Goal: Task Accomplishment & Management: Use online tool/utility

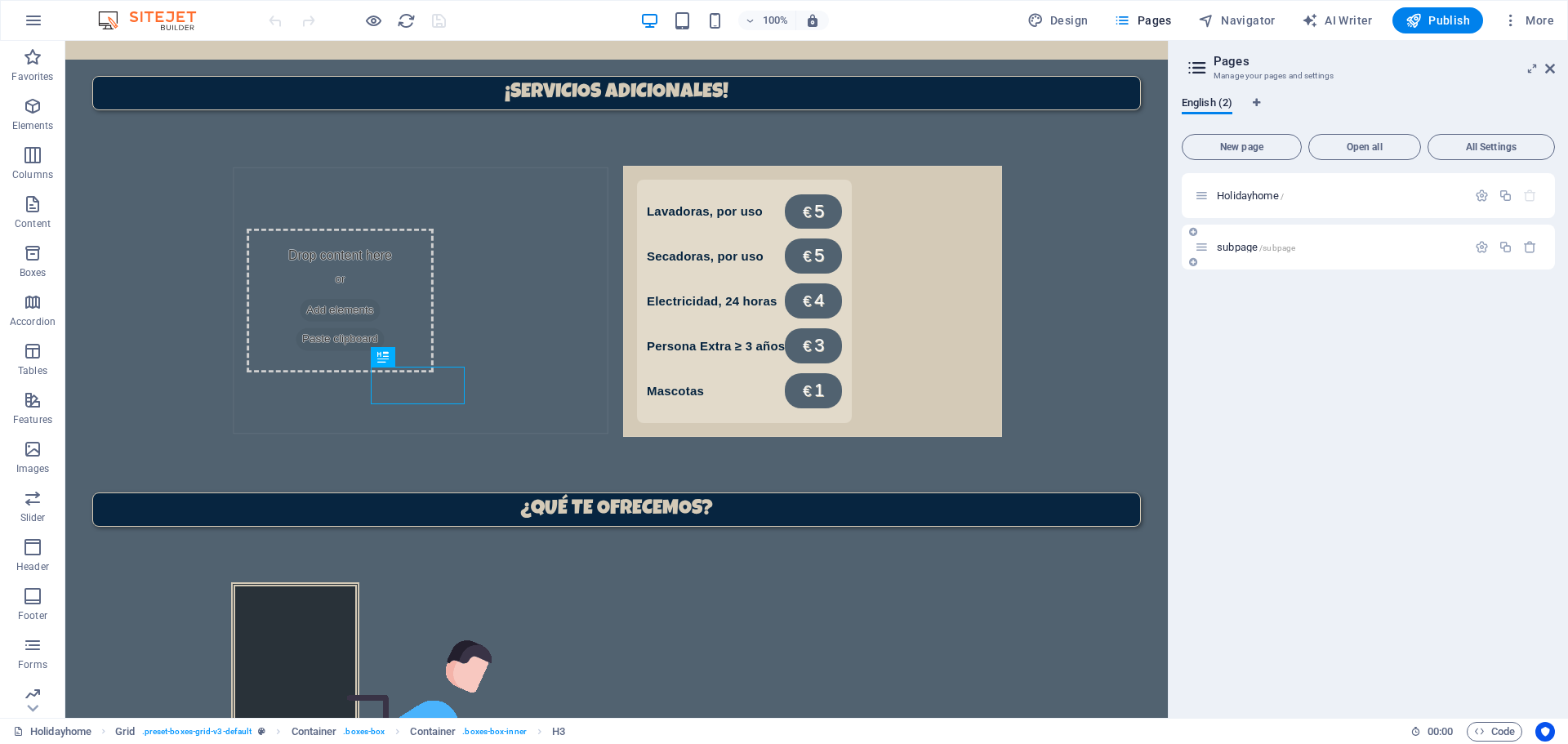
scroll to position [1119, 0]
click at [1239, 246] on span "subpage /subpage" at bounding box center [1256, 247] width 78 height 12
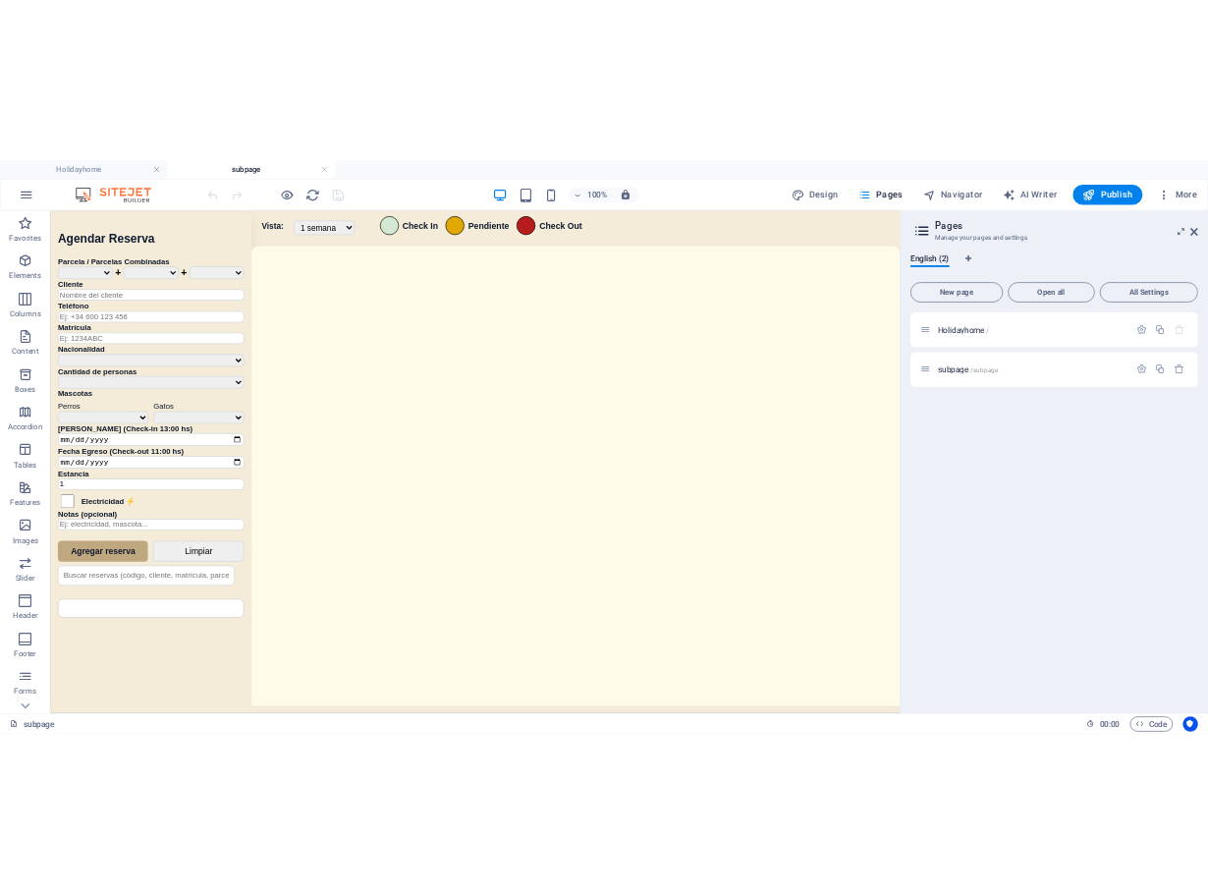
scroll to position [0, 0]
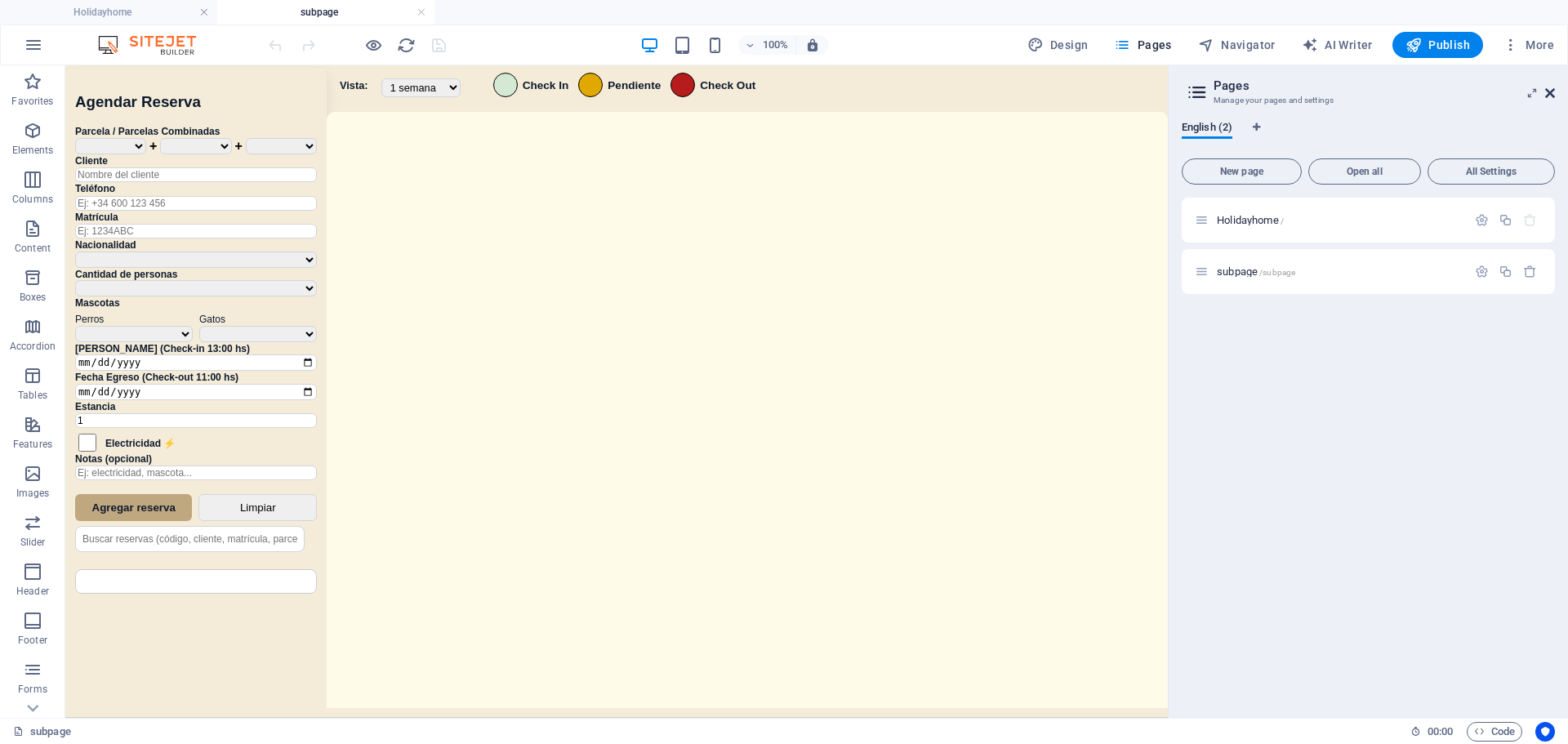
click at [1546, 96] on icon at bounding box center [1551, 93] width 10 height 13
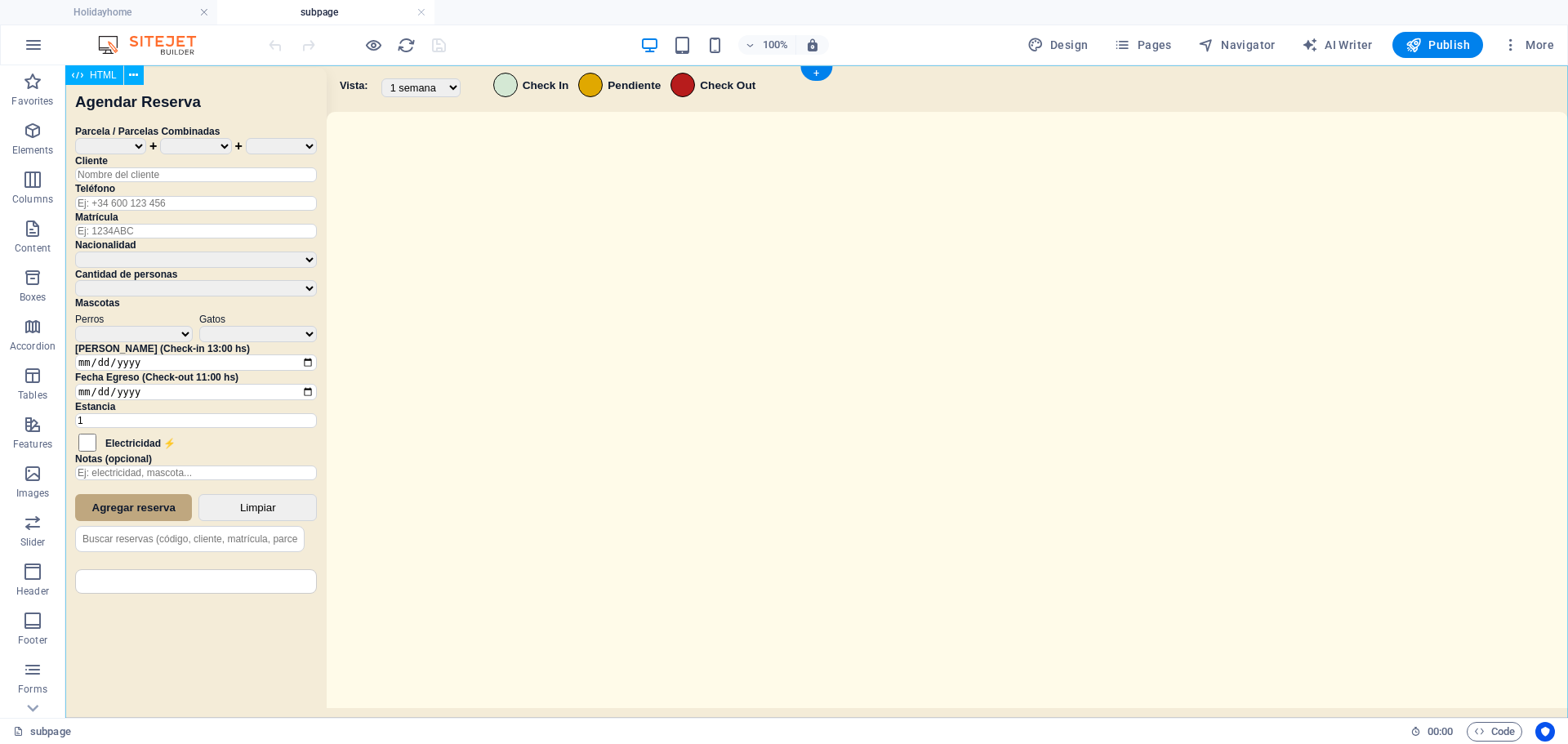
click at [980, 376] on div "Sistema de Reservas — Coveta Área Camper [GEOGRAPHIC_DATA] ¿Estás seguro de que…" at bounding box center [817, 394] width 1503 height 657
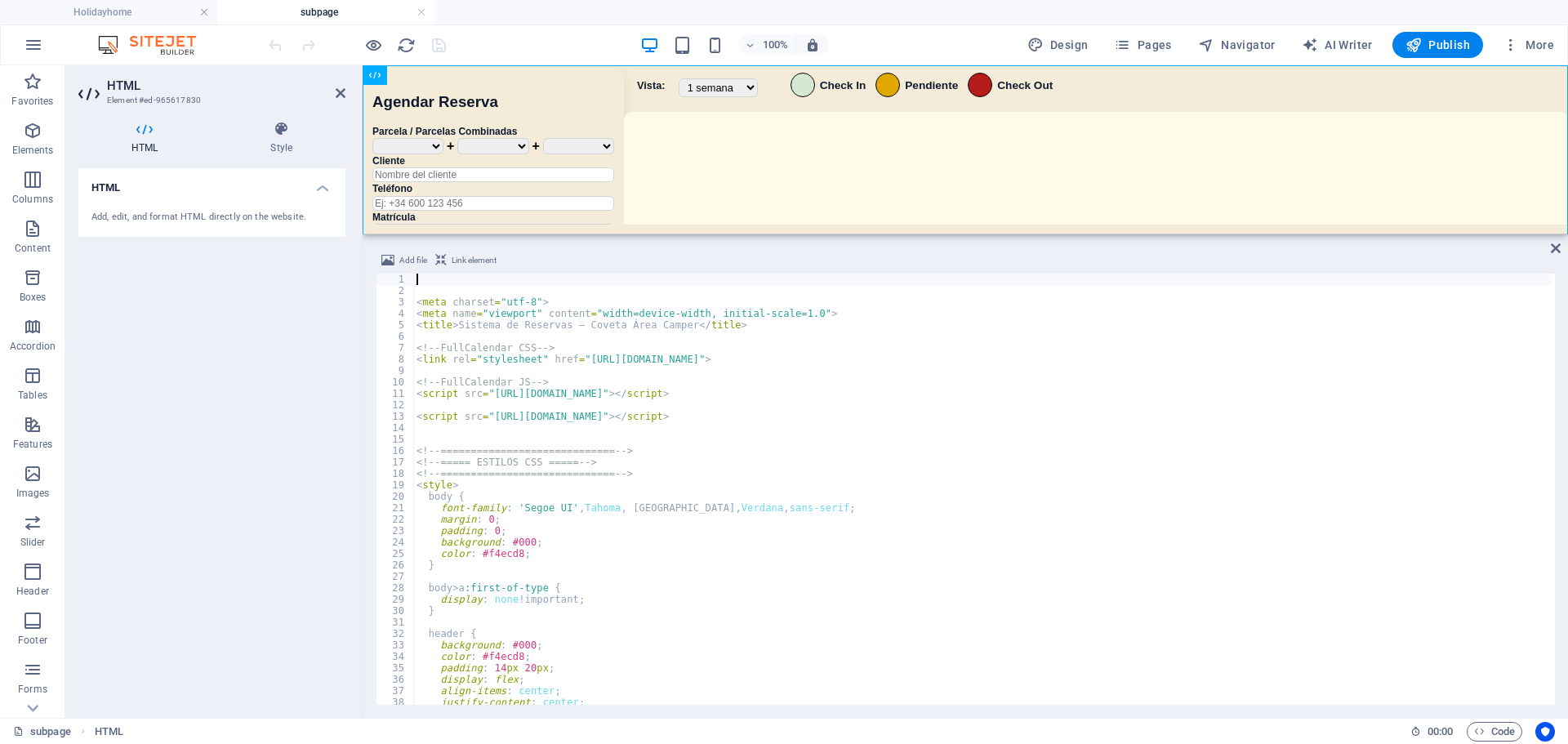
click at [804, 423] on div "< meta charset = "utf-8" > < meta name = "viewport" content = "width=device-wid…" at bounding box center [982, 501] width 1139 height 454
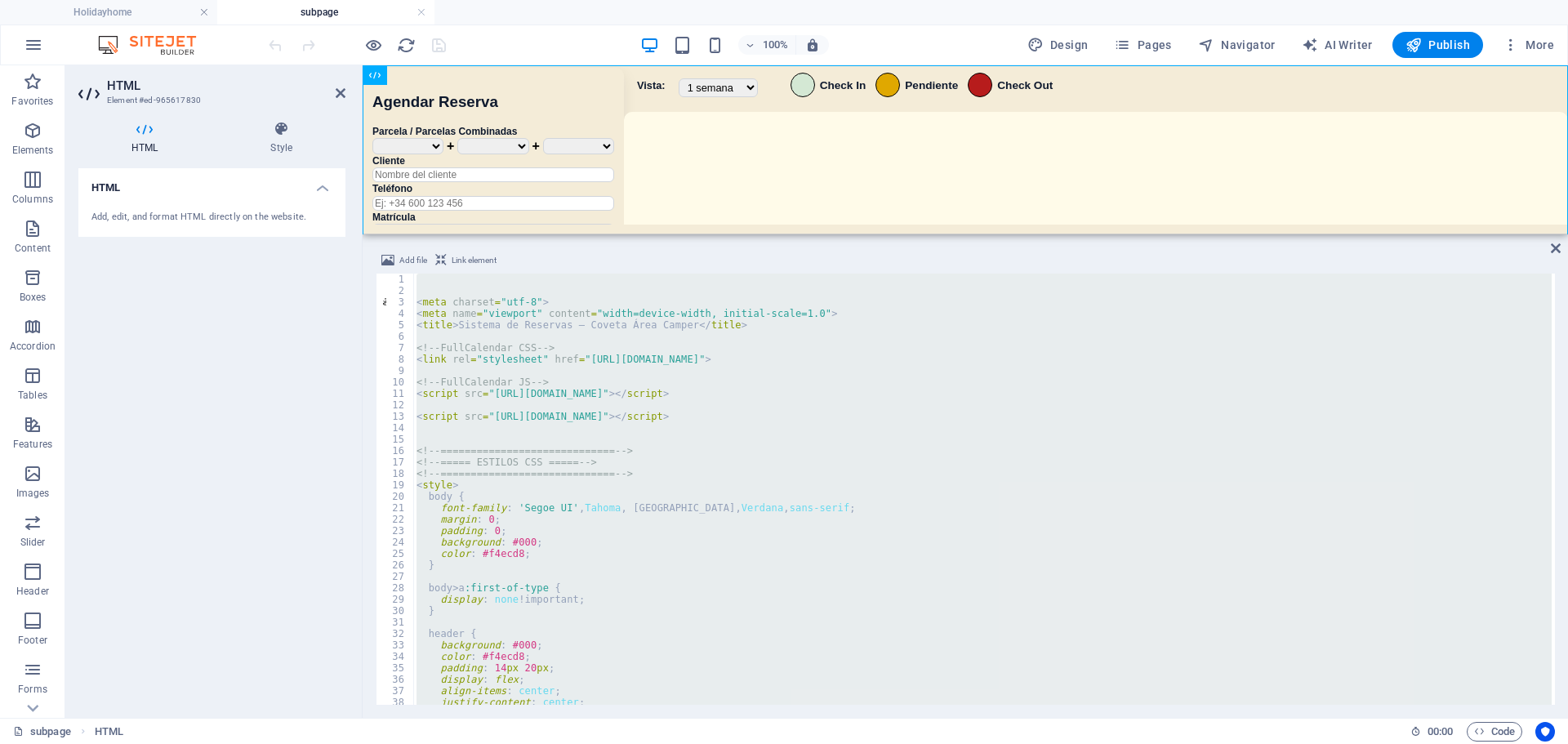
click at [593, 22] on ul "Holidayhome subpage" at bounding box center [784, 12] width 1568 height 24
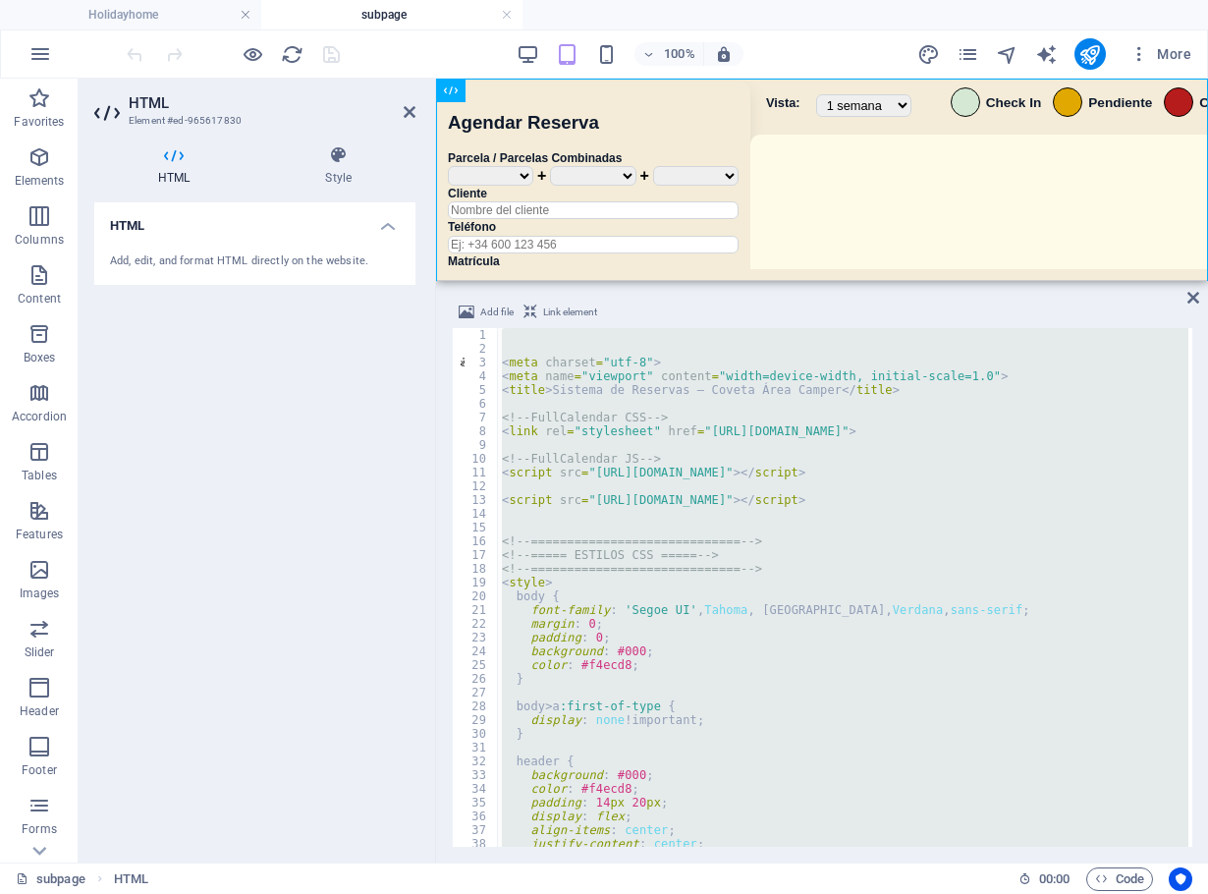
click at [879, 624] on div "< meta charset = "utf-8" > < meta name = "viewport" content = "width=device-wid…" at bounding box center [843, 587] width 690 height 518
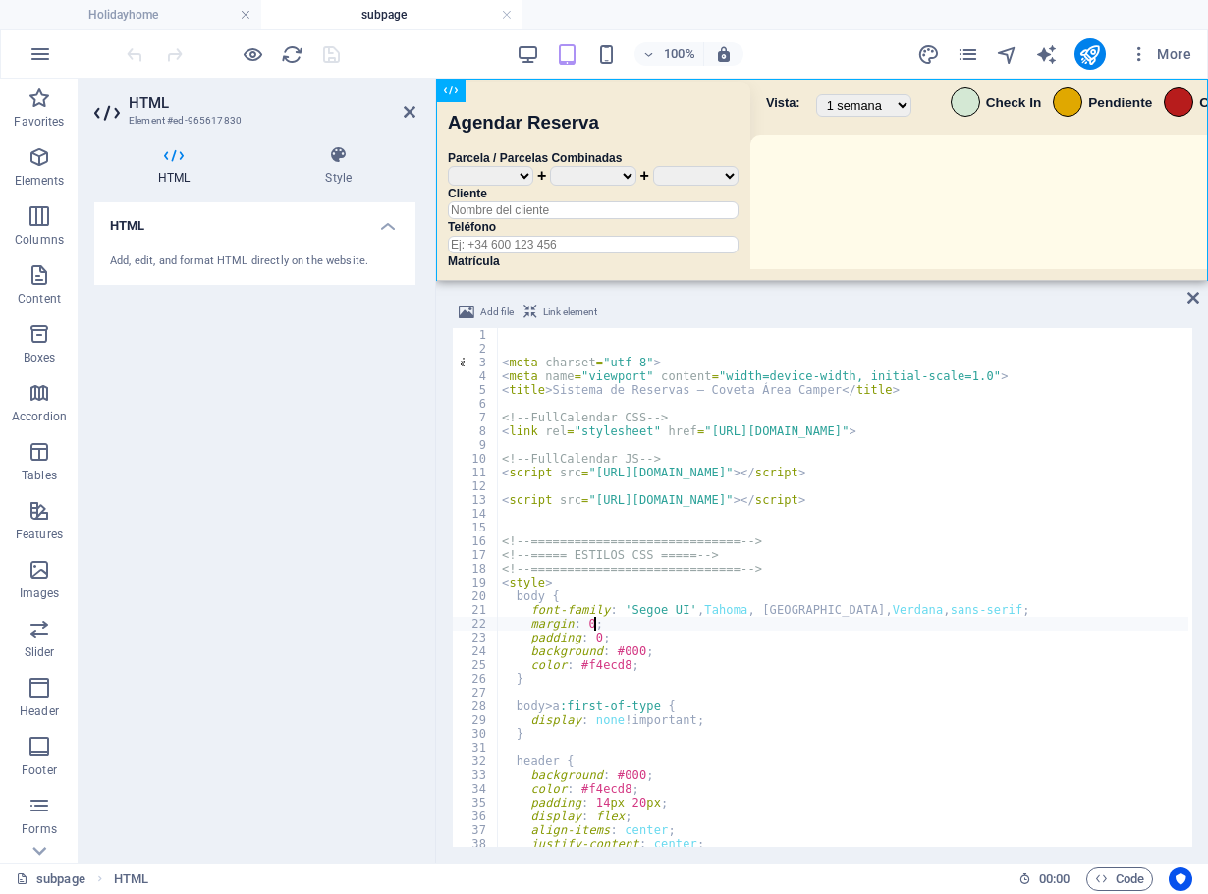
type textarea "font-family: 'Segoe UI', Tahoma, Geneva, Verdana, sans-serif;"
click at [854, 605] on div "< meta charset = "utf-8" > < meta name = "viewport" content = "width=device-wid…" at bounding box center [1157, 599] width 1318 height 542
click at [877, 344] on input "Esta parcela ya" at bounding box center [973, 344] width 213 height 25
click at [874, 347] on input "Esta parcela ya" at bounding box center [973, 344] width 213 height 25
type input "Esta parcela ya"
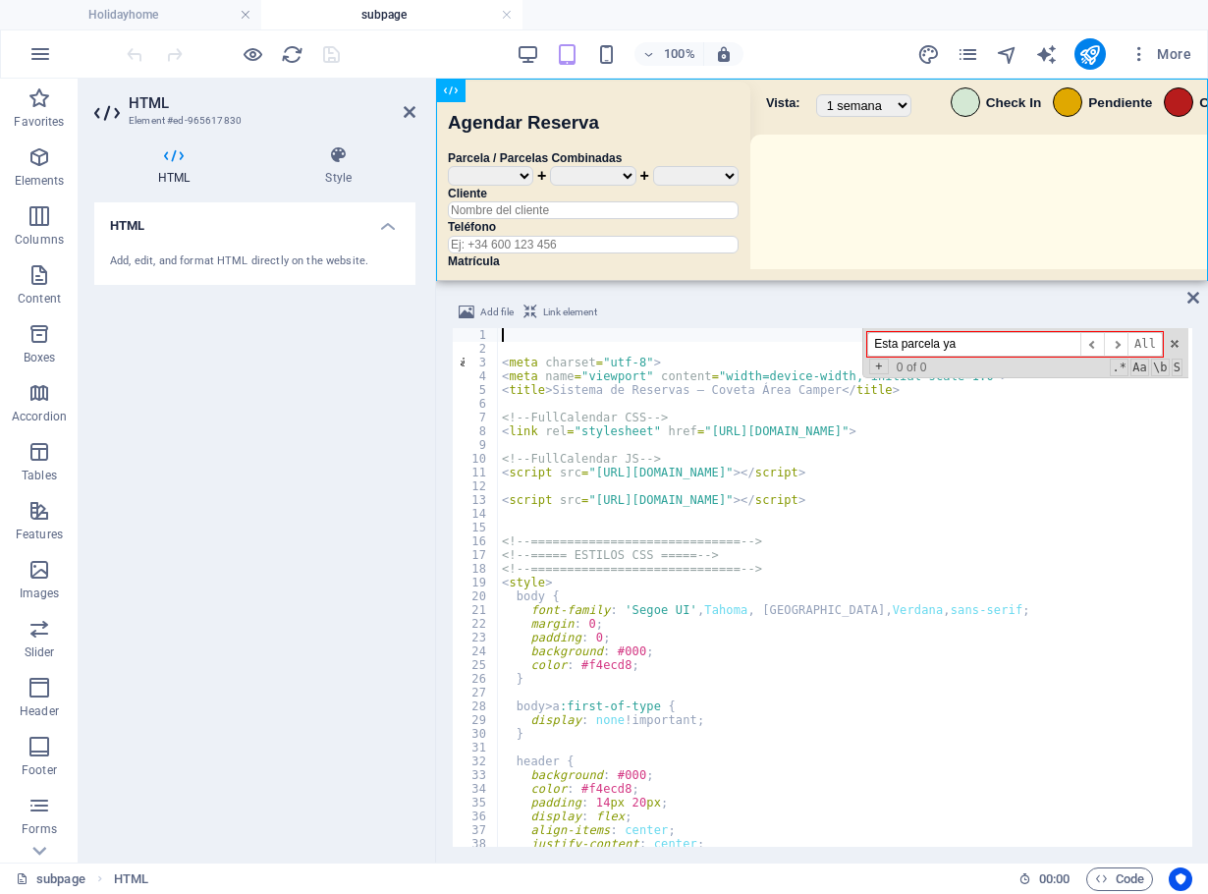
click at [861, 337] on div "< meta charset = "utf-8" > < meta name = "viewport" content = "width=device-wid…" at bounding box center [1157, 599] width 1318 height 542
click at [897, 348] on input "Esta parcela ya" at bounding box center [973, 344] width 213 height 25
click at [896, 348] on input "Esta parcela ya" at bounding box center [973, 344] width 213 height 25
click at [890, 339] on input "Esta parcela ya" at bounding box center [973, 344] width 213 height 25
click at [891, 339] on input "Esta parcela ya" at bounding box center [973, 344] width 213 height 25
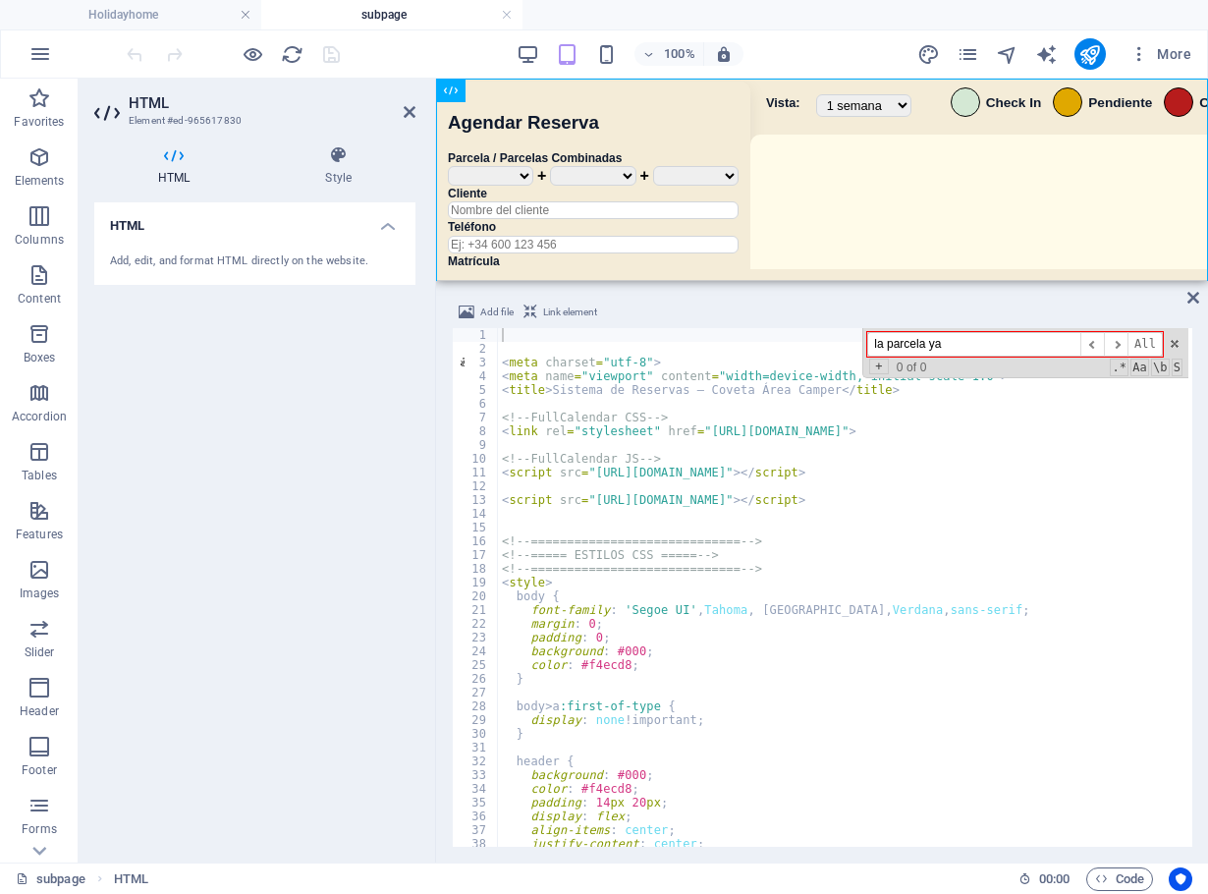
click at [996, 343] on input "la parcela ya" at bounding box center [973, 344] width 213 height 25
type input "l"
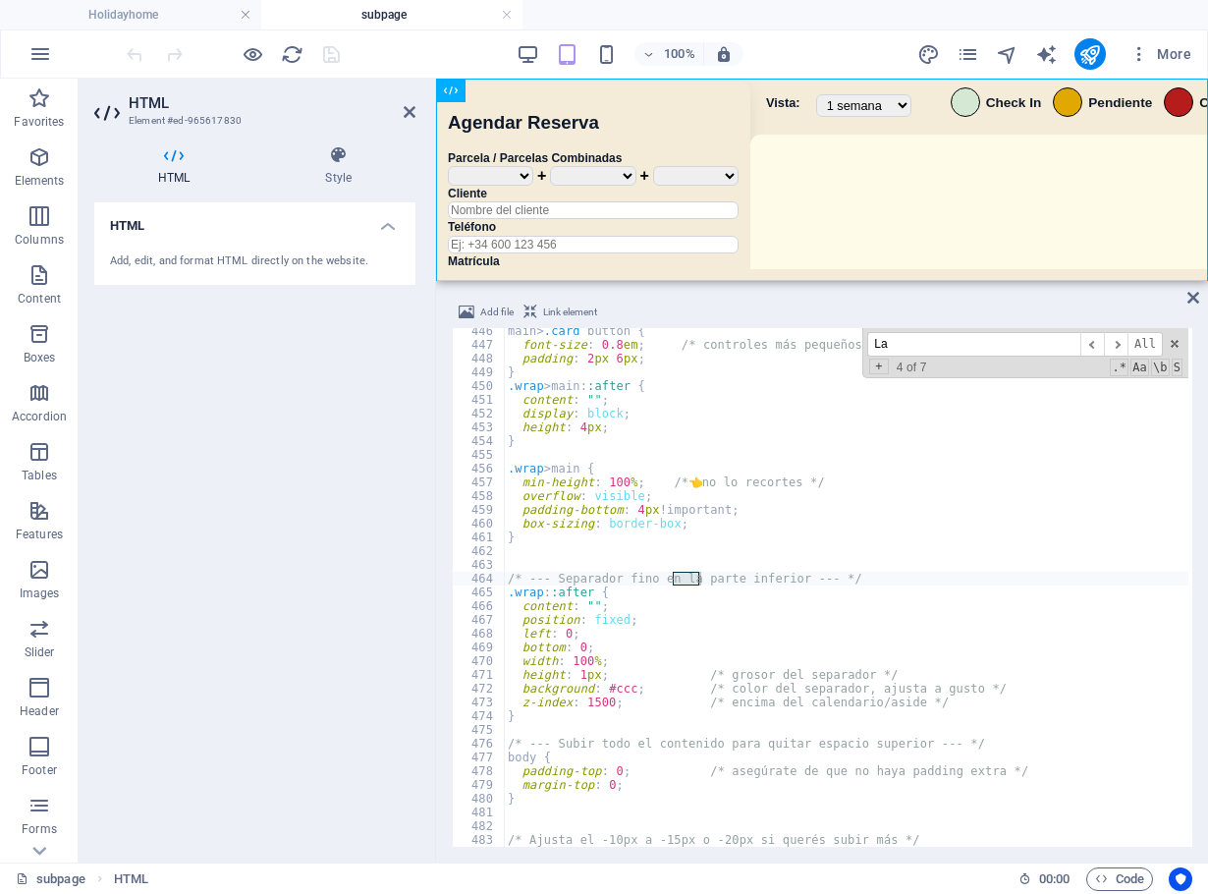
type input "L"
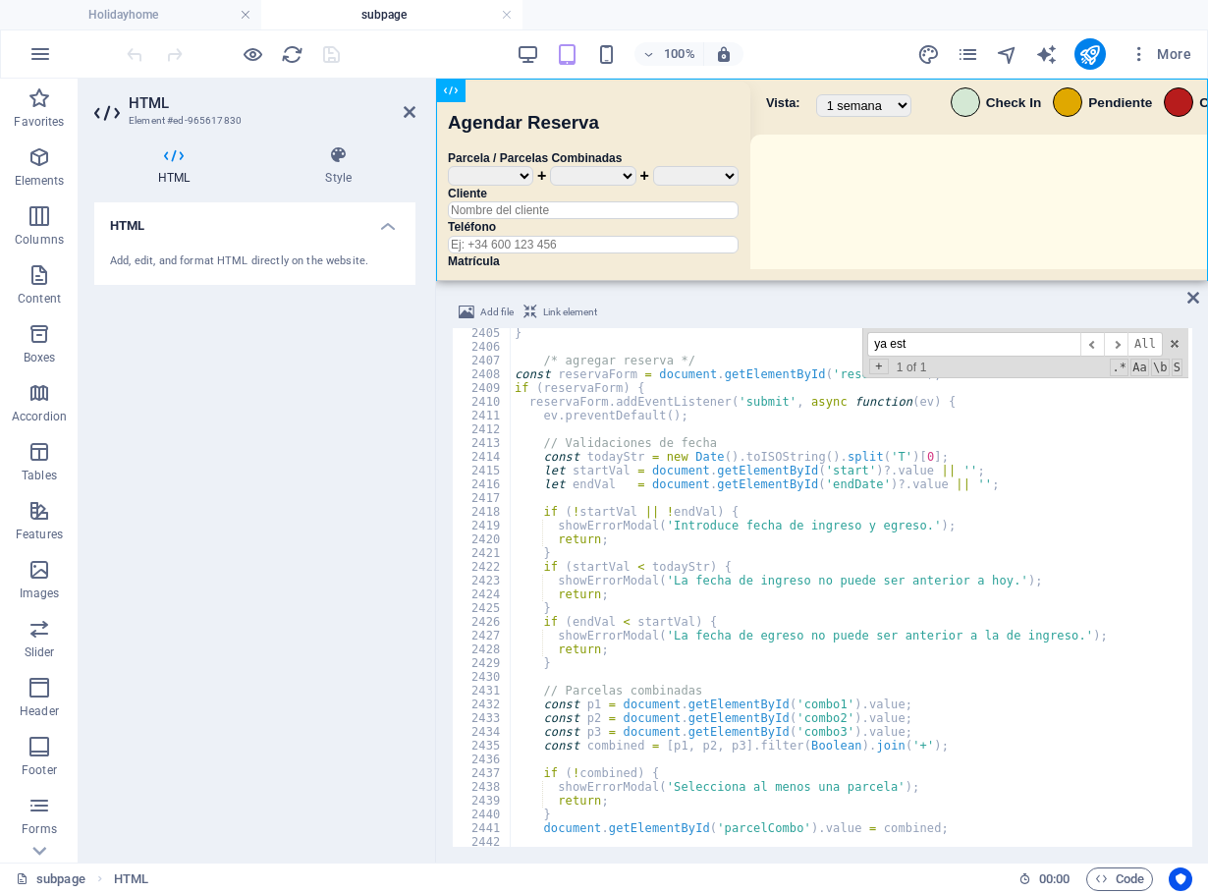
scroll to position [24740, 0]
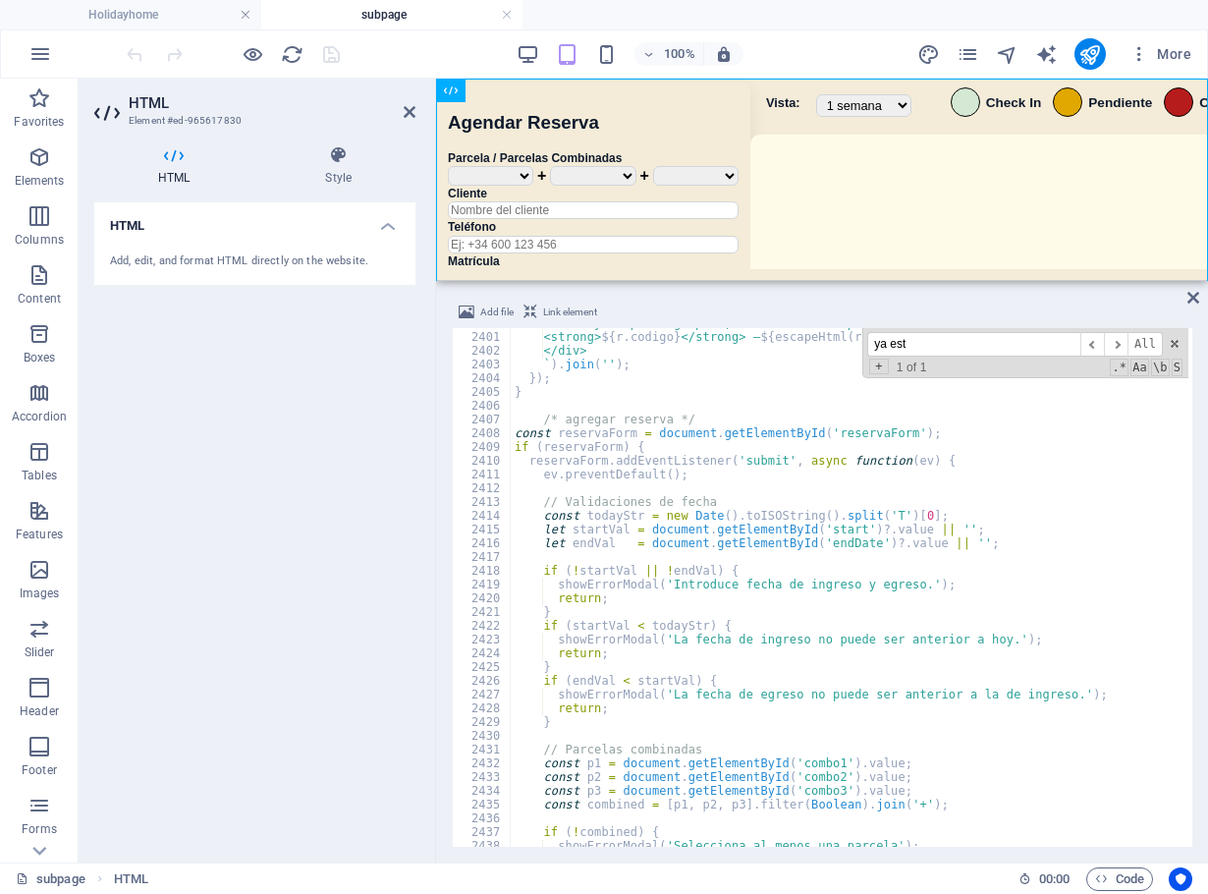
type input "ya est"
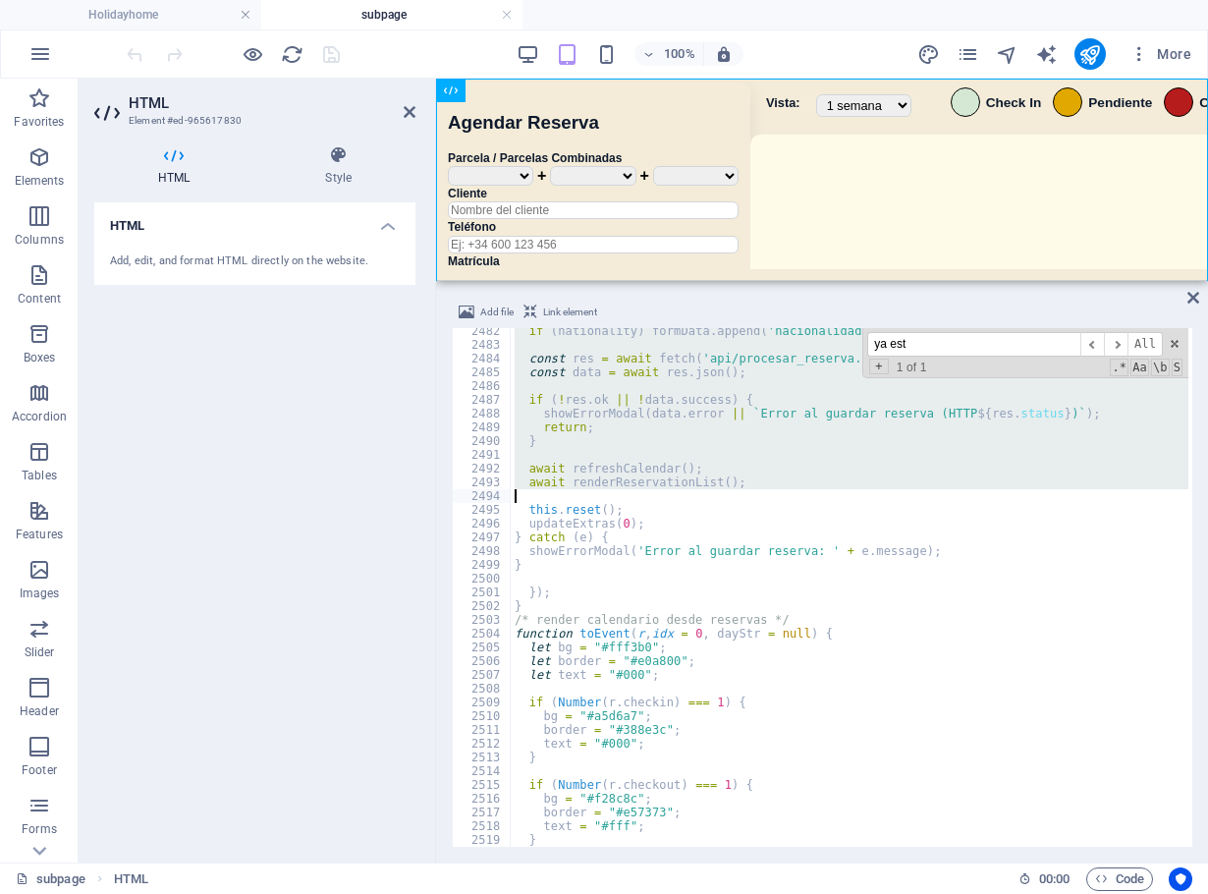
scroll to position [25624, 0]
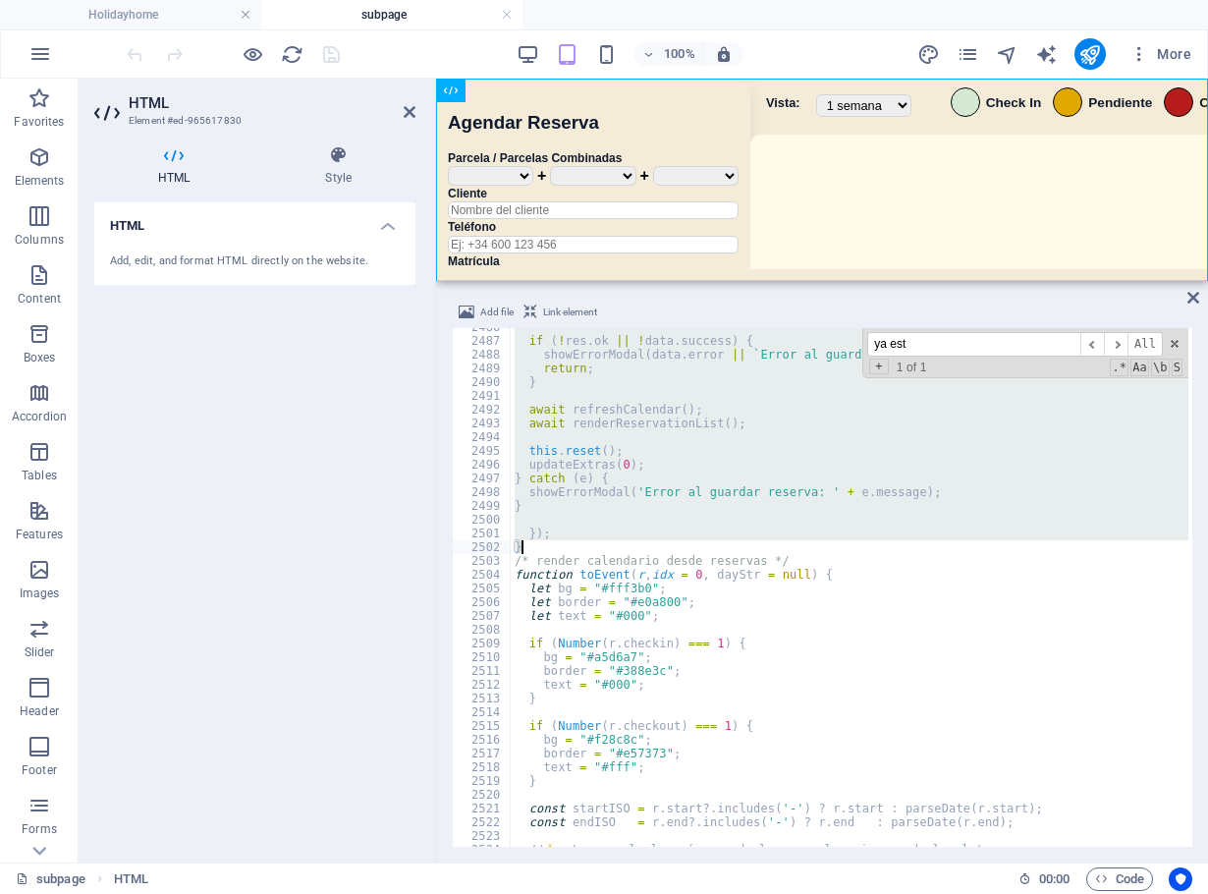
drag, startPoint x: 539, startPoint y: 415, endPoint x: 701, endPoint y: 552, distance: 211.8
click at [701, 552] on div "if ( ! res . ok || ! data . success ) { showErrorModal ( data . error || ` Erro…" at bounding box center [1170, 591] width 1318 height 542
type textarea "}); }"
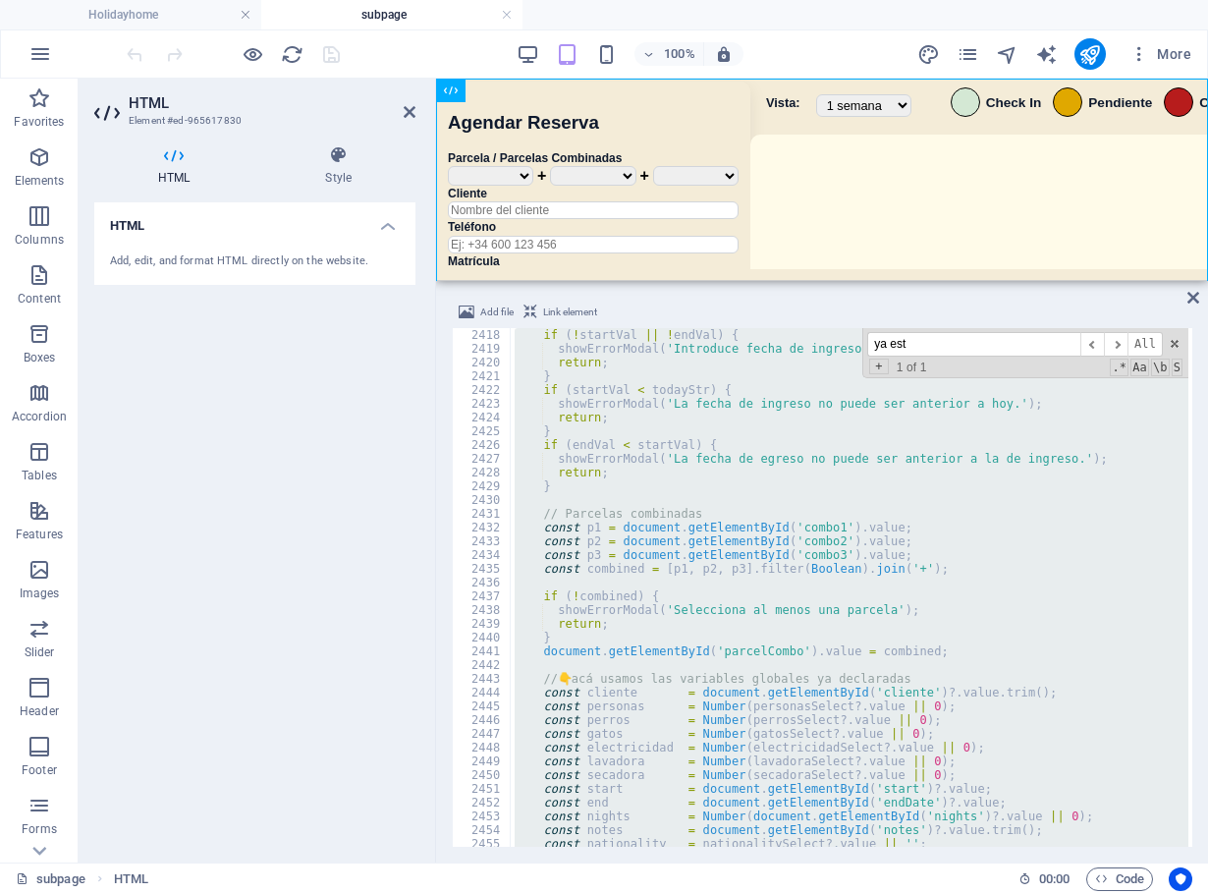
scroll to position [24873, 0]
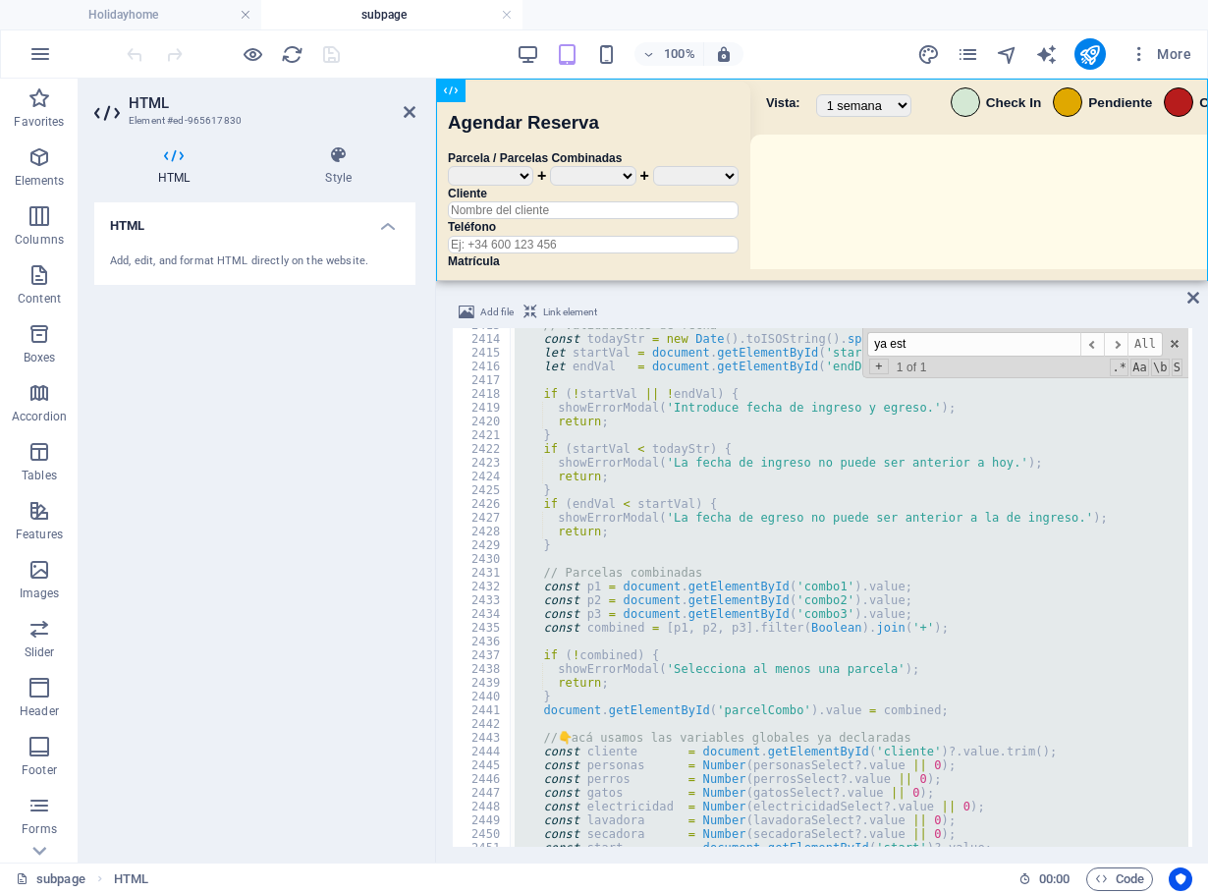
click at [727, 554] on div "// Validaciones de fecha const todayStr = new Date ( ) . toISOString ( ) . spli…" at bounding box center [849, 587] width 677 height 518
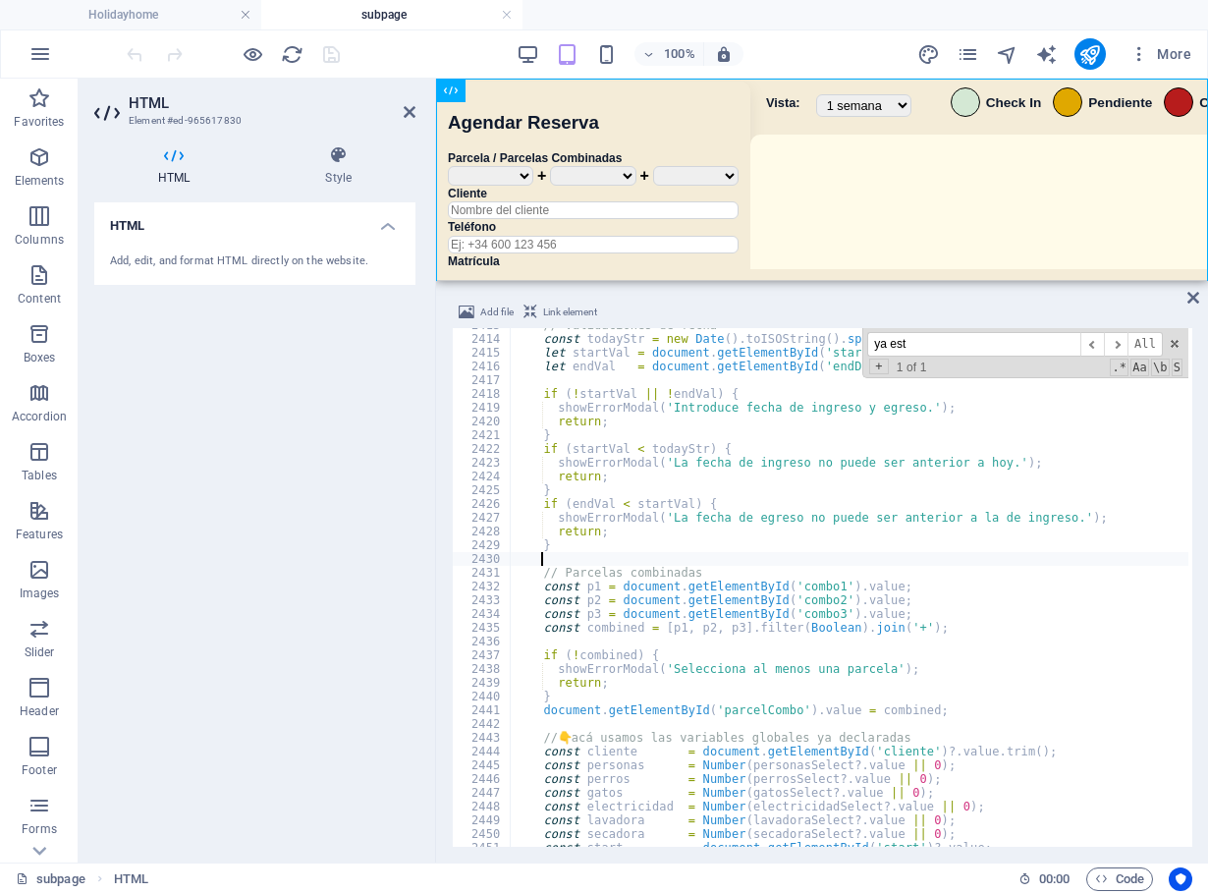
paste textarea
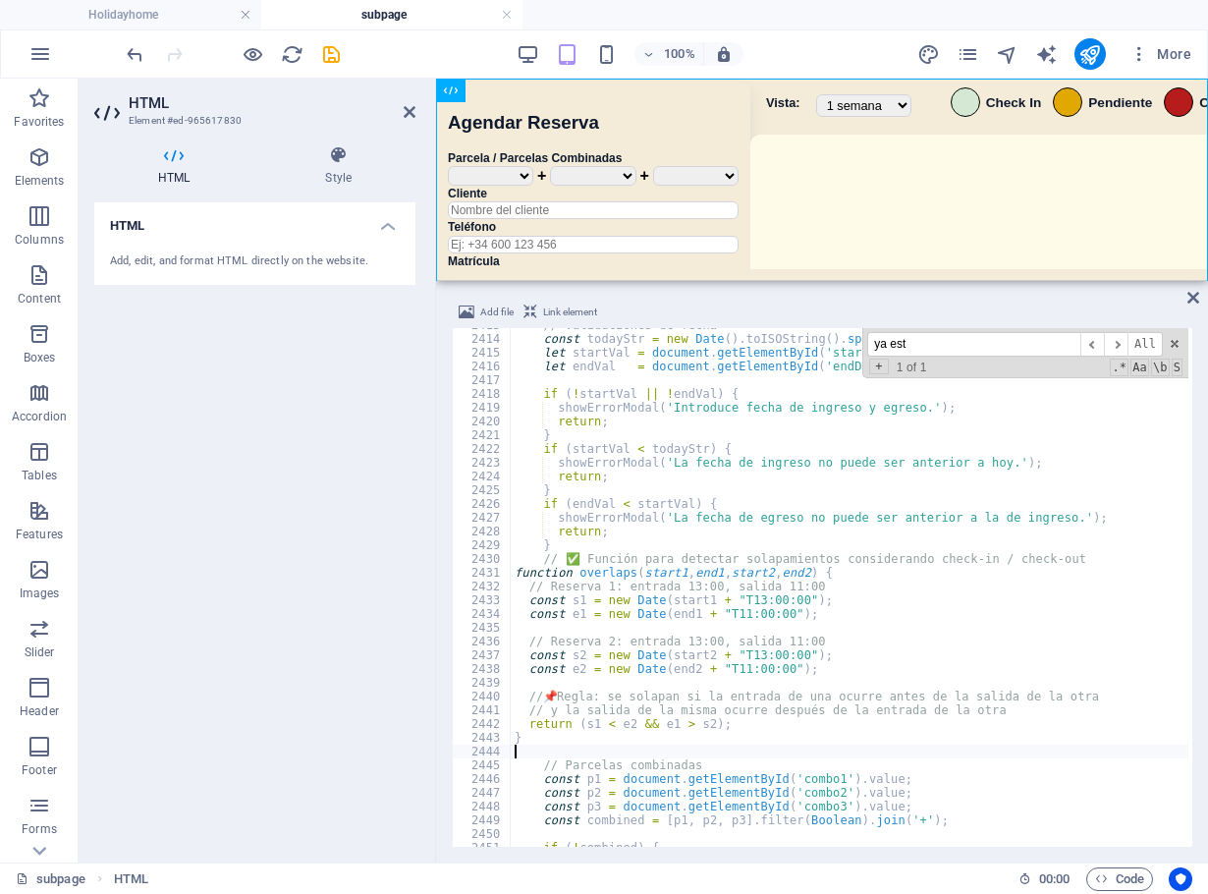
click at [512, 574] on div "2413 2414 2415 2416 2417 2418 2419 2420 2421 2422 2423 2424 2425 2426 2427 2428…" at bounding box center [822, 587] width 740 height 518
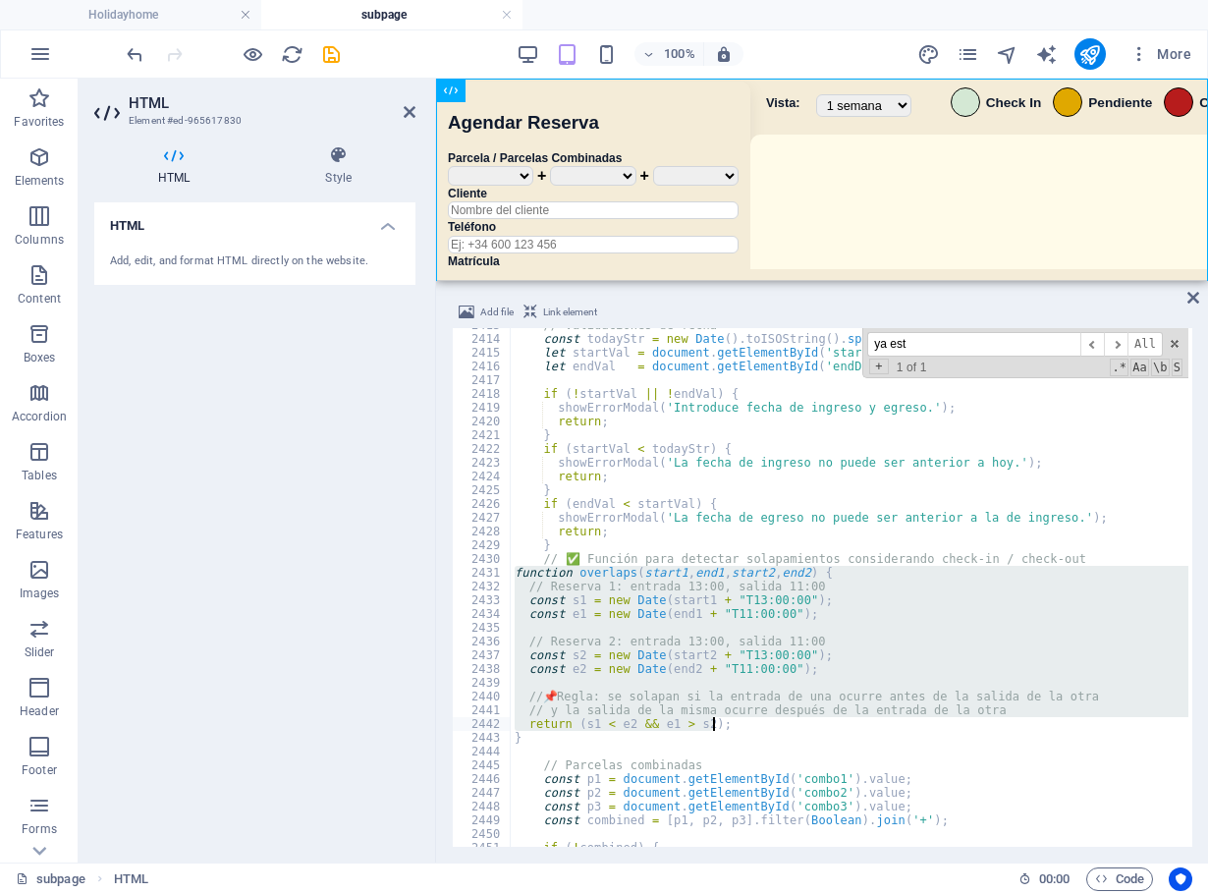
drag, startPoint x: 514, startPoint y: 574, endPoint x: 768, endPoint y: 734, distance: 299.6
click at [768, 734] on div "// Validaciones de fecha const todayStr = new Date ( ) . toISOString ( ) . spli…" at bounding box center [1170, 589] width 1318 height 542
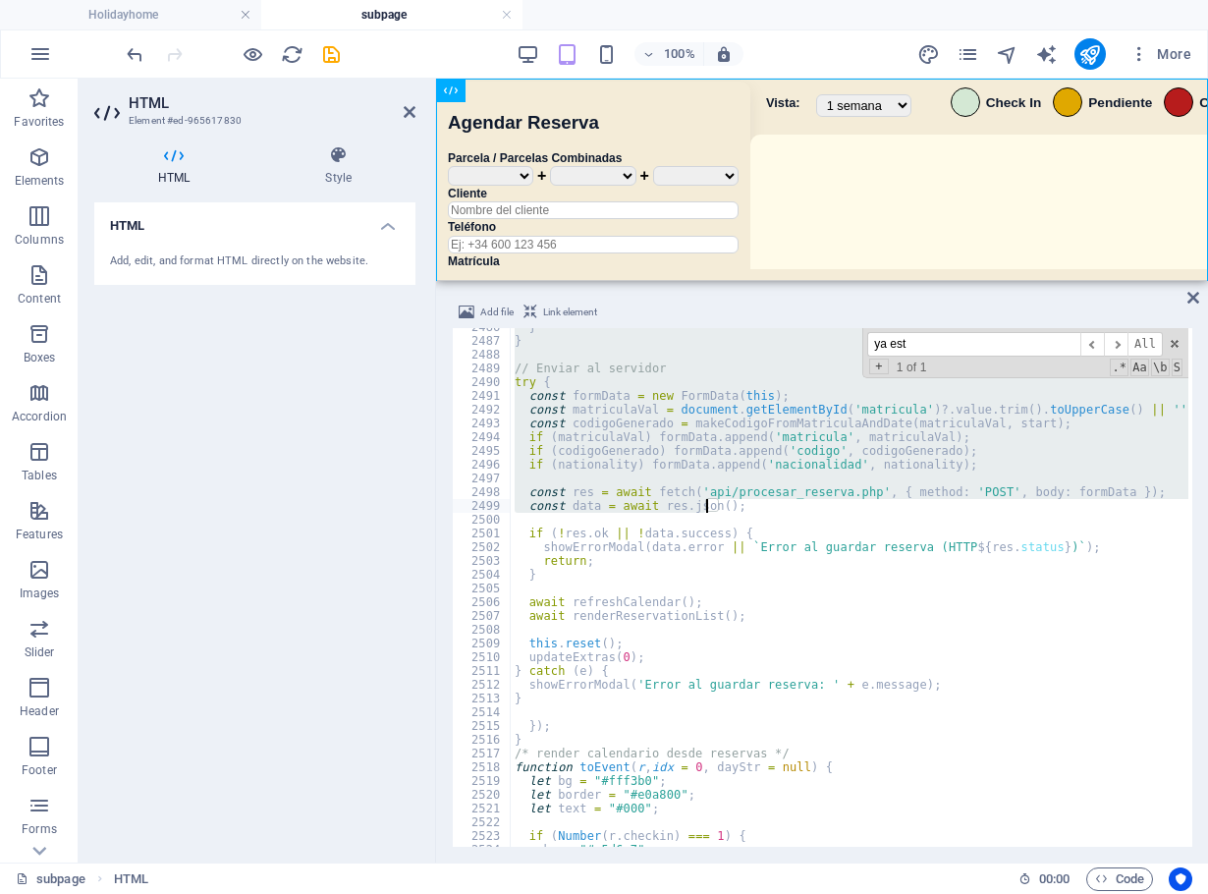
scroll to position [25553, 0]
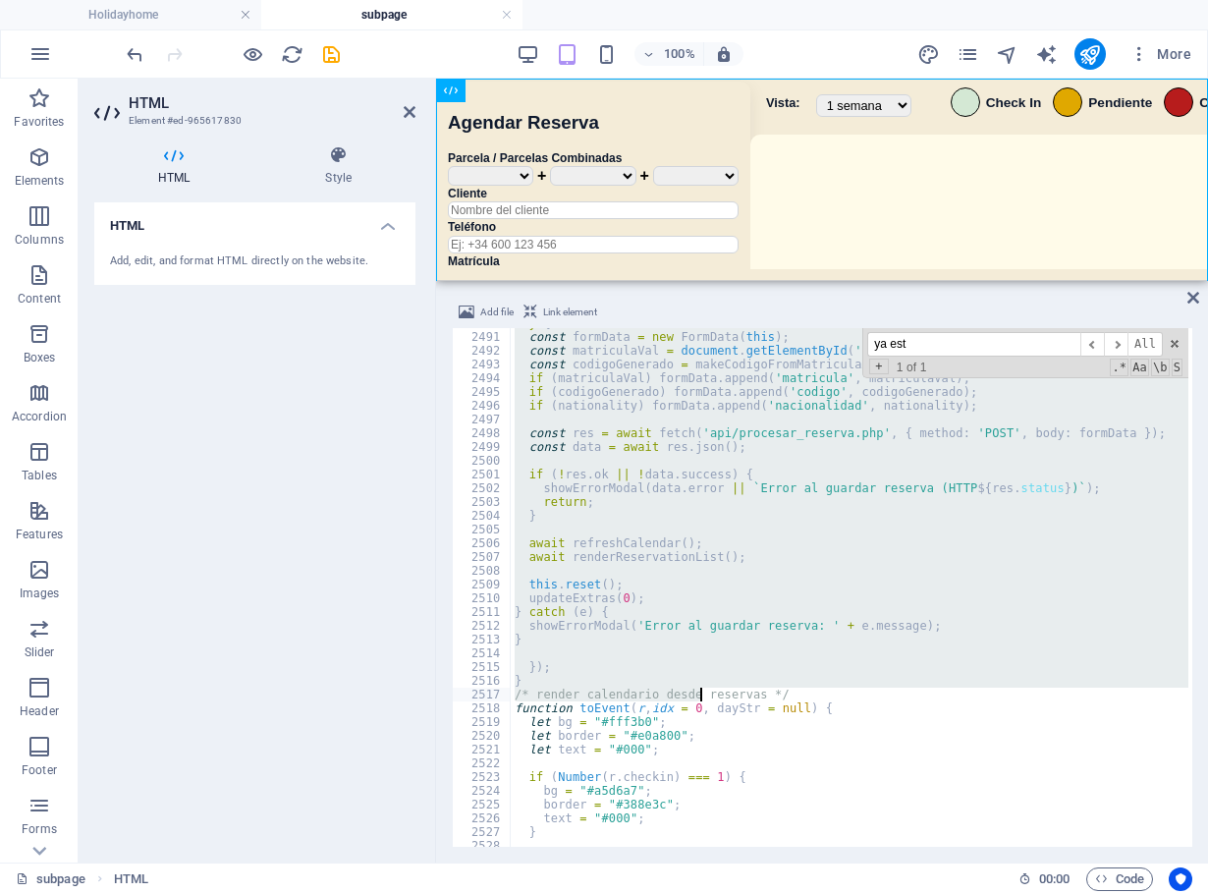
drag, startPoint x: 540, startPoint y: 480, endPoint x: 698, endPoint y: 688, distance: 261.4
click at [698, 688] on div "try { const formData = new FormData ( this ) ; const matriculaVal = document . …" at bounding box center [1170, 587] width 1318 height 542
click at [623, 667] on div "try { const formData = new FormData ( this ) ; const matriculaVal = document . …" at bounding box center [849, 587] width 677 height 518
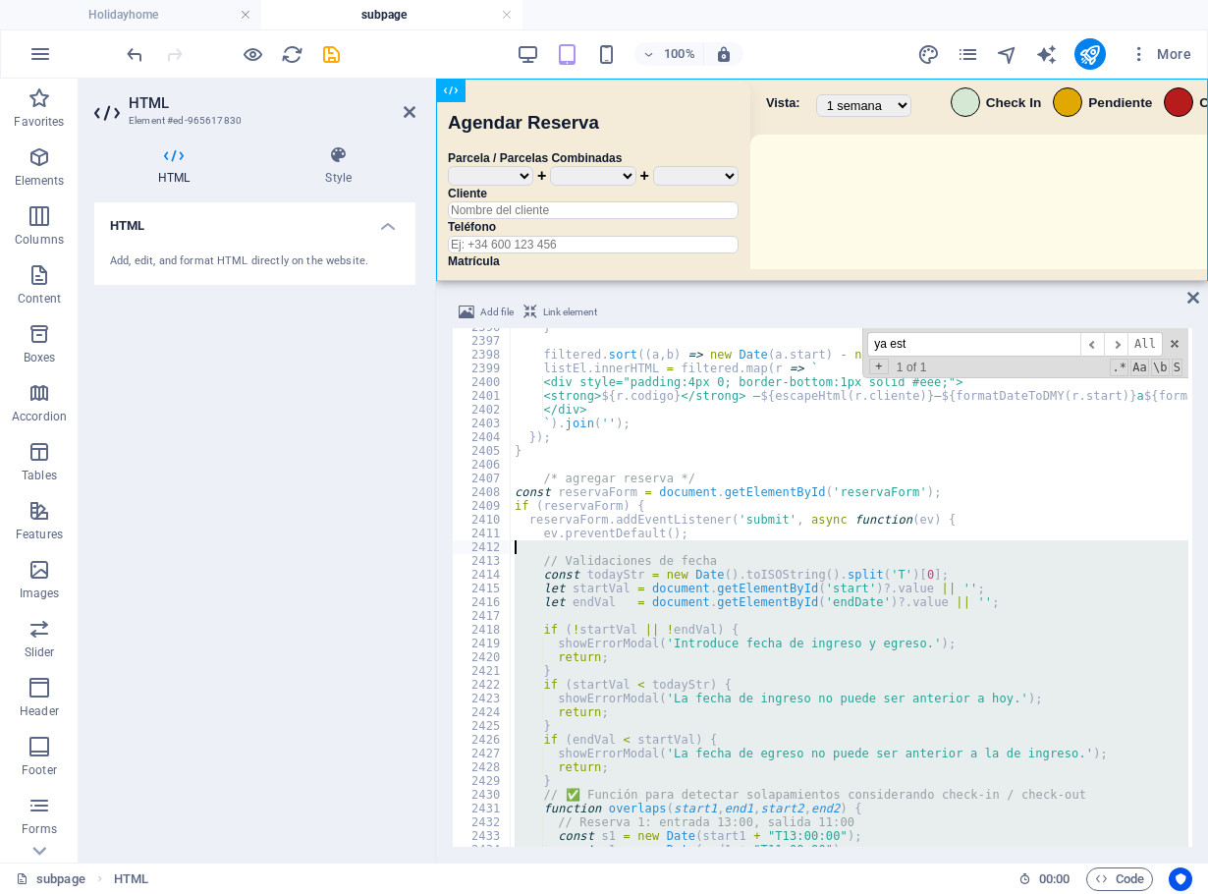
scroll to position [24585, 0]
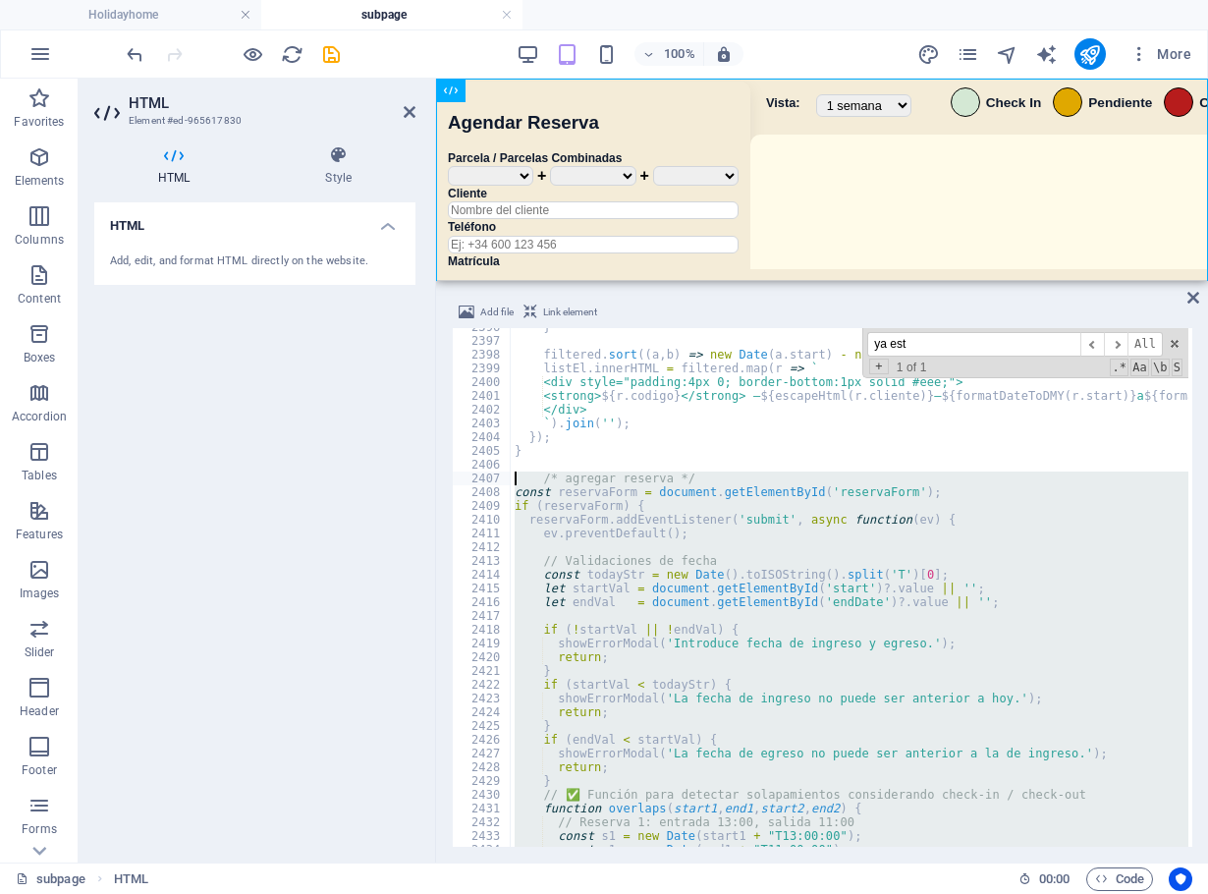
drag, startPoint x: 578, startPoint y: 683, endPoint x: 481, endPoint y: 479, distance: 226.2
click at [481, 479] on div "}); 2396 2397 2398 2399 2400 2401 2402 2403 2404 2405 2406 2407 2408 2409 2410 …" at bounding box center [822, 587] width 740 height 518
type textarea "/* agregar reserva */ const reservaForm = document.getElementById('reservaForm'…"
drag, startPoint x: 823, startPoint y: 31, endPoint x: 802, endPoint y: 32, distance: 20.6
click at [819, 32] on div "100% More" at bounding box center [604, 53] width 1206 height 47
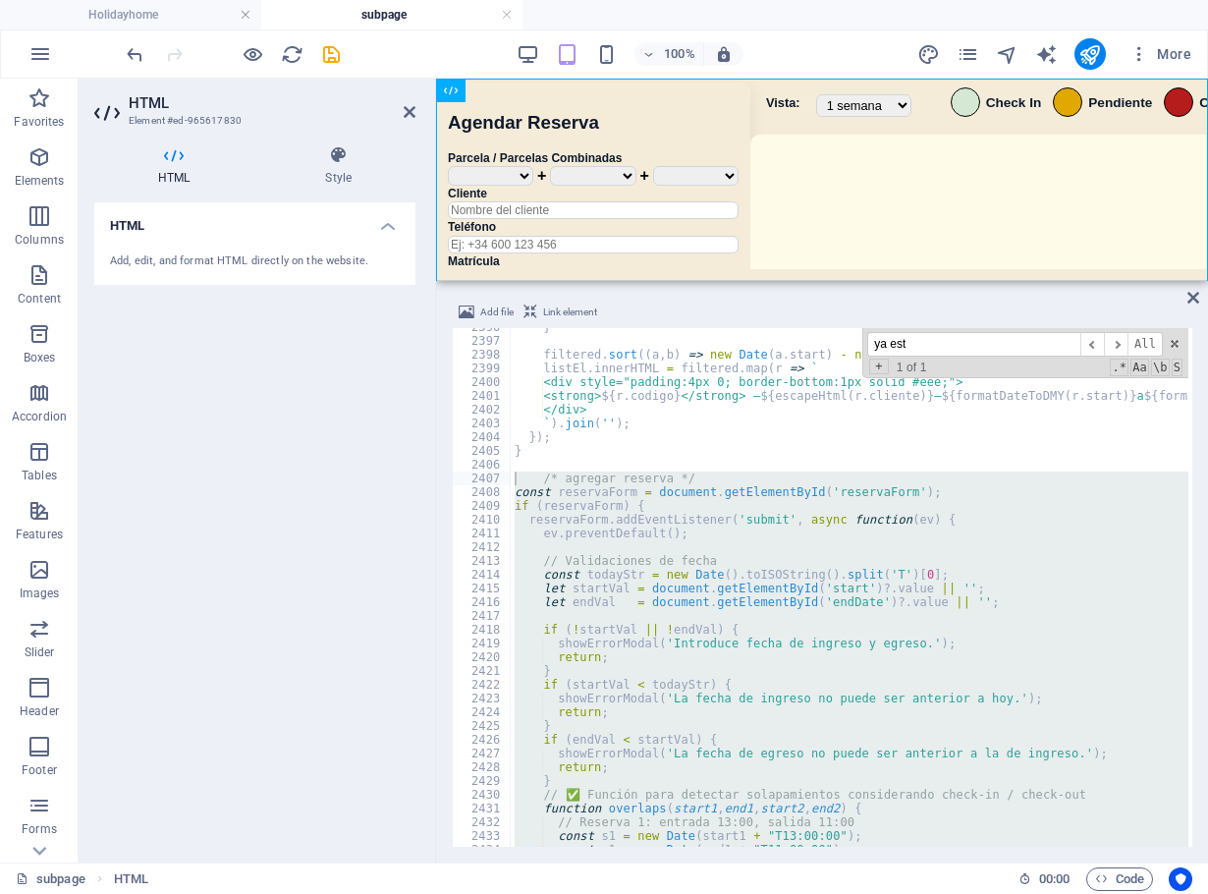
click at [317, 66] on div at bounding box center [233, 53] width 220 height 31
click at [324, 66] on div at bounding box center [233, 53] width 220 height 31
click at [334, 60] on icon "save" at bounding box center [331, 54] width 23 height 23
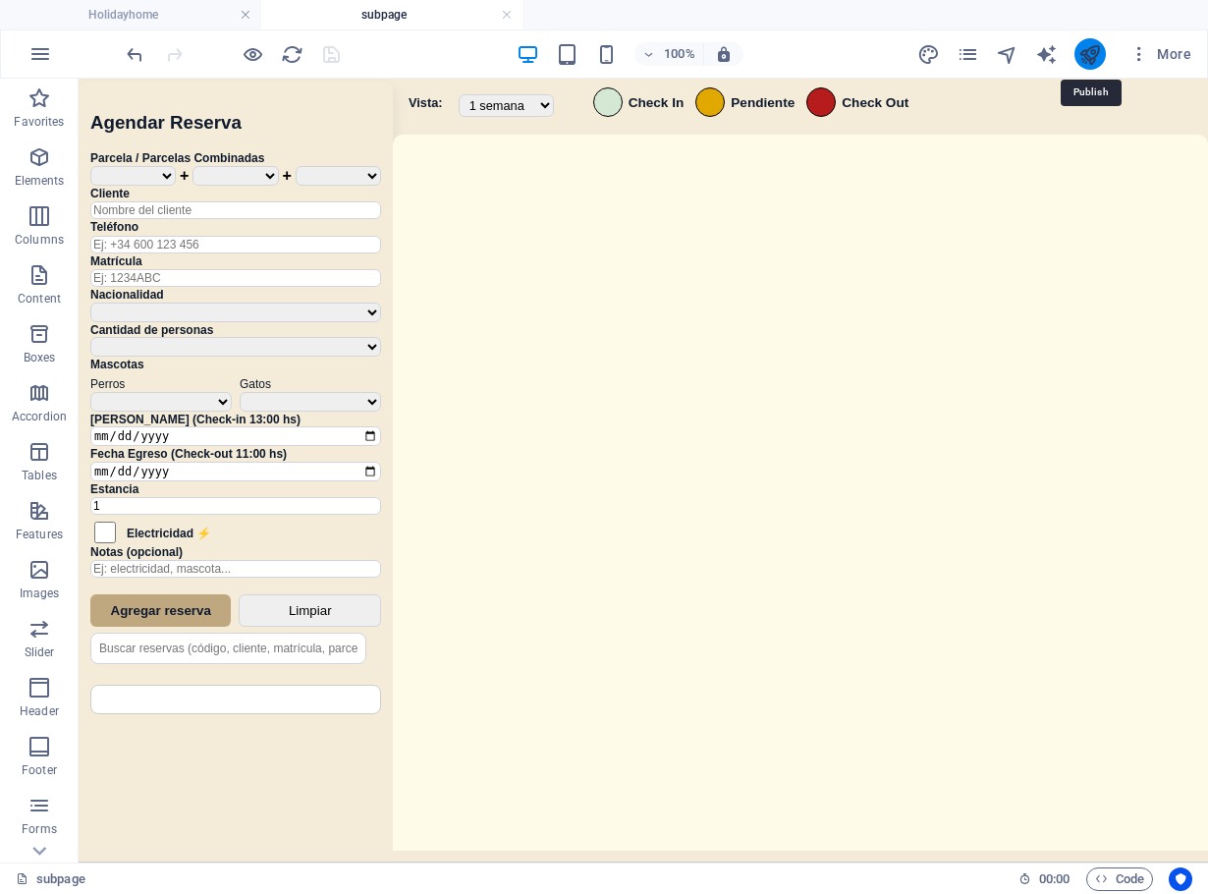
click at [1092, 57] on icon "publish" at bounding box center [1089, 54] width 23 height 23
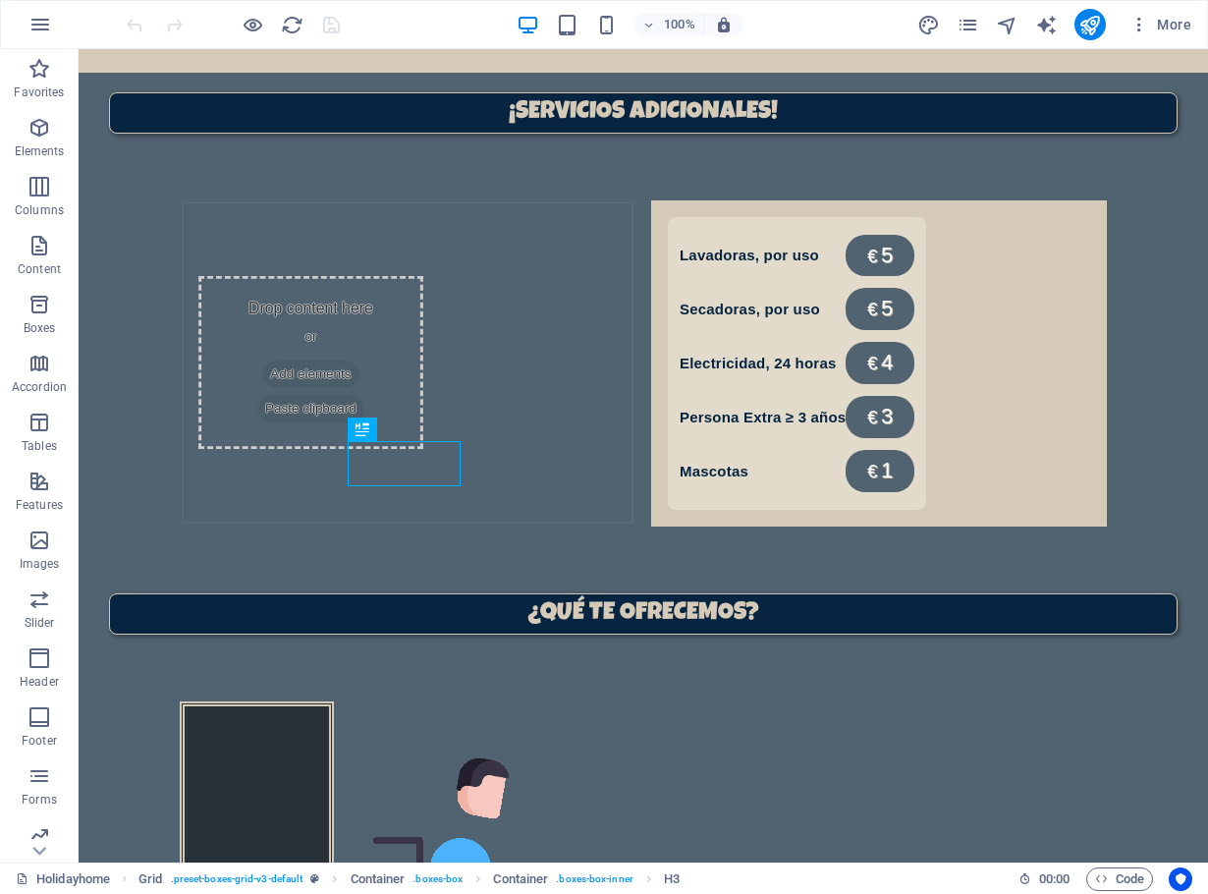
scroll to position [1344, 0]
click at [970, 21] on icon "pages" at bounding box center [967, 25] width 23 height 23
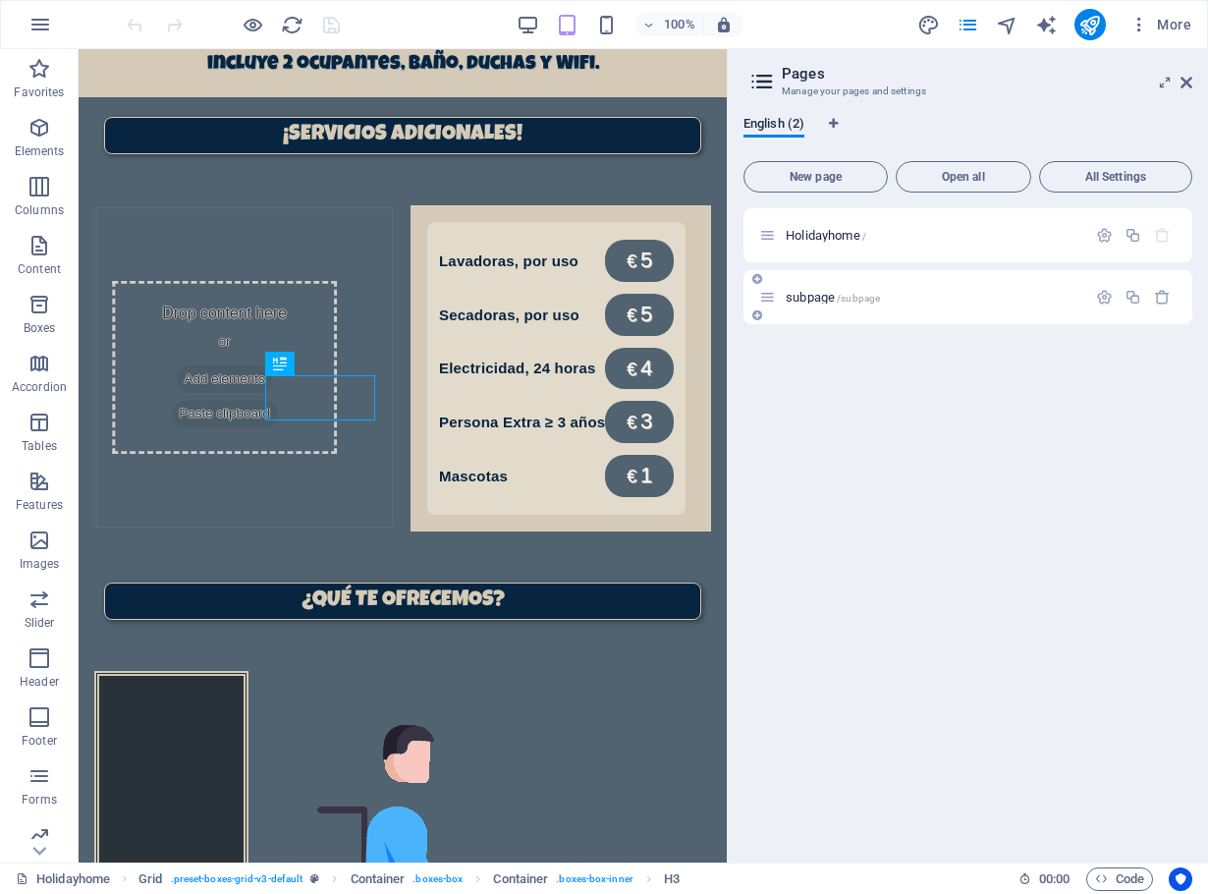
click at [821, 302] on span "subpage /subpage" at bounding box center [832, 297] width 94 height 15
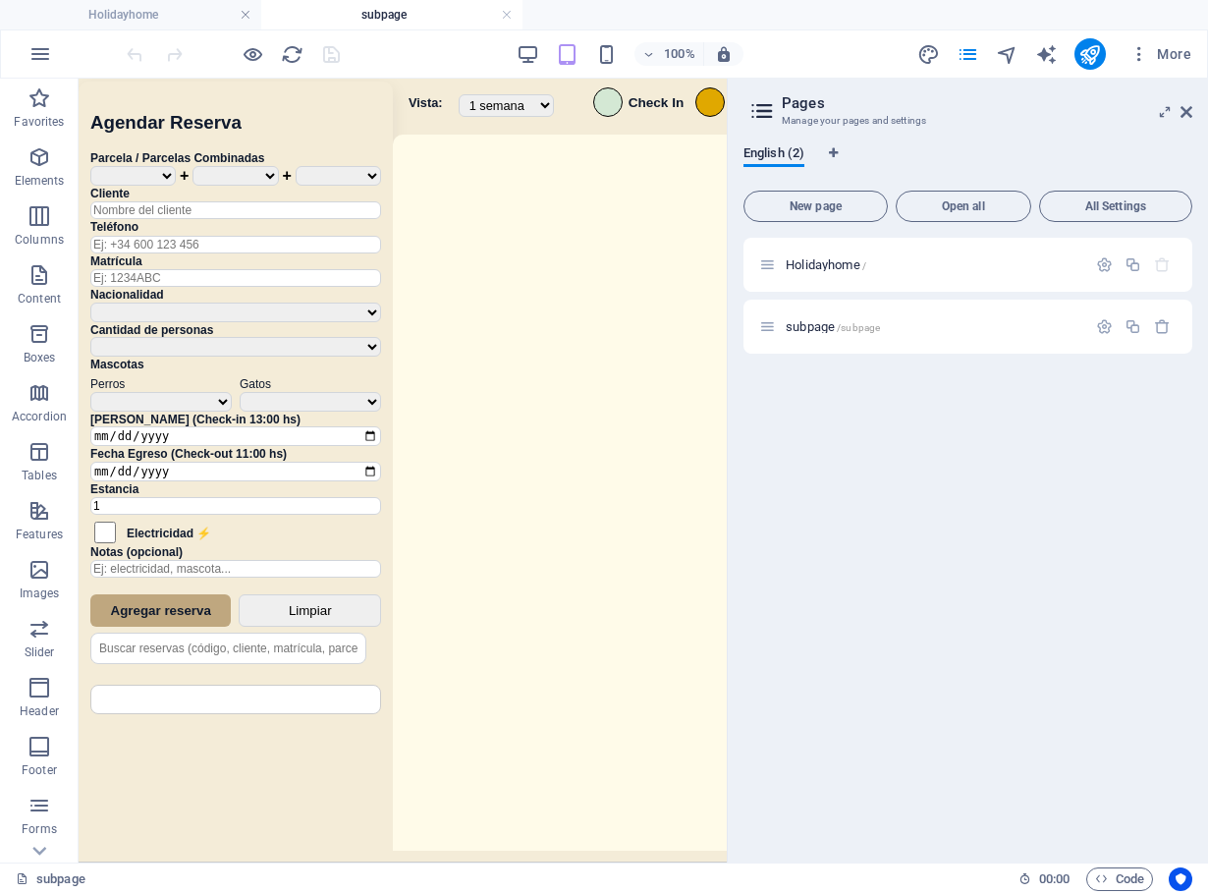
scroll to position [0, 0]
click at [1178, 112] on header "Pages Manage your pages and settings" at bounding box center [969, 104] width 445 height 51
click at [1184, 112] on icon at bounding box center [1186, 112] width 12 height 16
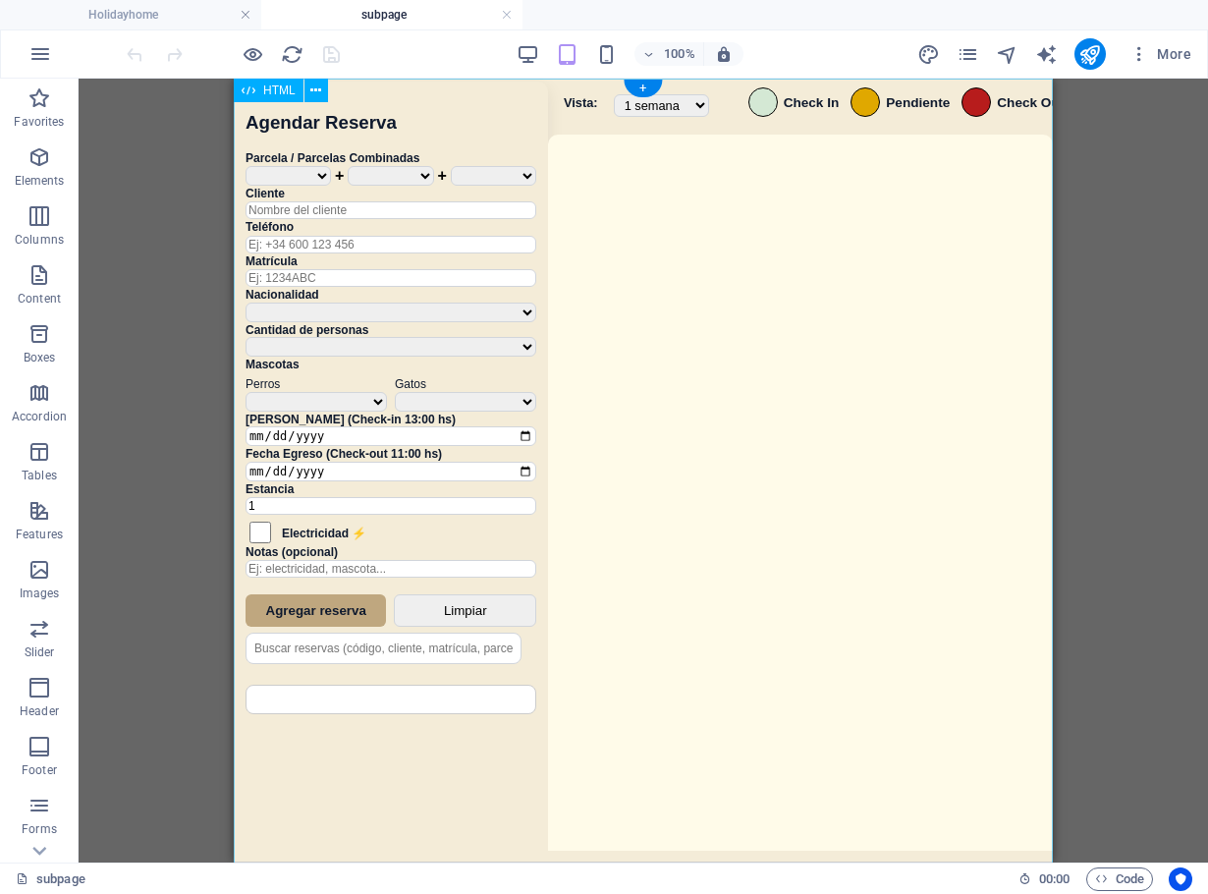
click at [826, 400] on div "Sistema de Reservas — Coveta Área Camper [GEOGRAPHIC_DATA] ¿Estás seguro de que…" at bounding box center [643, 473] width 819 height 788
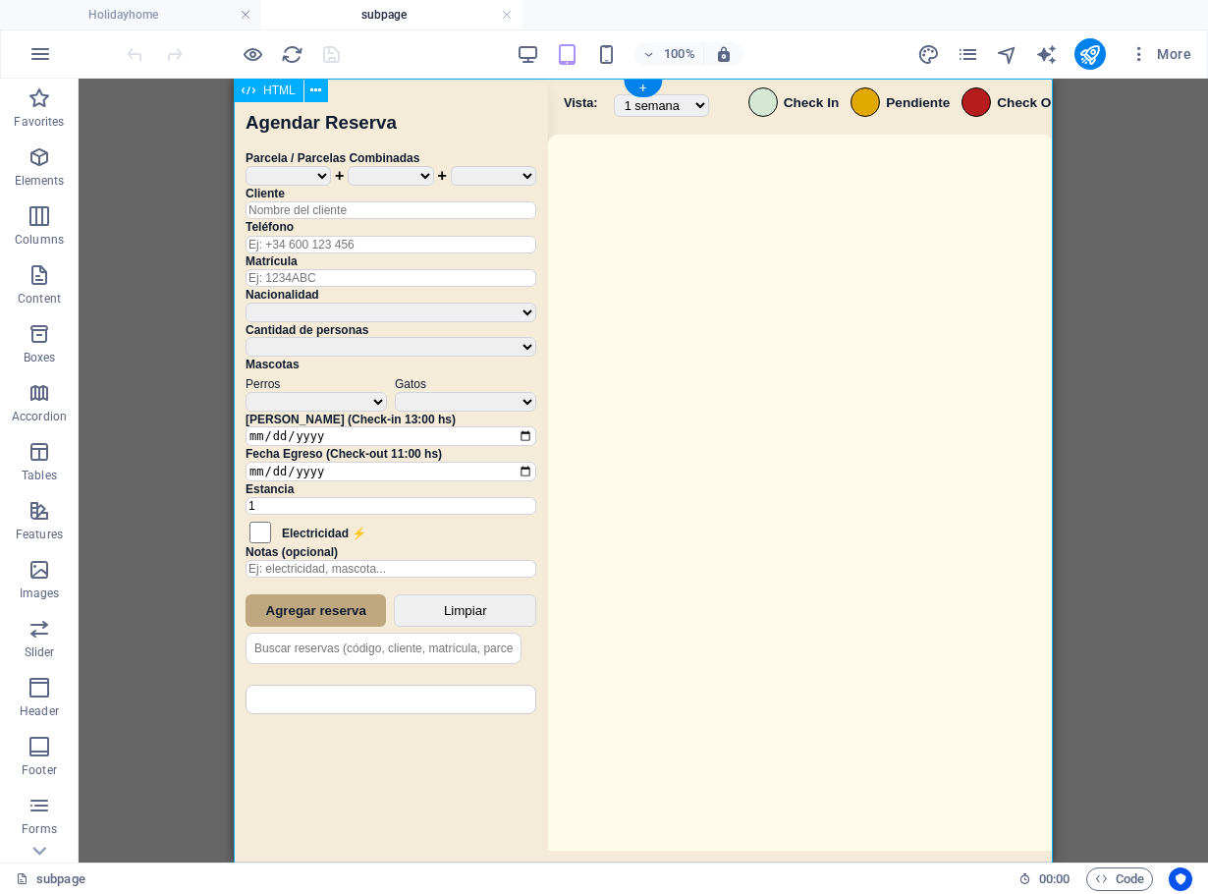
drag, startPoint x: 826, startPoint y: 400, endPoint x: 1439, endPoint y: 442, distance: 615.1
click at [826, 400] on div "Sistema de Reservas — Coveta Área Camper [GEOGRAPHIC_DATA] ¿Estás seguro de que…" at bounding box center [643, 473] width 819 height 788
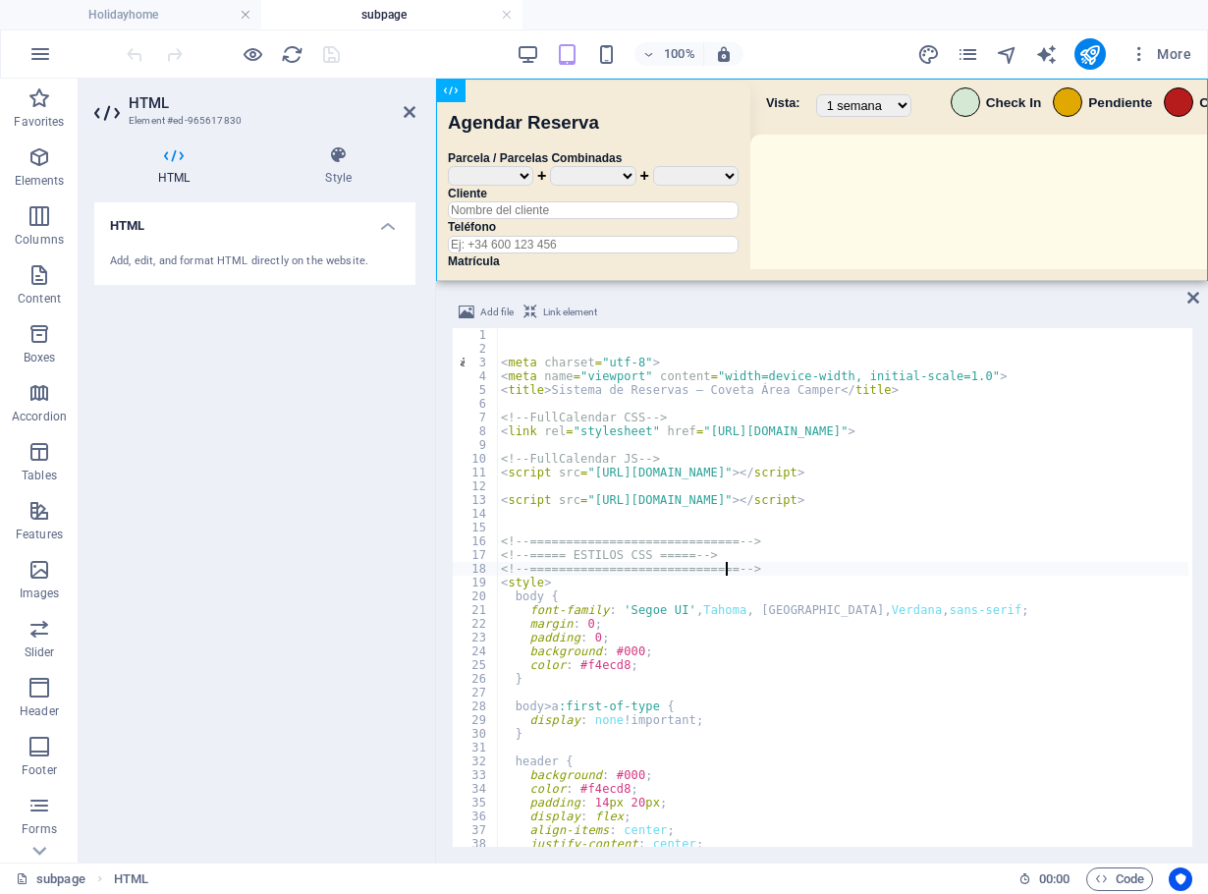
click at [724, 567] on div "< meta charset = "utf-8" > < meta name = "viewport" content = "width=device-wid…" at bounding box center [1156, 599] width 1318 height 542
type textarea "<!-- ============================= -->"
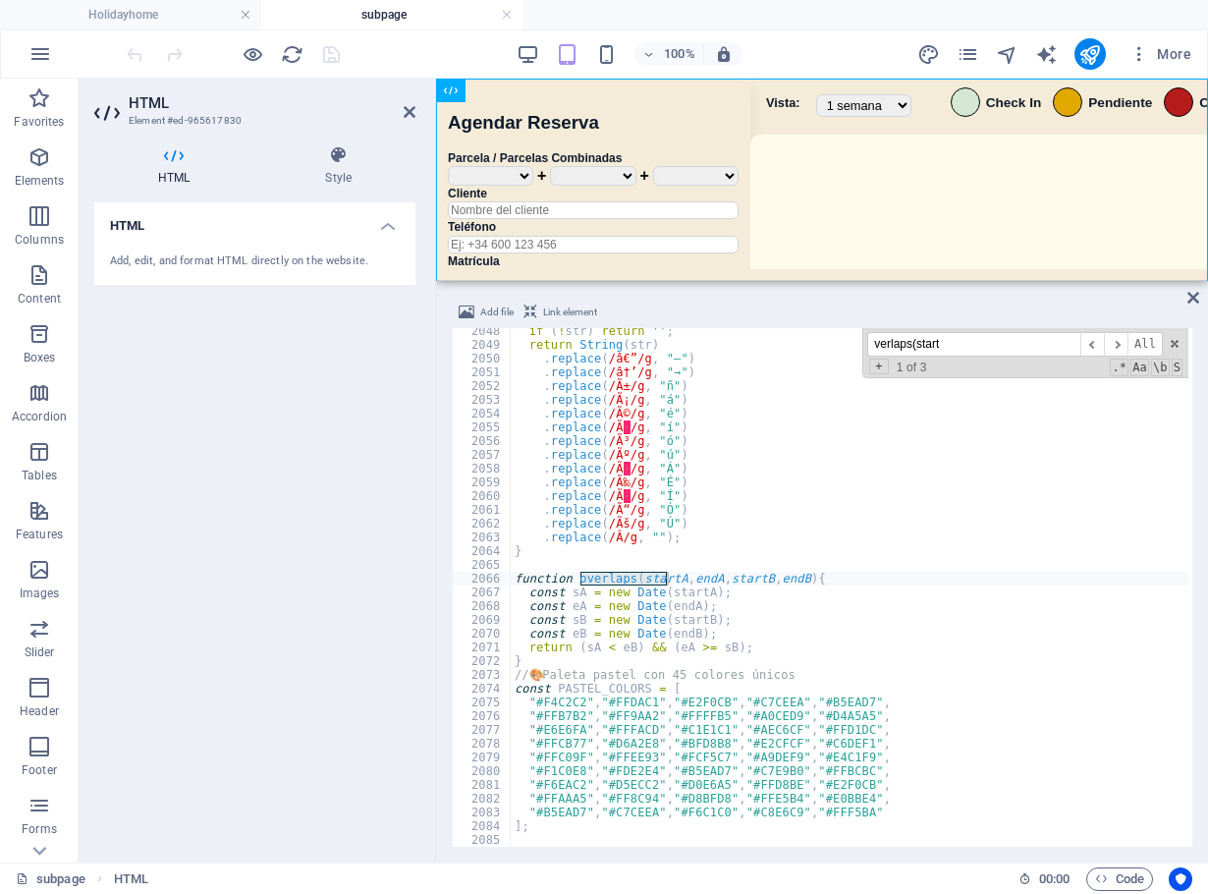
scroll to position [21055, 0]
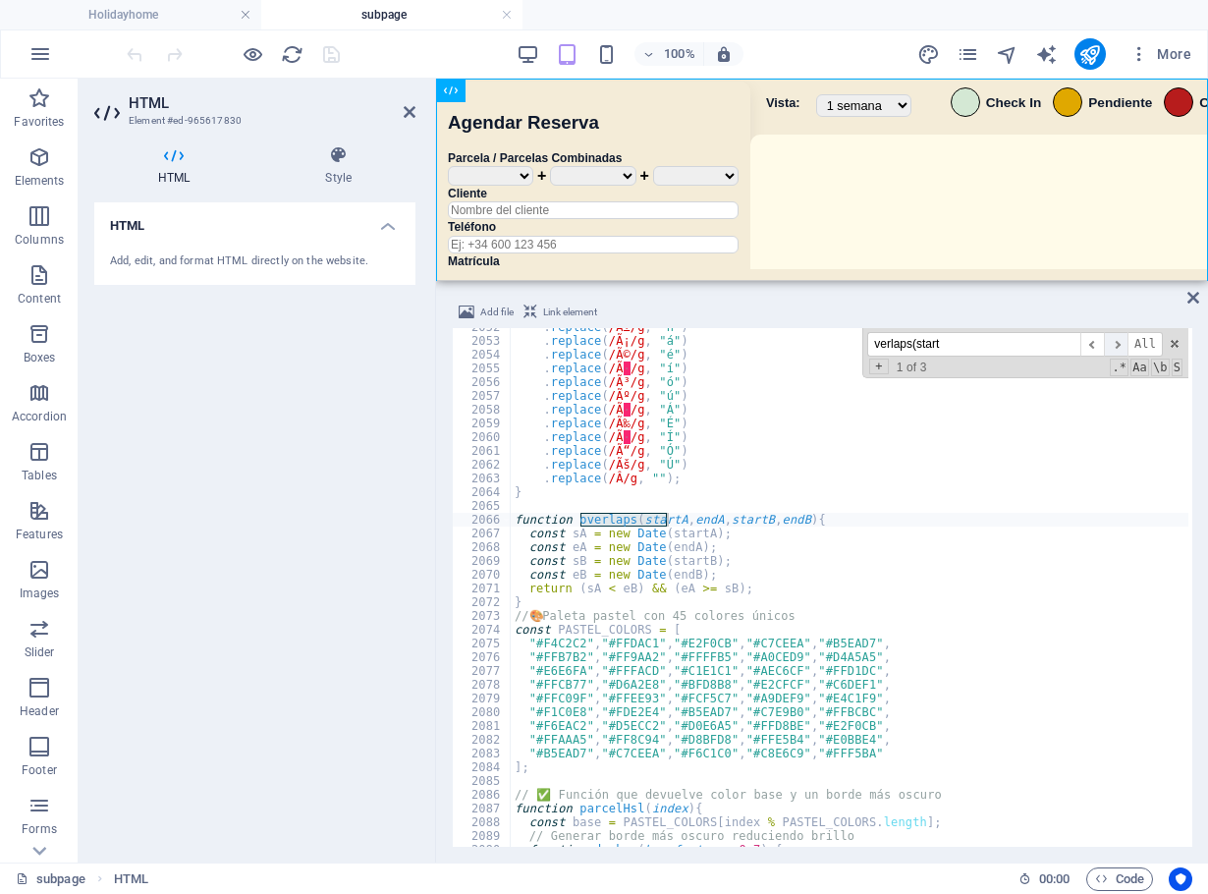
type input "verlaps(start"
click at [1120, 343] on span "​" at bounding box center [1116, 344] width 24 height 25
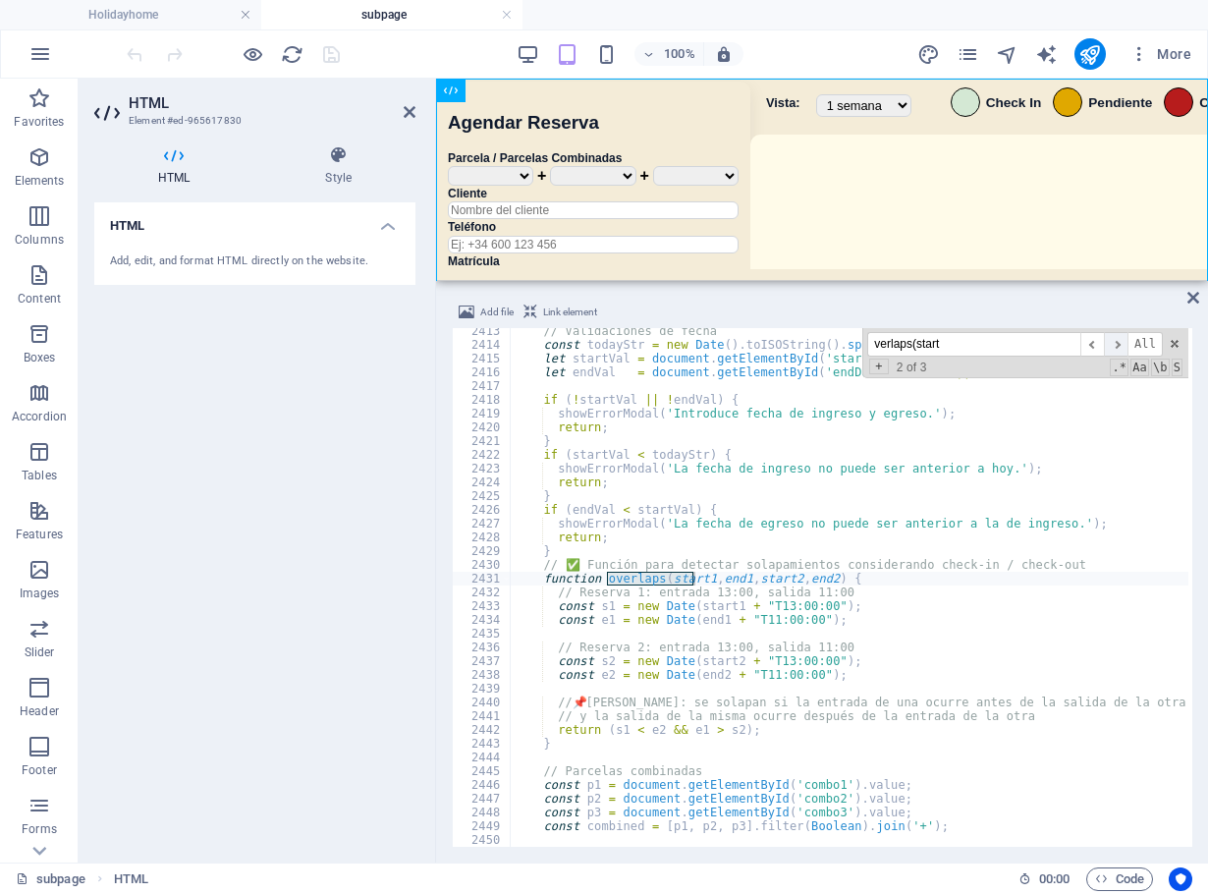
scroll to position [24757, 0]
click at [1119, 343] on span "​" at bounding box center [1116, 344] width 24 height 25
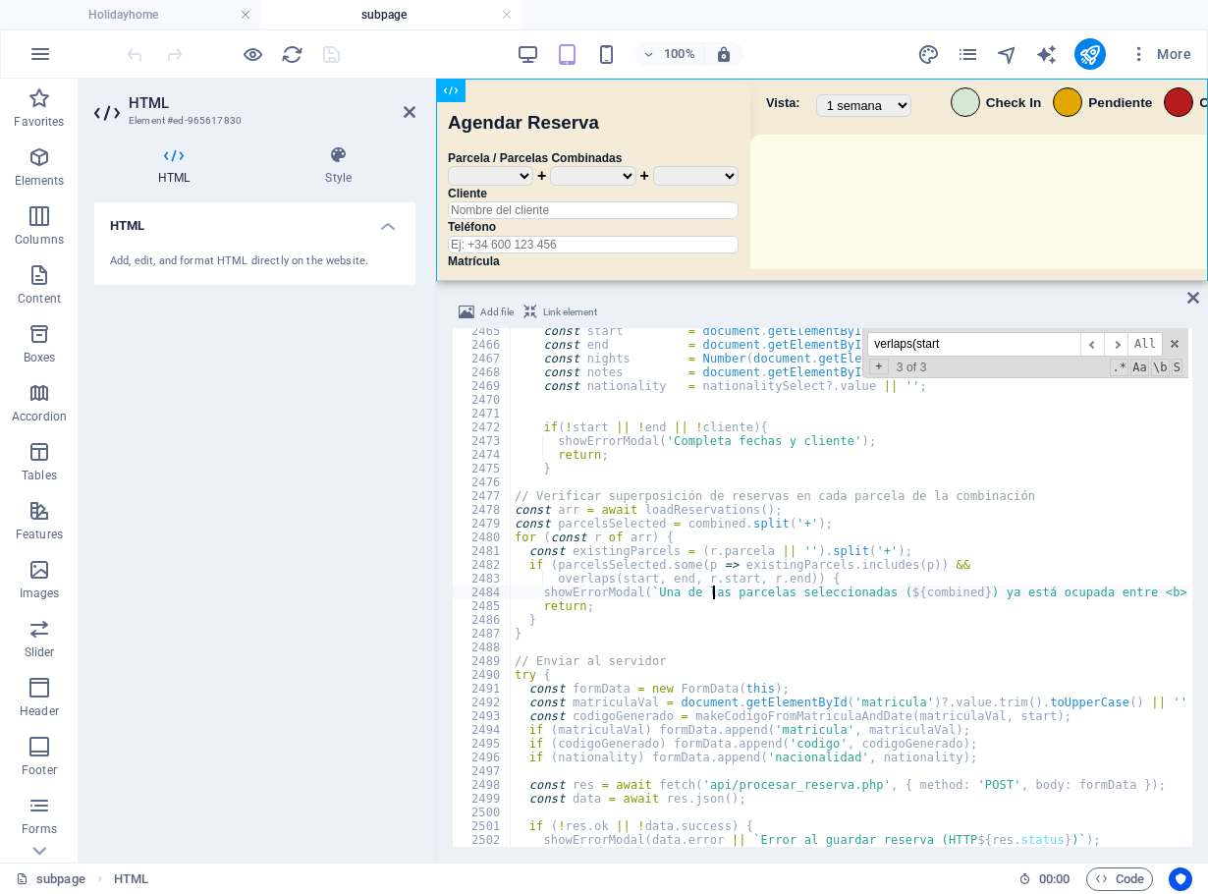
click at [716, 589] on div "const start = document . getElementById ( 'start' ) ?. value ; const end = docu…" at bounding box center [1170, 595] width 1318 height 542
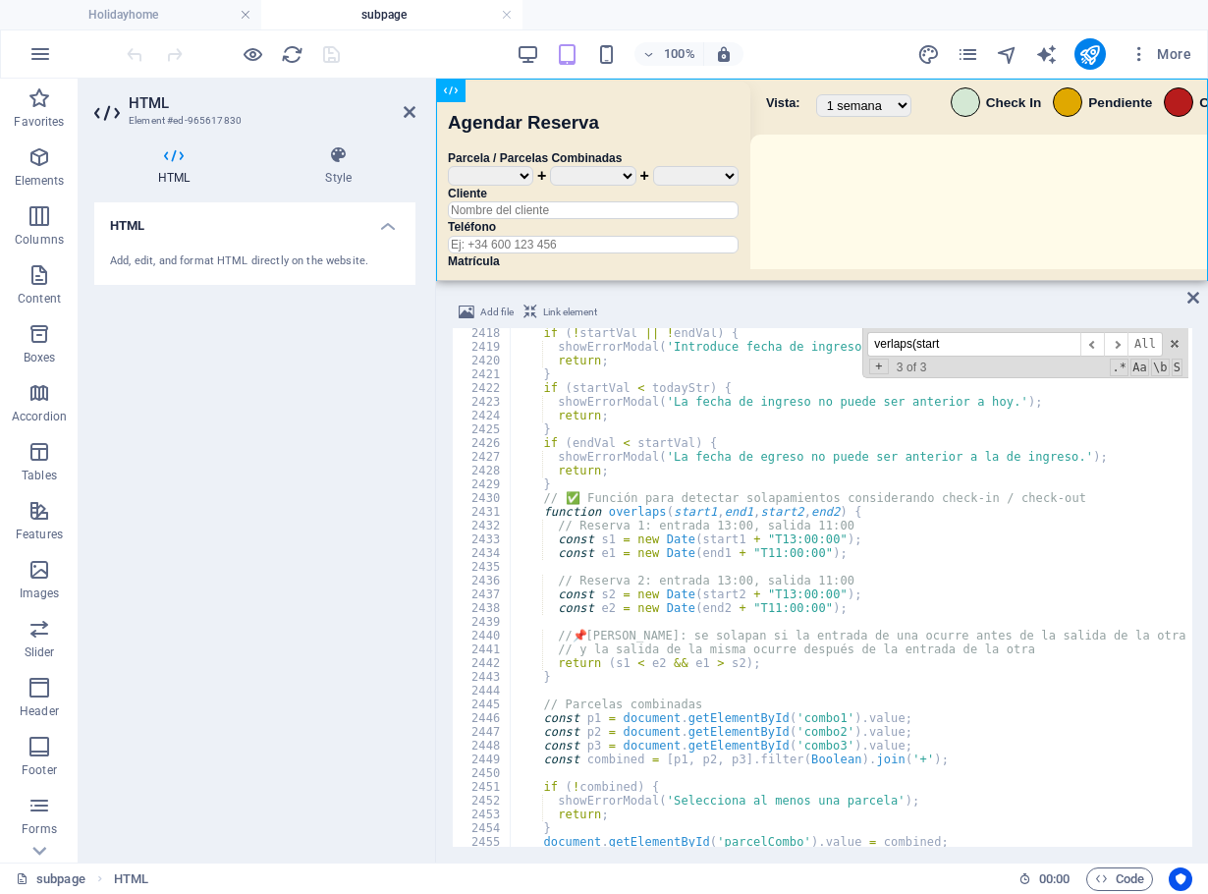
scroll to position [24807, 0]
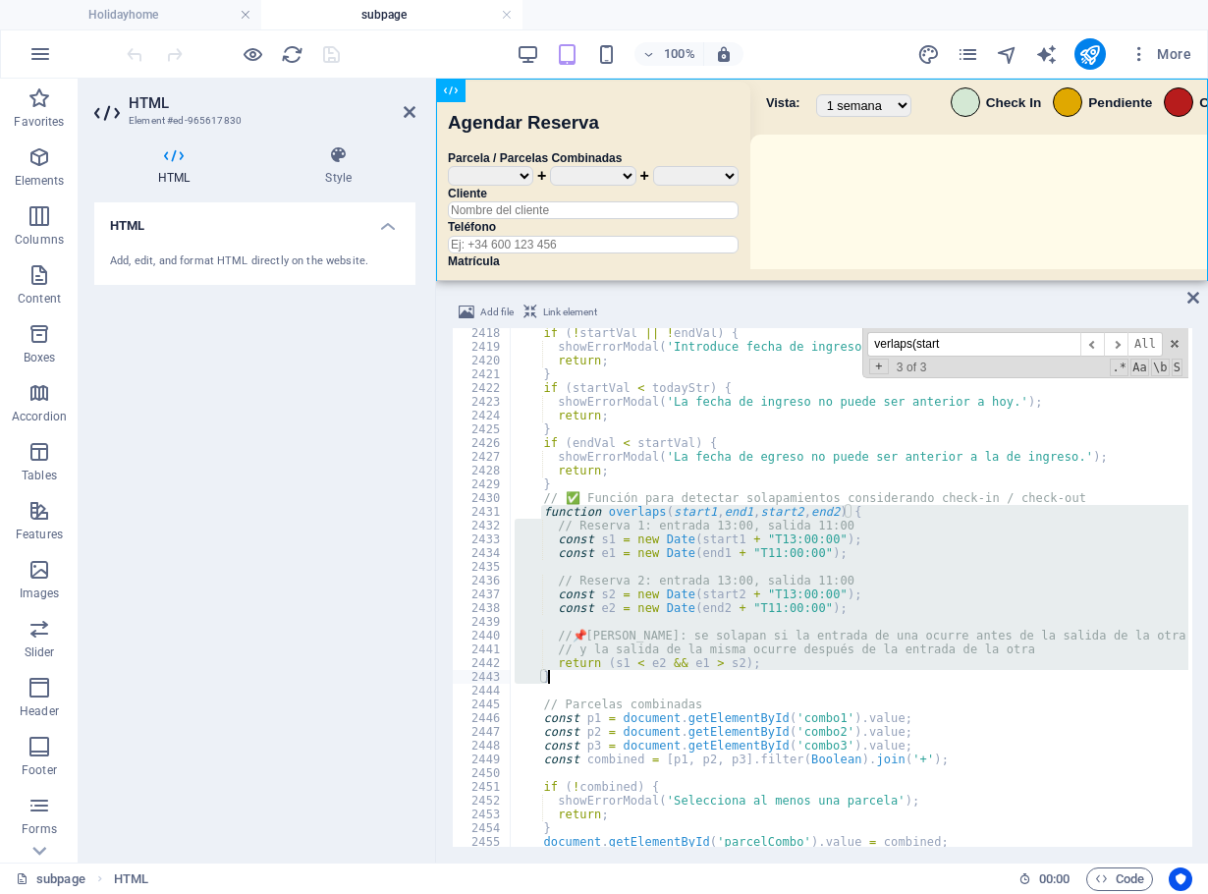
drag, startPoint x: 542, startPoint y: 513, endPoint x: 665, endPoint y: 678, distance: 206.4
click at [665, 678] on div "if ( ! startVal || ! endVal ) { showErrorModal ( 'Introduce fecha de ingreso y …" at bounding box center [1170, 597] width 1318 height 542
type textarea "return (s1 < e2 && e1 > s2); }"
paste textarea
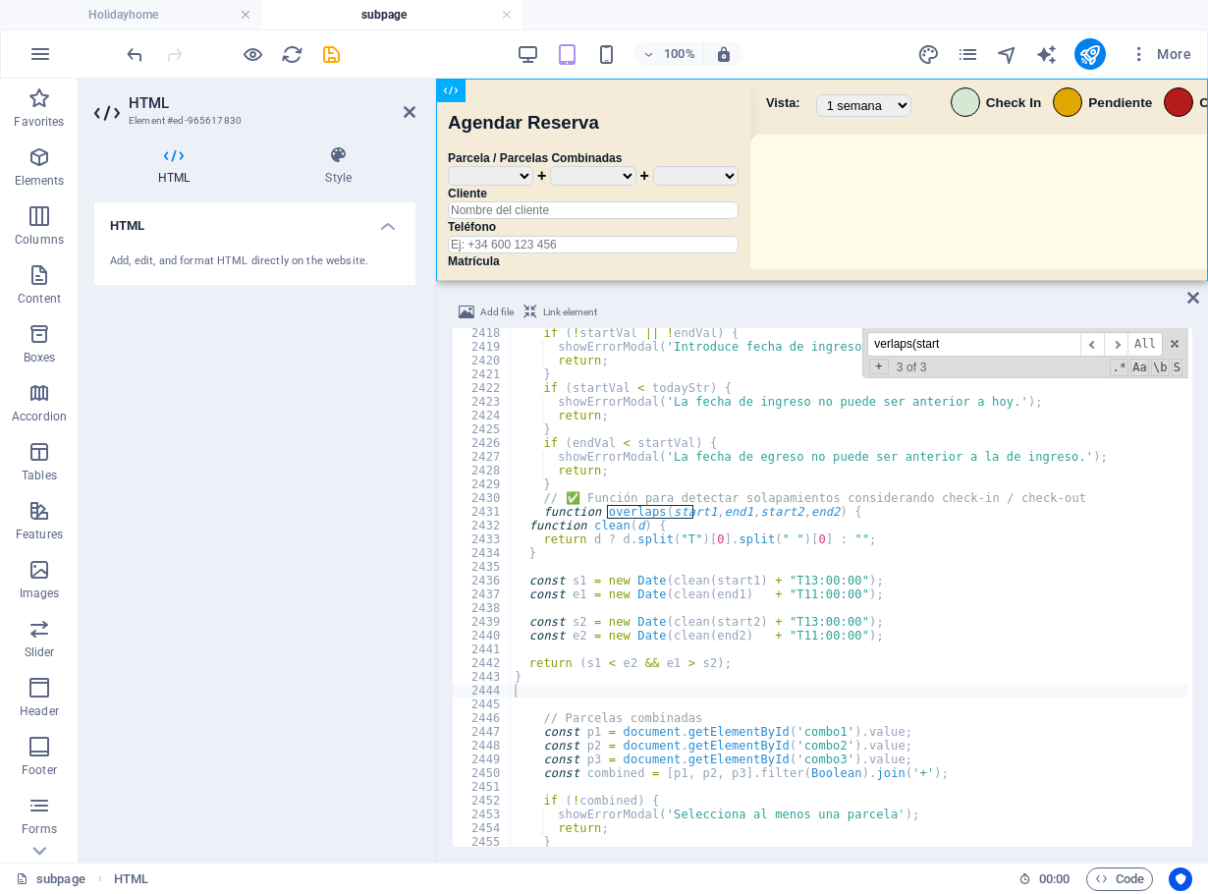
drag, startPoint x: 972, startPoint y: 337, endPoint x: 742, endPoint y: 350, distance: 230.1
click at [742, 350] on div "if ( ! startVal || ! endVal ) { showErrorModal ( 'Introduce fecha de ingreso y …" at bounding box center [849, 587] width 677 height 518
paste input "return (s1 < e2 && e1 > s2);"
type input "return (s1 < e2 && e1 > s2);"
click at [709, 705] on div "if ( ! startVal || ! endVal ) { showErrorModal ( 'Introduce fecha de ingreso y …" at bounding box center [1170, 597] width 1318 height 542
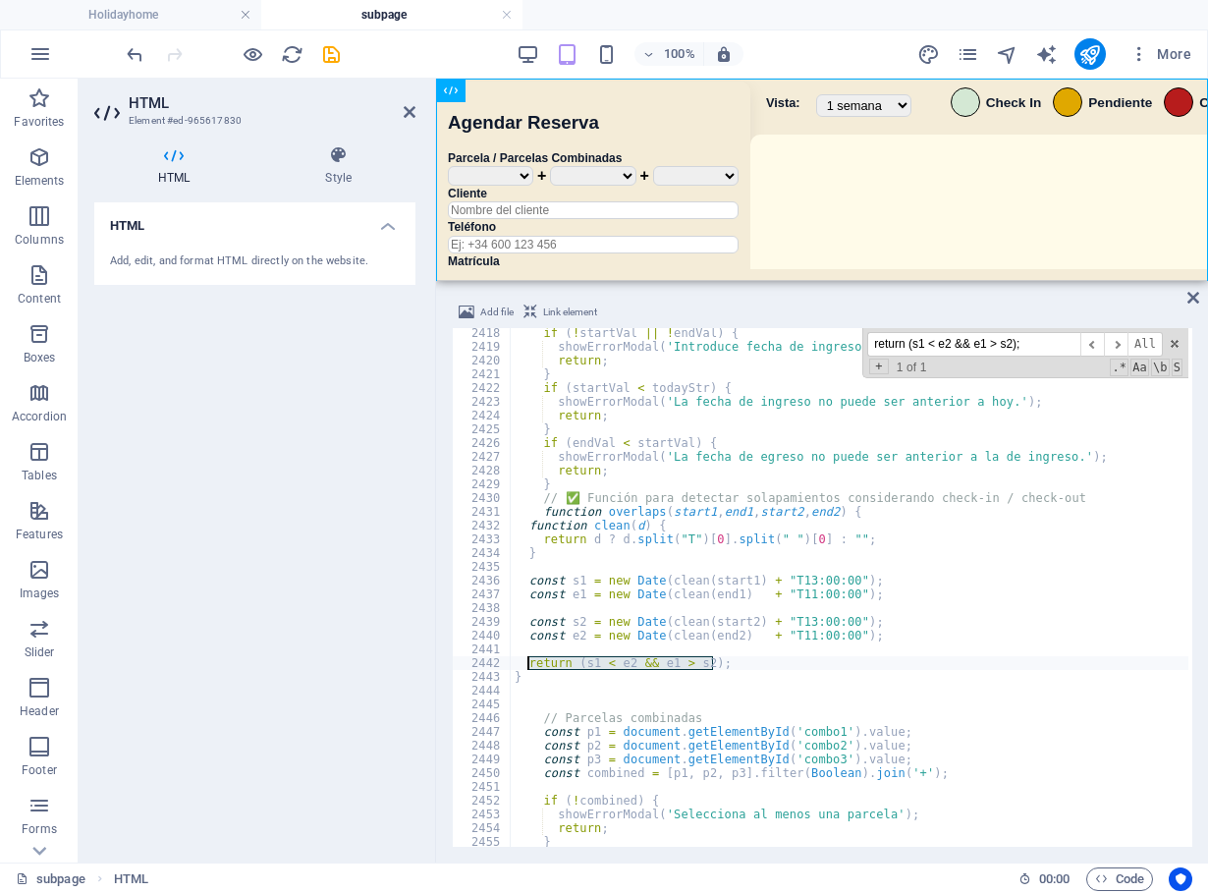
drag, startPoint x: 728, startPoint y: 658, endPoint x: 628, endPoint y: 676, distance: 100.7
click at [529, 660] on div "if ( ! startVal || ! endVal ) { showErrorModal ( 'Introduce fecha de ingreso y …" at bounding box center [1170, 597] width 1318 height 542
paste textarea "= e2 && e1 >="
type textarea "return (s1 <= e2 && e1 >= s2);"
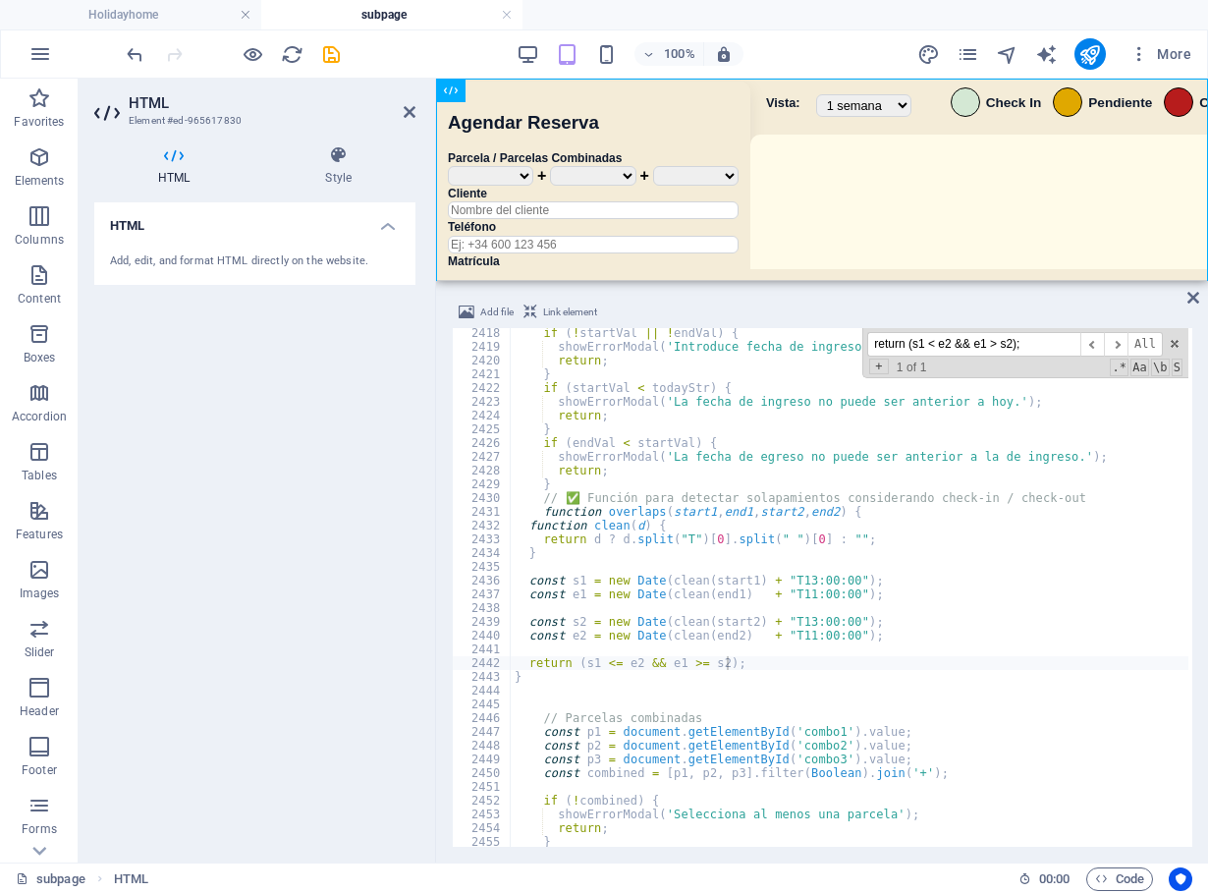
drag, startPoint x: 1045, startPoint y: 335, endPoint x: 813, endPoint y: 332, distance: 231.7
click at [810, 334] on div "if ( ! startVal || ! endVal ) { showErrorModal ( 'Introduce fecha de ingreso y …" at bounding box center [849, 587] width 677 height 518
paste input "const existingParcels = (r.parcela || '').split('+'"
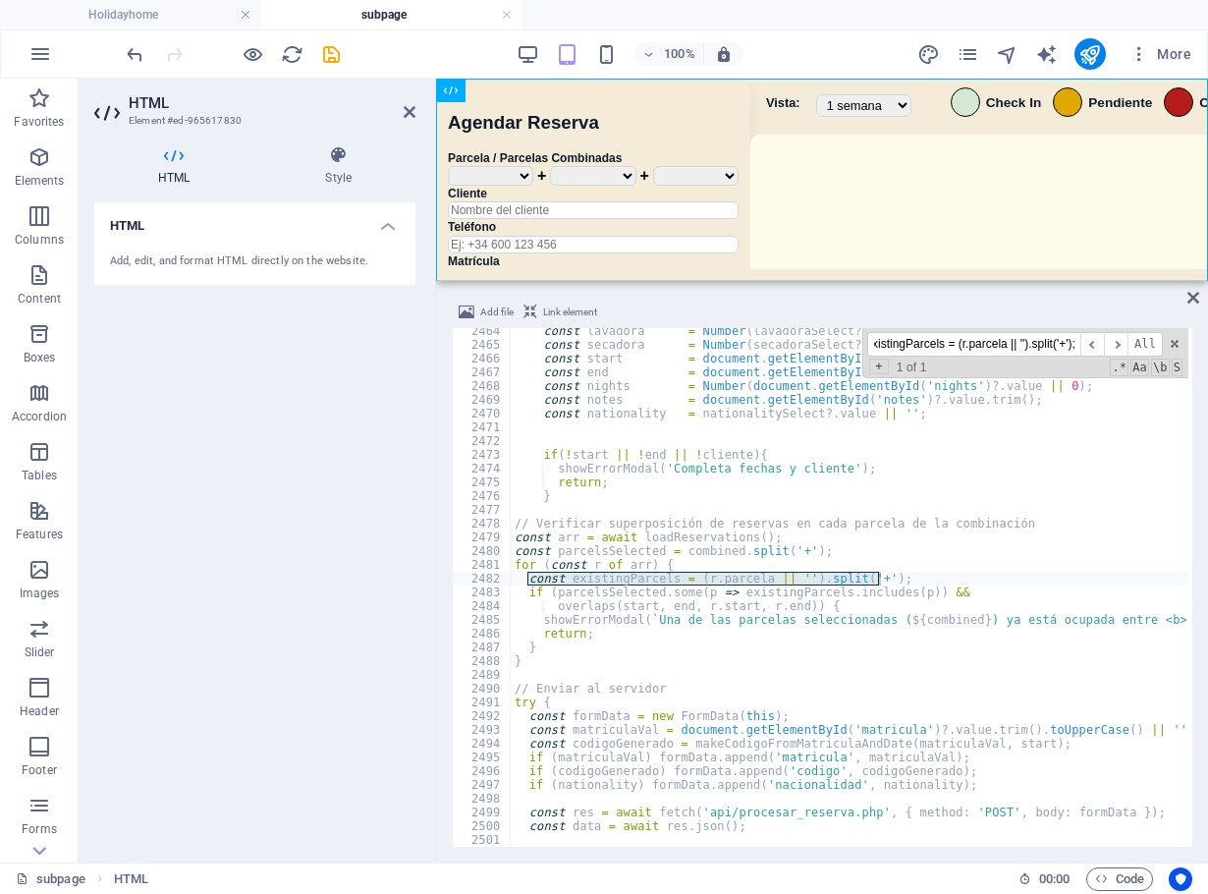
type input "const existingParcels = (r.parcela || '').split('+');"
click at [962, 573] on div "const lavadora = Number ( lavadoraSelect ?. value || 0 ) ; const secadora = Num…" at bounding box center [849, 587] width 677 height 518
type textarea "const existingParcels = (r.parcela || '').split('+');"
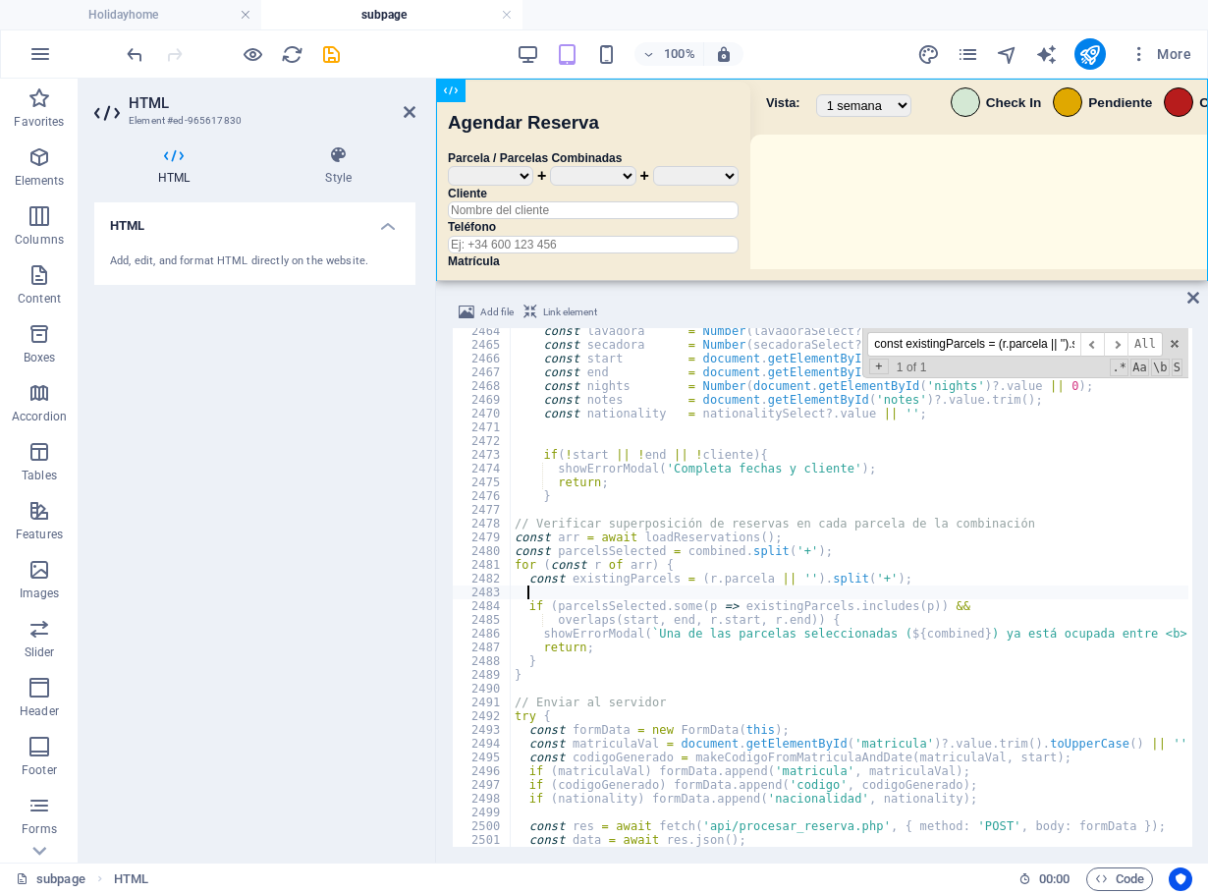
paste textarea "const existingParcels = (r.parcela || '').split('+').map(p => p.trim());"
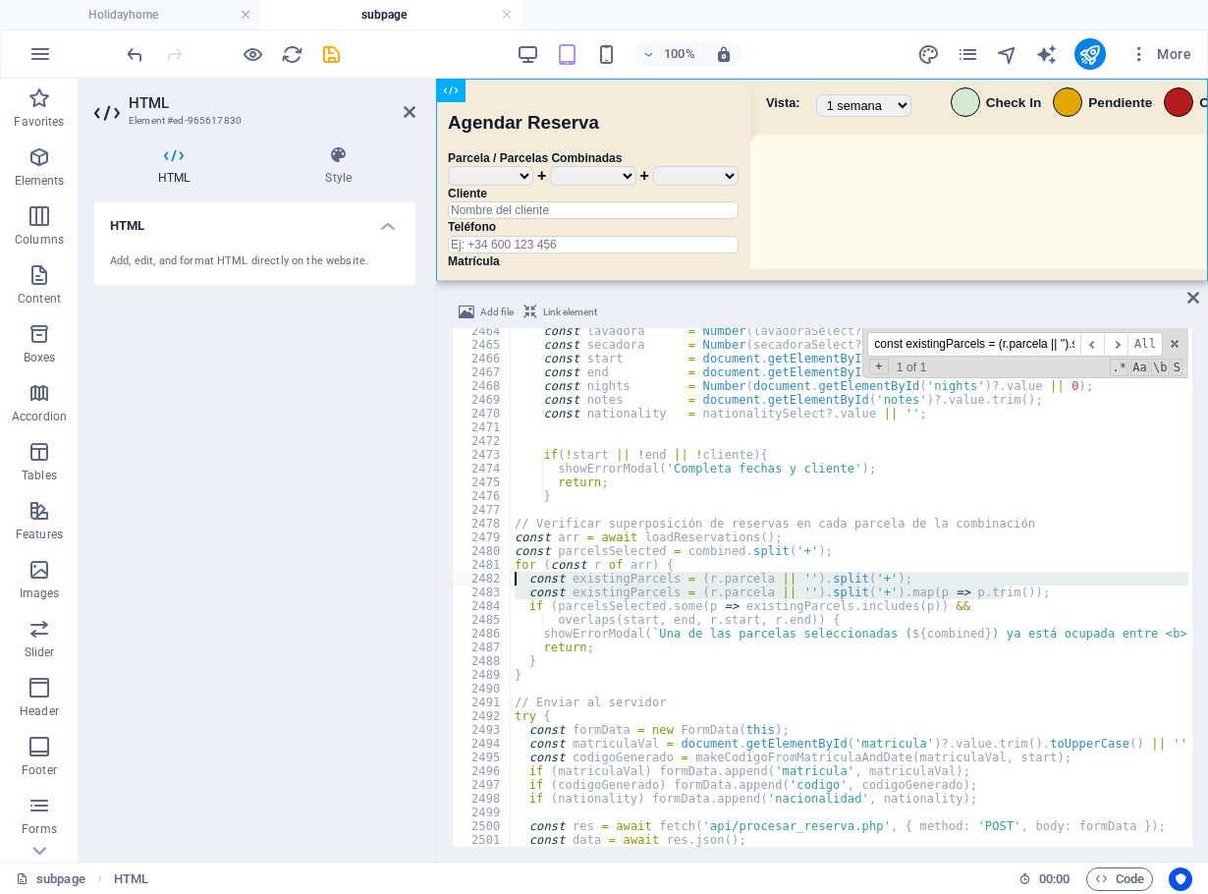
drag, startPoint x: 1008, startPoint y: 590, endPoint x: 486, endPoint y: 576, distance: 522.5
click at [486, 576] on div "const existingParcels = (r.parcela || '').split('+').map(p => p.trim()); 2464 2…" at bounding box center [822, 587] width 740 height 518
paste textarea
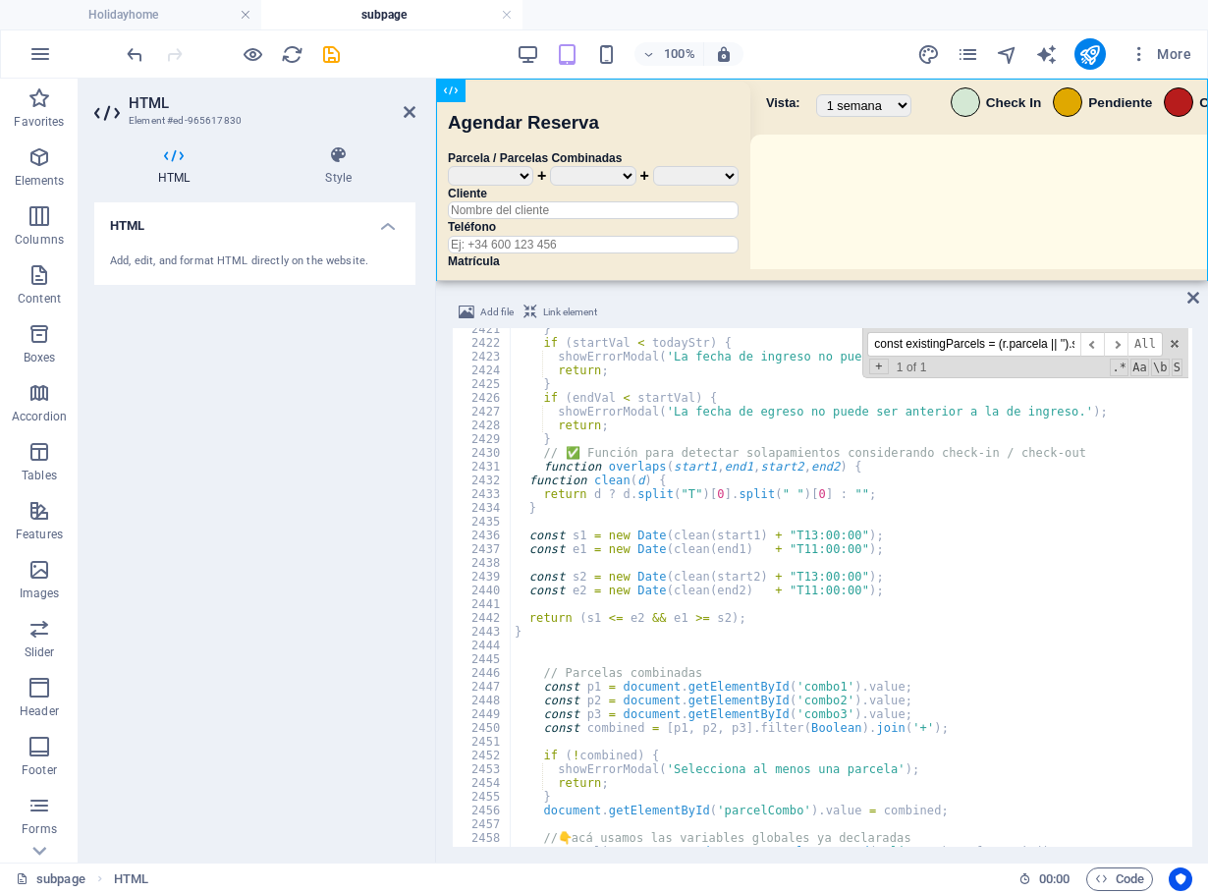
scroll to position [24788, 0]
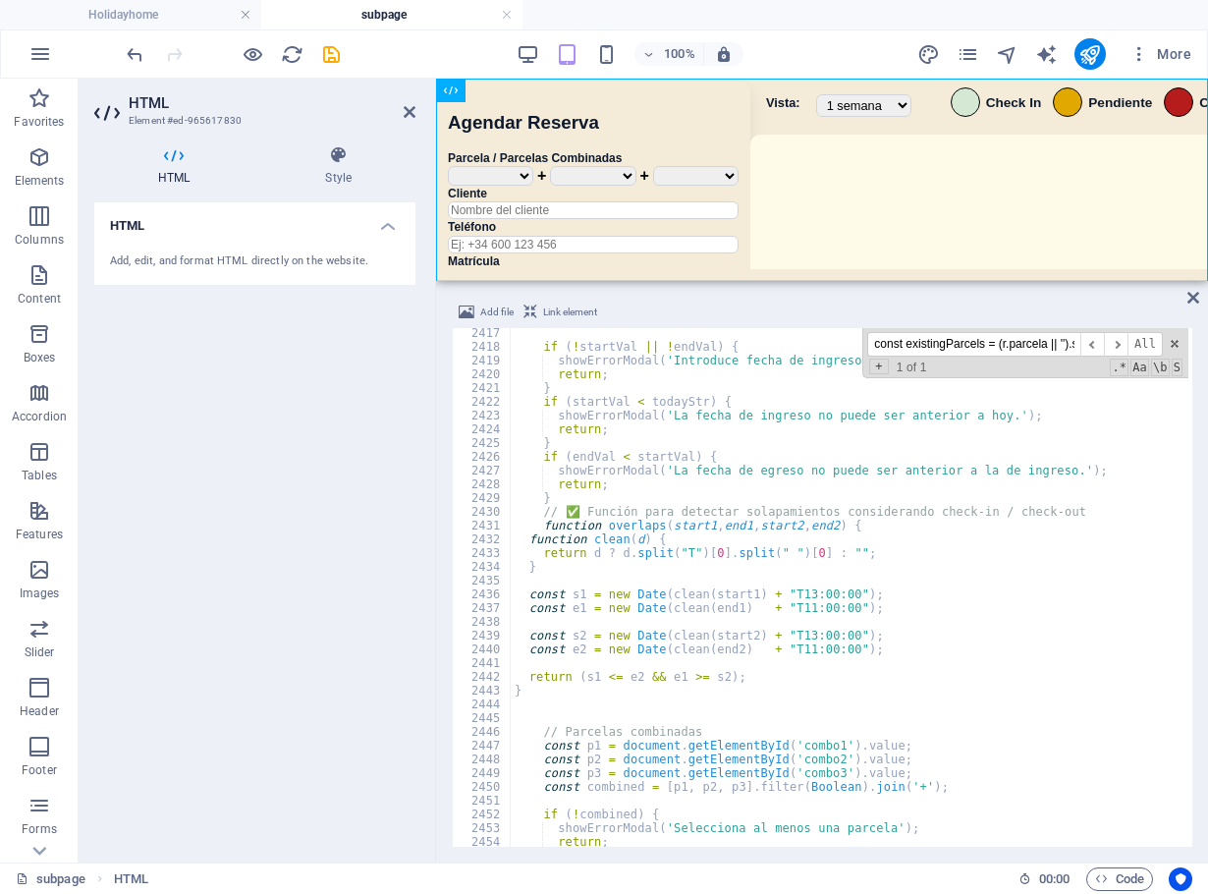
click at [631, 503] on div "if ( ! startVal || ! endVal ) { showErrorModal ( 'Introduce fecha de ingreso y …" at bounding box center [1170, 597] width 1318 height 542
type textarea "}"
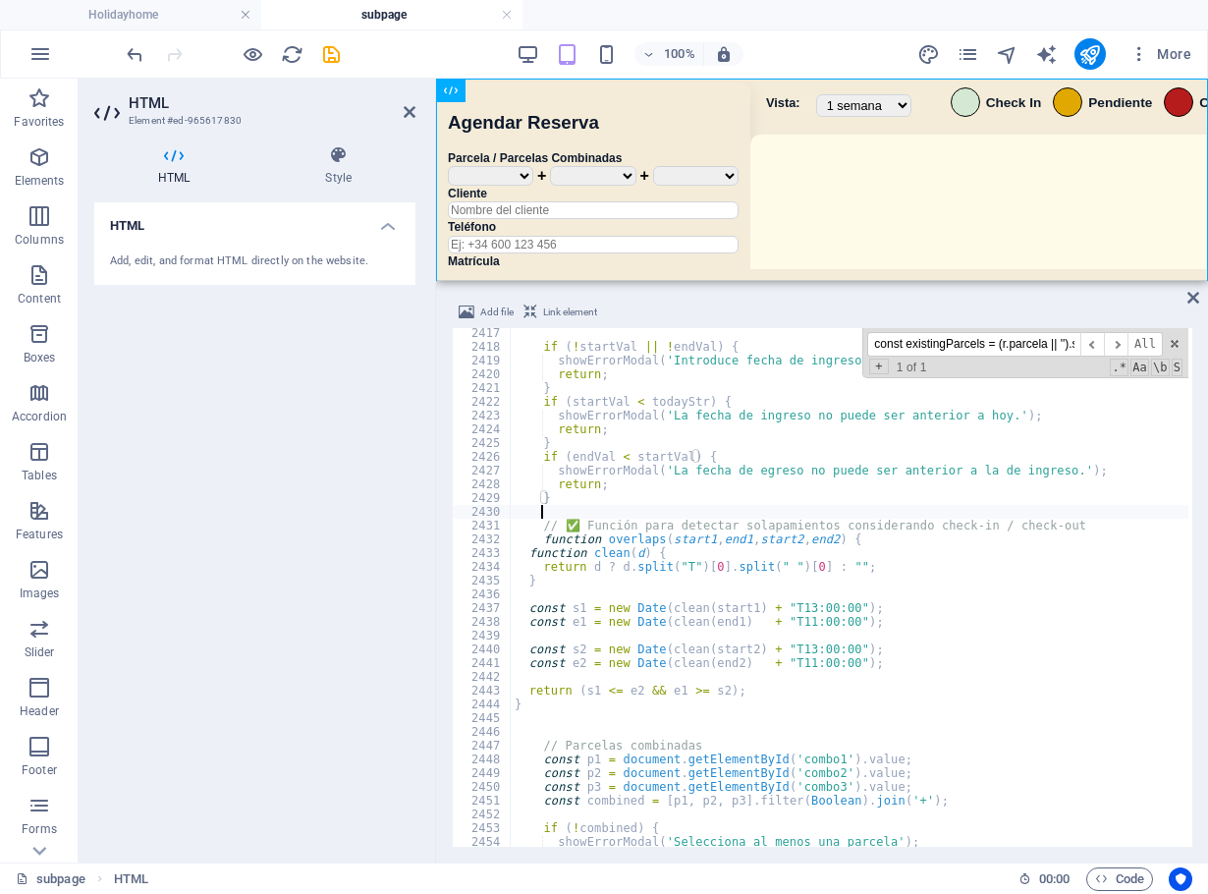
scroll to position [0, 1]
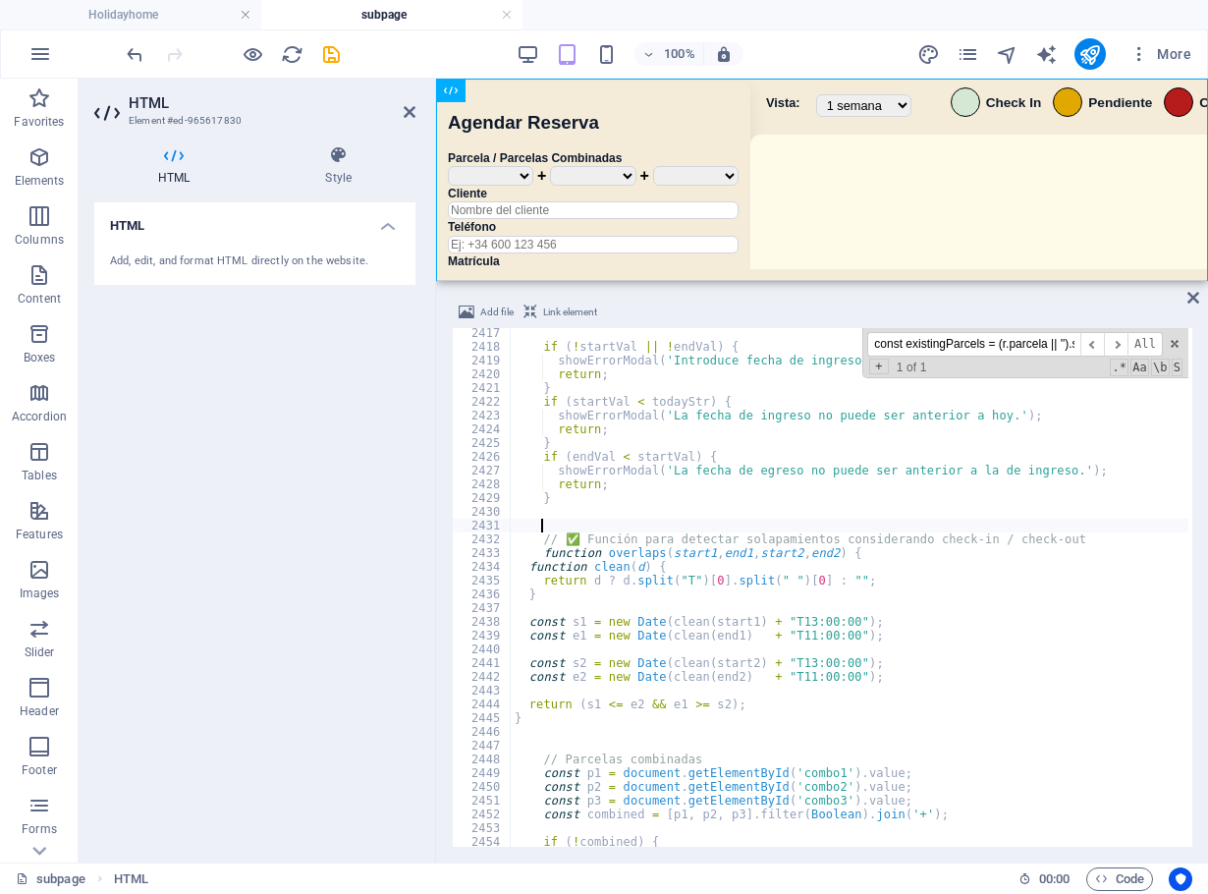
paste textarea "}"
type textarea "}"
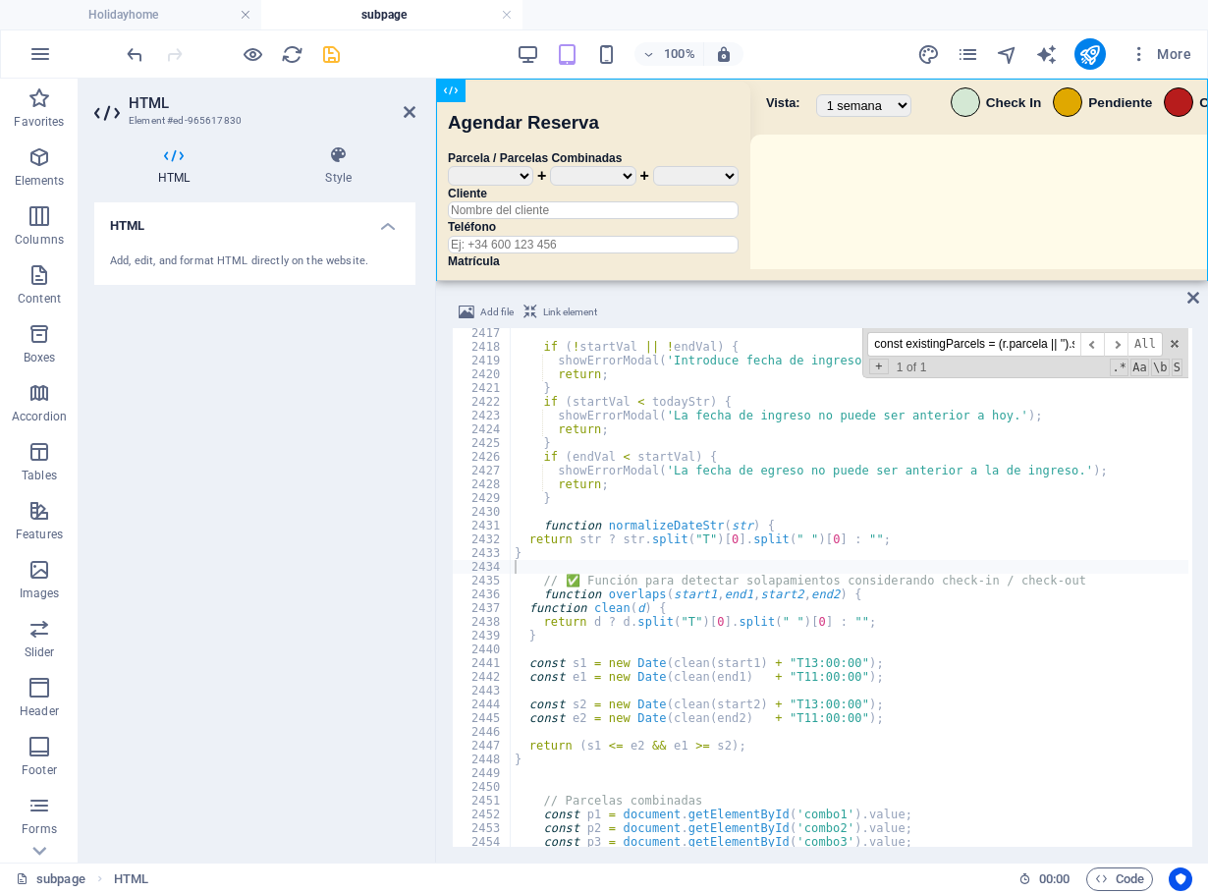
drag, startPoint x: 407, startPoint y: 54, endPoint x: 338, endPoint y: 55, distance: 69.7
click at [403, 55] on div "100% More" at bounding box center [661, 53] width 1076 height 31
click at [334, 55] on icon "save" at bounding box center [331, 54] width 23 height 23
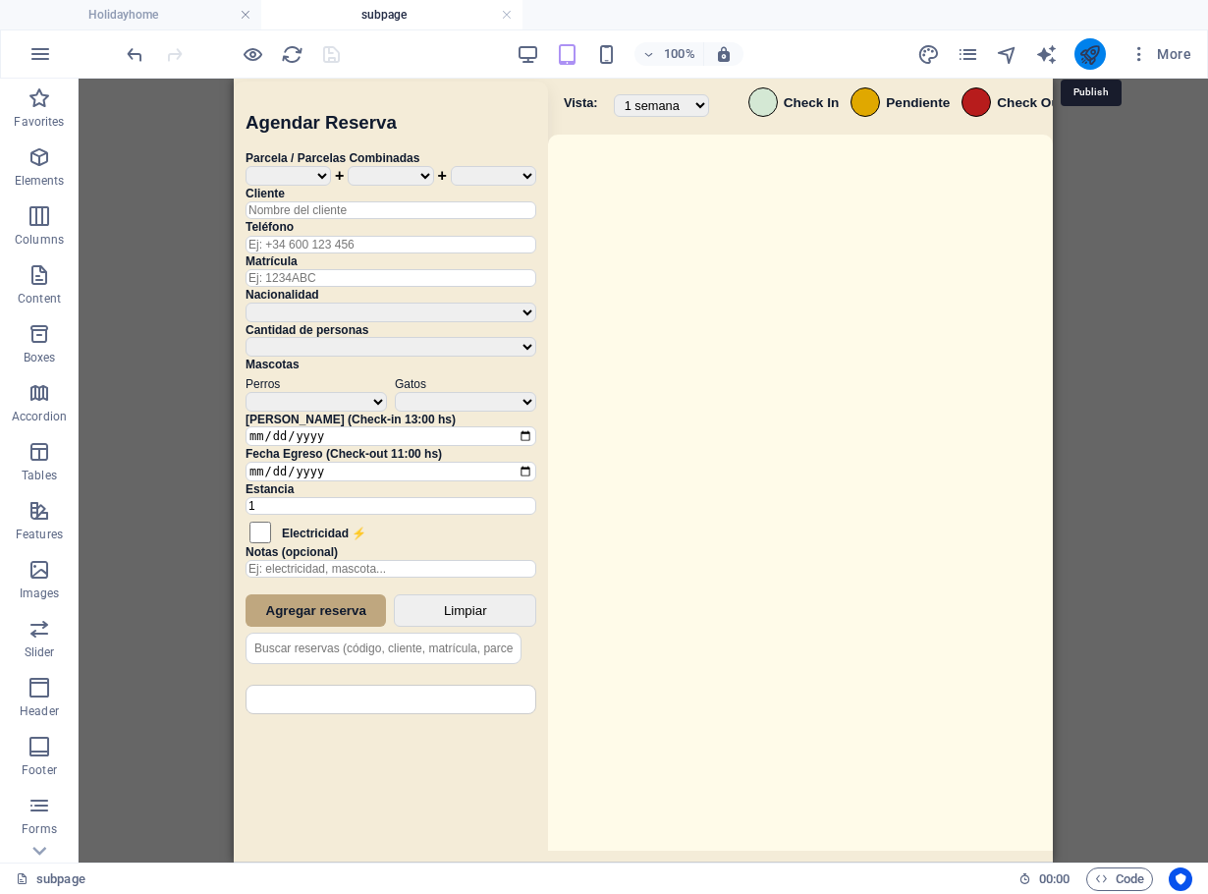
click at [1097, 53] on icon "publish" at bounding box center [1089, 54] width 23 height 23
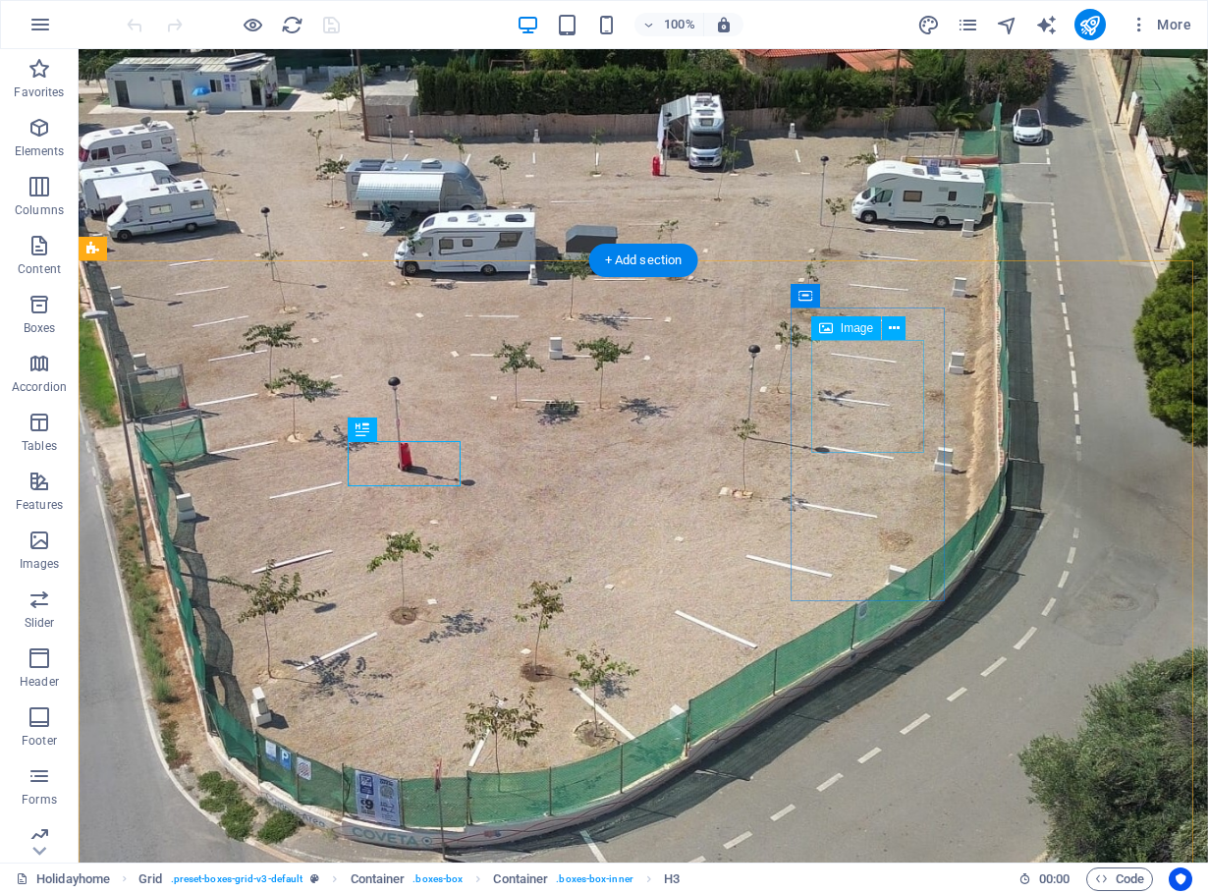
scroll to position [1344, 0]
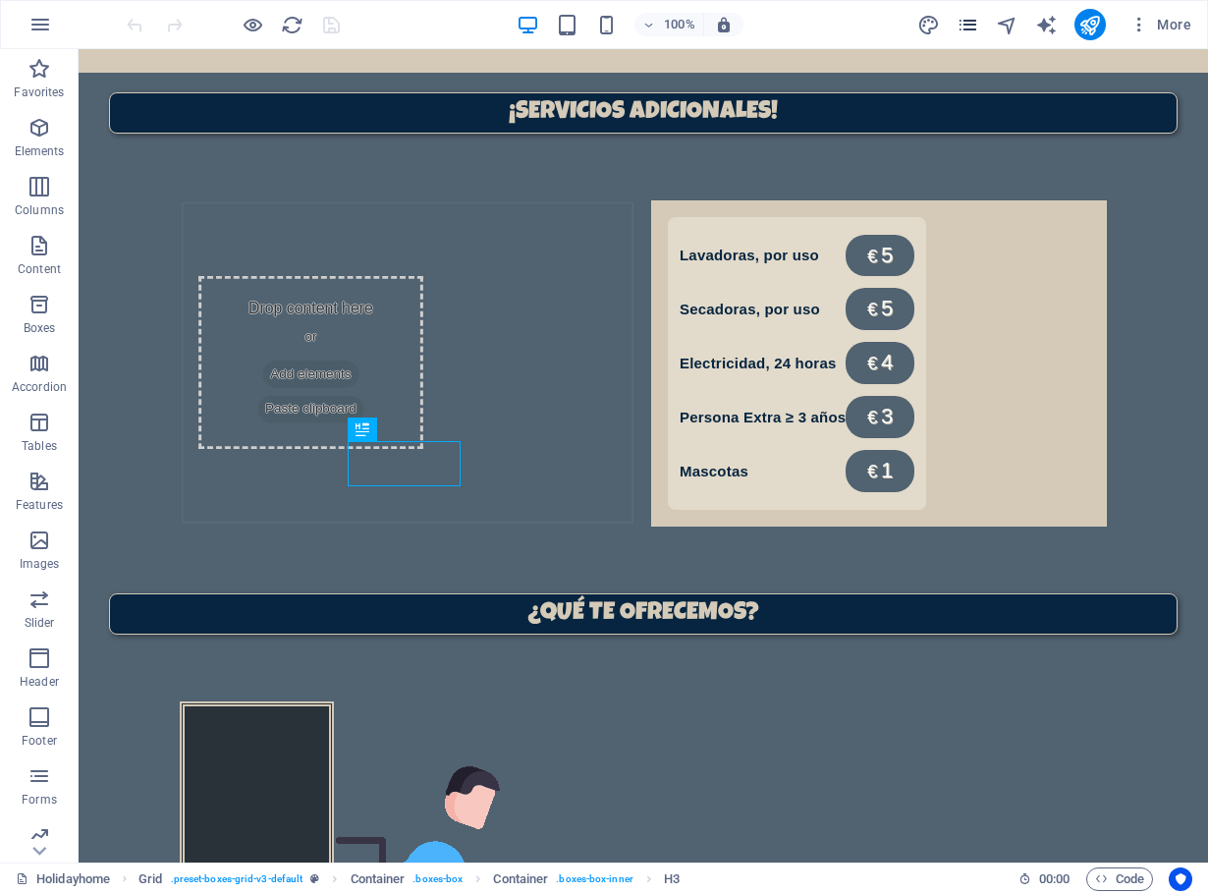
click at [966, 29] on icon "pages" at bounding box center [967, 25] width 23 height 23
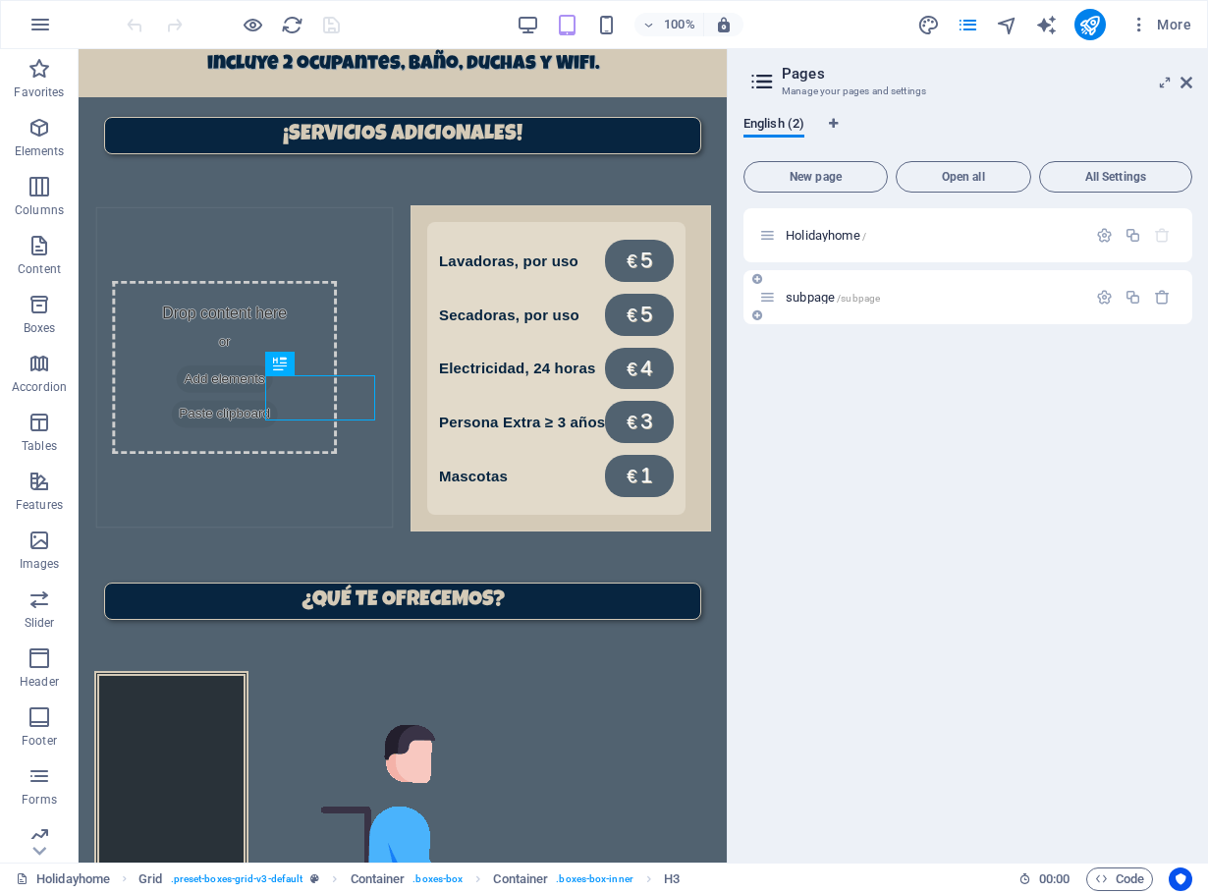
click at [811, 295] on span "subpage /subpage" at bounding box center [832, 297] width 94 height 15
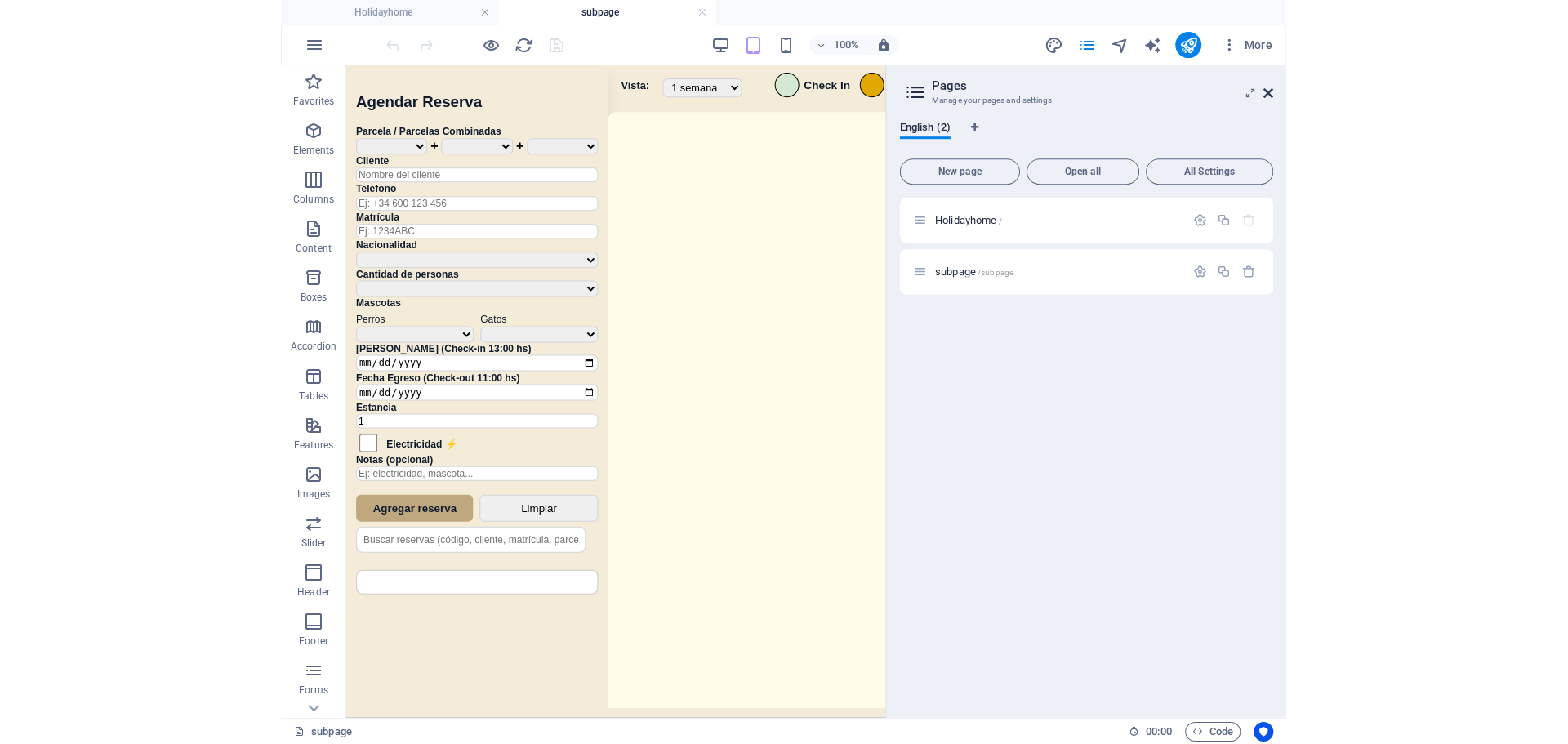
scroll to position [0, 0]
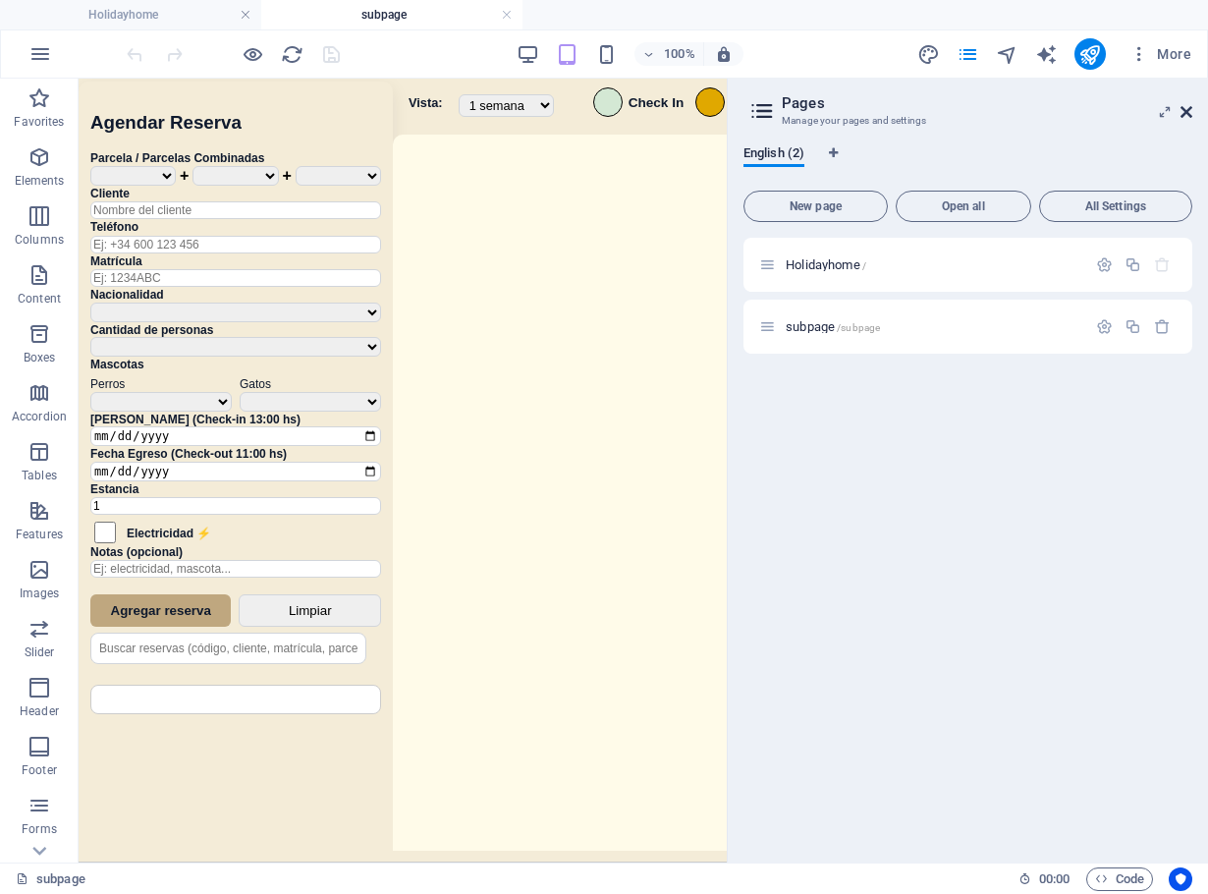
click at [1189, 107] on icon at bounding box center [1186, 112] width 12 height 16
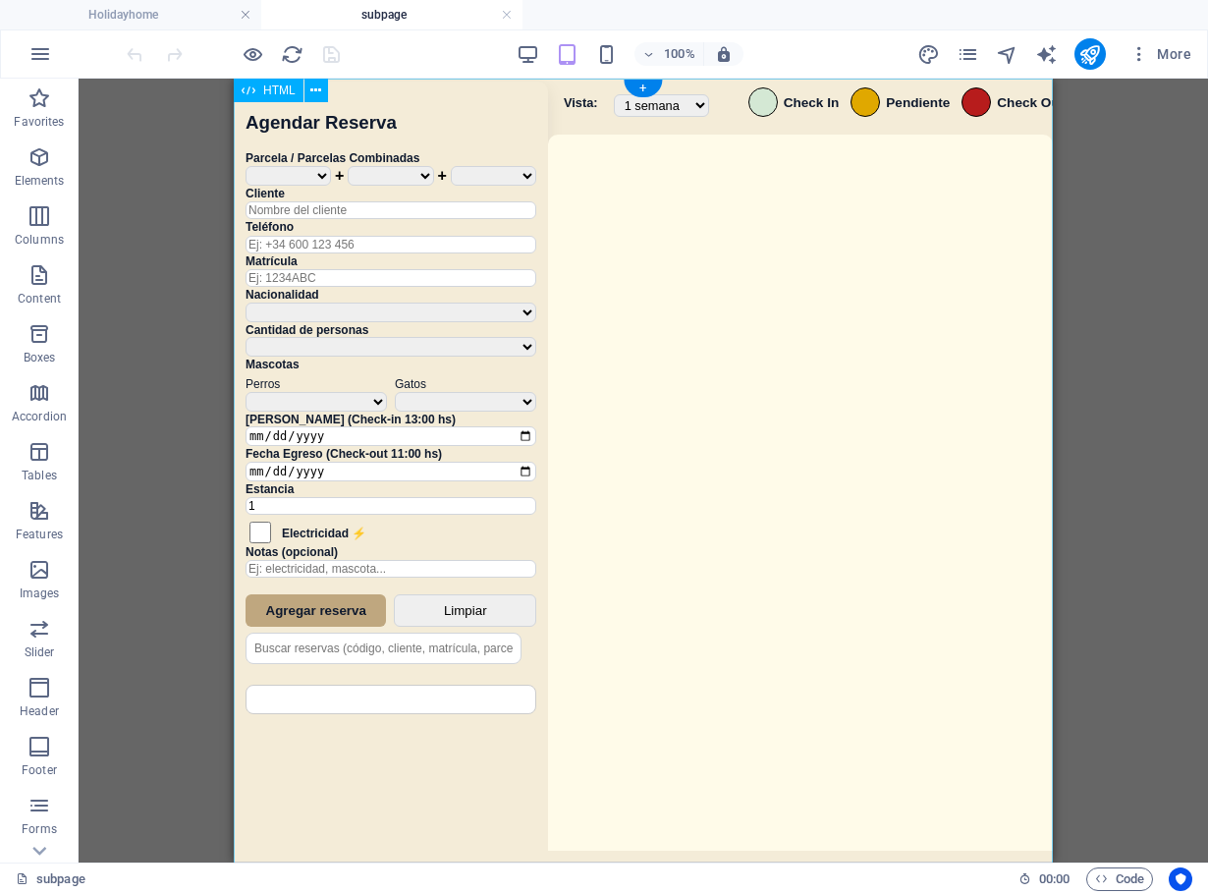
click at [854, 285] on div "Sistema de Reservas — Coveta Área Camper [GEOGRAPHIC_DATA] ¿Estás seguro de que…" at bounding box center [643, 473] width 819 height 788
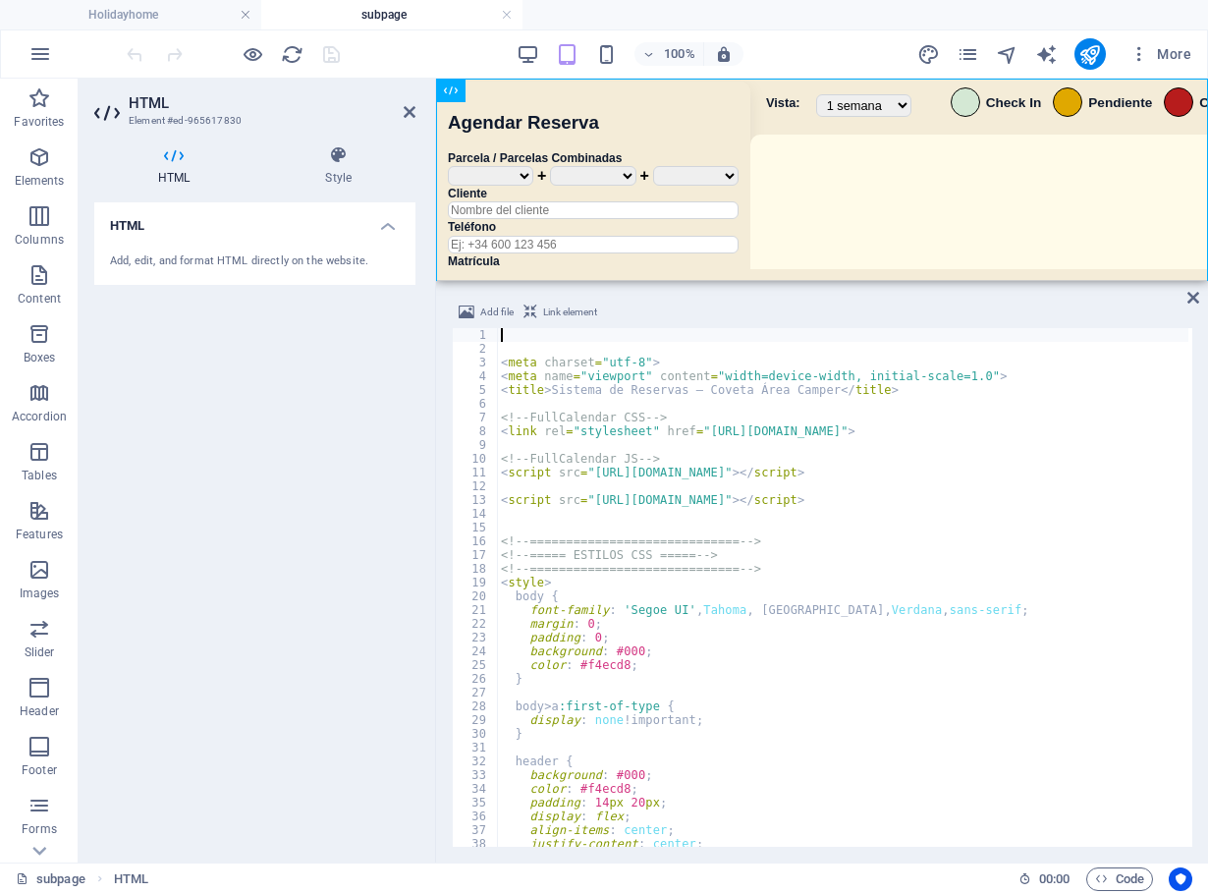
click at [846, 503] on div "< meta charset = "utf-8" > < meta name = "viewport" content = "width=device-wid…" at bounding box center [1156, 599] width 1318 height 542
type textarea "<script src="https://cdn.jsdelivr.net/npm/dayjs@1/dayjs.min.js"></script>"
click at [1052, 528] on div "< meta charset = "utf-8" > < meta name = "viewport" content = "width=device-wid…" at bounding box center [1156, 599] width 1318 height 542
type textarea "</script>"
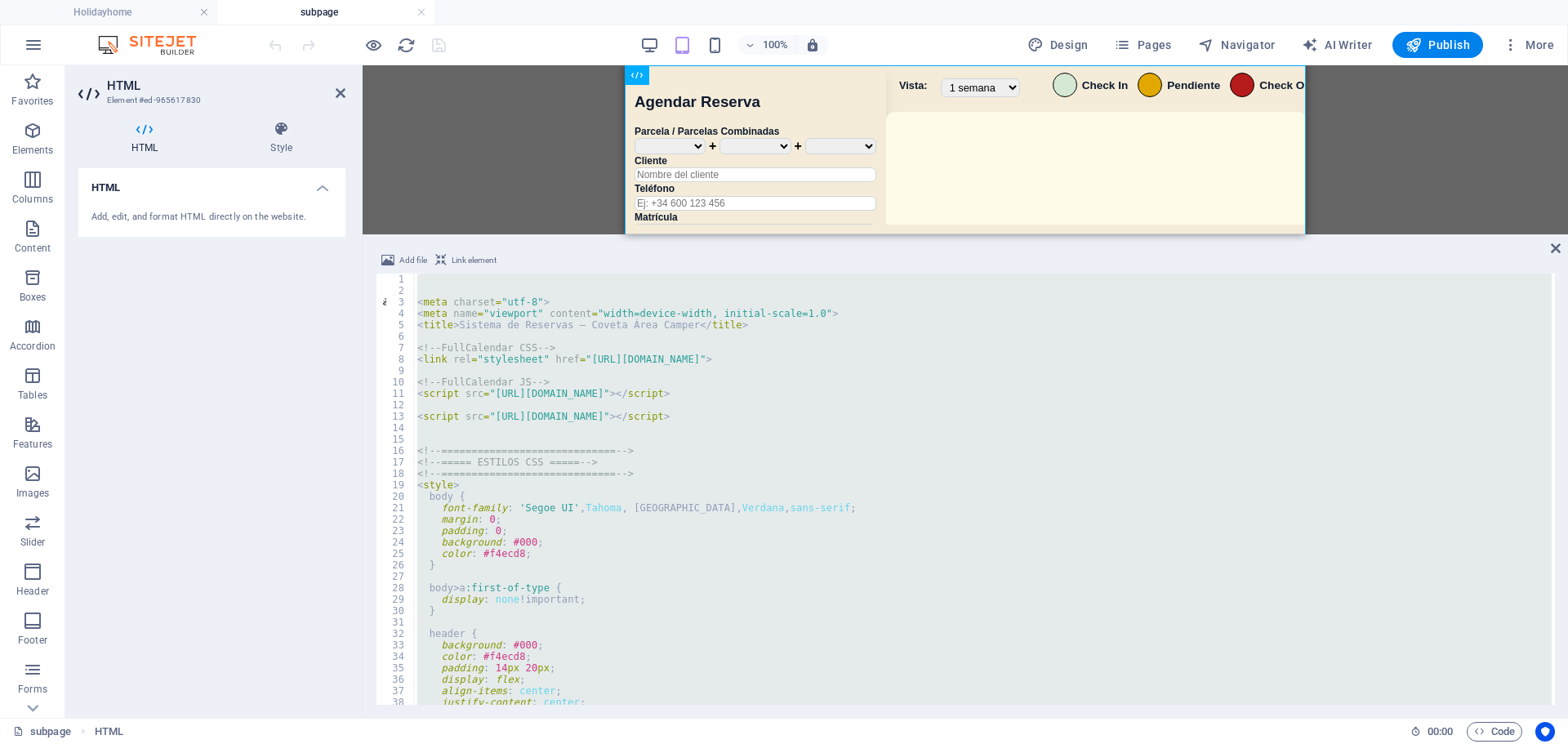
click at [820, 438] on div "< meta charset = "utf-8" > < meta name = "viewport" content = "width=device-wid…" at bounding box center [983, 489] width 1138 height 431
click at [721, 462] on div "< meta charset = "utf-8" > < meta name = "viewport" content = "width=device-wid…" at bounding box center [983, 489] width 1138 height 431
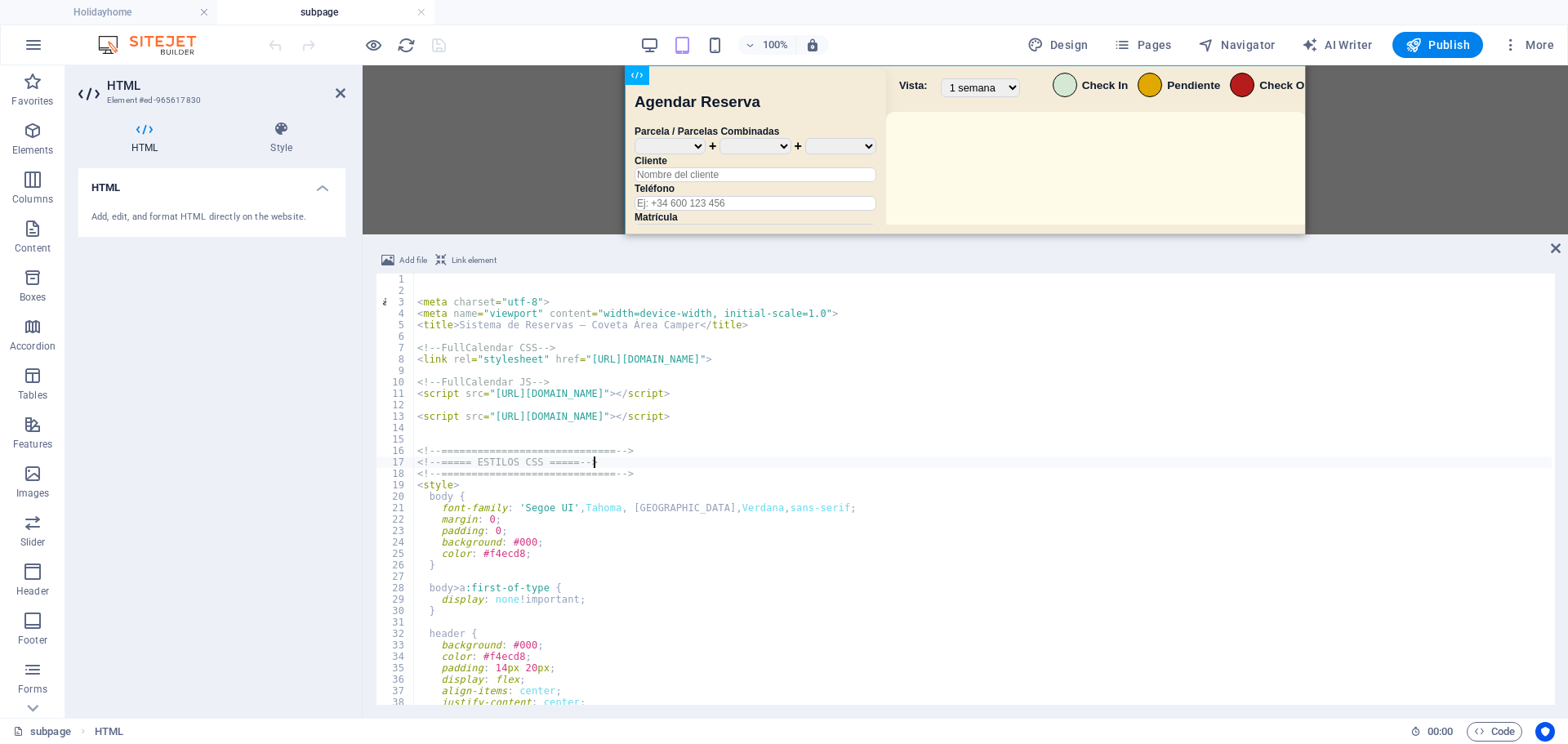
type textarea "<!-- ===== ESTILOS CSS ===== -->"
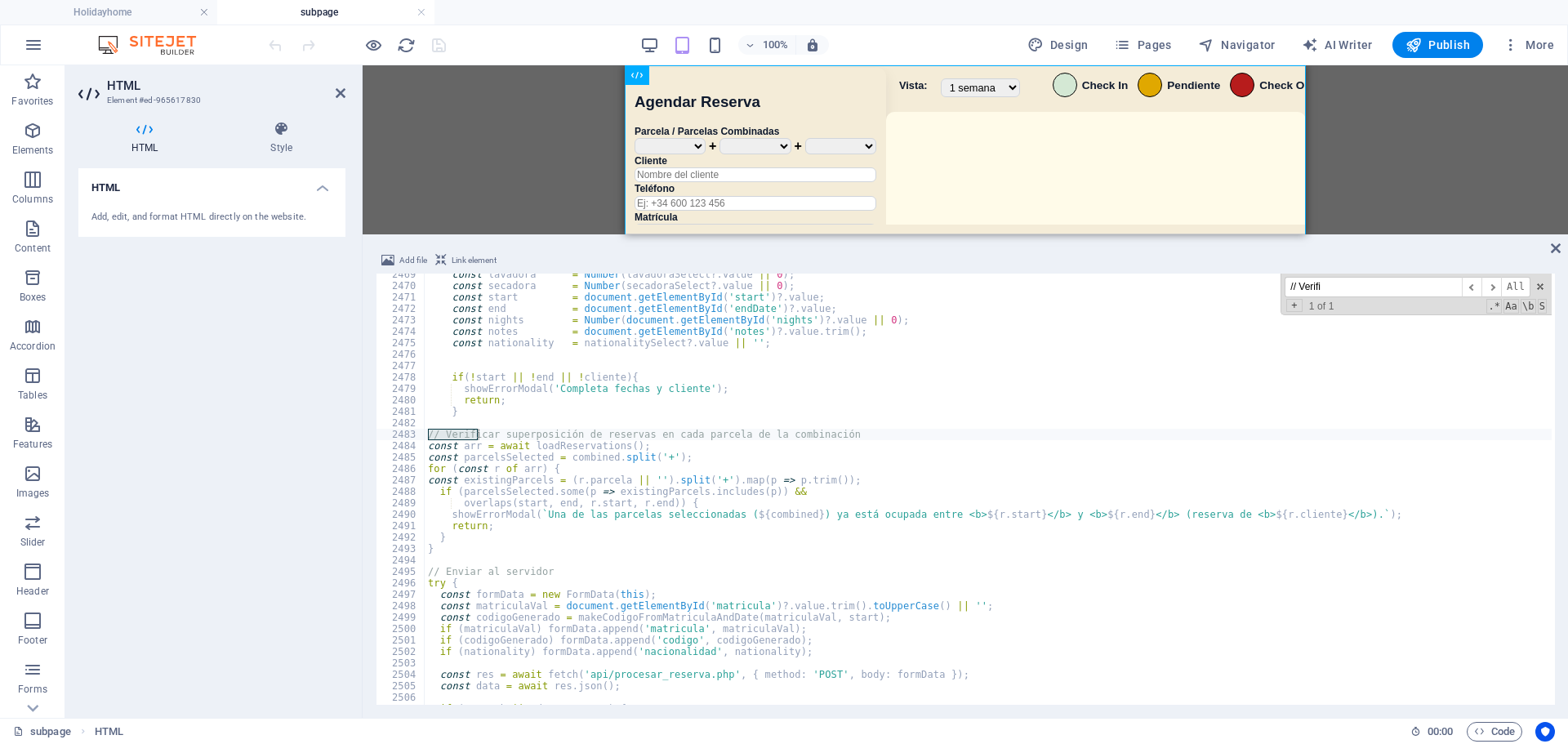
scroll to position [21043, 0]
type input "// Verifi"
click at [512, 443] on div "const lavadora = Number ( lavadoraSelect ?. value || 0 ) ; const secadora = Num…" at bounding box center [988, 496] width 1127 height 454
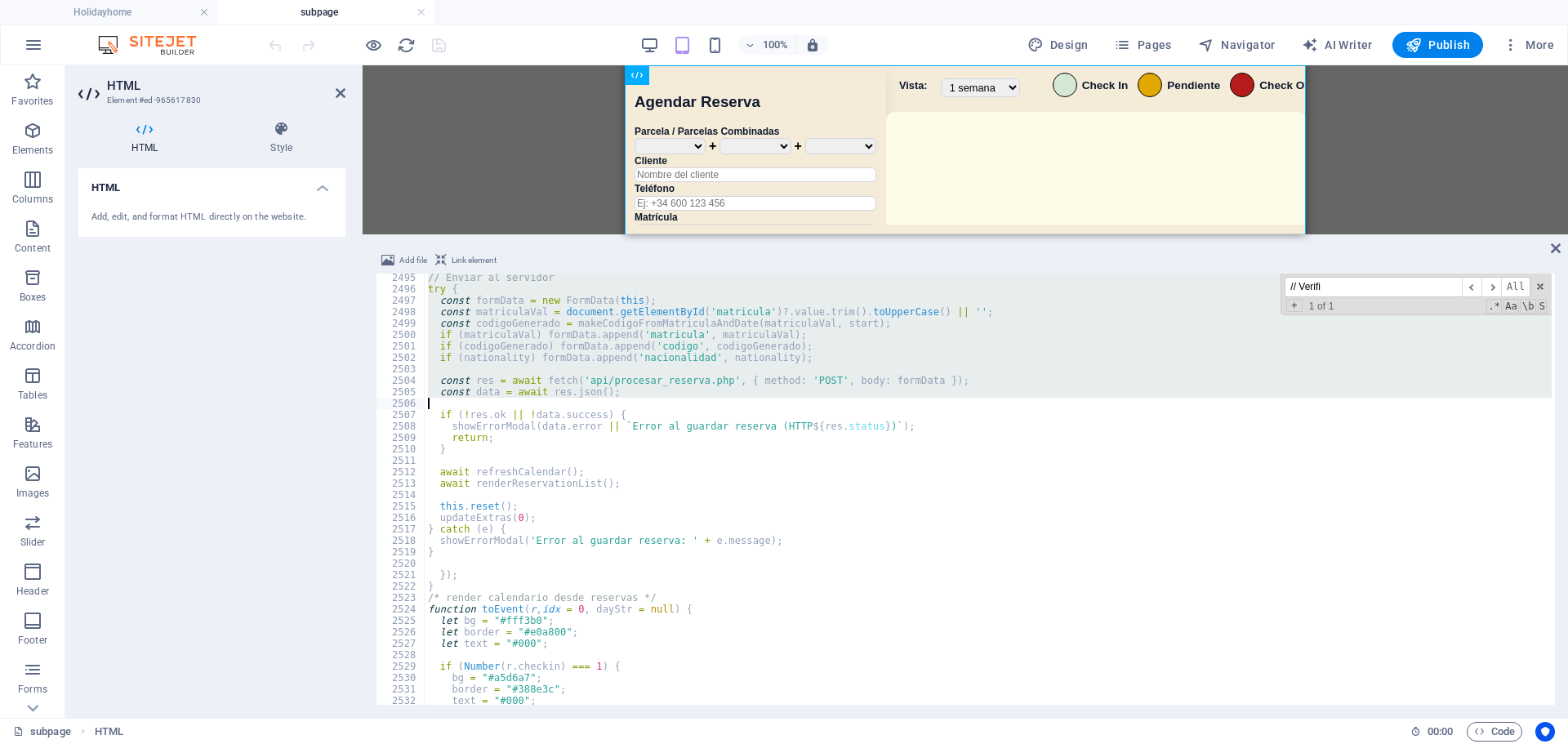
scroll to position [21297, 0]
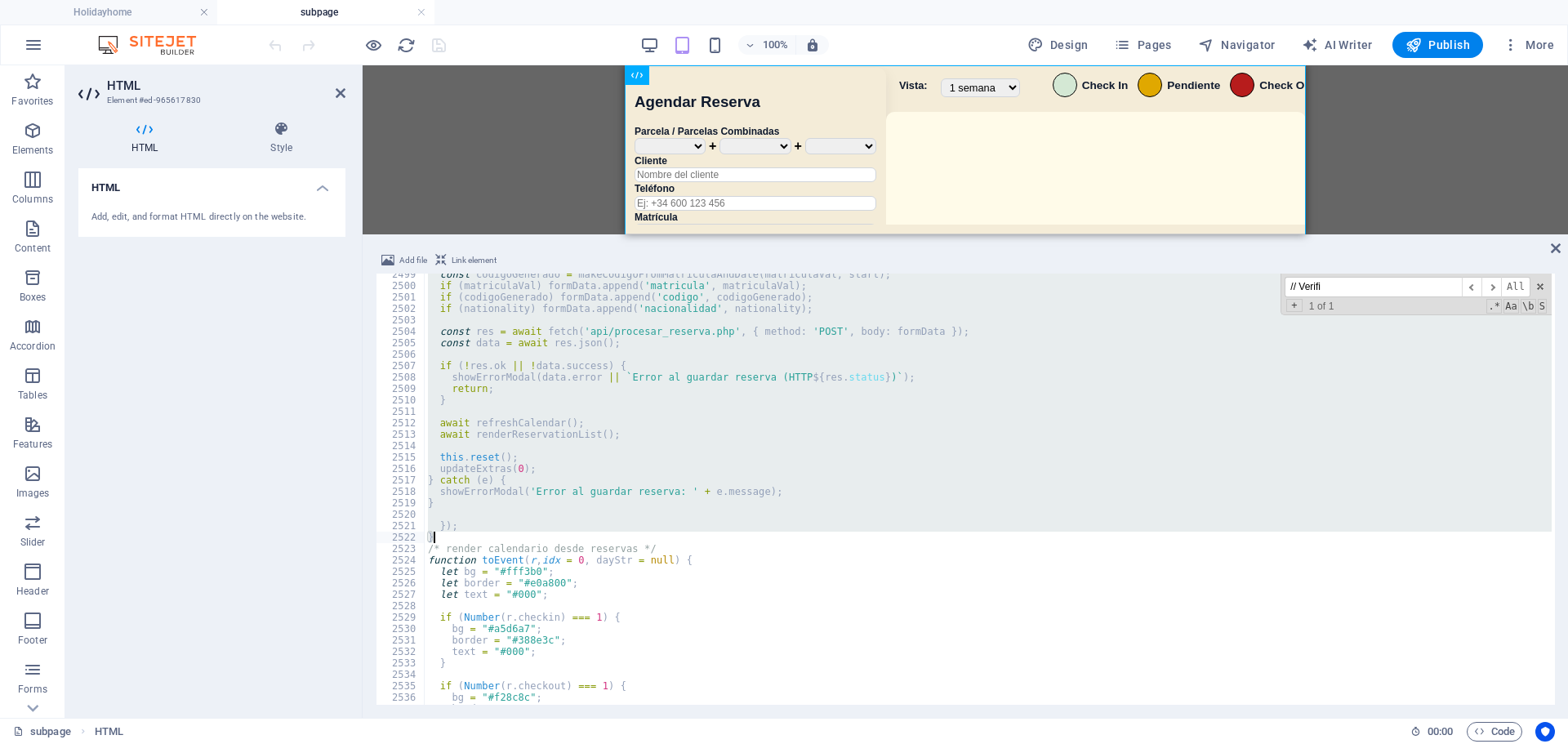
drag, startPoint x: 428, startPoint y: 432, endPoint x: 535, endPoint y: 537, distance: 149.9
click at [535, 537] on div "const codigoGenerado = makeCodigoFromMatriculaAndDate ( matriculaVal , start ) …" at bounding box center [988, 496] width 1127 height 454
paste textarea
type textarea "}"
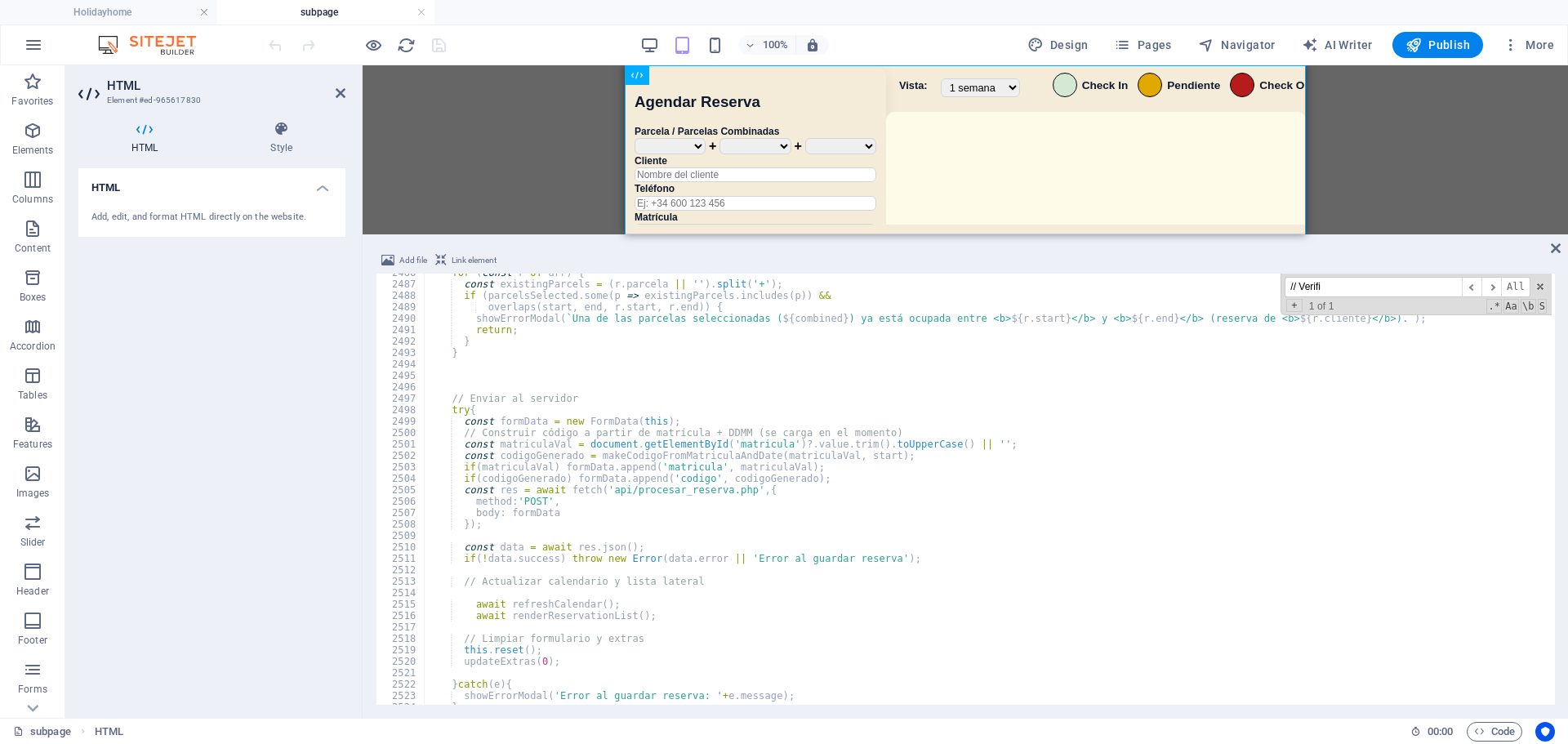
scroll to position [21161, 0]
click at [954, 27] on div "100% Design Pages Navigator AI Writer Publish More" at bounding box center [784, 44] width 1566 height 39
click at [448, 52] on icon "save" at bounding box center [438, 45] width 19 height 19
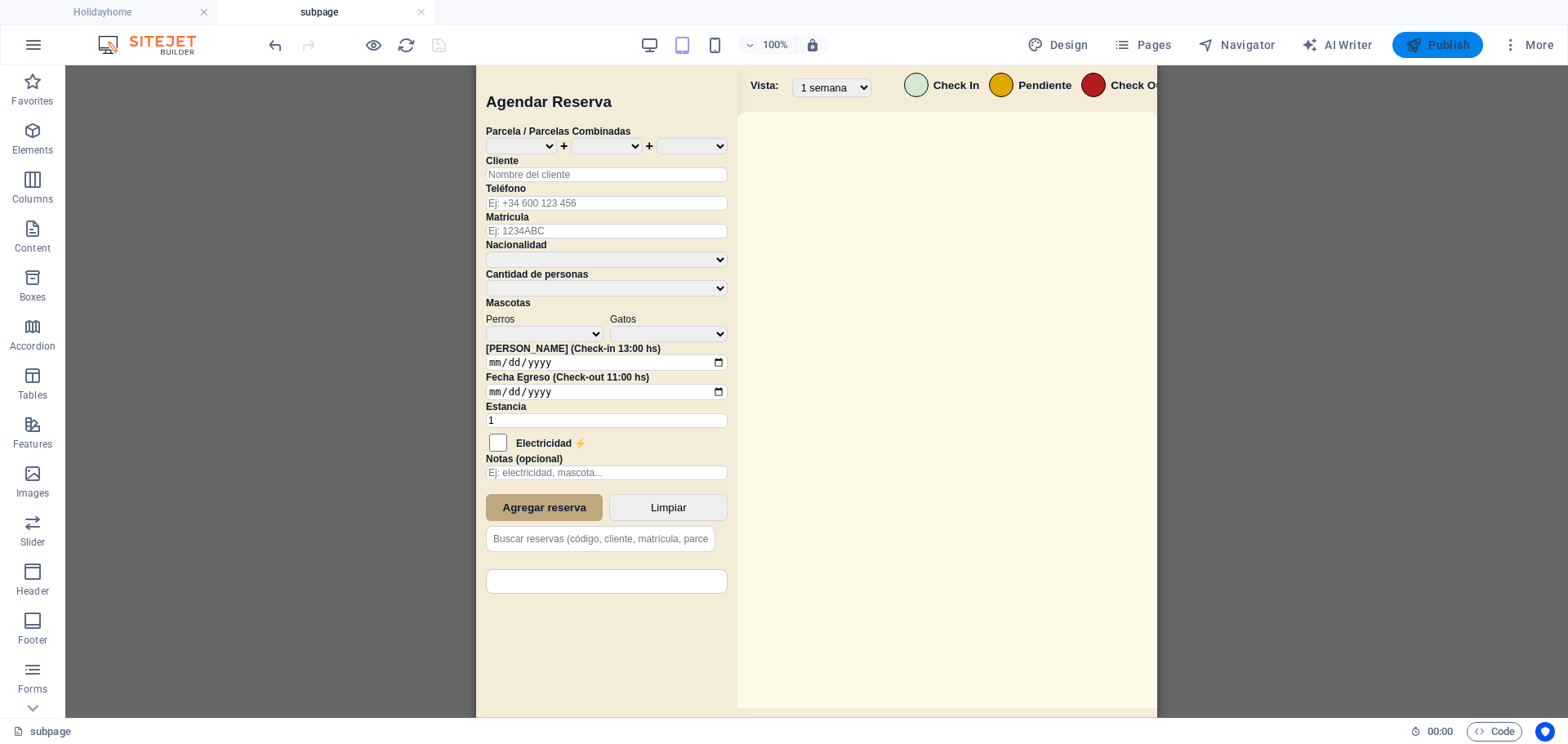
click at [1004, 47] on span "Publish" at bounding box center [1438, 45] width 65 height 17
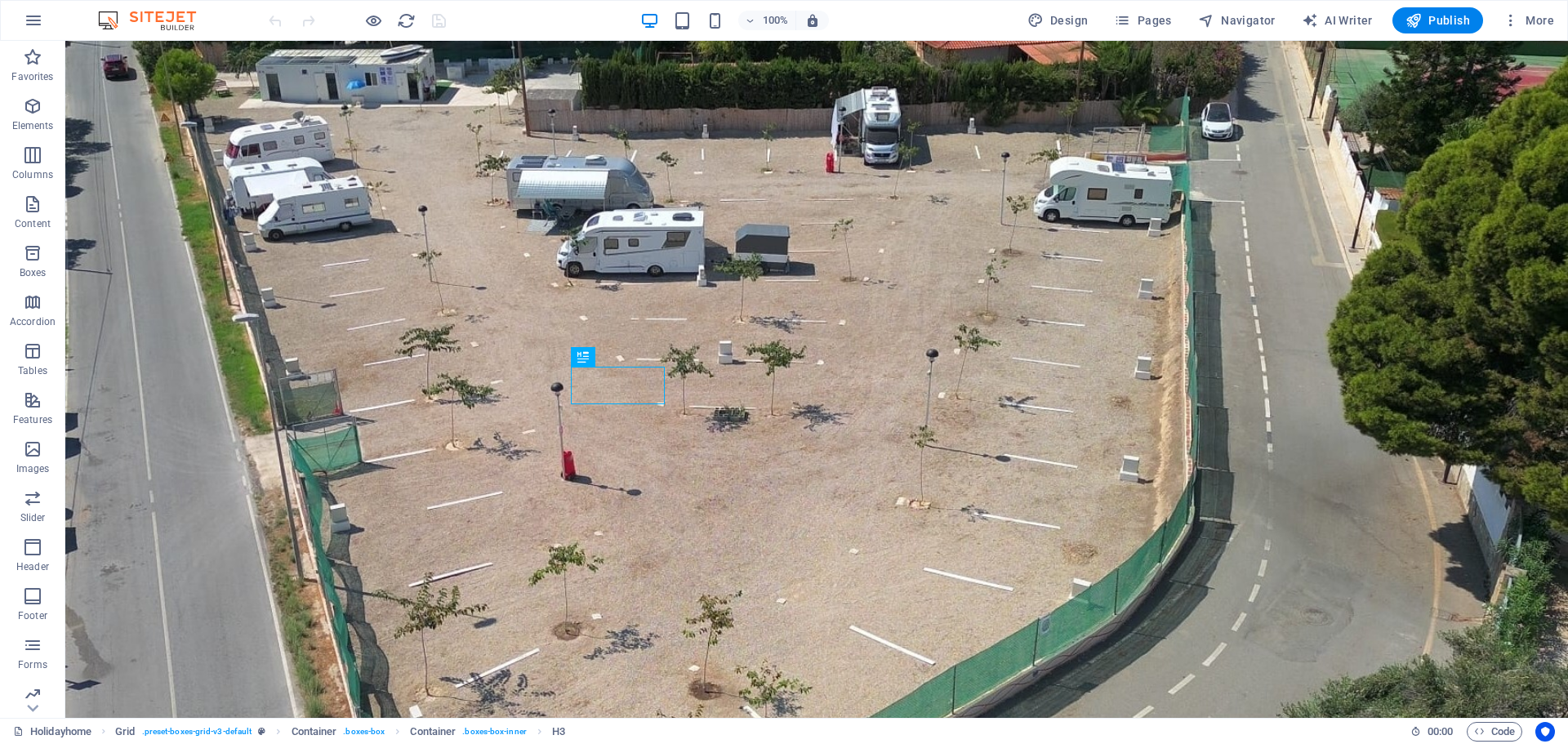
scroll to position [1119, 0]
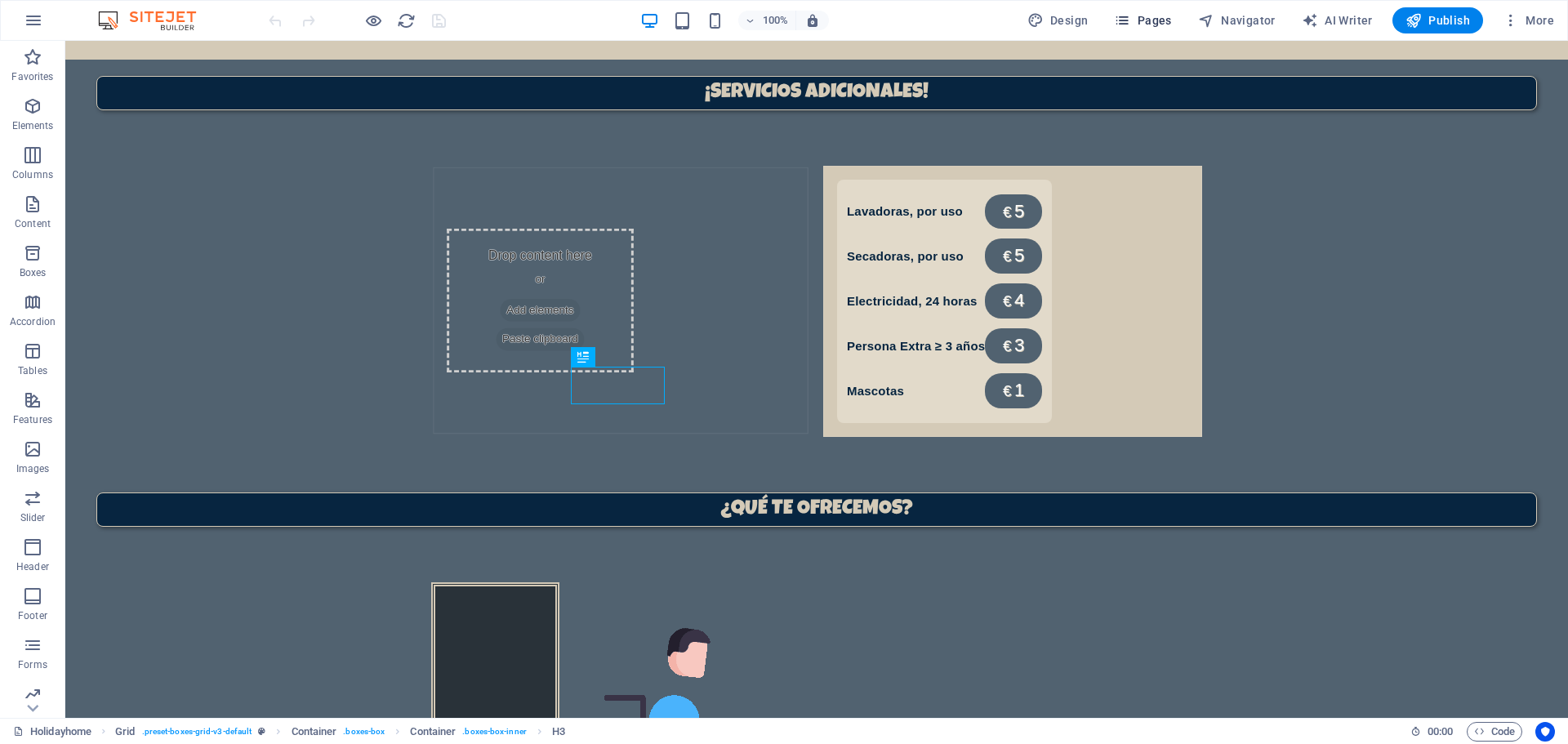
click at [1143, 22] on span "Pages" at bounding box center [1142, 21] width 57 height 17
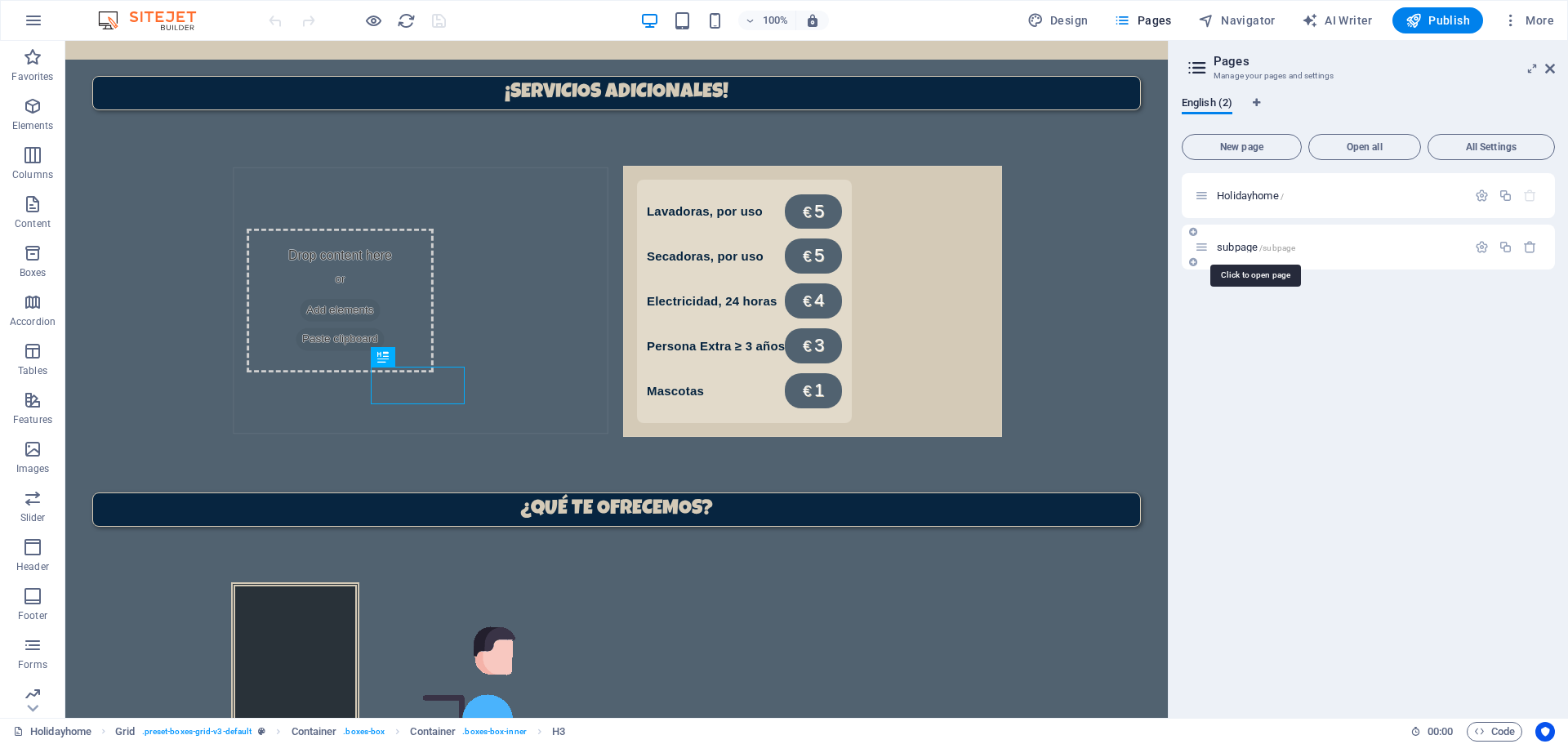
click at [1250, 244] on span "subpage /subpage" at bounding box center [1256, 247] width 78 height 12
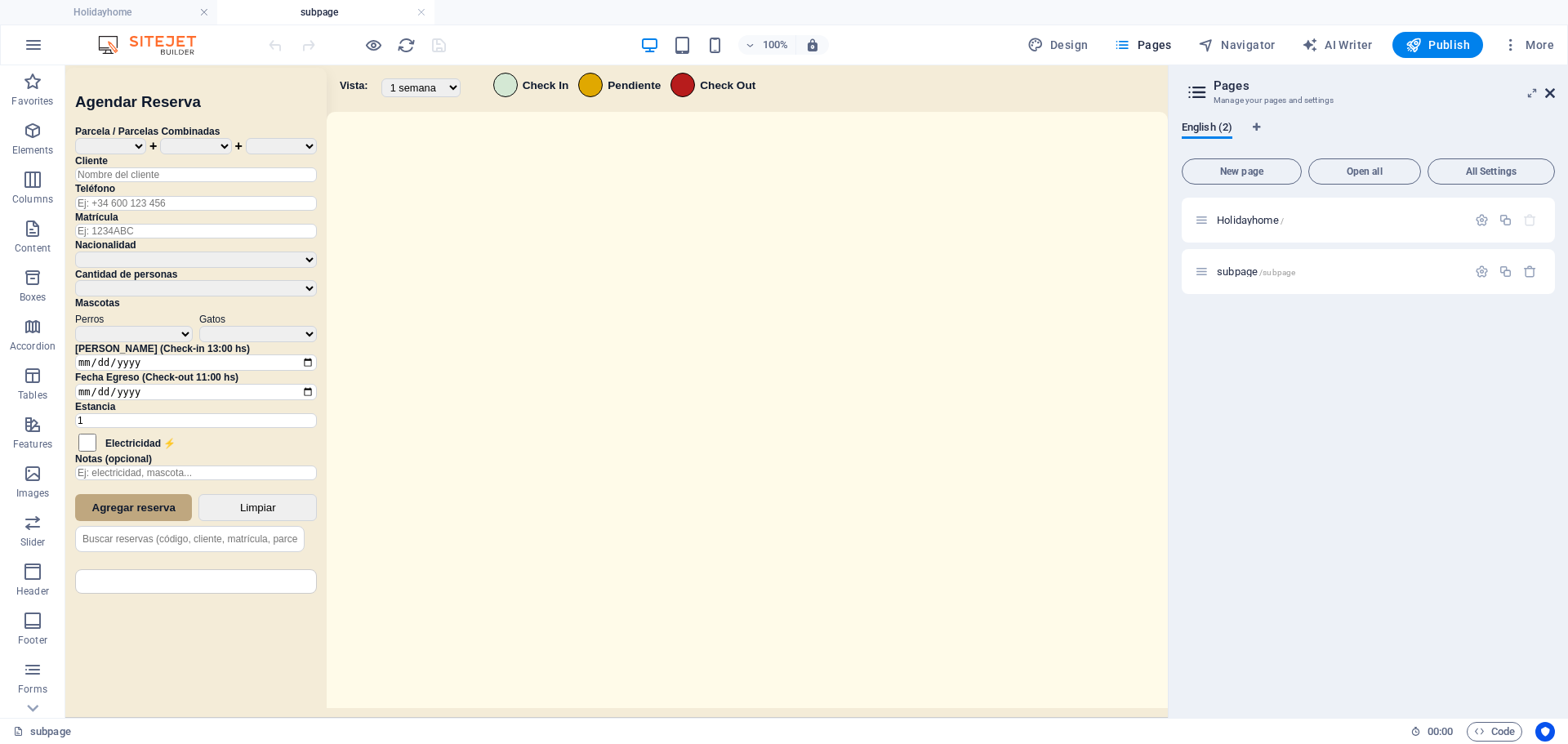
scroll to position [0, 0]
click at [1550, 97] on icon at bounding box center [1551, 93] width 10 height 13
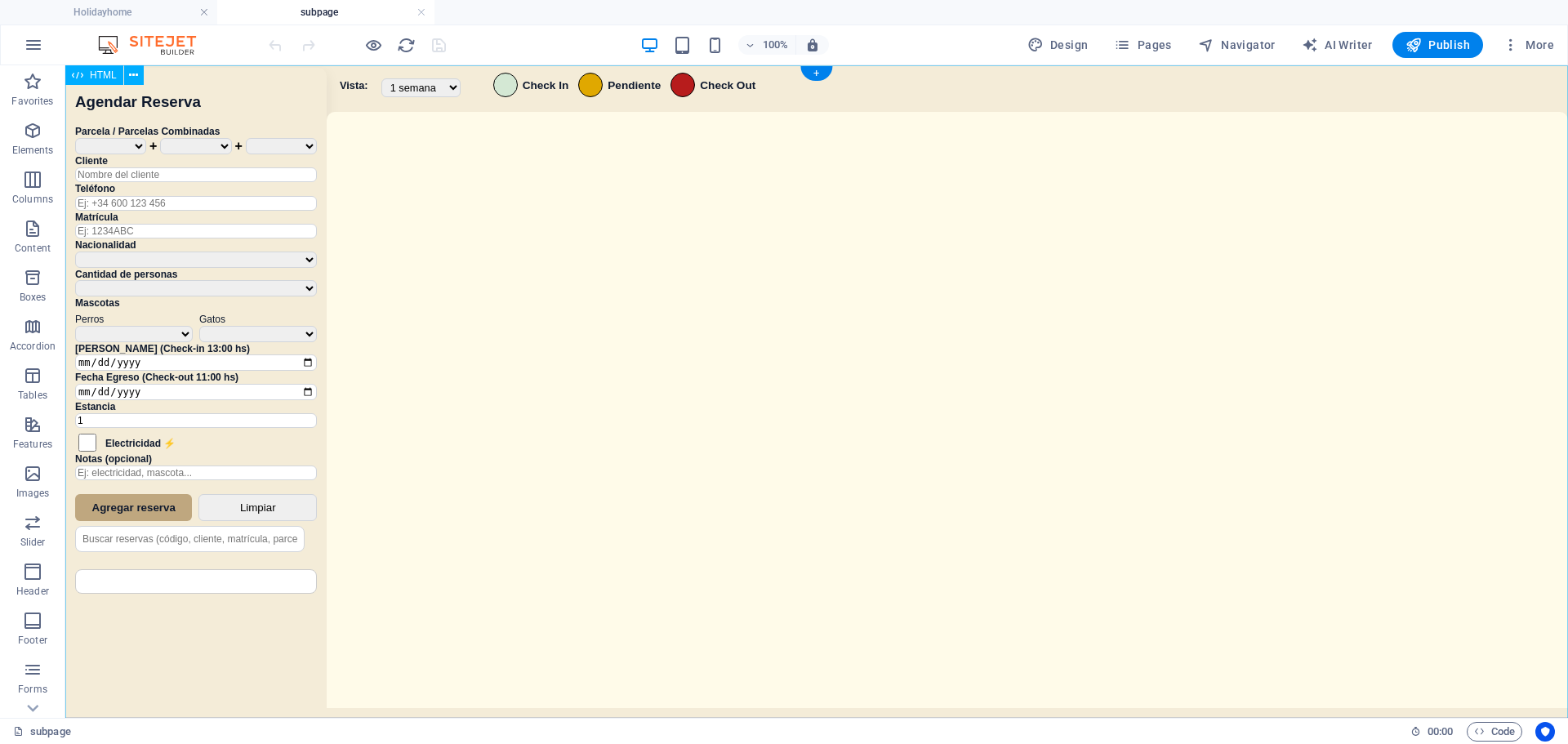
click at [1318, 208] on div "Sistema de Reservas — Coveta Área Camper [GEOGRAPHIC_DATA] ¿Estás seguro de que…" at bounding box center [817, 394] width 1503 height 657
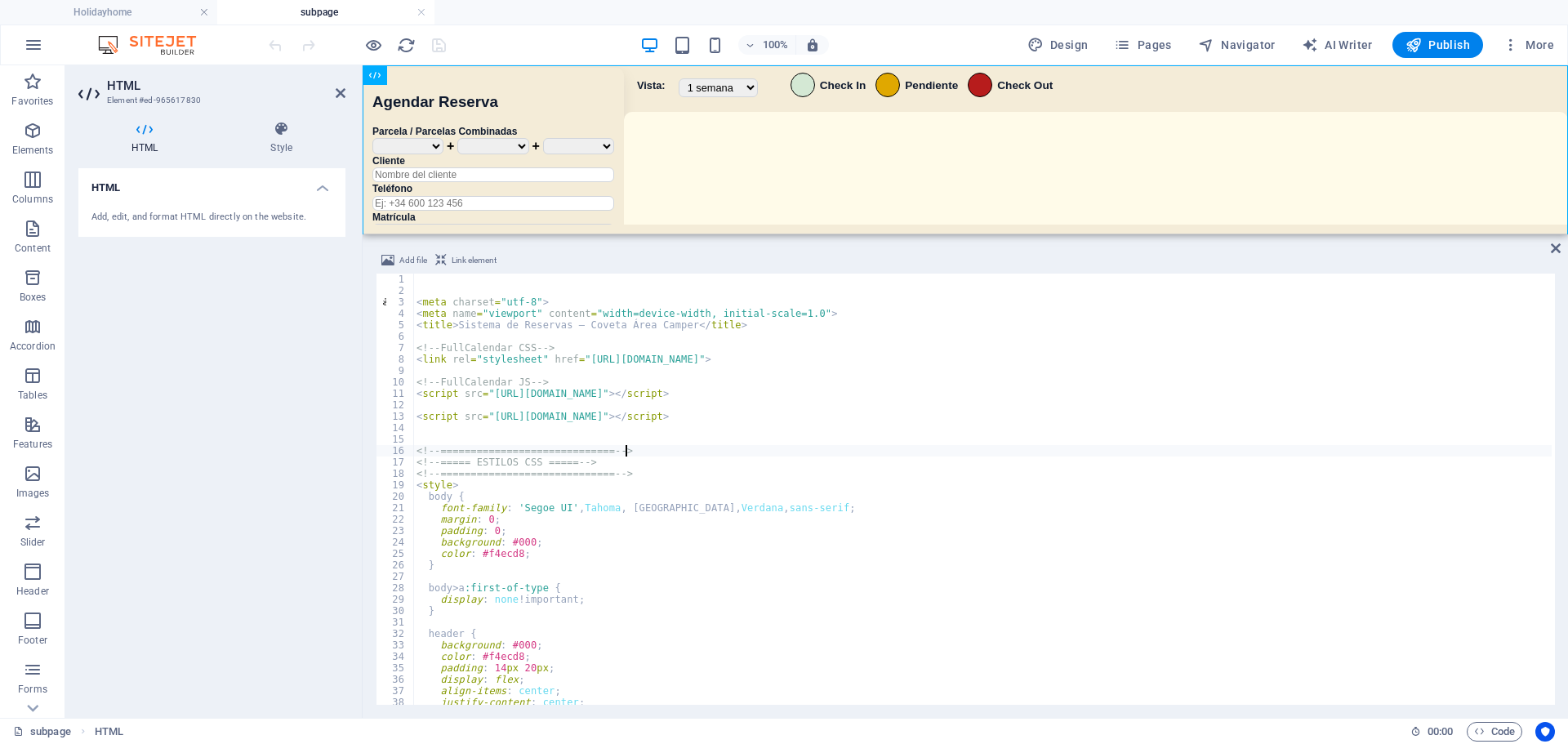
click at [720, 454] on div "< meta charset = "utf-8" > < meta name = "viewport" content = "width=device-wid…" at bounding box center [982, 501] width 1139 height 454
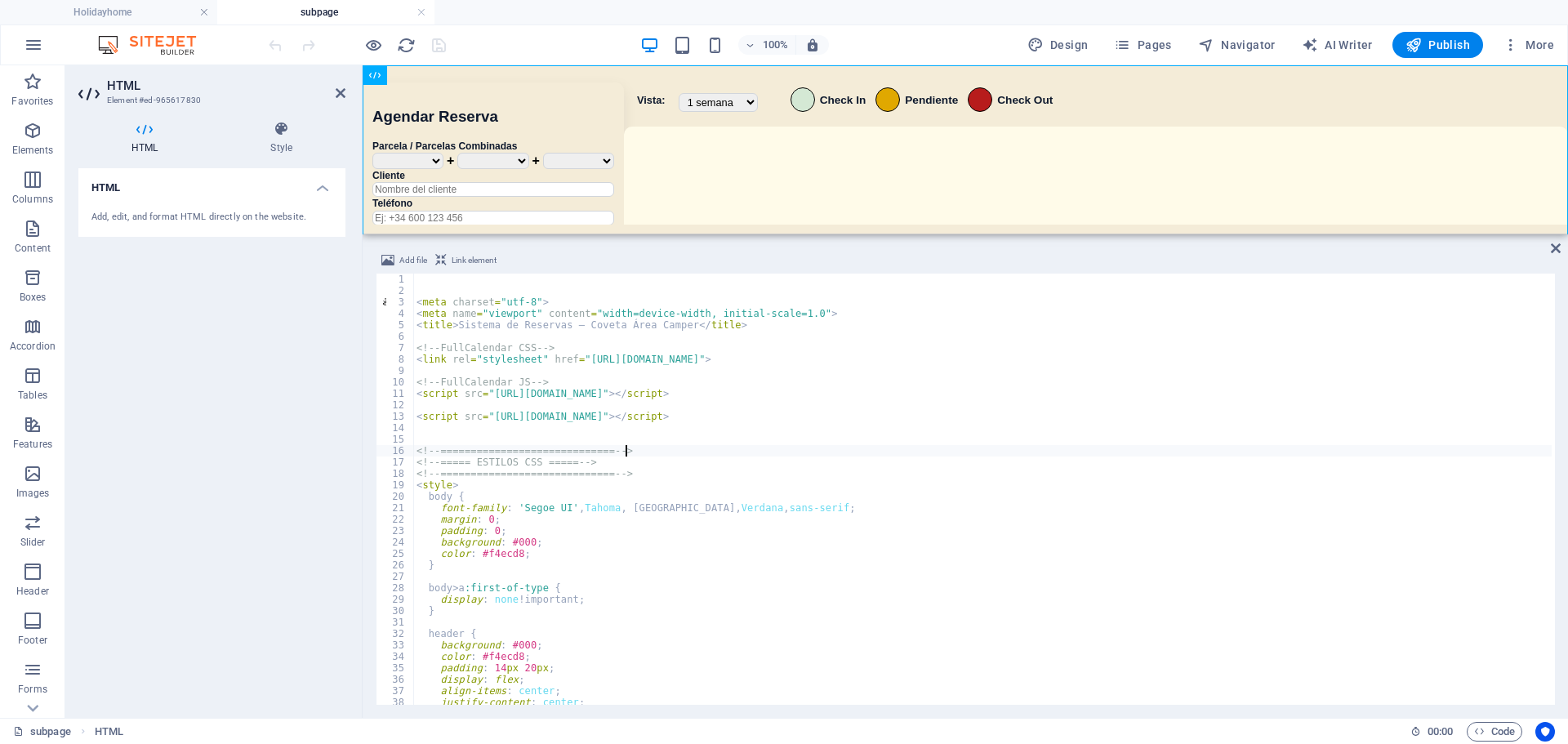
scroll to position [0, 14]
click at [742, 543] on div "< meta charset = "utf-8" > < meta name = "viewport" content = "width=device-wid…" at bounding box center [982, 501] width 1139 height 454
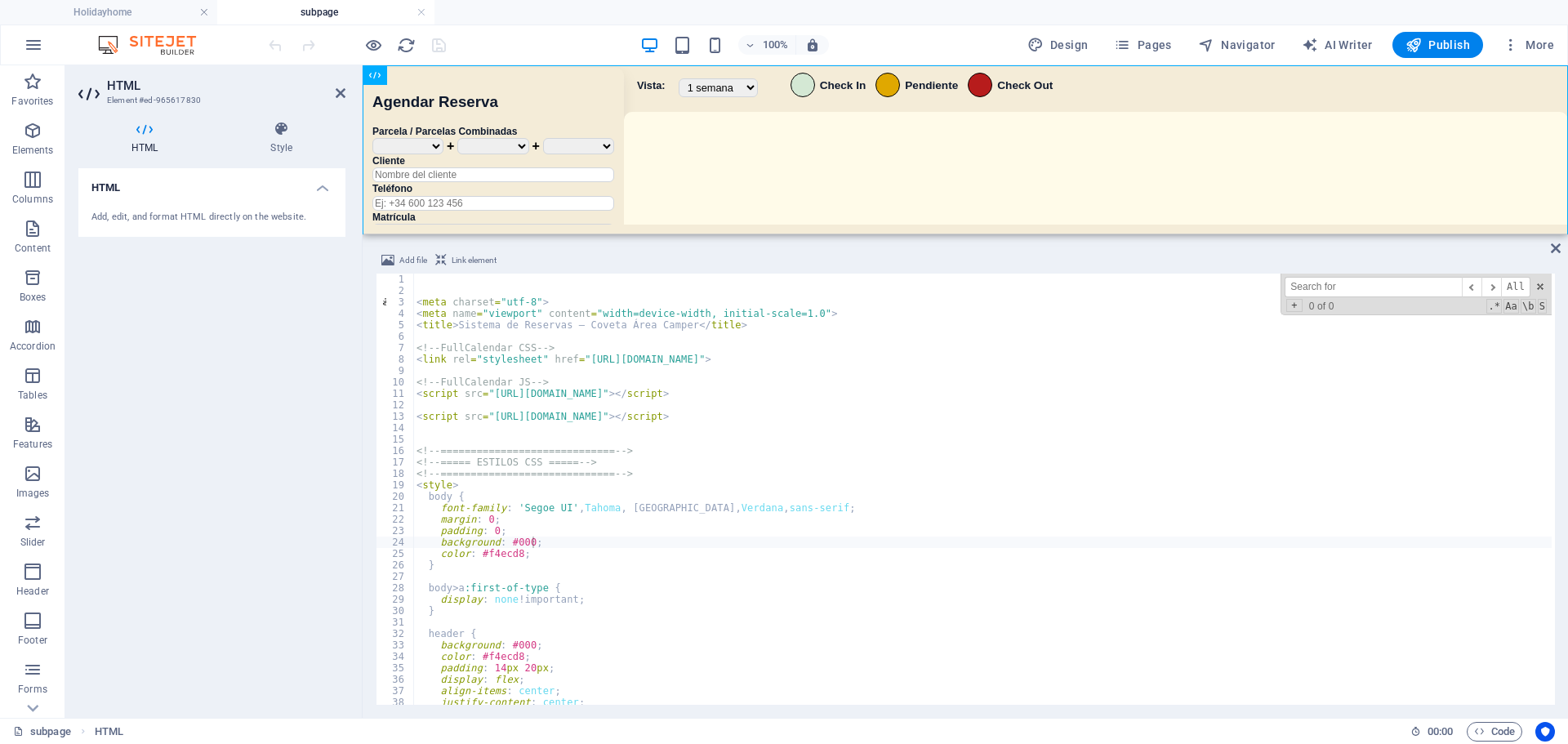
type textarea "}"
click at [960, 568] on div "< meta charset = "utf-8" > < meta name = "viewport" content = "width=device-wid…" at bounding box center [982, 501] width 1139 height 454
click at [1366, 300] on div "+ 0 of 0 .* Aa \b S" at bounding box center [1415, 306] width 262 height 12
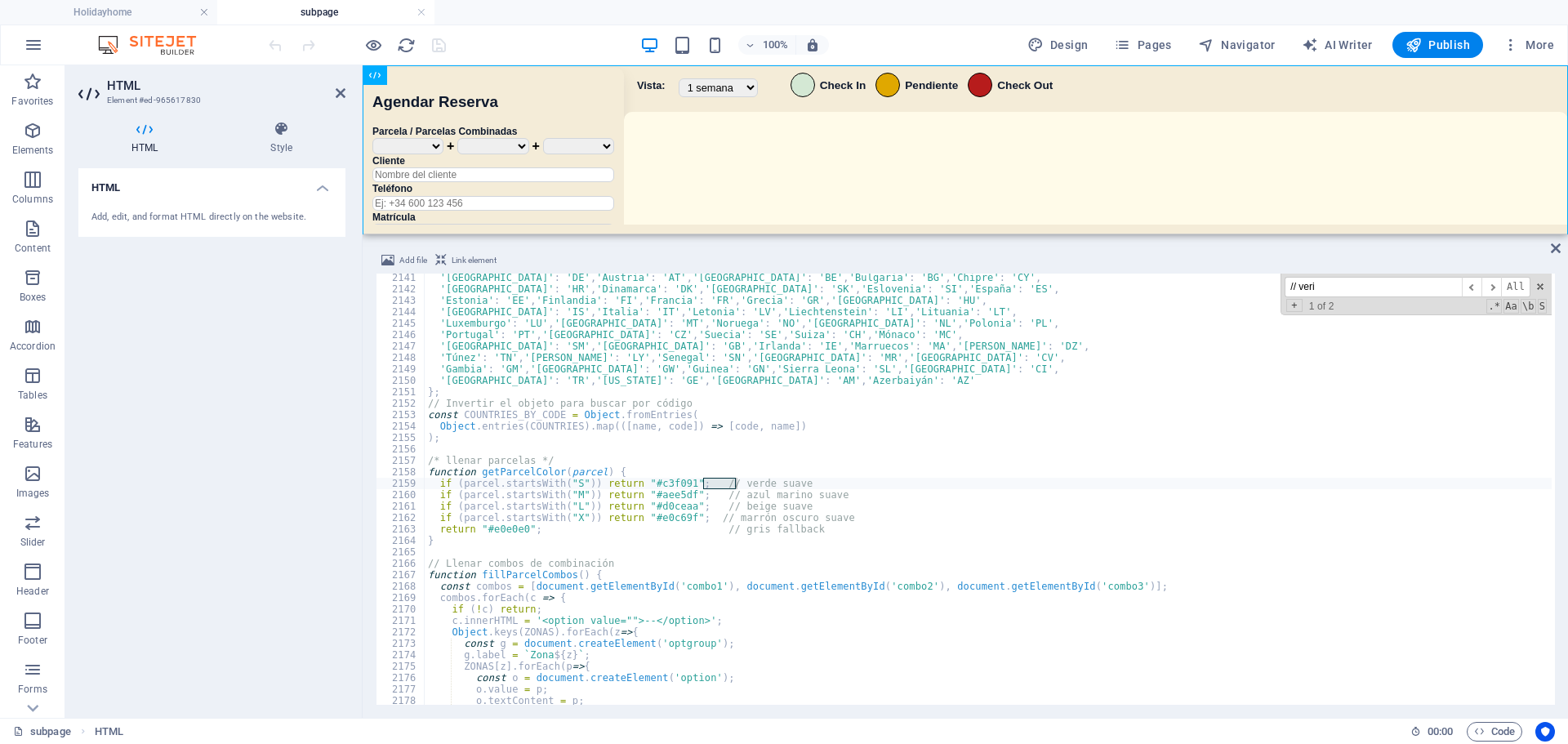
scroll to position [20978, 0]
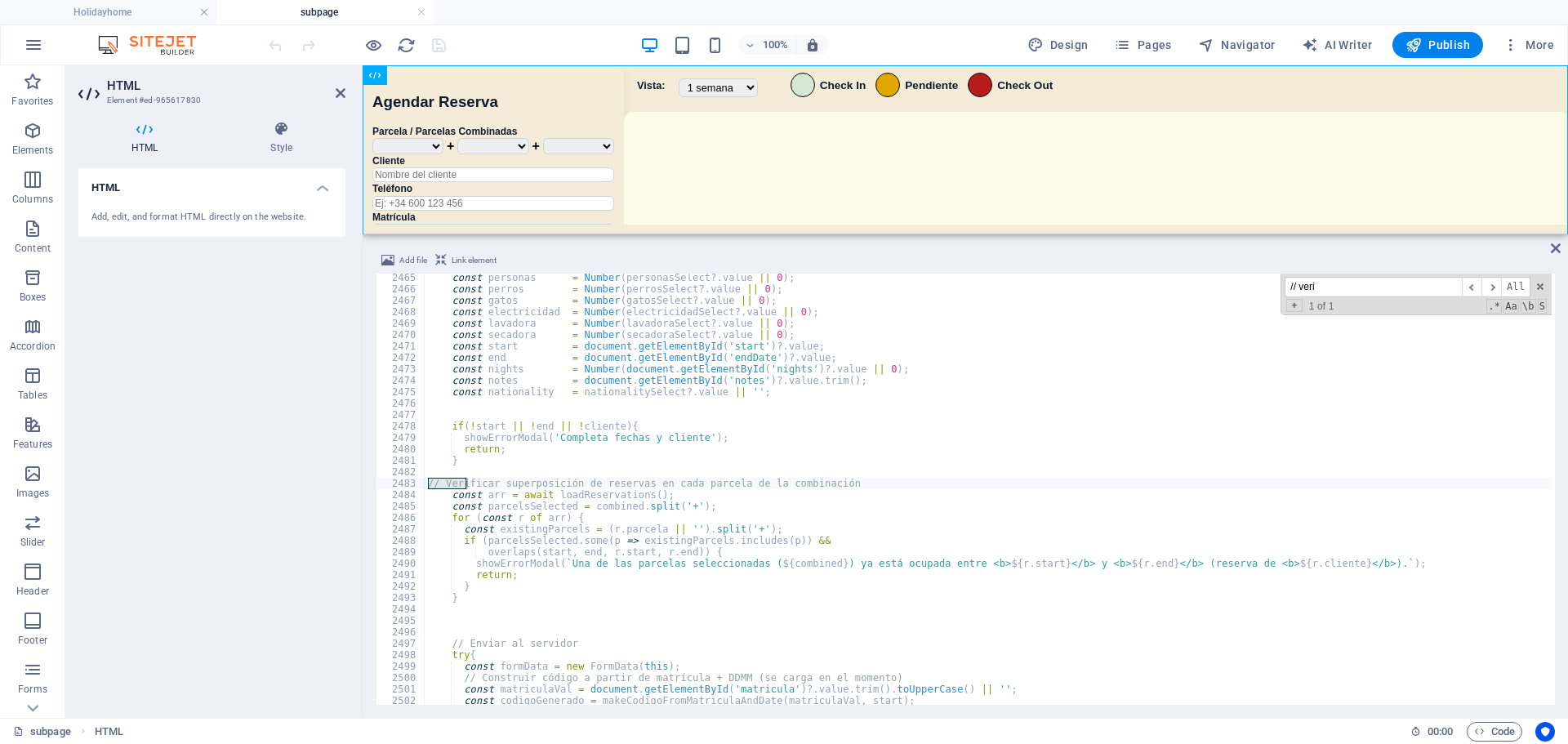
type input "// veri"
drag, startPoint x: 424, startPoint y: 482, endPoint x: 467, endPoint y: 482, distance: 43.0
click at [467, 482] on div "// Verificar superposición de reservas en cada parcela de la combinación 2465 2…" at bounding box center [966, 489] width 1180 height 431
click at [476, 498] on div "const personas = Number ( personasSelect ?. value || 0 ) ; const perros = Numbe…" at bounding box center [988, 499] width 1127 height 454
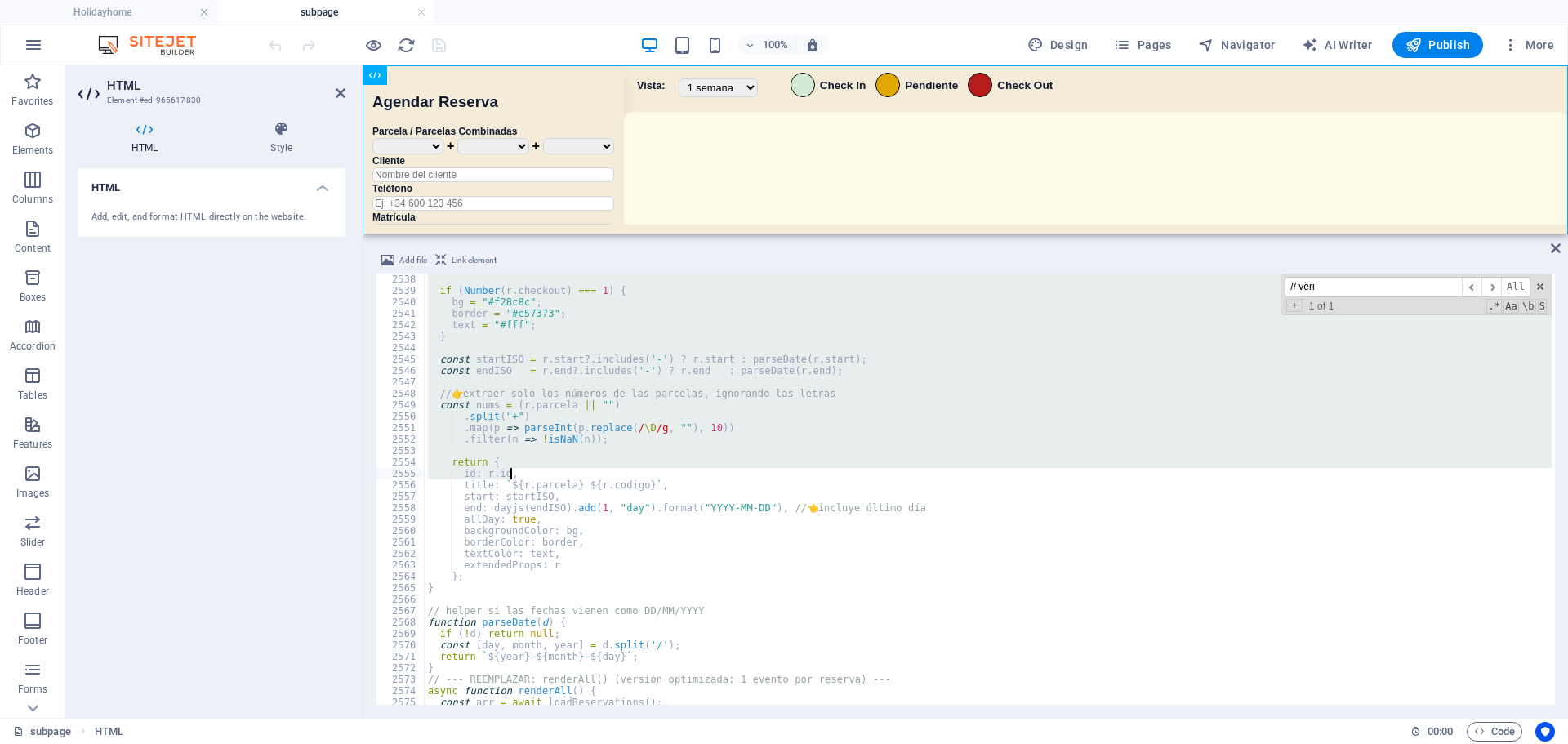
scroll to position [21673, 0]
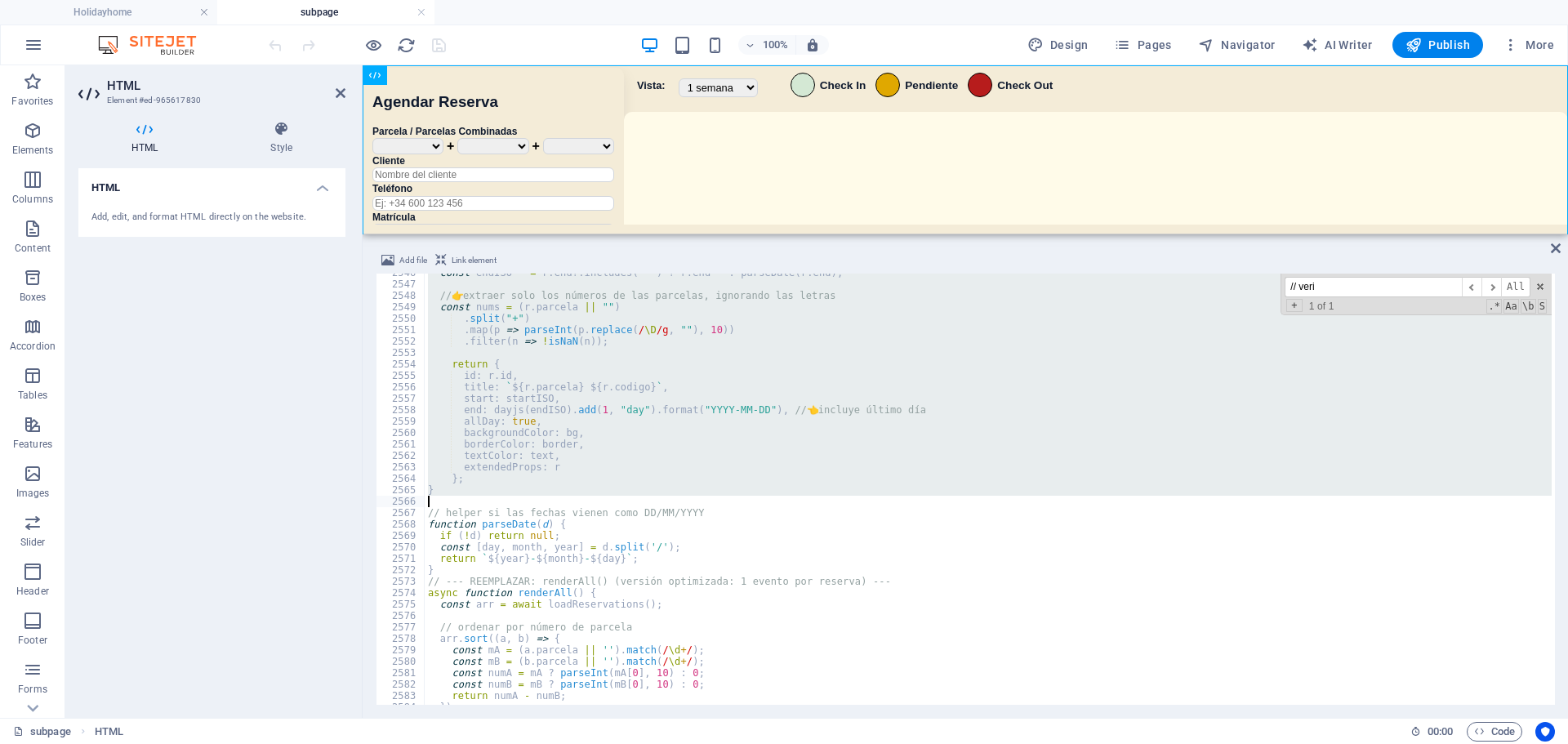
drag, startPoint x: 428, startPoint y: 482, endPoint x: 527, endPoint y: 499, distance: 100.4
click at [527, 499] on div "const endISO = r . end ?. includes ( '-' ) ? r . end : parseDate ( r . end ) ; …" at bounding box center [988, 494] width 1127 height 454
type textarea "}"
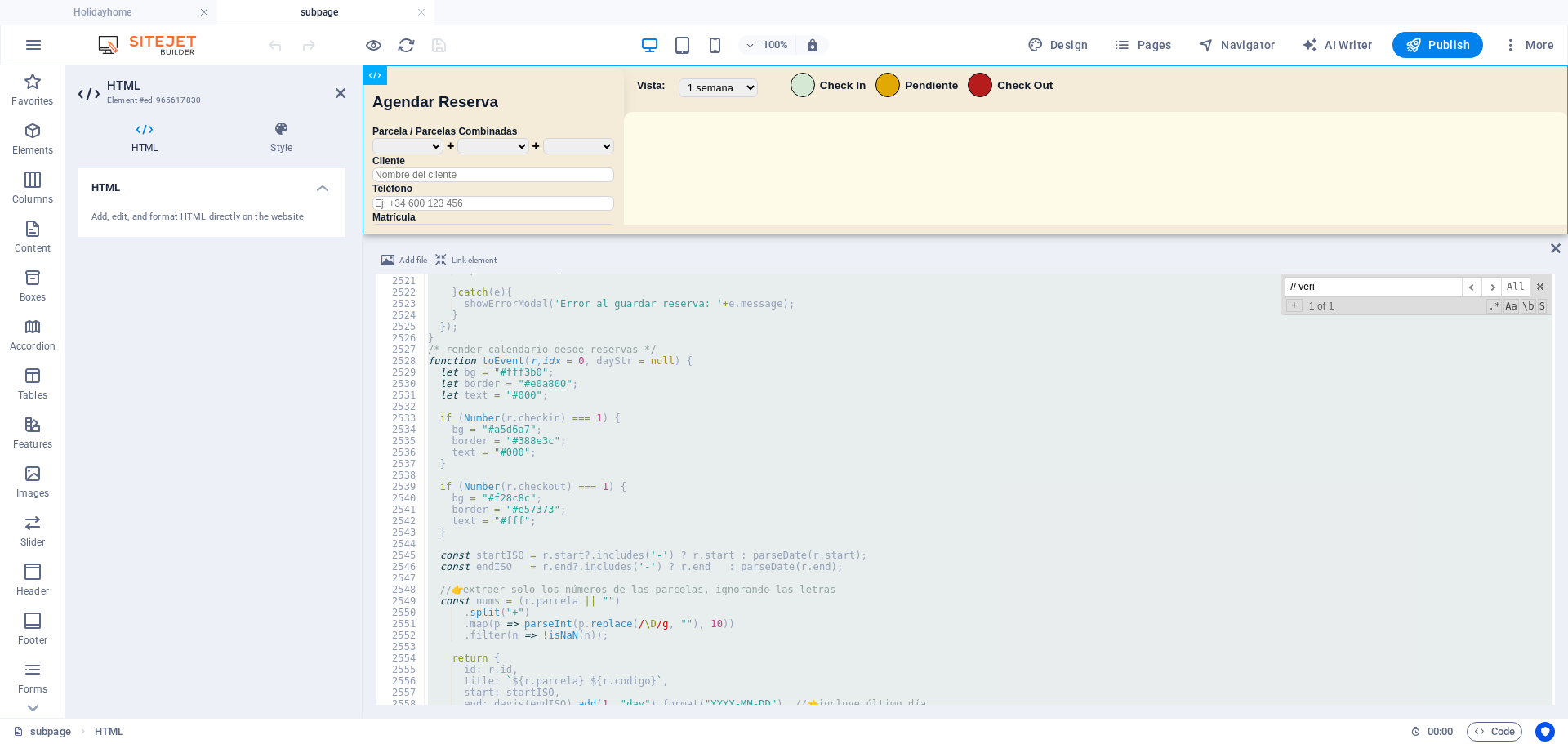
scroll to position [21599, 0]
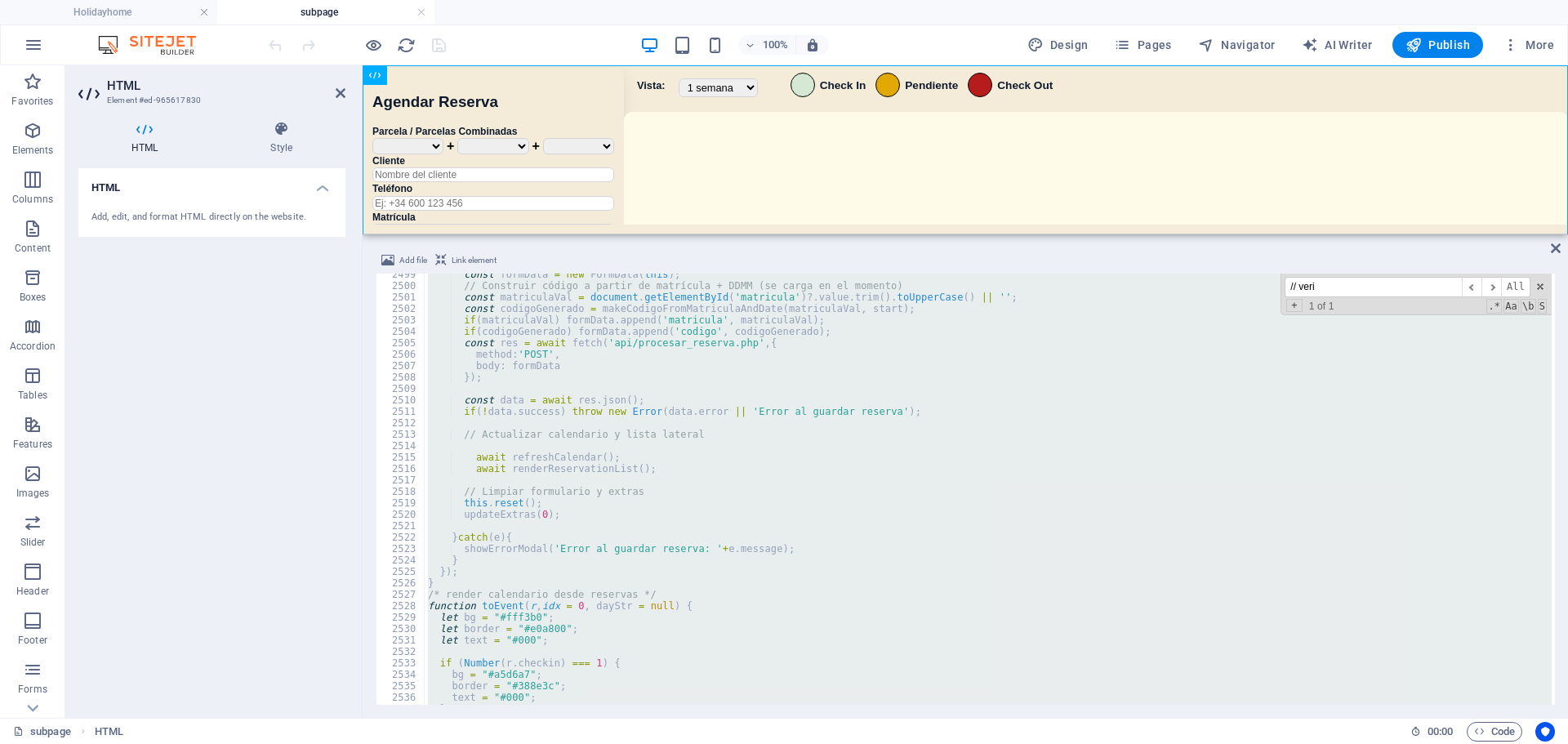
click at [672, 526] on div "const formData = new FormData ( this ) ; // Construir código a partir de matríc…" at bounding box center [988, 489] width 1127 height 431
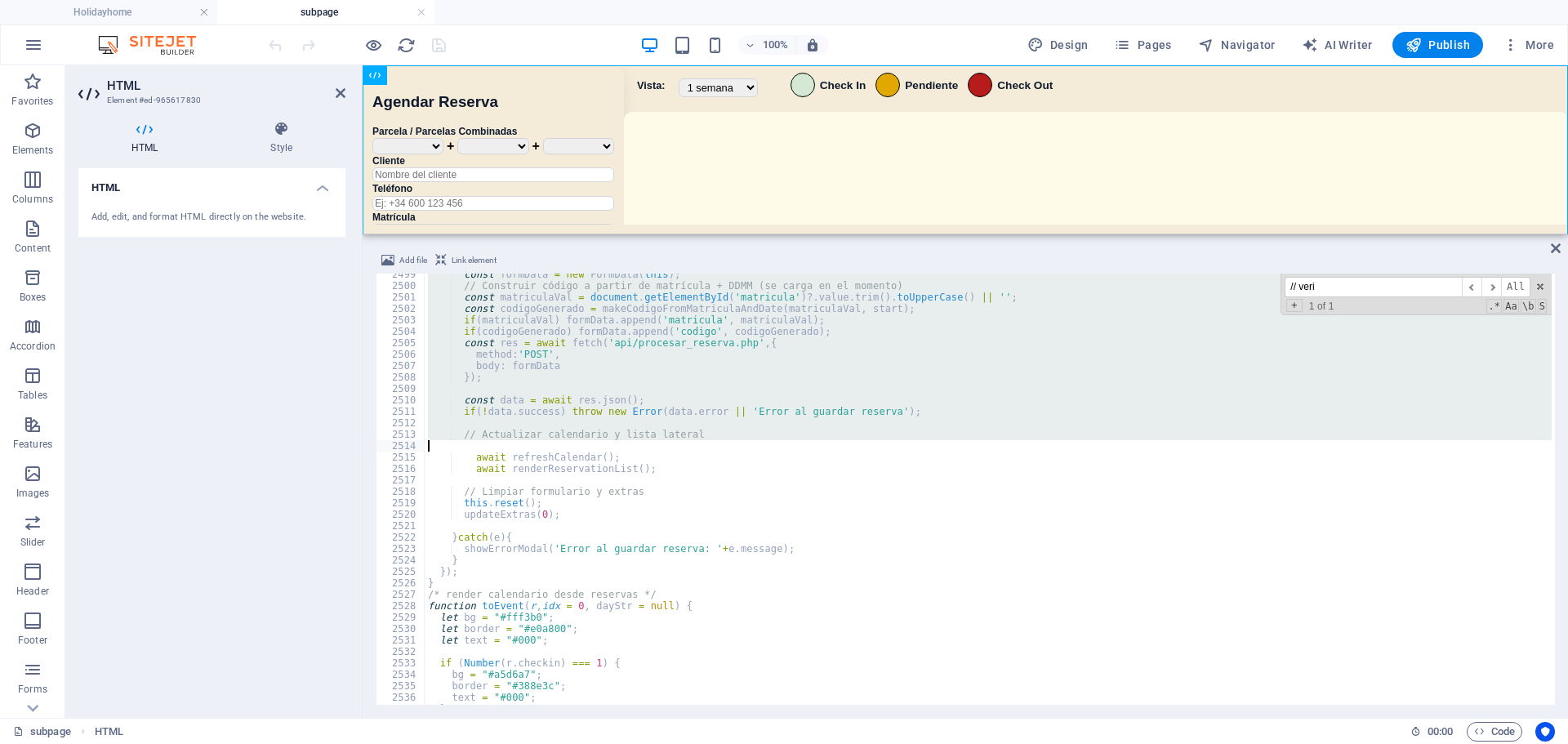
scroll to position [21271, 0]
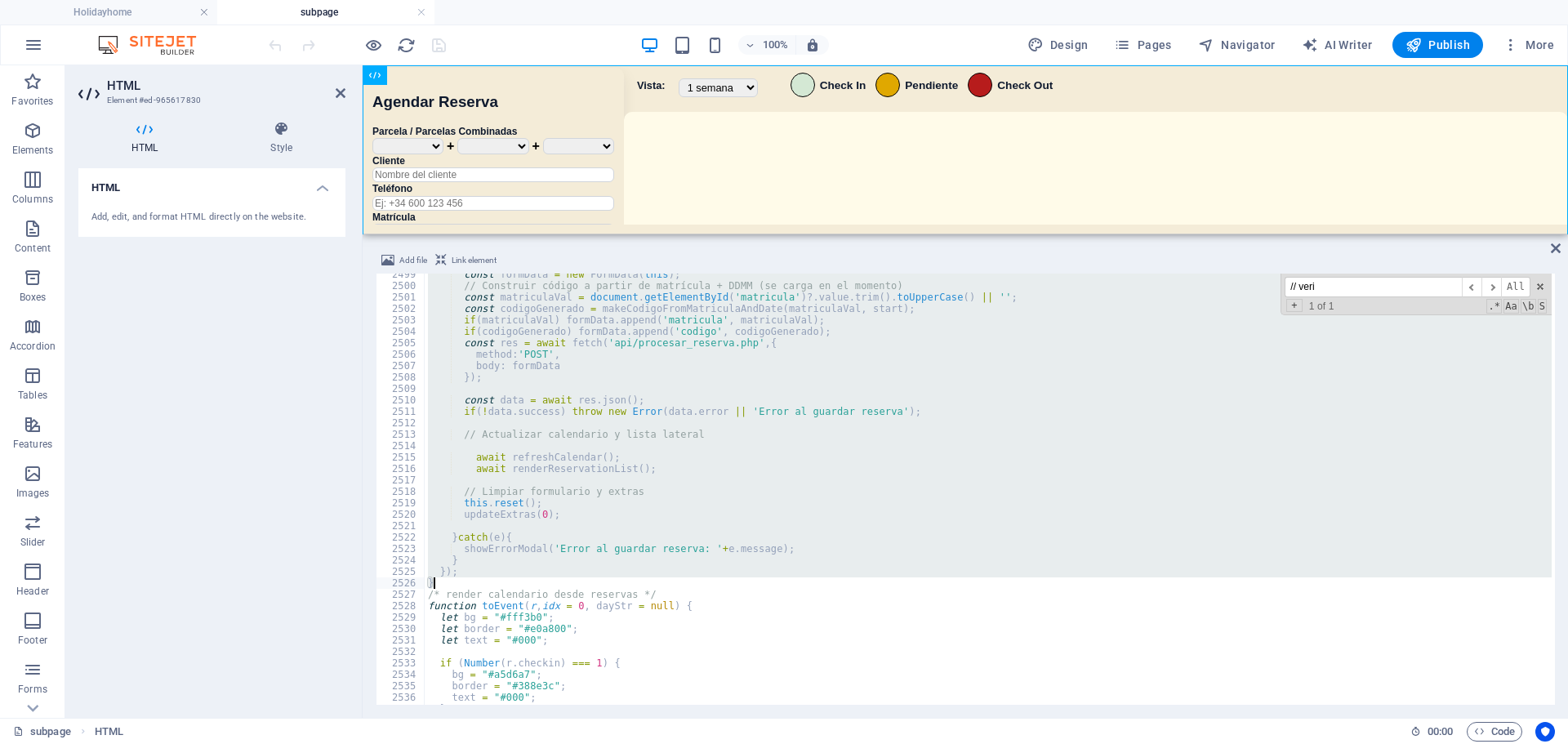
drag, startPoint x: 425, startPoint y: 480, endPoint x: 583, endPoint y: 580, distance: 187.0
click at [583, 580] on div "const formData = new FormData ( this ) ; // Construir código a partir de matríc…" at bounding box center [988, 496] width 1127 height 454
paste textarea
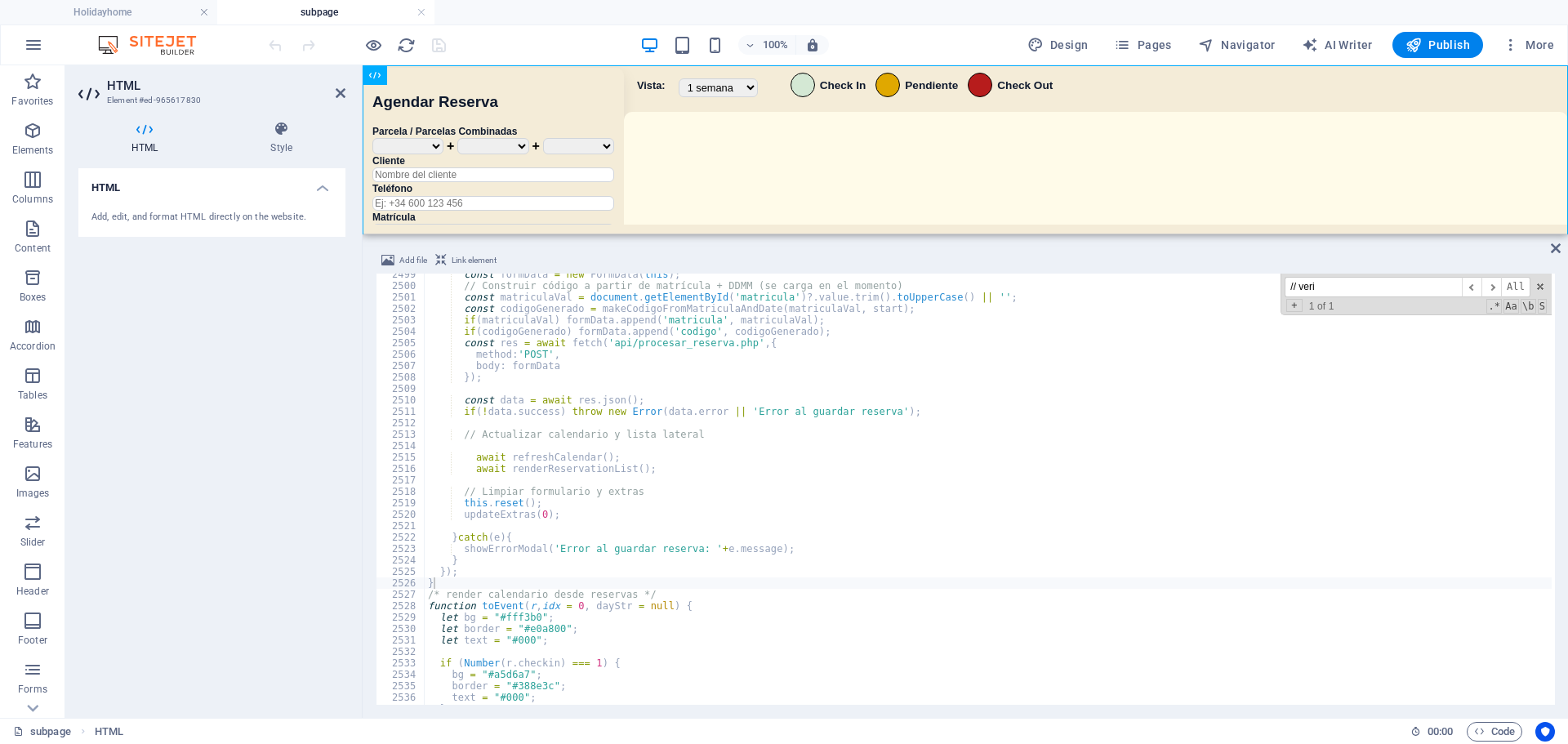
drag, startPoint x: 551, startPoint y: 46, endPoint x: 458, endPoint y: 46, distance: 93.0
click at [547, 46] on div "100% Design Pages Navigator AI Writer Publish More" at bounding box center [913, 44] width 1295 height 26
click at [508, 33] on div "100% Design Pages Navigator AI Writer Publish More" at bounding box center [913, 44] width 1295 height 26
click at [608, 568] on div "const formData = new FormData ( this ) ; // Construir código a partir de matríc…" at bounding box center [988, 496] width 1127 height 454
click at [535, 621] on div "const formData = new FormData ( this ) ; // Construir código a partir de matríc…" at bounding box center [988, 496] width 1127 height 454
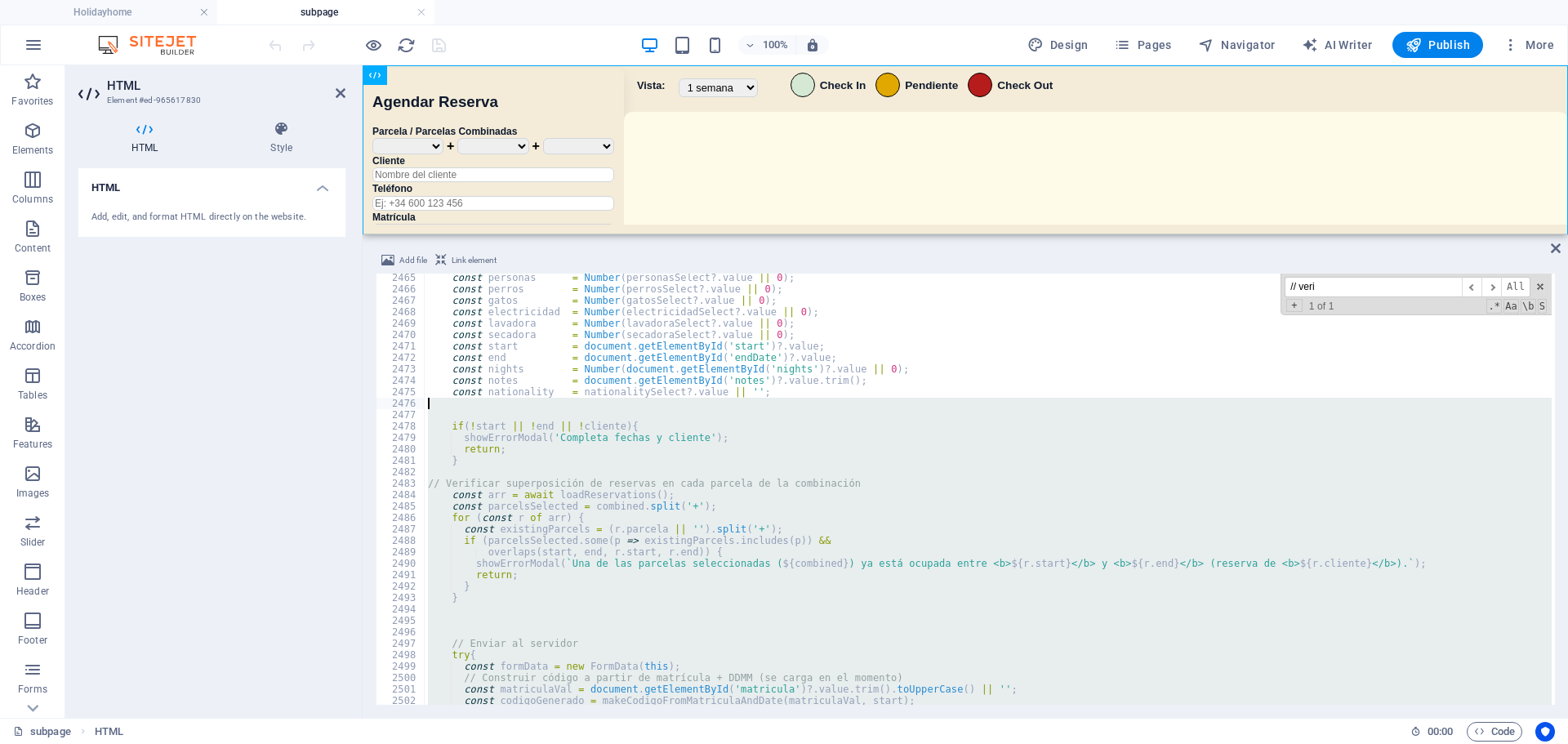
scroll to position [20978, 0]
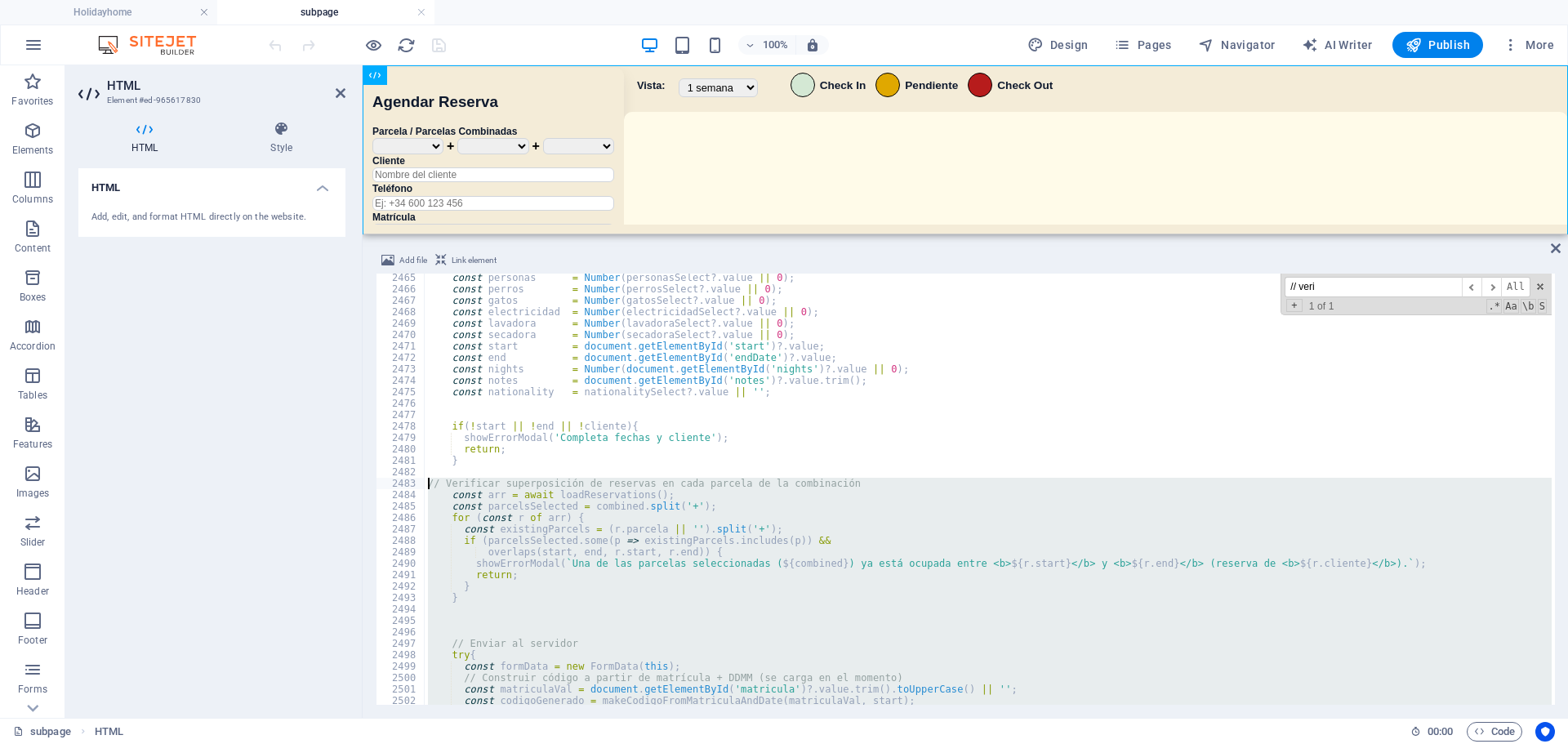
drag, startPoint x: 463, startPoint y: 586, endPoint x: 416, endPoint y: 488, distance: 108.7
click at [416, 488] on div "let bg = "#fff3b0"; 2465 2466 2467 2468 2469 2470 2471 2472 2473 2474 2475 2476…" at bounding box center [966, 489] width 1180 height 431
paste textarea "}"
type textarea "}"
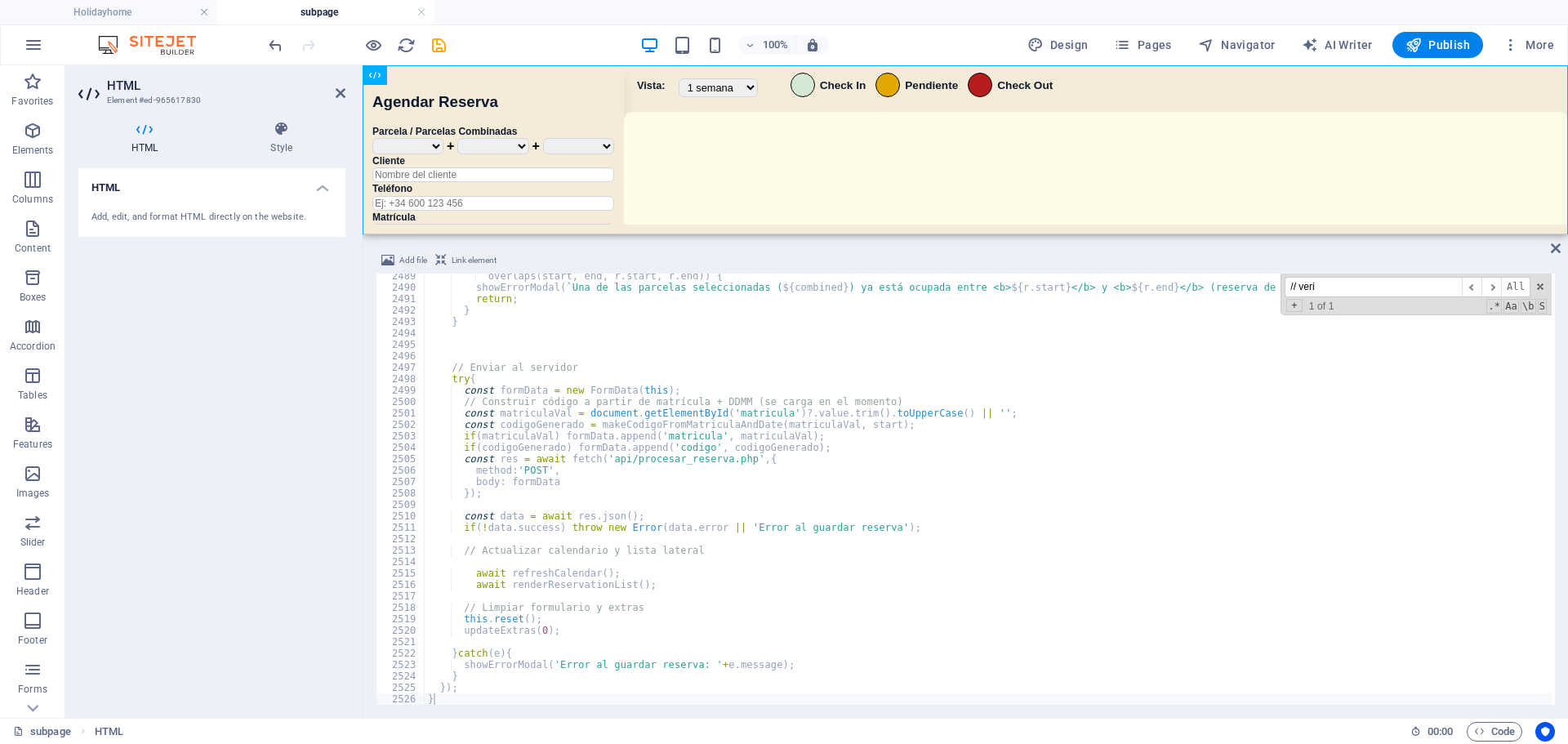
click at [578, 40] on div "100% Design Pages Navigator AI Writer Publish More" at bounding box center [913, 44] width 1295 height 26
click at [438, 45] on icon "save" at bounding box center [438, 45] width 19 height 19
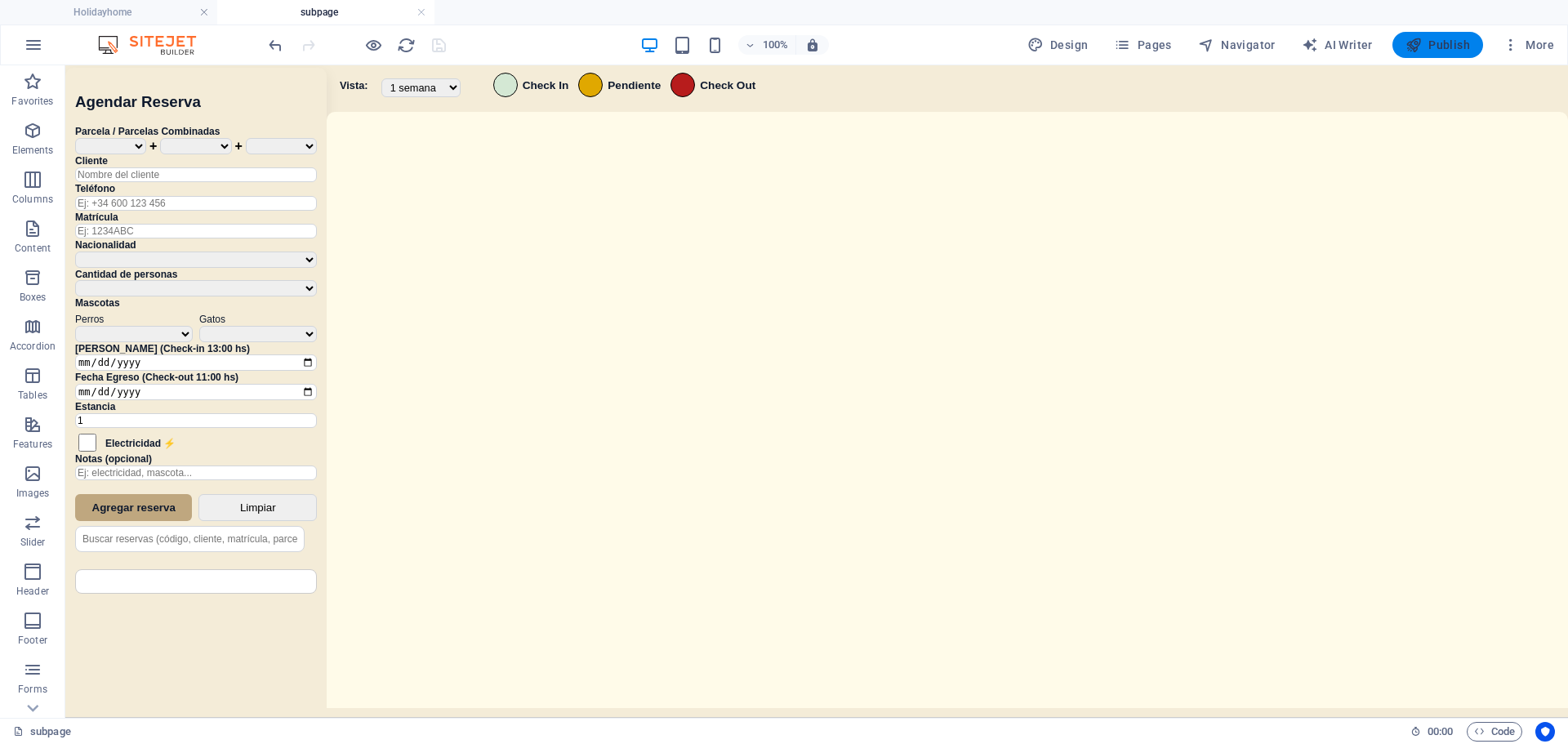
click at [1464, 41] on span "Publish" at bounding box center [1438, 45] width 65 height 17
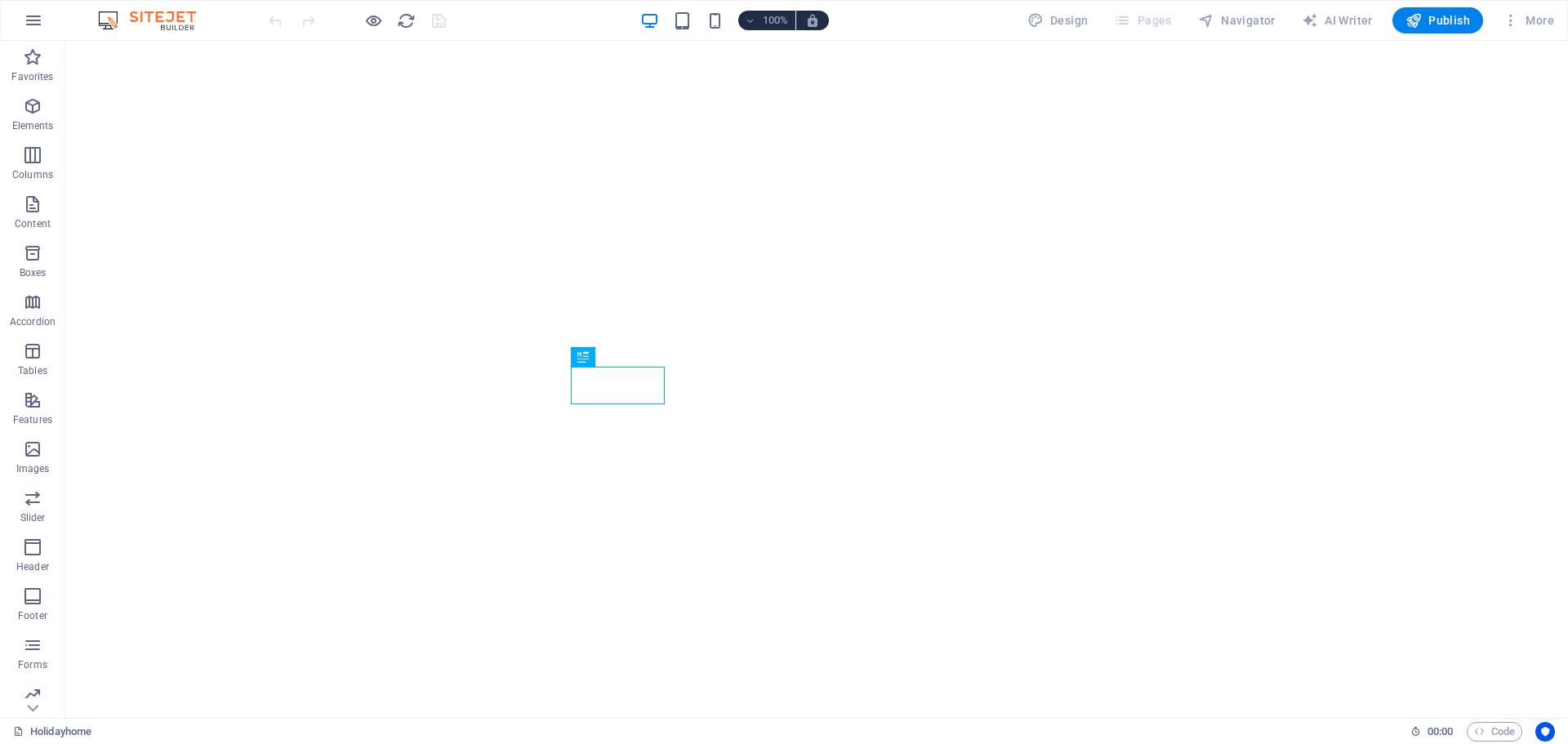
click at [1146, 17] on span "Pages" at bounding box center [1142, 21] width 57 height 17
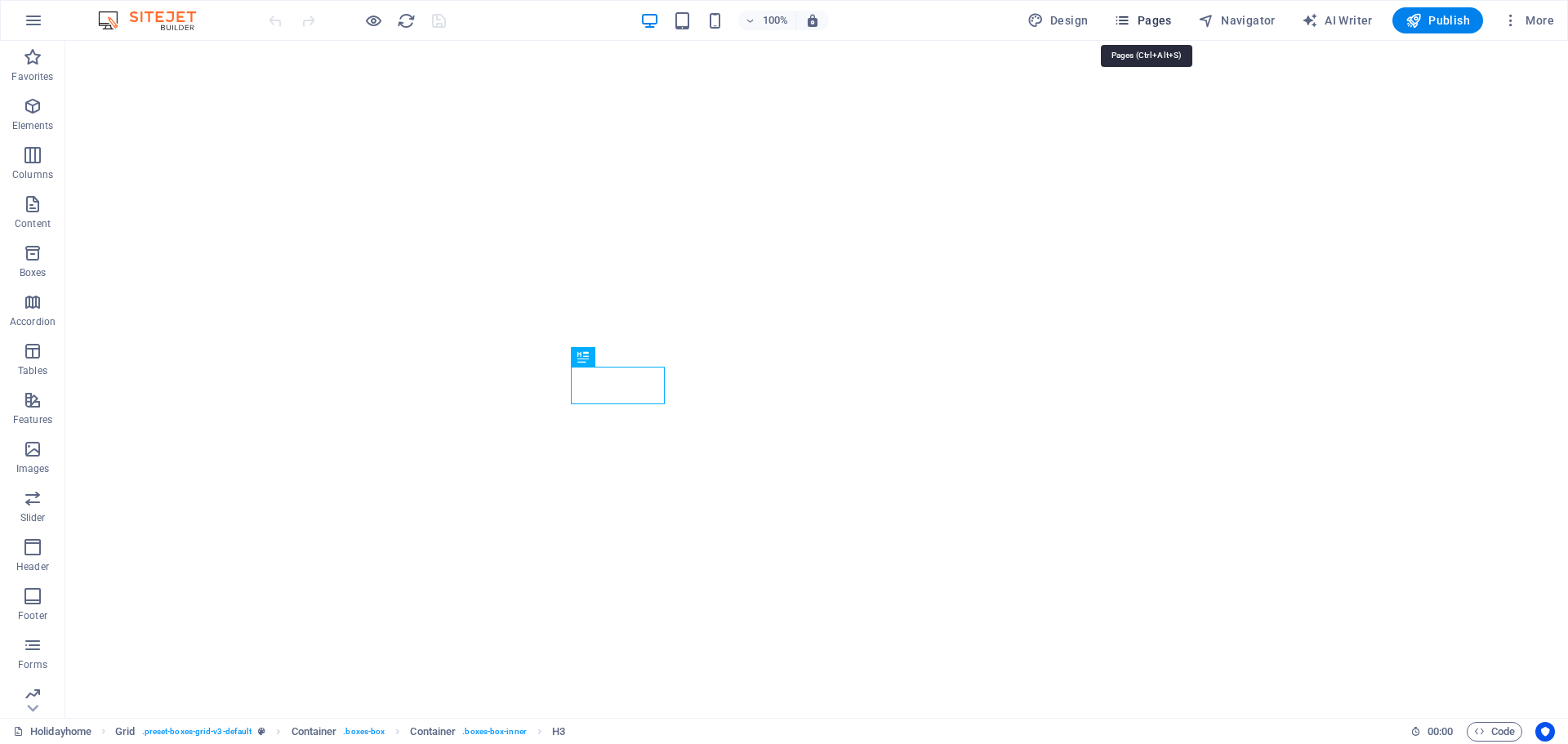
click at [1140, 25] on span "Pages" at bounding box center [1142, 21] width 57 height 17
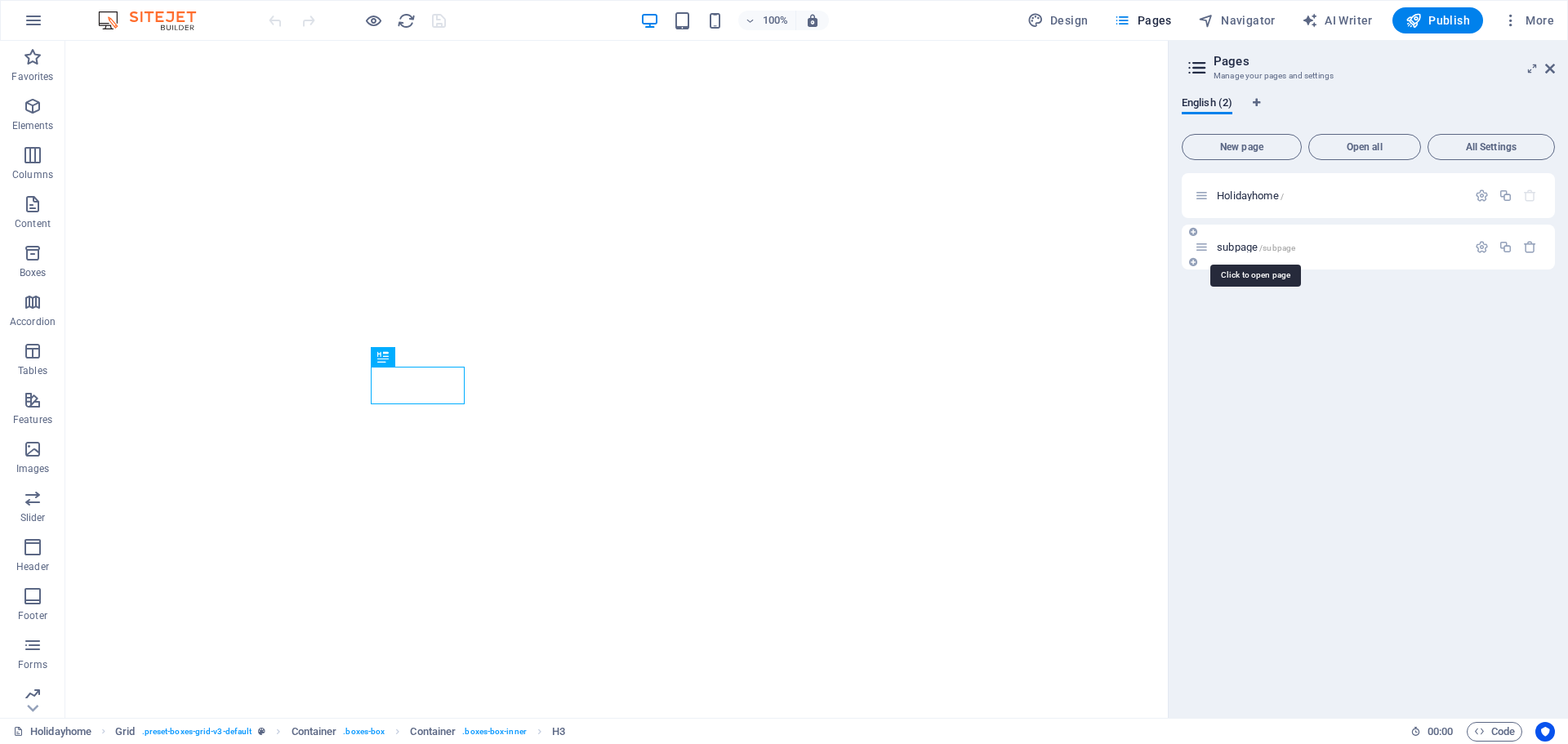
click at [1249, 246] on span "subpage /subpage" at bounding box center [1256, 247] width 78 height 12
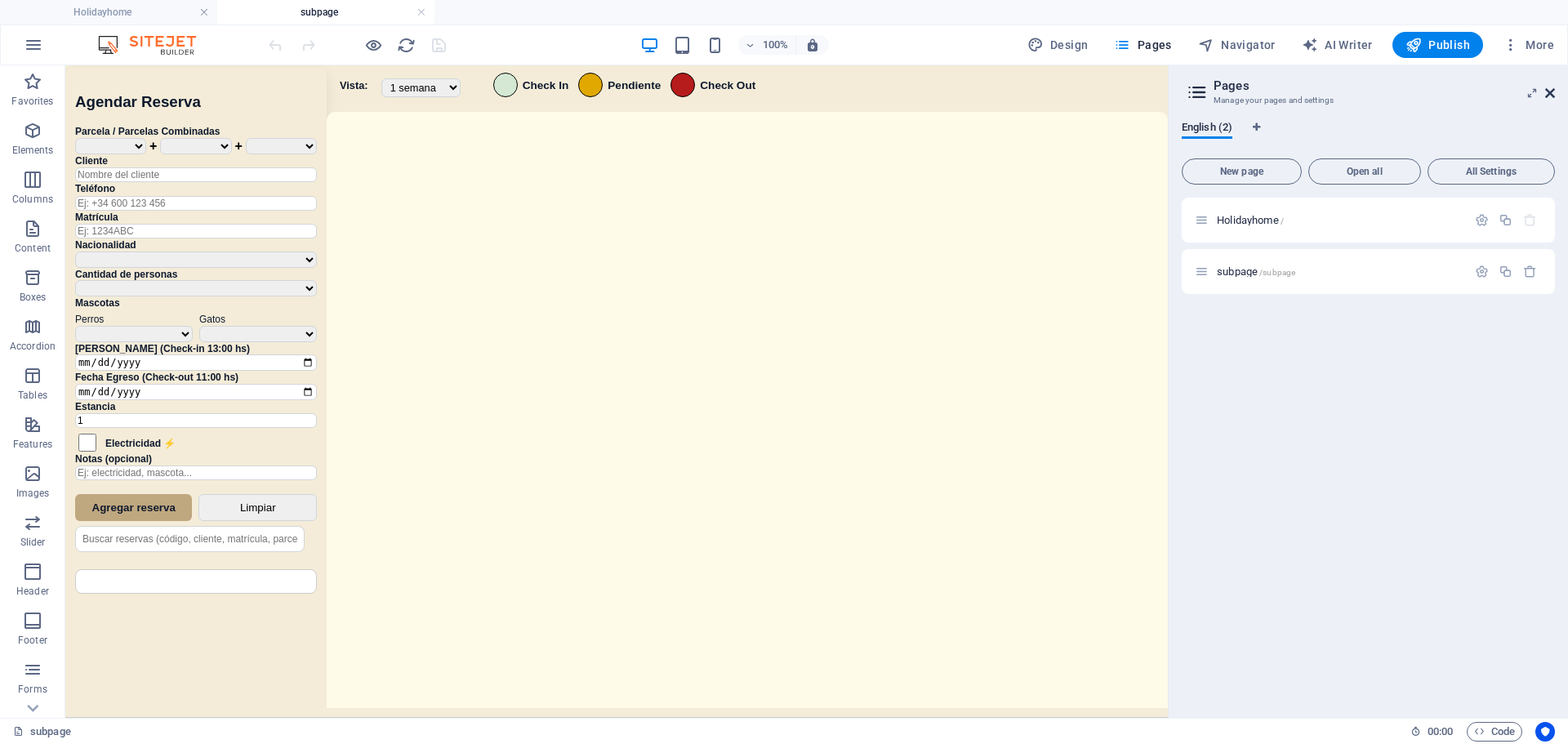
click at [1547, 91] on icon at bounding box center [1551, 93] width 10 height 13
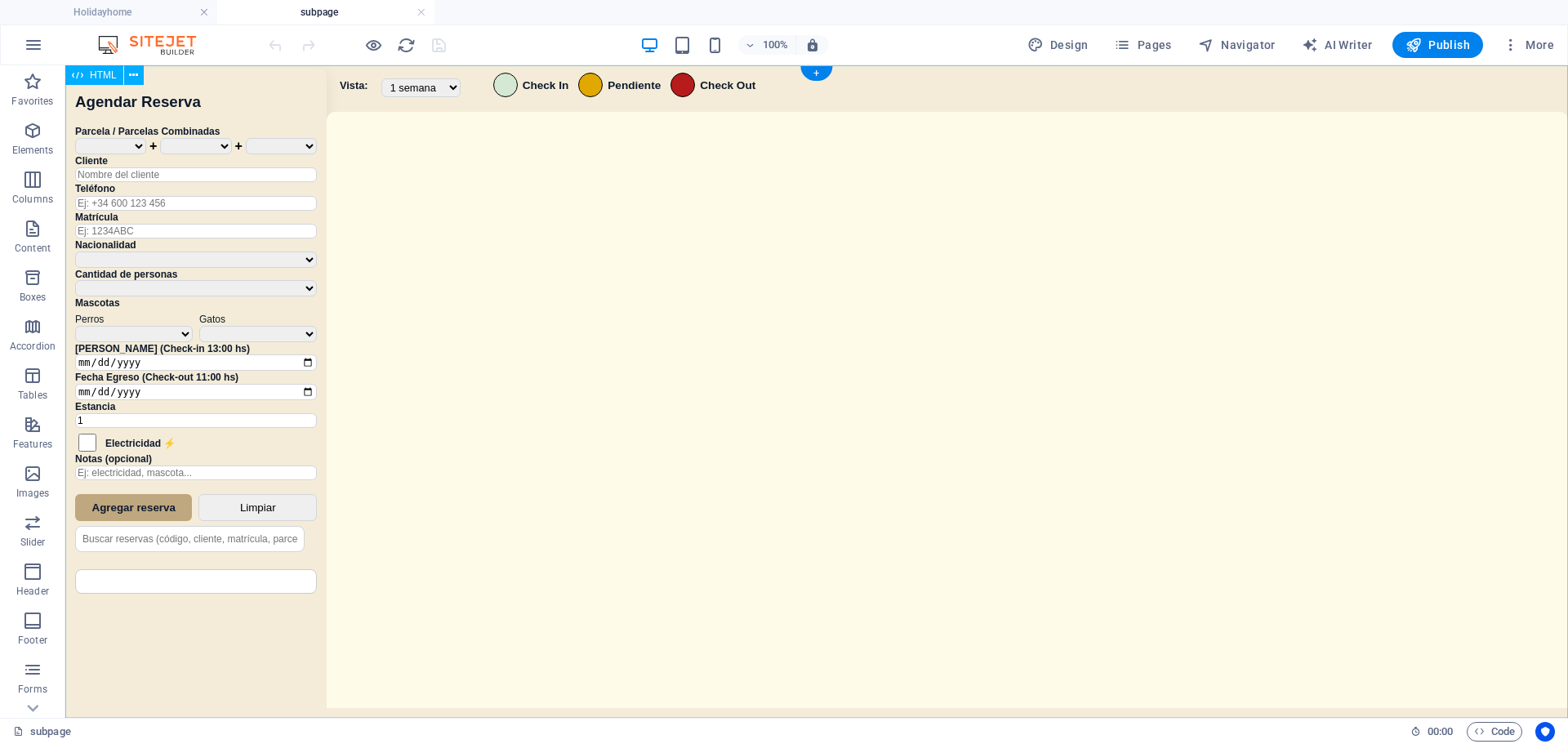
click at [864, 441] on div "Sistema de Reservas — Coveta Área Camper [GEOGRAPHIC_DATA] ¿Estás seguro de que…" at bounding box center [817, 394] width 1503 height 657
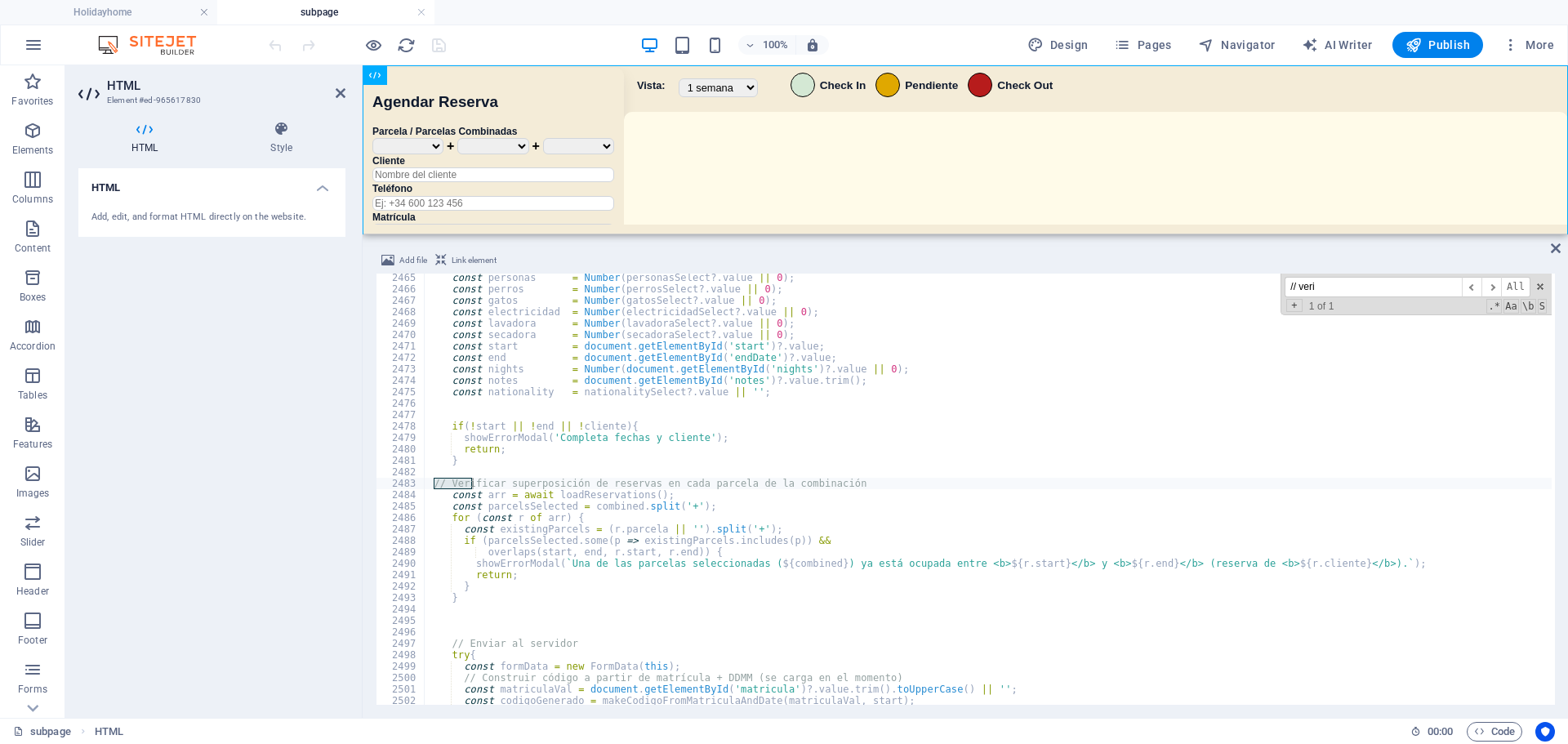
scroll to position [20978, 0]
type input "// veri"
click at [531, 507] on div "const personas = Number ( personasSelect ?. value || 0 ) ; const perros = Numbe…" at bounding box center [988, 499] width 1127 height 454
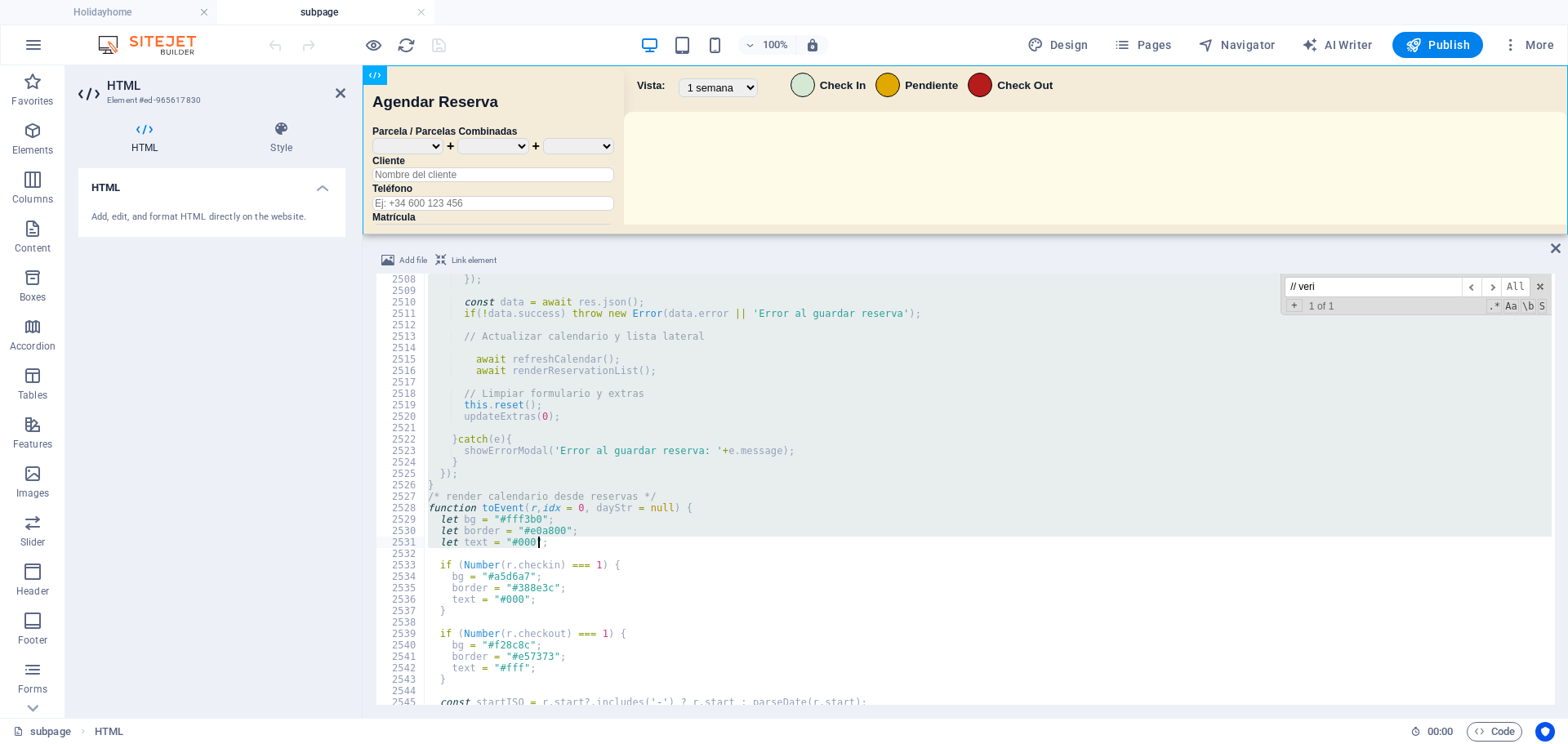
scroll to position [21344, 0]
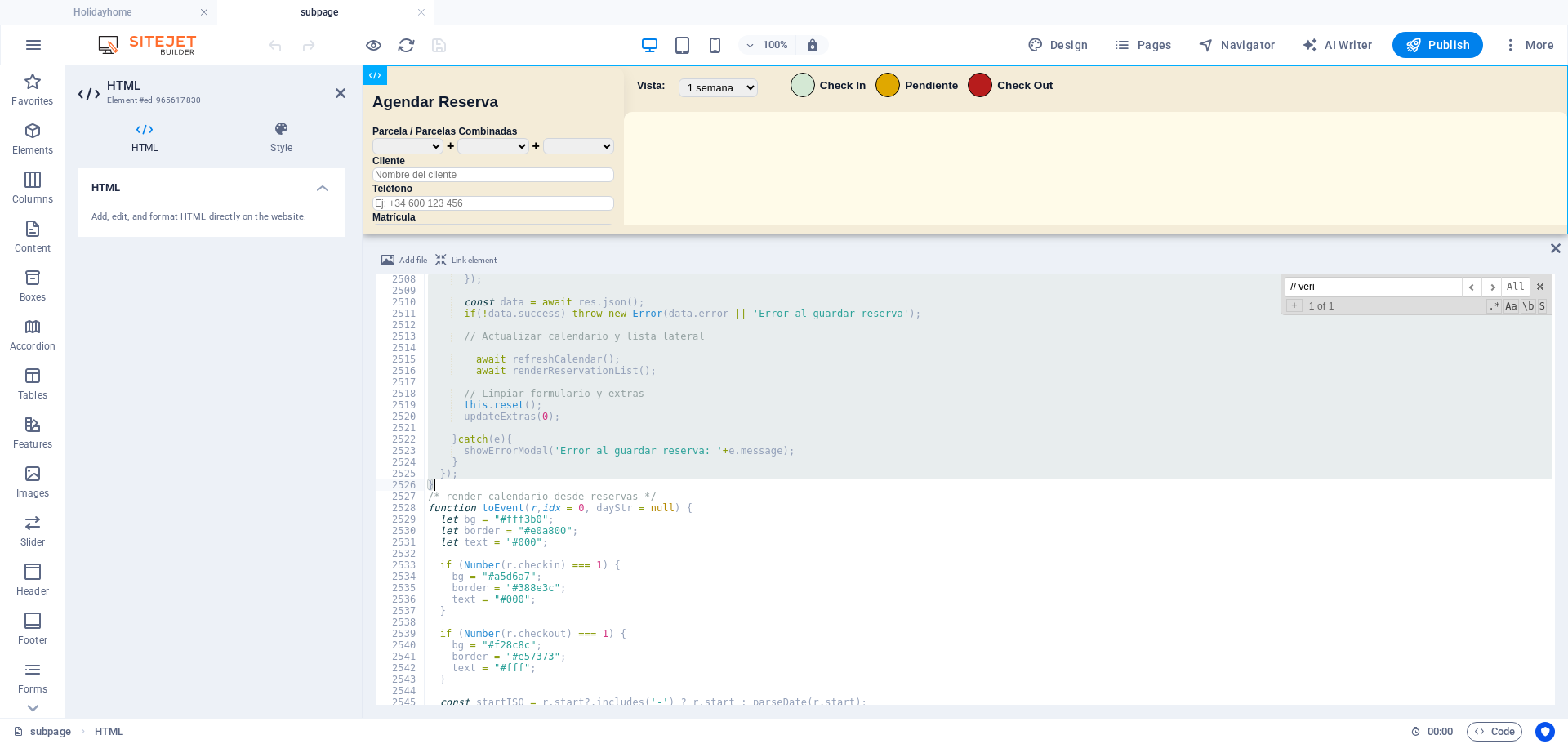
drag, startPoint x: 433, startPoint y: 486, endPoint x: 634, endPoint y: 483, distance: 201.0
click at [634, 483] on div "}) ; const data = await res . json ( ) ; if ( ! data . success ) throw new Erro…" at bounding box center [988, 501] width 1127 height 454
paste textarea
type textarea "}"
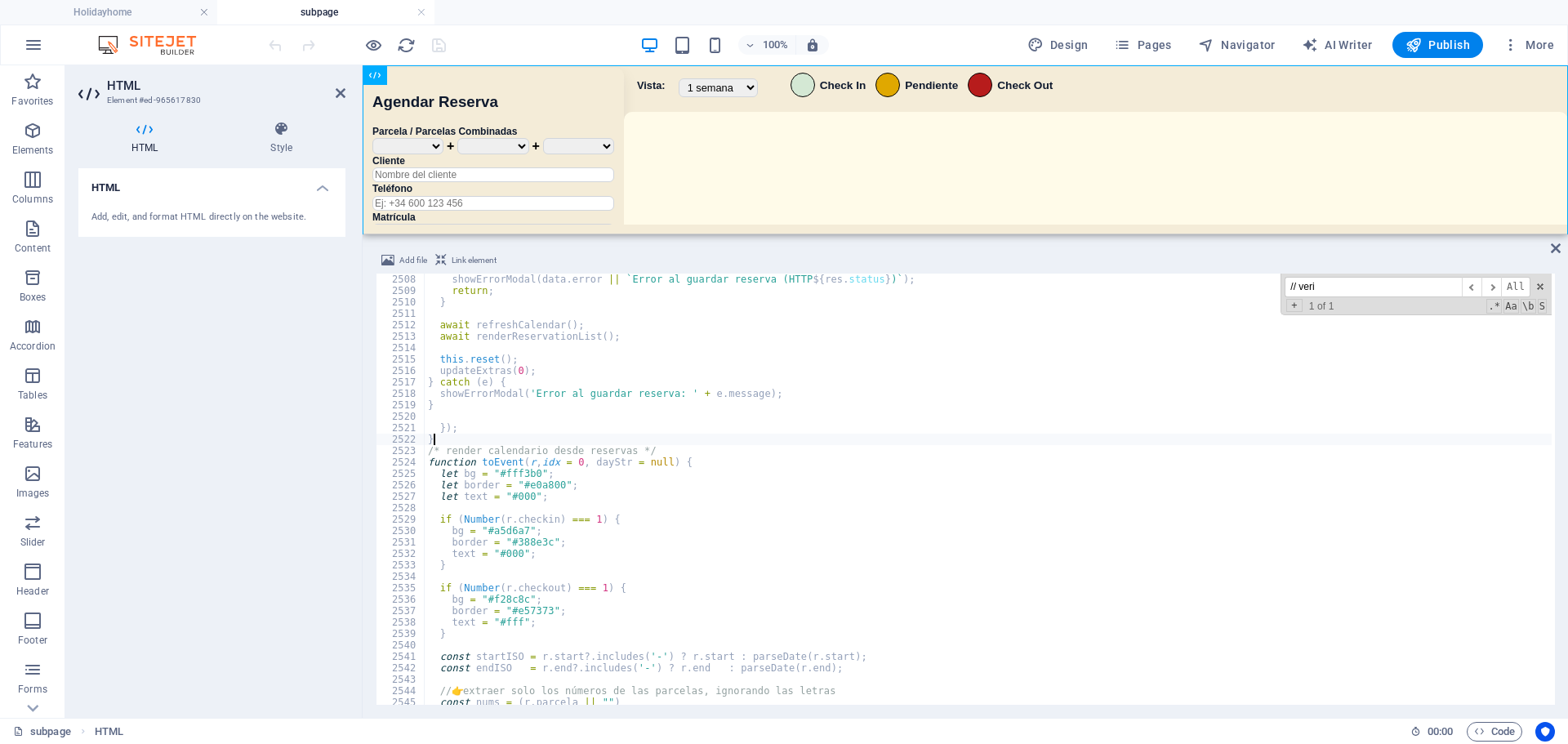
click at [531, 37] on div "100% Design Pages Navigator AI Writer Publish More" at bounding box center [913, 44] width 1295 height 26
click at [435, 47] on icon "save" at bounding box center [438, 45] width 19 height 19
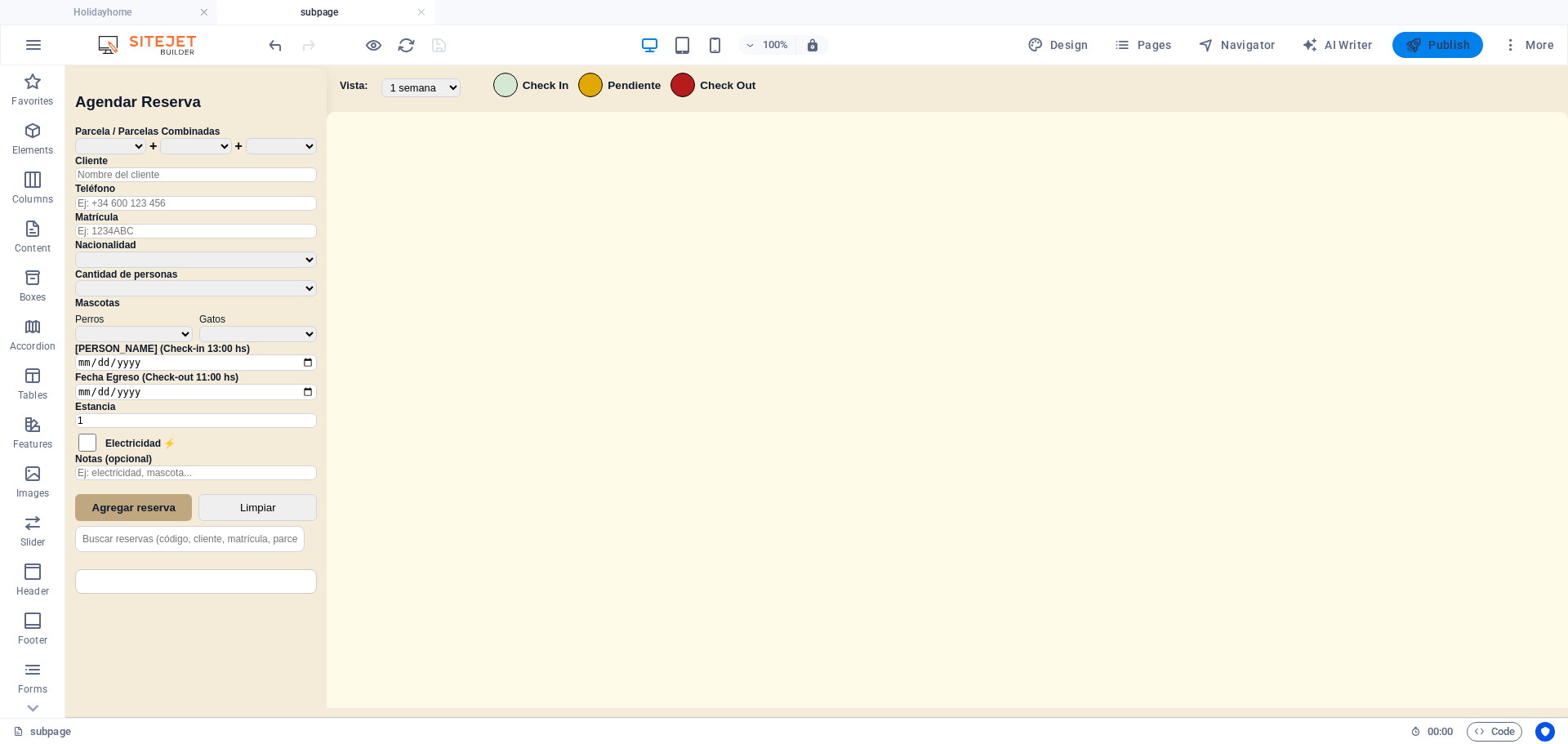
click at [1417, 42] on icon "button" at bounding box center [1414, 45] width 17 height 17
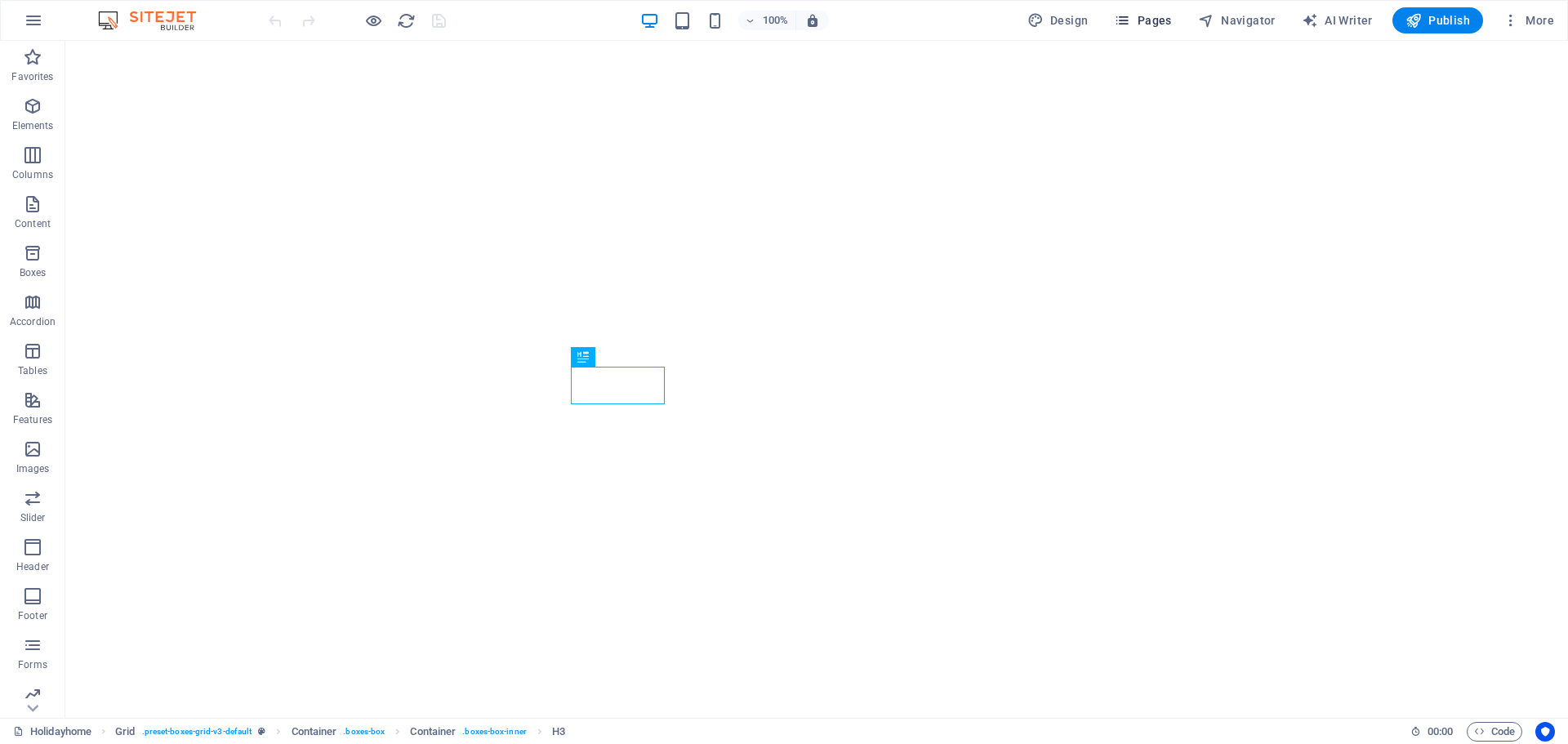
click at [1164, 24] on span "Pages" at bounding box center [1142, 21] width 57 height 17
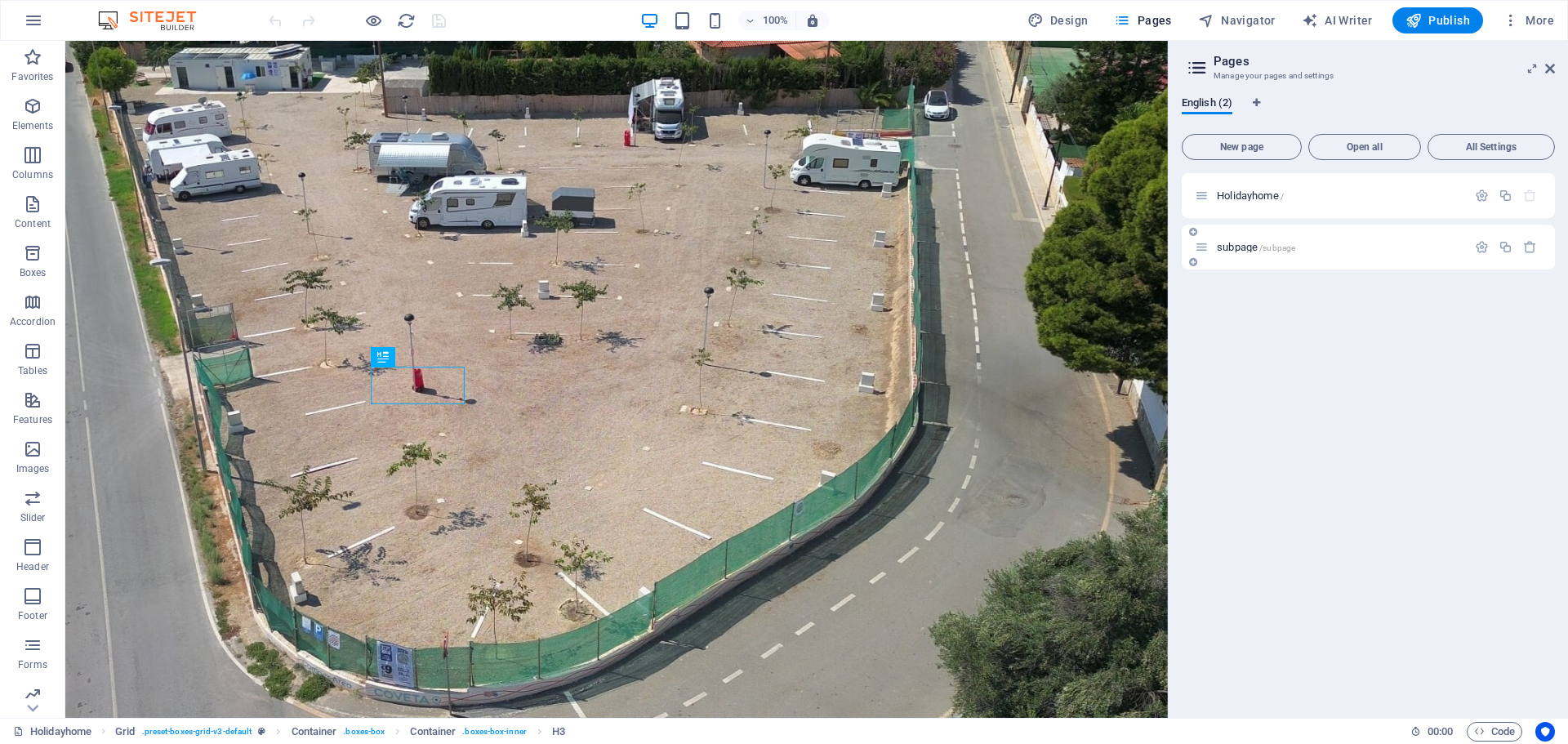
scroll to position [1119, 0]
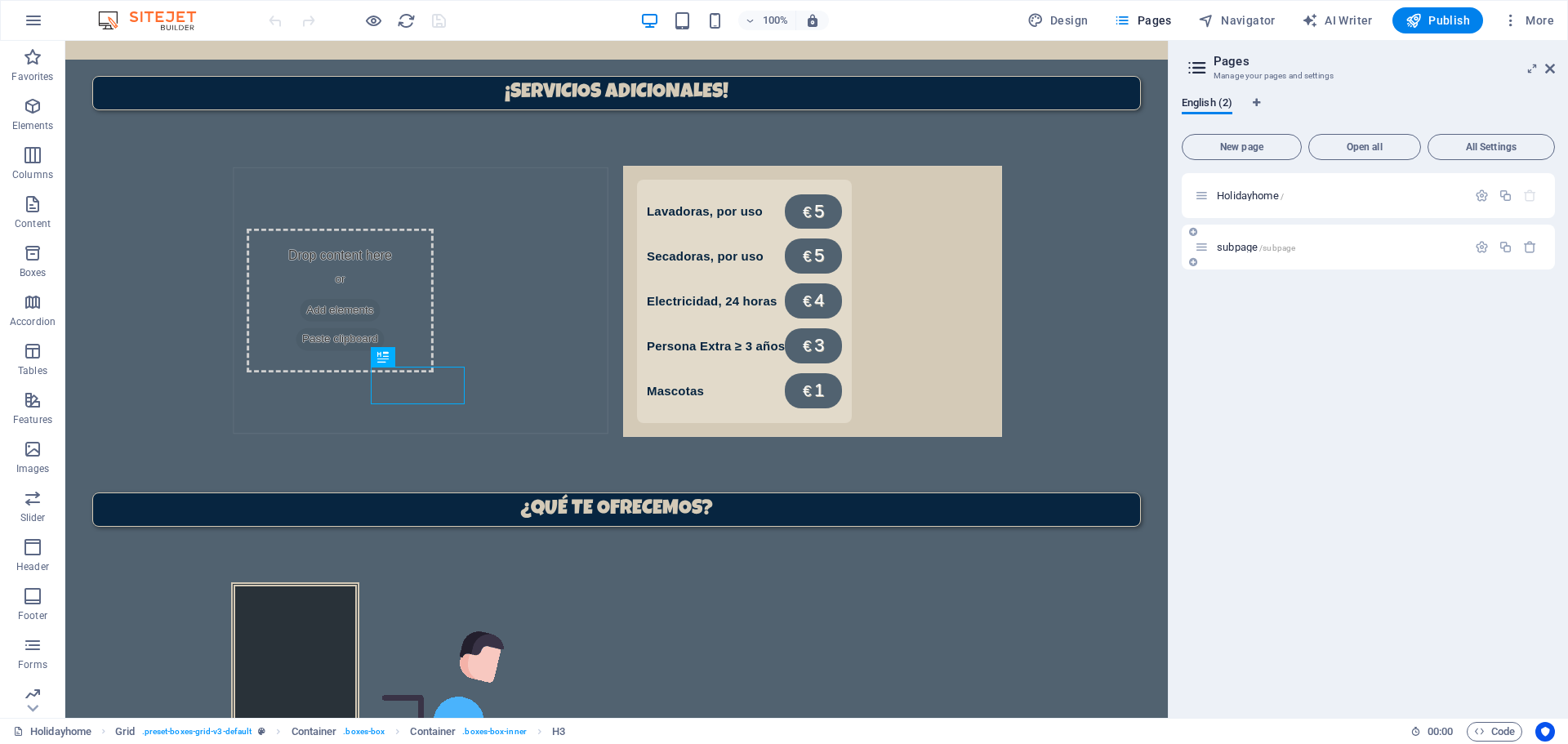
click at [1245, 241] on div "subpage /subpage" at bounding box center [1330, 247] width 272 height 19
click at [1248, 244] on span "subpage /subpage" at bounding box center [1256, 247] width 78 height 12
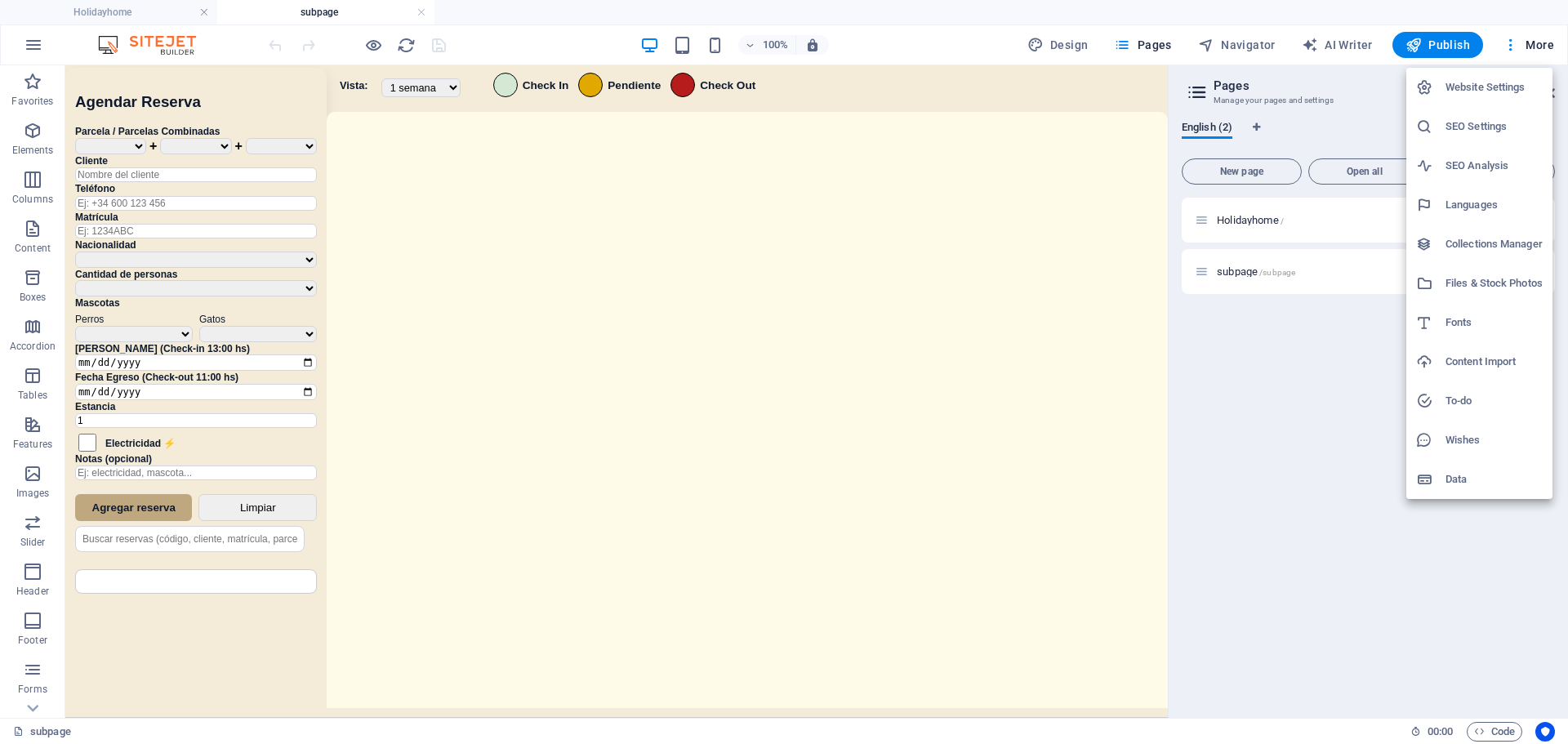
scroll to position [0, 0]
click at [838, 370] on div at bounding box center [784, 372] width 1568 height 744
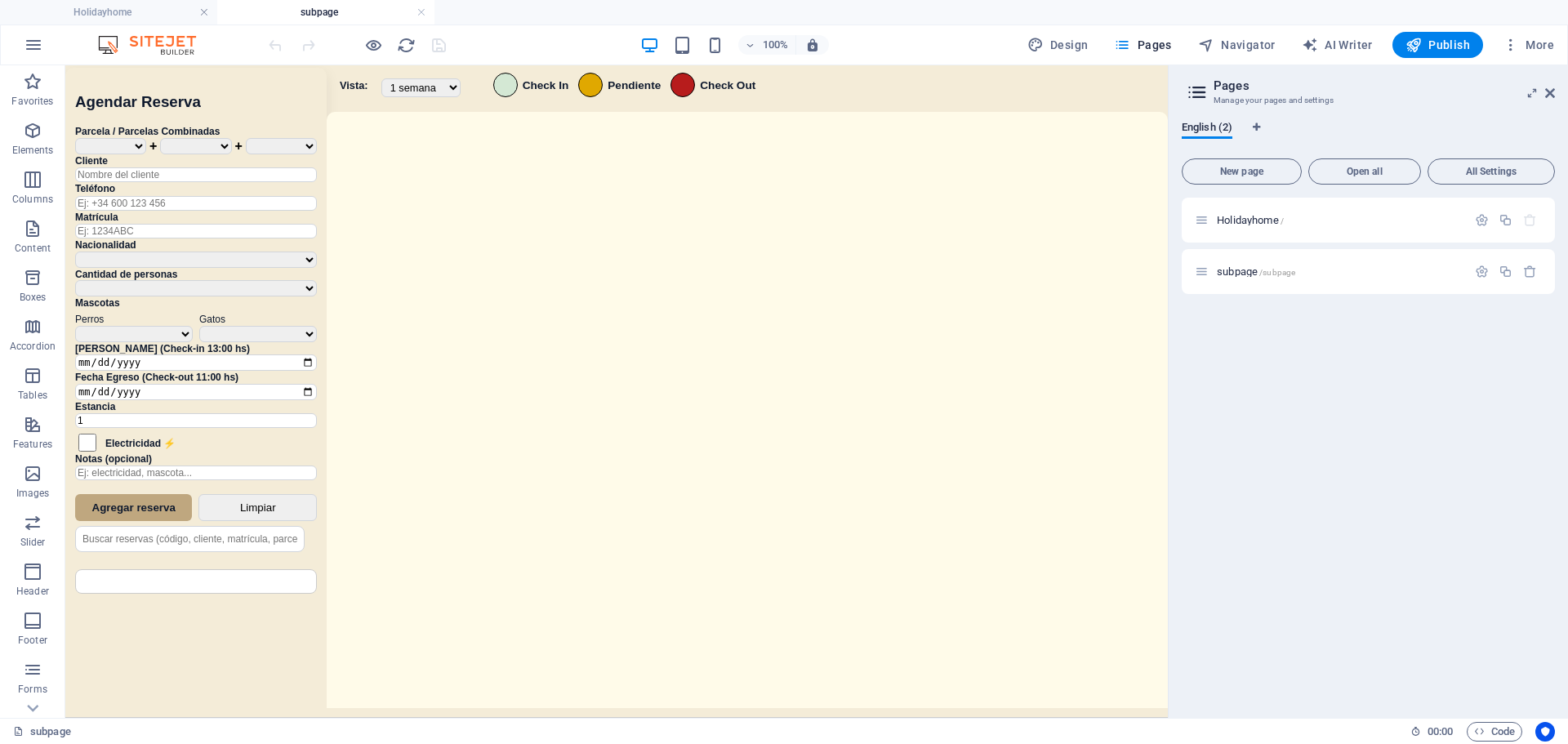
click at [838, 370] on div "Website Settings SEO Settings SEO Analysis Languages Collections Manager Files …" at bounding box center [784, 377] width 1568 height 735
click at [826, 387] on div "Sistema de Reservas — Coveta Área Camper [GEOGRAPHIC_DATA] ¿Estás seguro de que…" at bounding box center [617, 394] width 1103 height 657
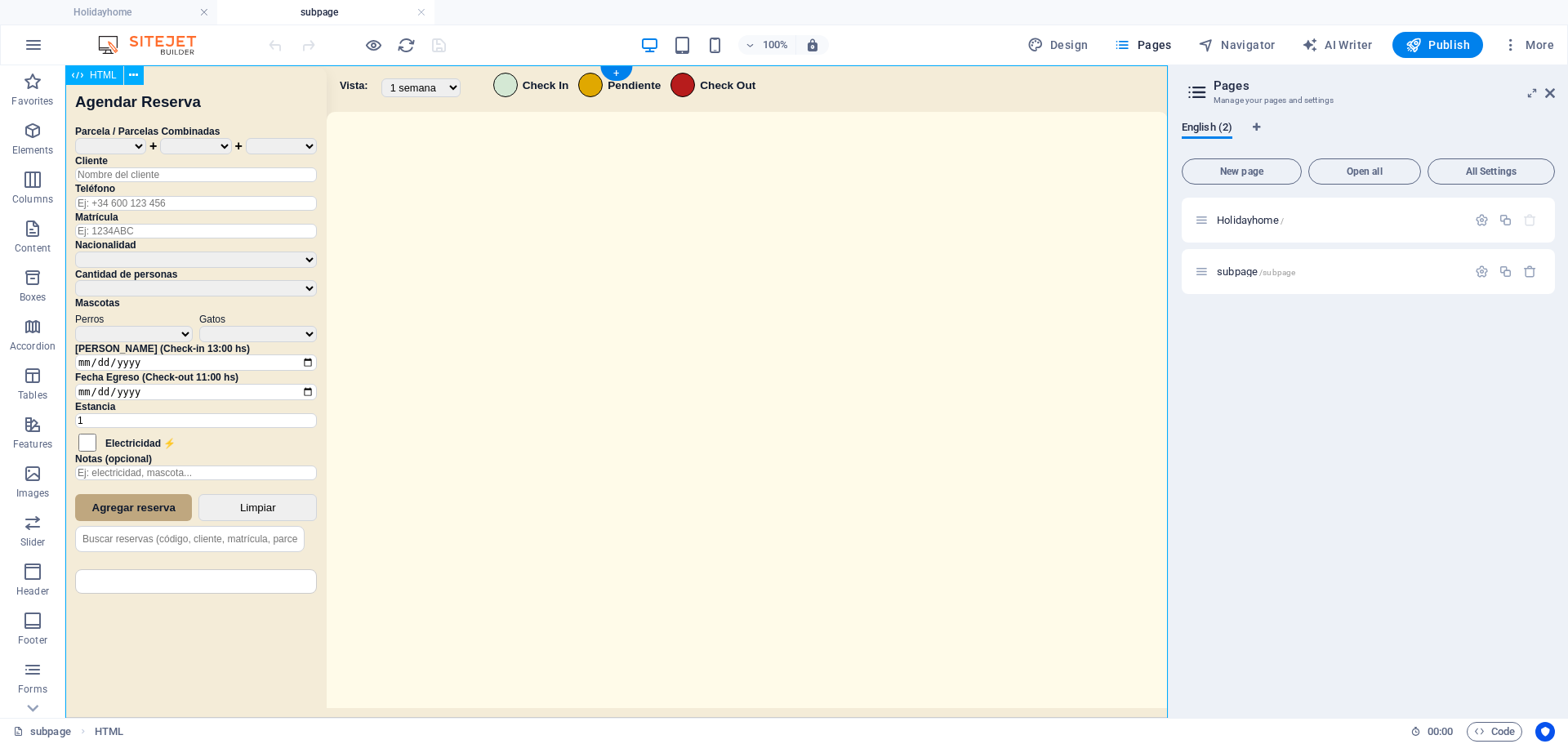
click at [826, 387] on div "Sistema de Reservas — Coveta Área Camper [GEOGRAPHIC_DATA] ¿Estás seguro de que…" at bounding box center [617, 394] width 1103 height 657
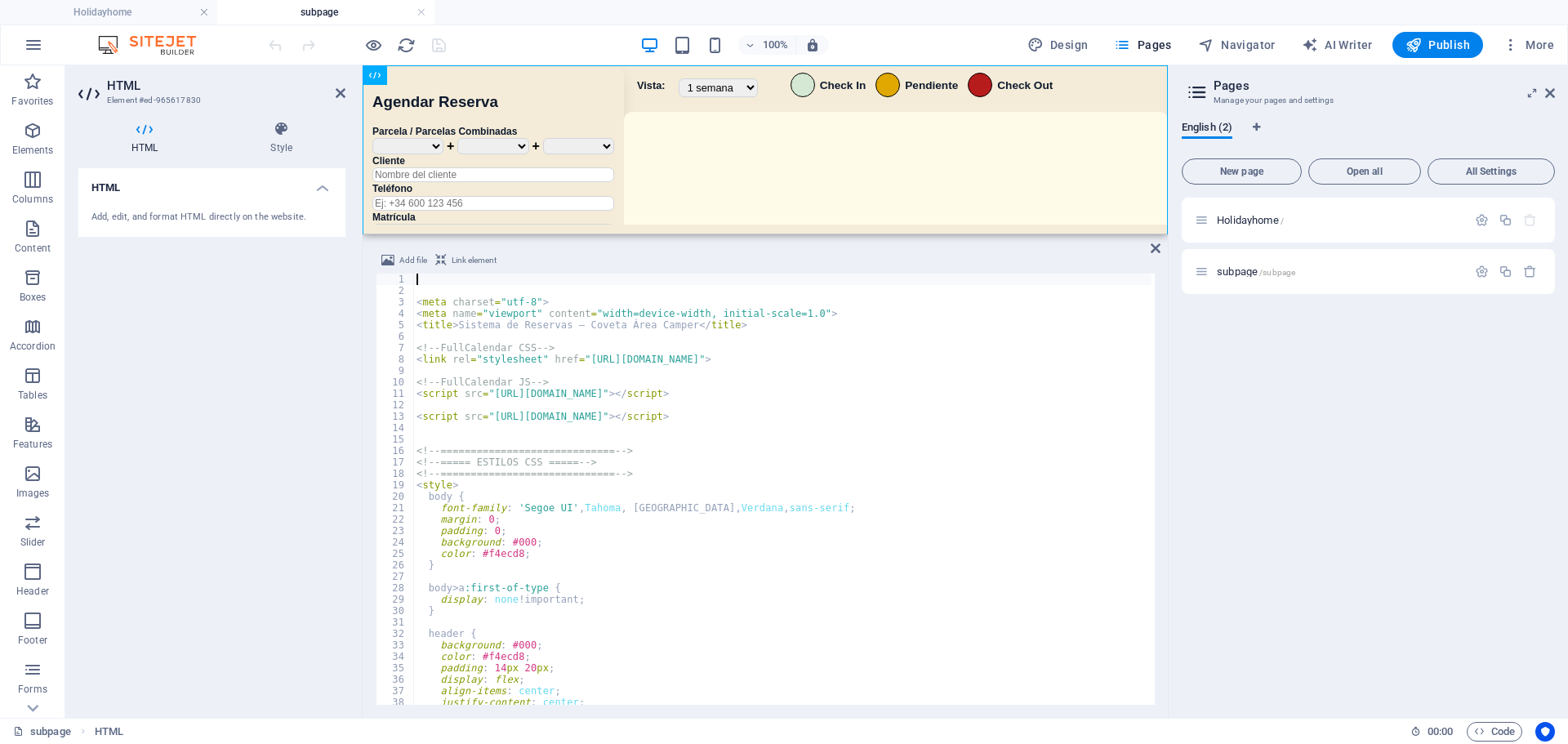
click at [697, 532] on div "< meta charset = "utf-8" > < meta name = "viewport" content = "width=device-wid…" at bounding box center [962, 499] width 1096 height 451
type textarea "</script>"
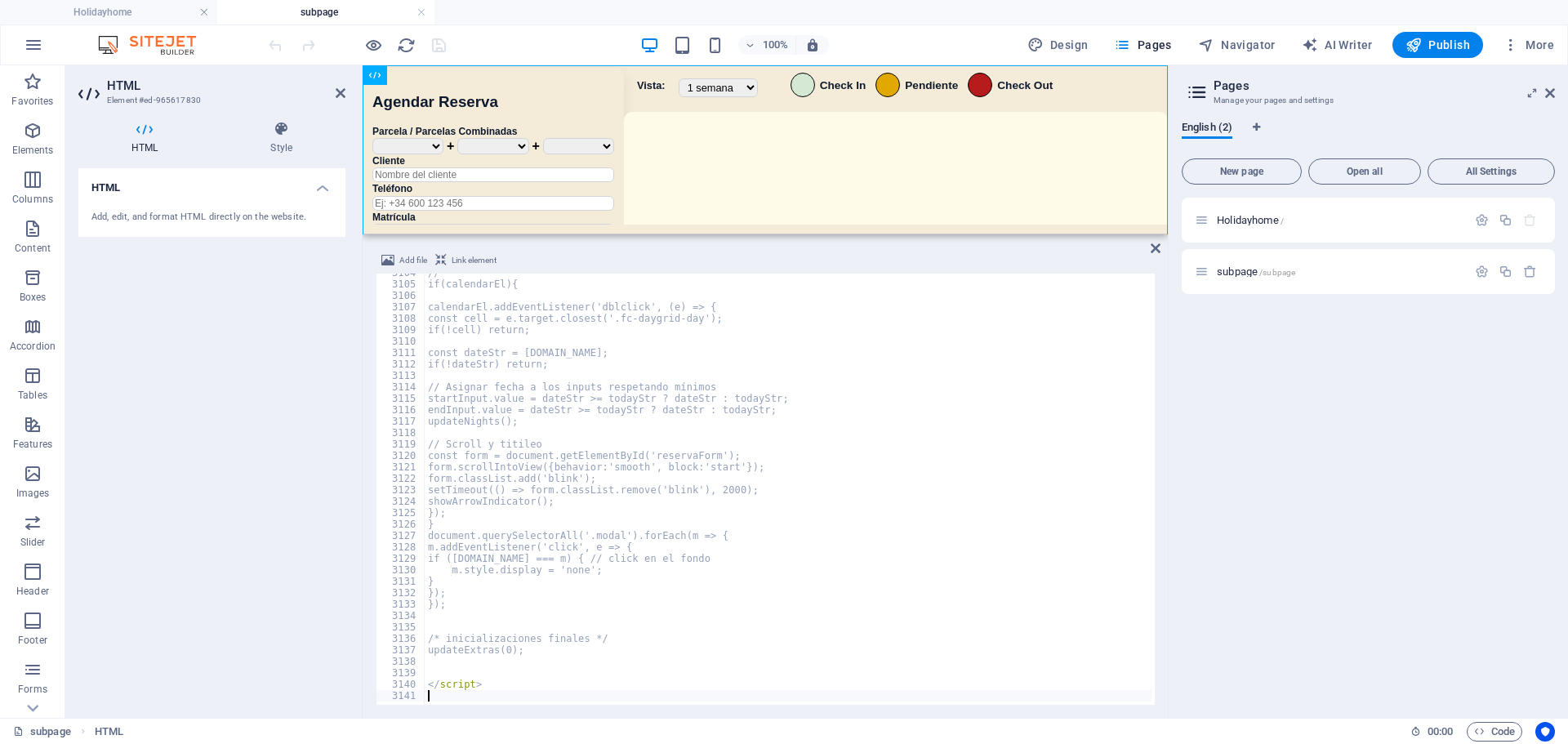
scroll to position [26347, 0]
click at [524, 41] on div "100% Design Pages Navigator AI Writer Publish More" at bounding box center [913, 44] width 1295 height 26
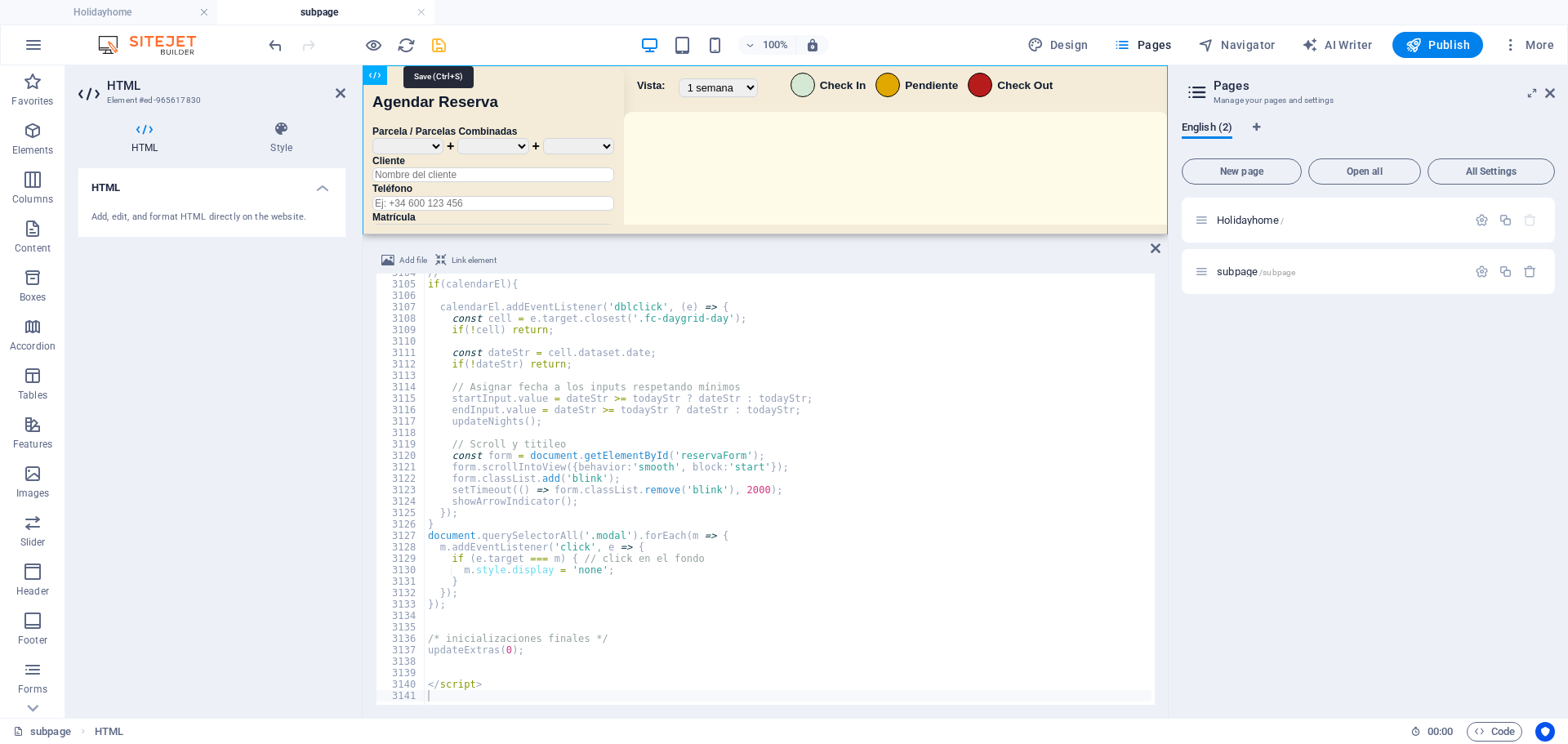
click at [433, 47] on icon "save" at bounding box center [438, 45] width 19 height 19
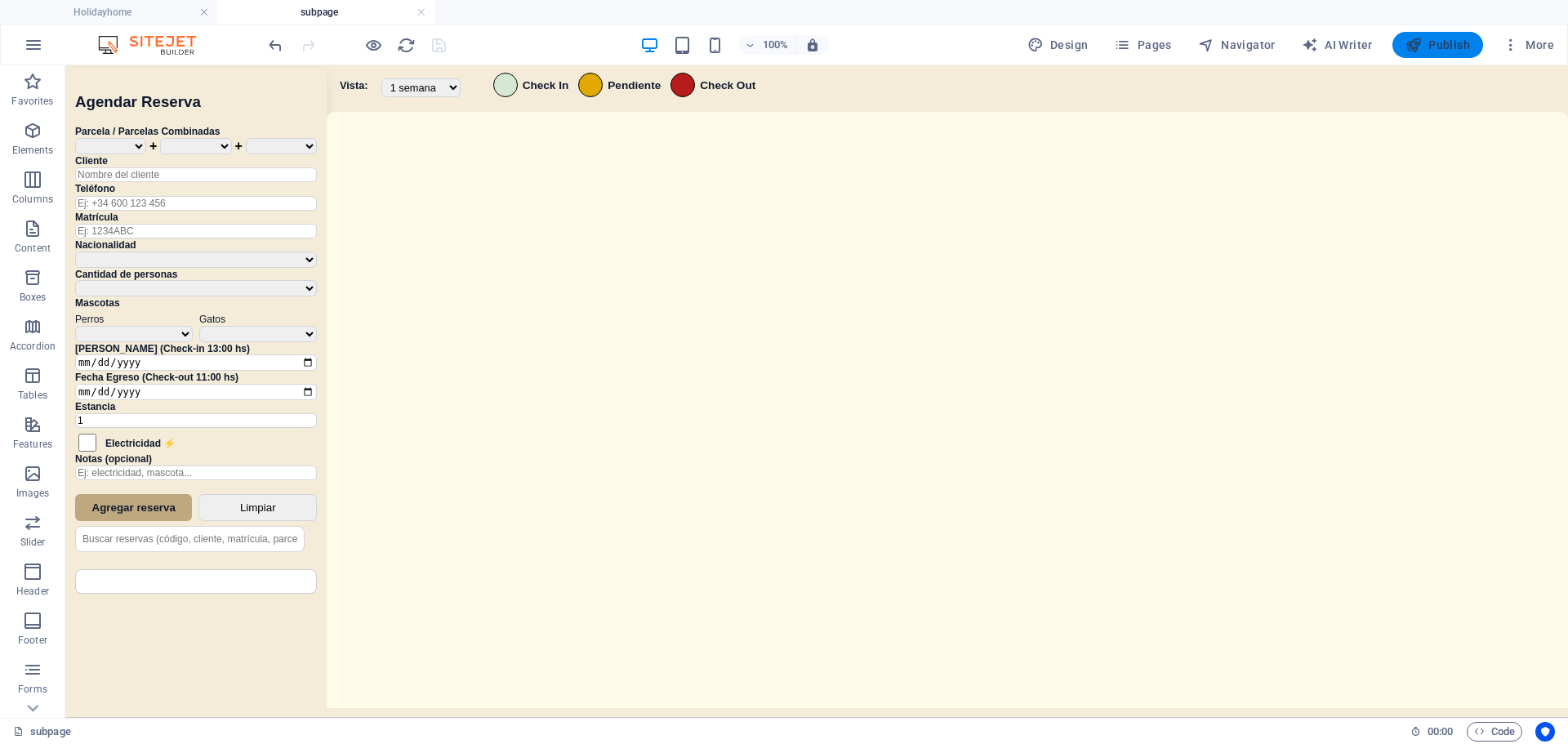
click at [1450, 50] on span "Publish" at bounding box center [1438, 45] width 65 height 17
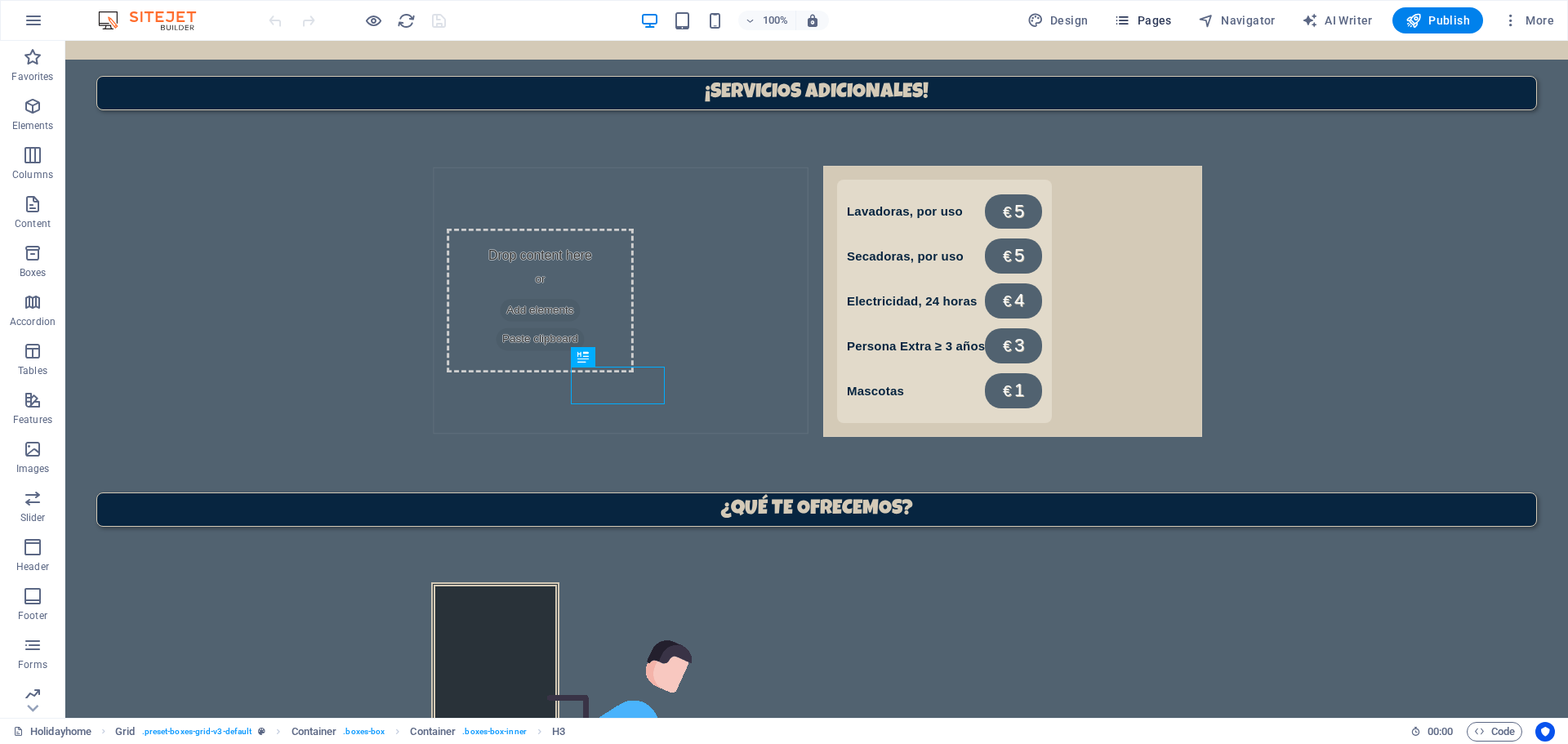
scroll to position [1119, 0]
click at [1154, 23] on span "Pages" at bounding box center [1142, 21] width 57 height 17
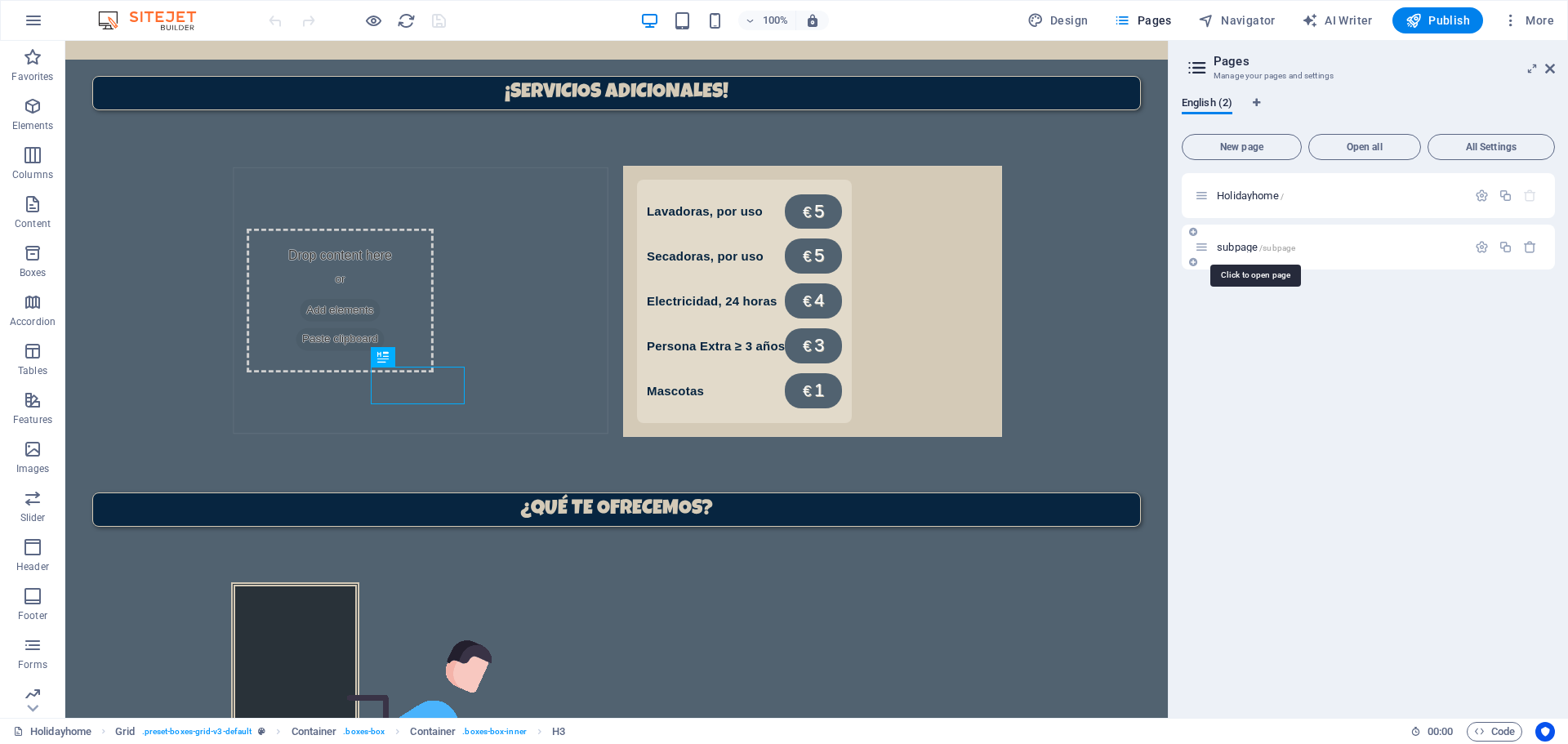
click at [1252, 247] on span "subpage /subpage" at bounding box center [1256, 247] width 78 height 12
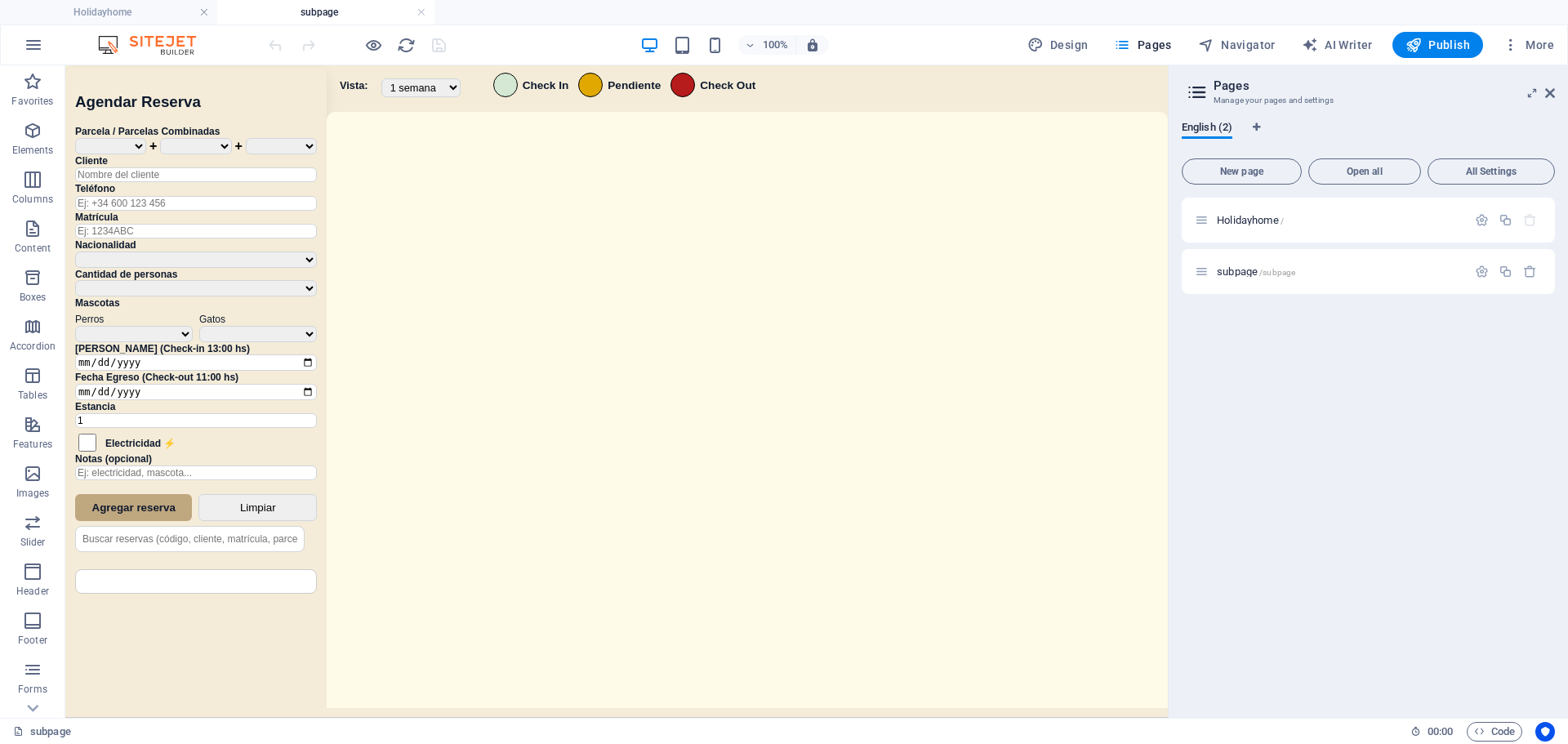
scroll to position [0, 0]
click at [1556, 92] on aside "Pages Manage your pages and settings English (2) New page Open all All Settings…" at bounding box center [1368, 392] width 400 height 653
click at [1553, 92] on icon at bounding box center [1551, 93] width 10 height 13
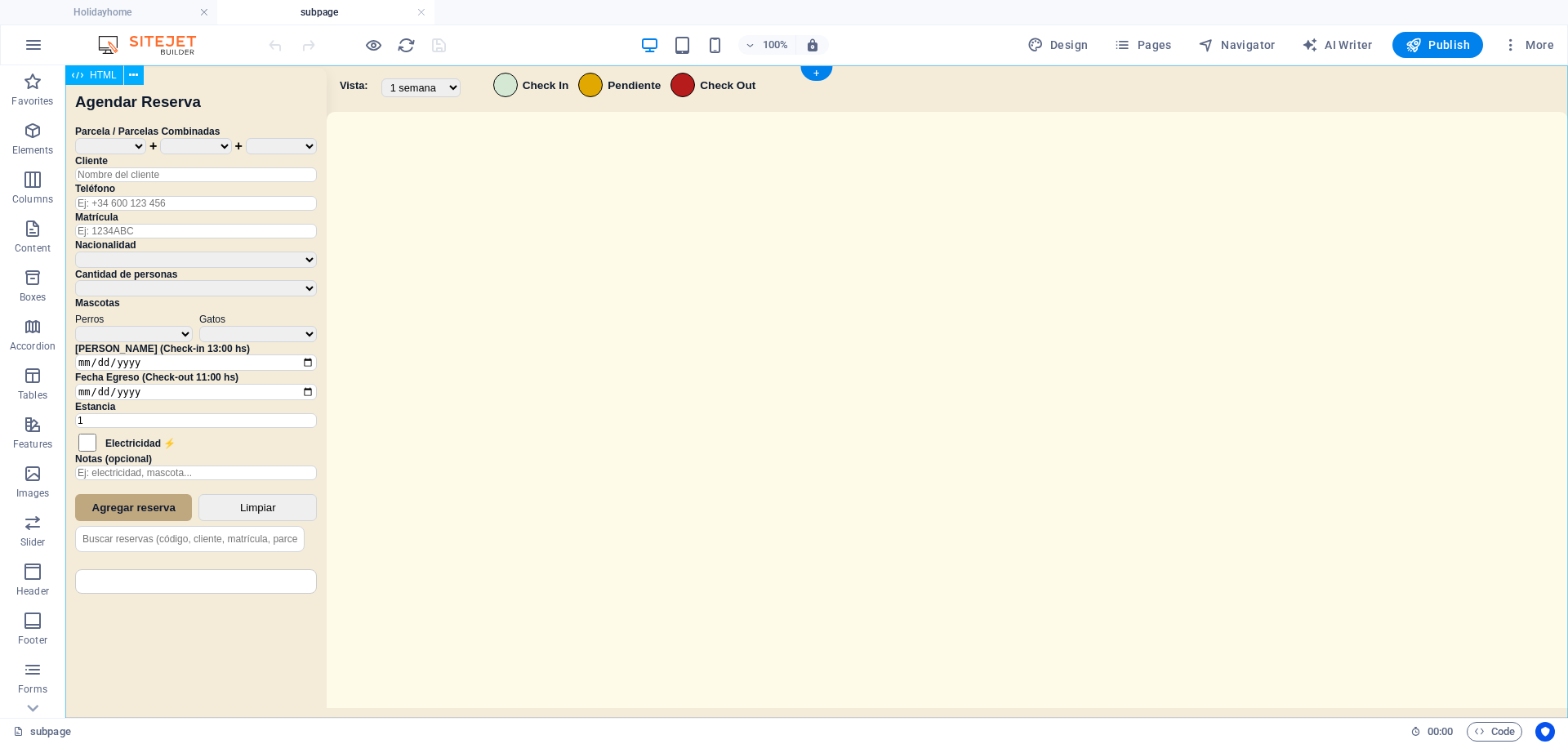
click at [625, 380] on div "Sistema de Reservas — Coveta Área Camper [GEOGRAPHIC_DATA] ¿Estás seguro de que…" at bounding box center [817, 394] width 1503 height 657
click at [626, 380] on div "Sistema de Reservas — Coveta Área Camper [GEOGRAPHIC_DATA] ¿Estás seguro de que…" at bounding box center [817, 394] width 1503 height 657
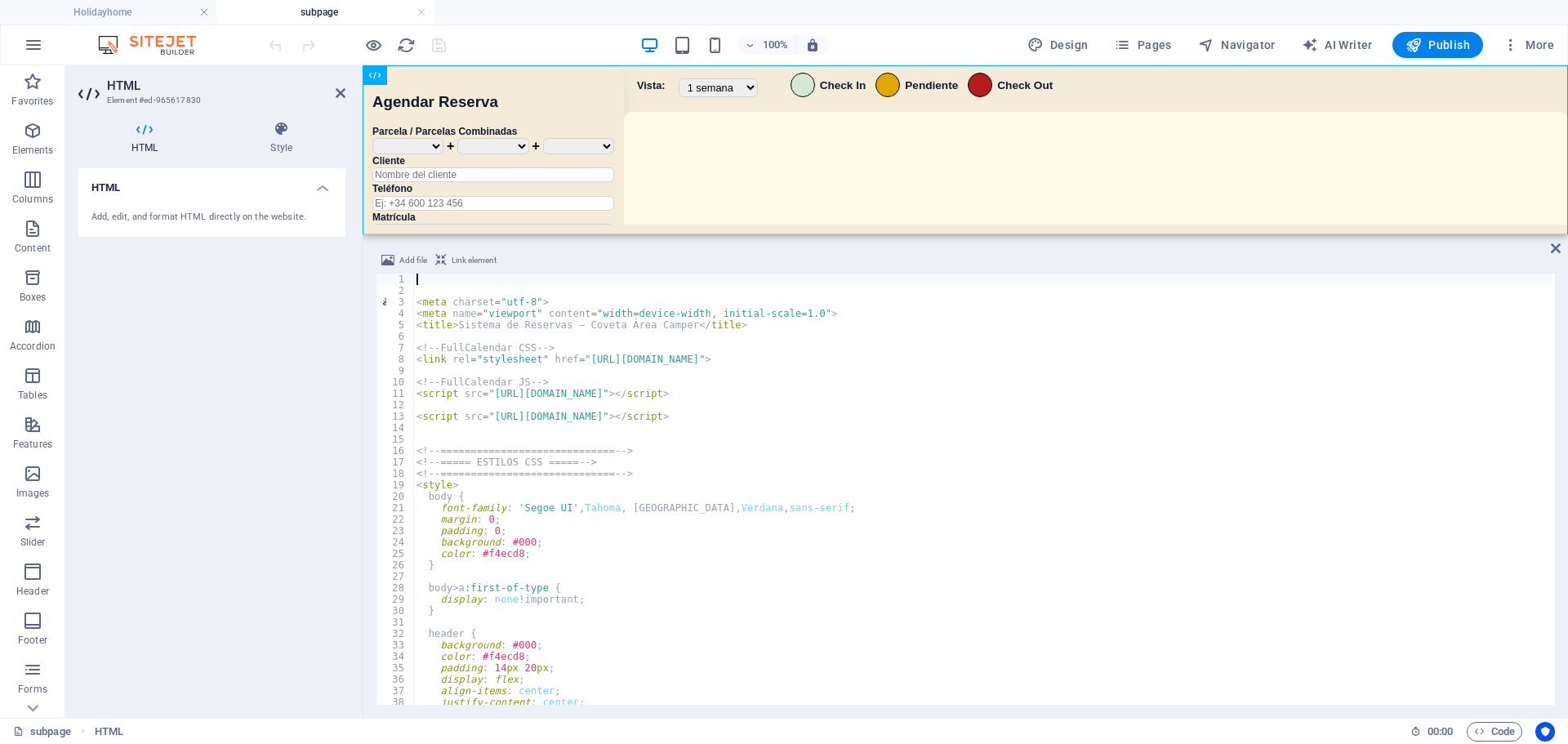
click at [671, 508] on div "< meta charset = "utf-8" > < meta name = "viewport" content = "width=device-wid…" at bounding box center [982, 501] width 1139 height 454
type textarea "font-family: 'Segoe UI', Tahoma, Geneva, Verdana, sans-serif;"
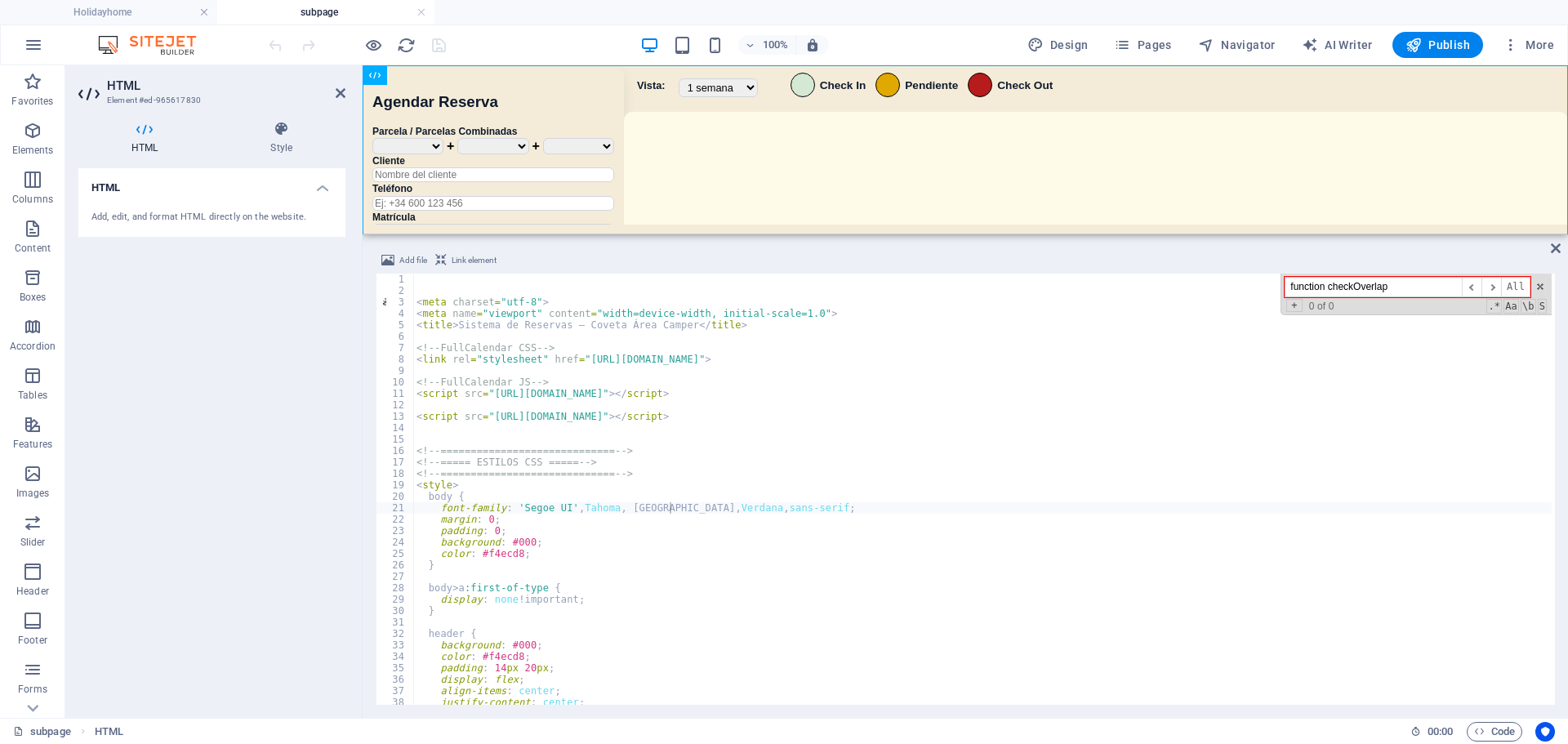
drag, startPoint x: 1328, startPoint y: 283, endPoint x: 1180, endPoint y: 283, distance: 148.0
click at [1180, 283] on div "< meta charset = "utf-8" > < meta name = "viewport" content = "width=device-wid…" at bounding box center [982, 489] width 1139 height 431
drag, startPoint x: 1409, startPoint y: 278, endPoint x: 1111, endPoint y: 280, distance: 298.0
click at [1111, 280] on div "< meta charset = "utf-8" > < meta name = "viewport" content = "width=device-wid…" at bounding box center [982, 489] width 1139 height 431
drag, startPoint x: 1314, startPoint y: 283, endPoint x: 1276, endPoint y: 283, distance: 38.0
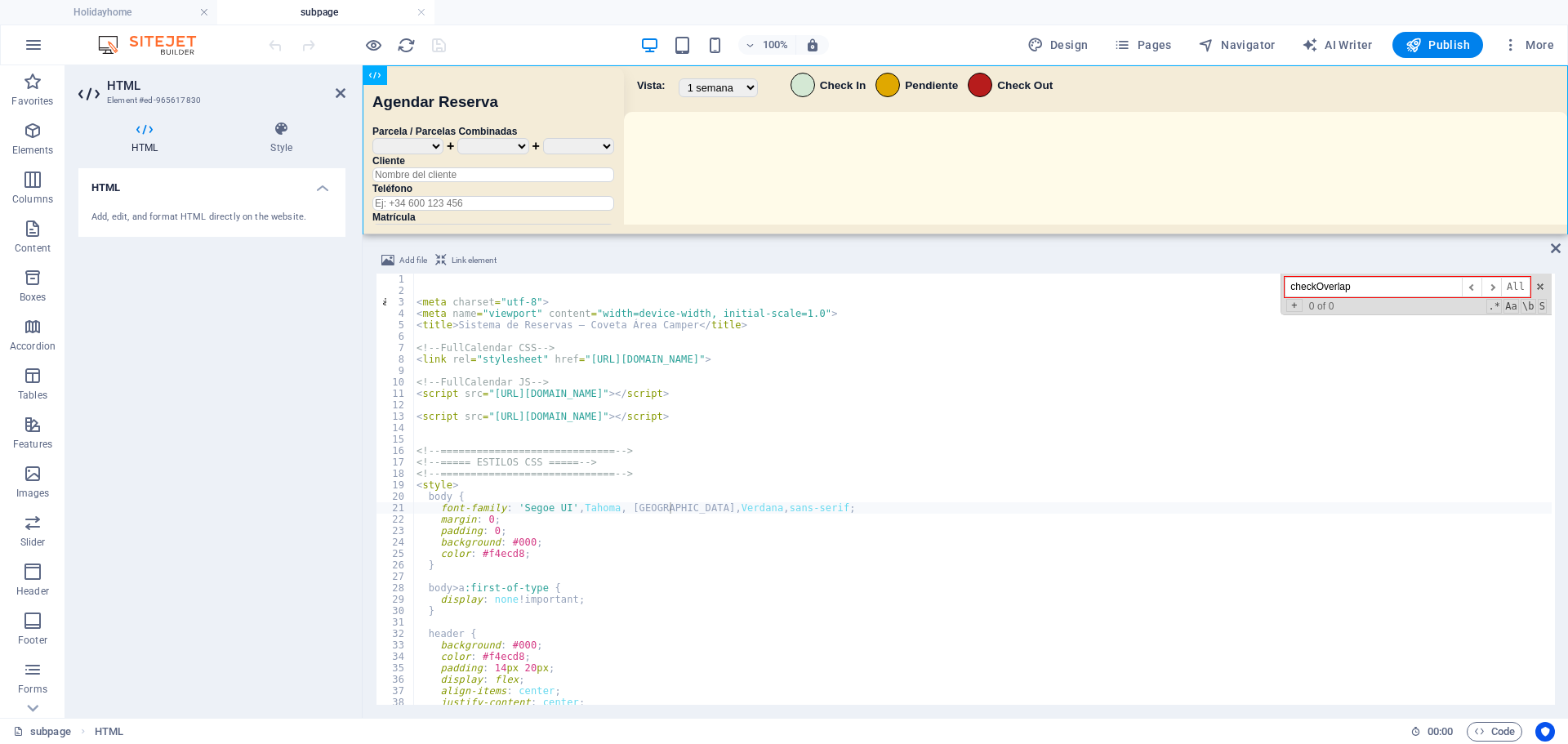
click at [1276, 283] on div "< meta charset = "utf-8" > < meta name = "viewport" content = "width=device-wid…" at bounding box center [982, 489] width 1139 height 431
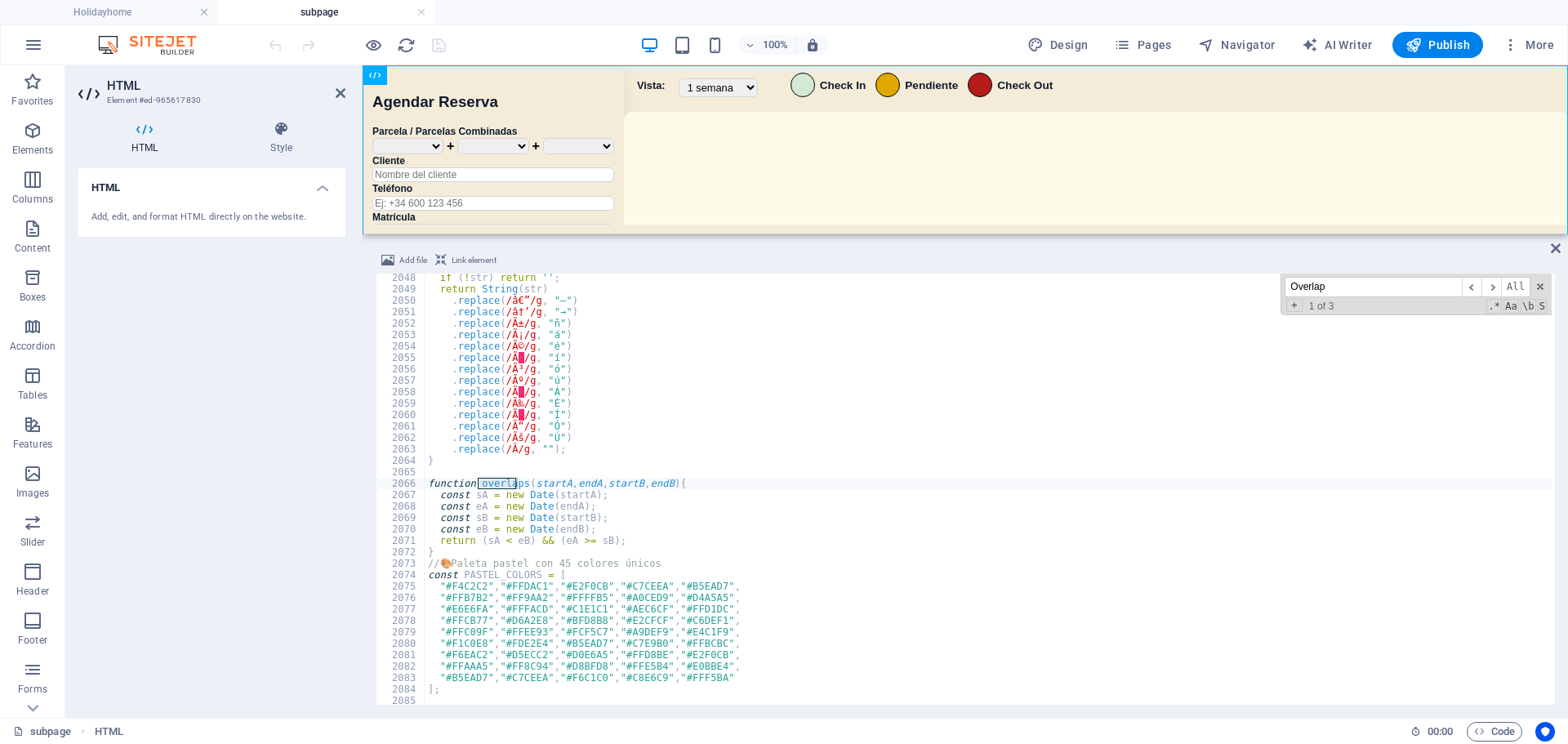
scroll to position [17452, 0]
type input "Overlap"
click at [1497, 286] on span "​" at bounding box center [1491, 287] width 20 height 21
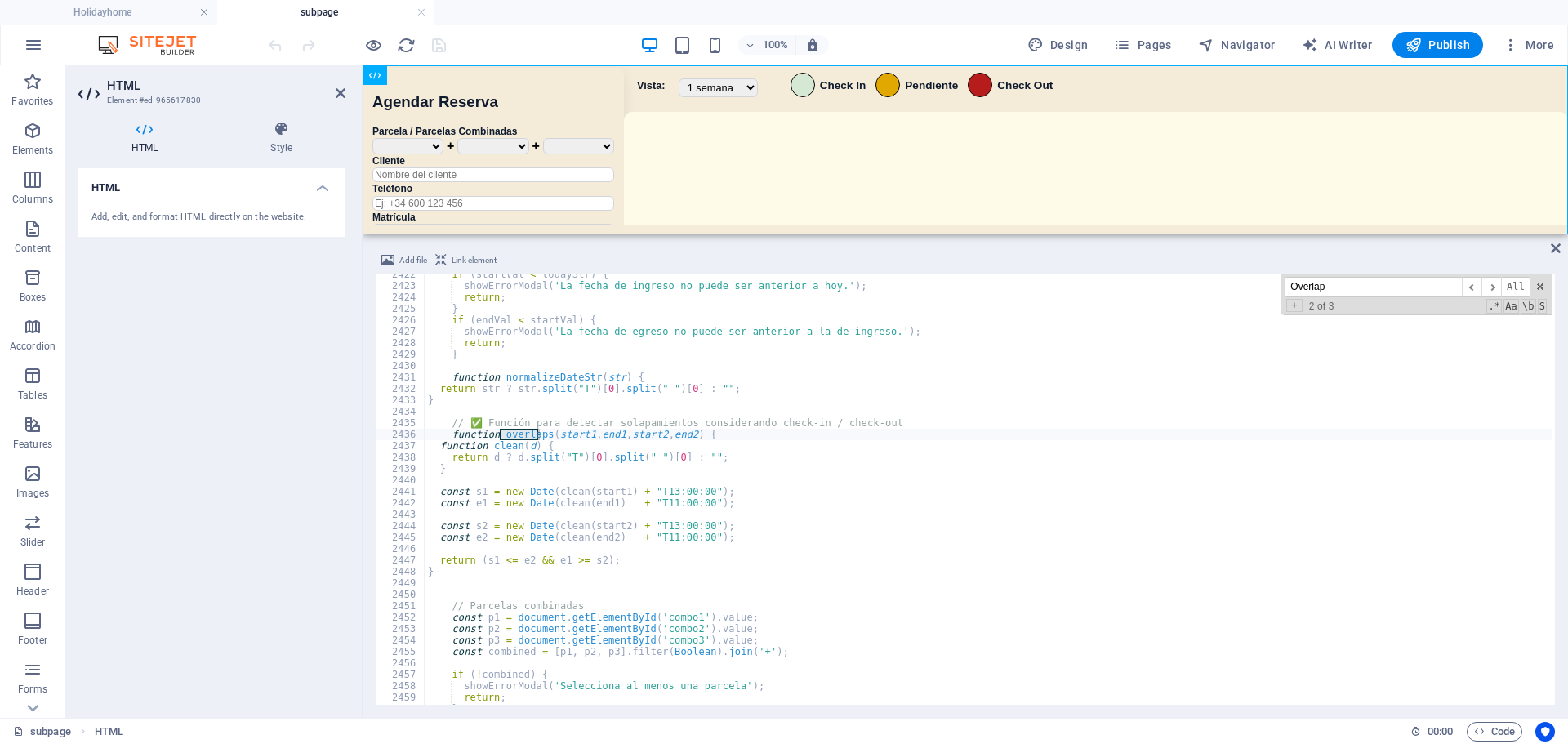
scroll to position [20641, 0]
drag, startPoint x: 446, startPoint y: 439, endPoint x: 719, endPoint y: 431, distance: 273.1
click at [719, 431] on div "if ( startVal < todayStr ) { showErrorModal ( 'La fecha de ingreso no puede ser…" at bounding box center [988, 496] width 1127 height 454
click at [626, 527] on div "if ( startVal < todayStr ) { showErrorModal ( 'La fecha de ingreso no puede ser…" at bounding box center [988, 496] width 1127 height 454
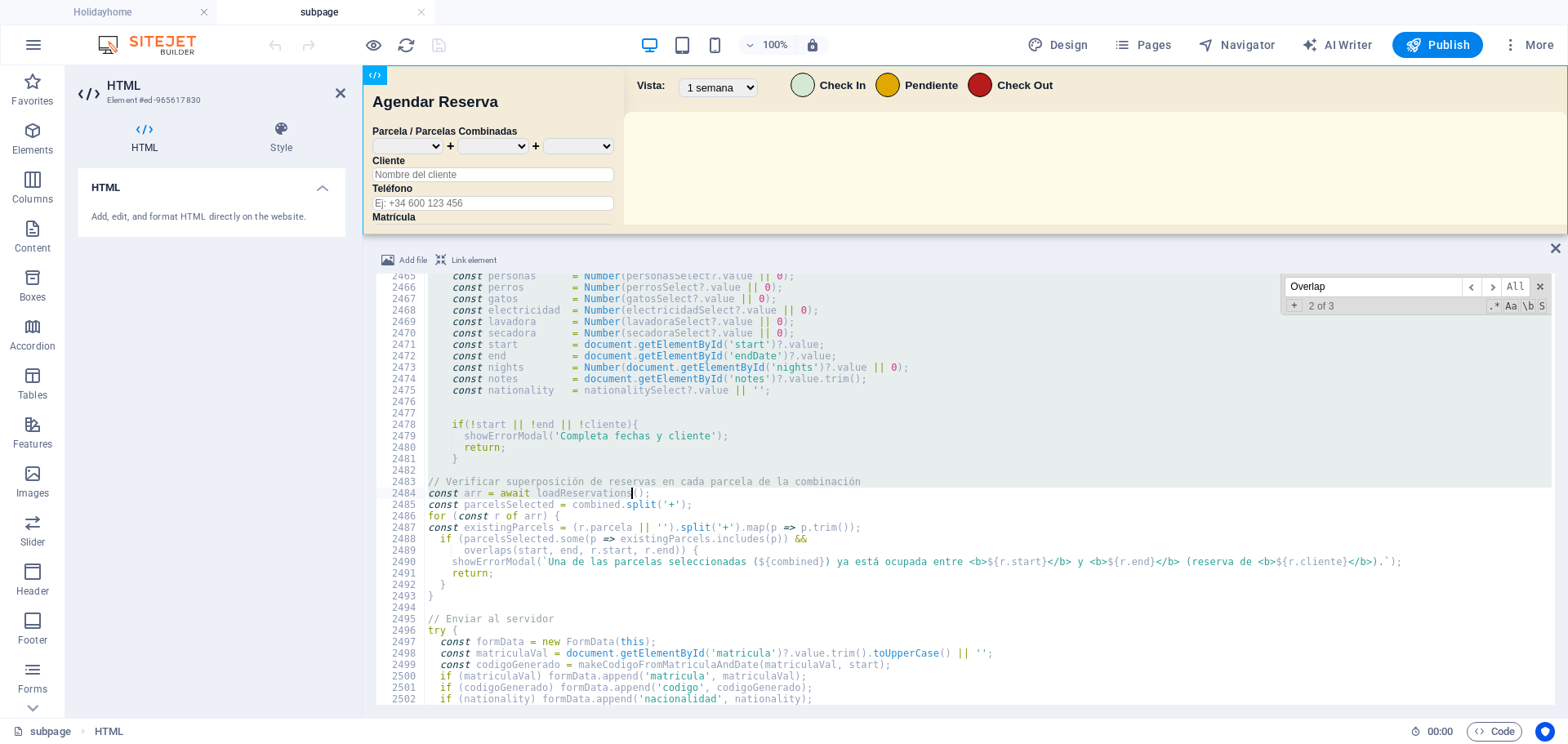
scroll to position [21043, 0]
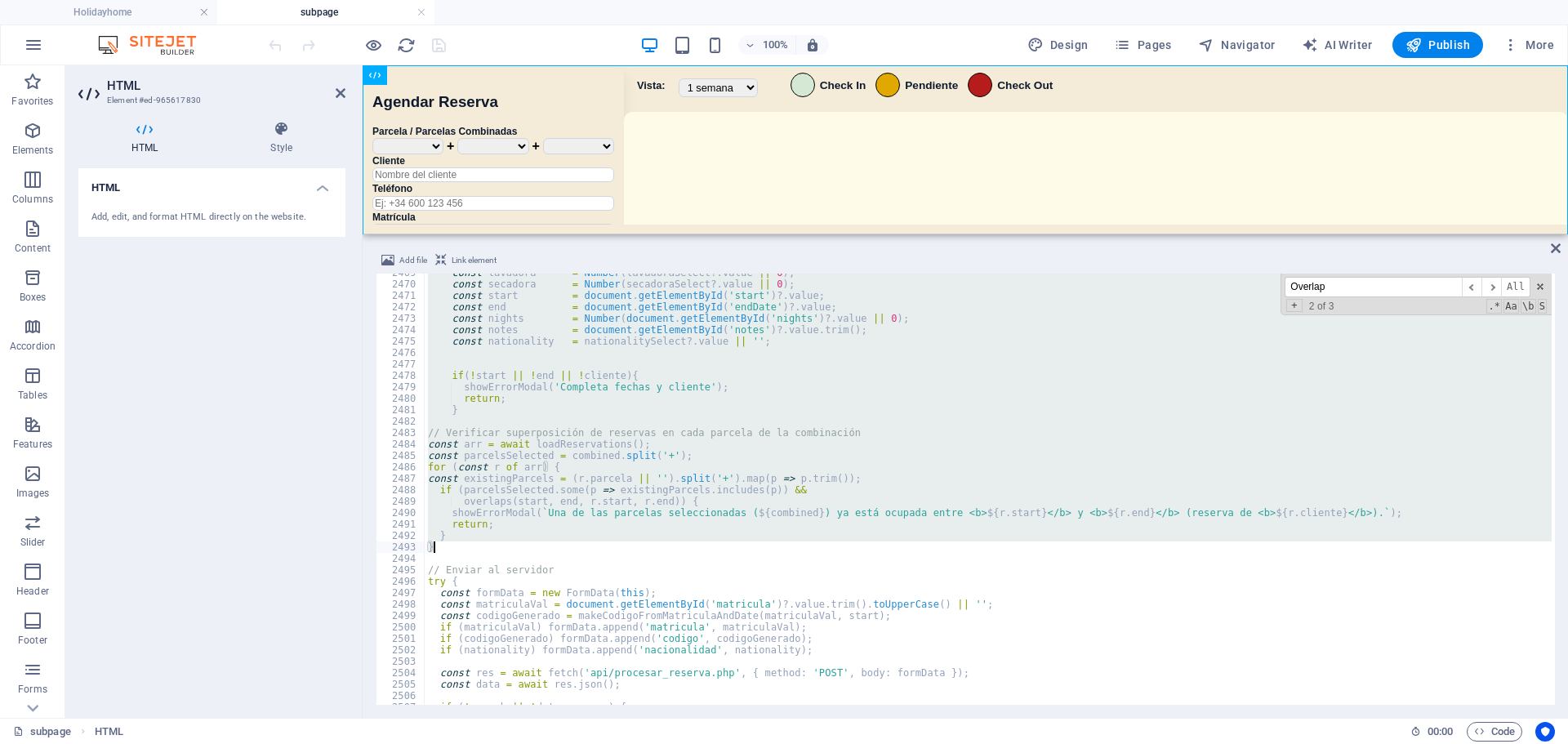
drag, startPoint x: 446, startPoint y: 421, endPoint x: 662, endPoint y: 551, distance: 252.1
click at [662, 551] on div "const lavadora = Number ( lavadoraSelect ?. value || 0 ) ; const secadora = Num…" at bounding box center [988, 494] width 1127 height 454
type textarea "} }"
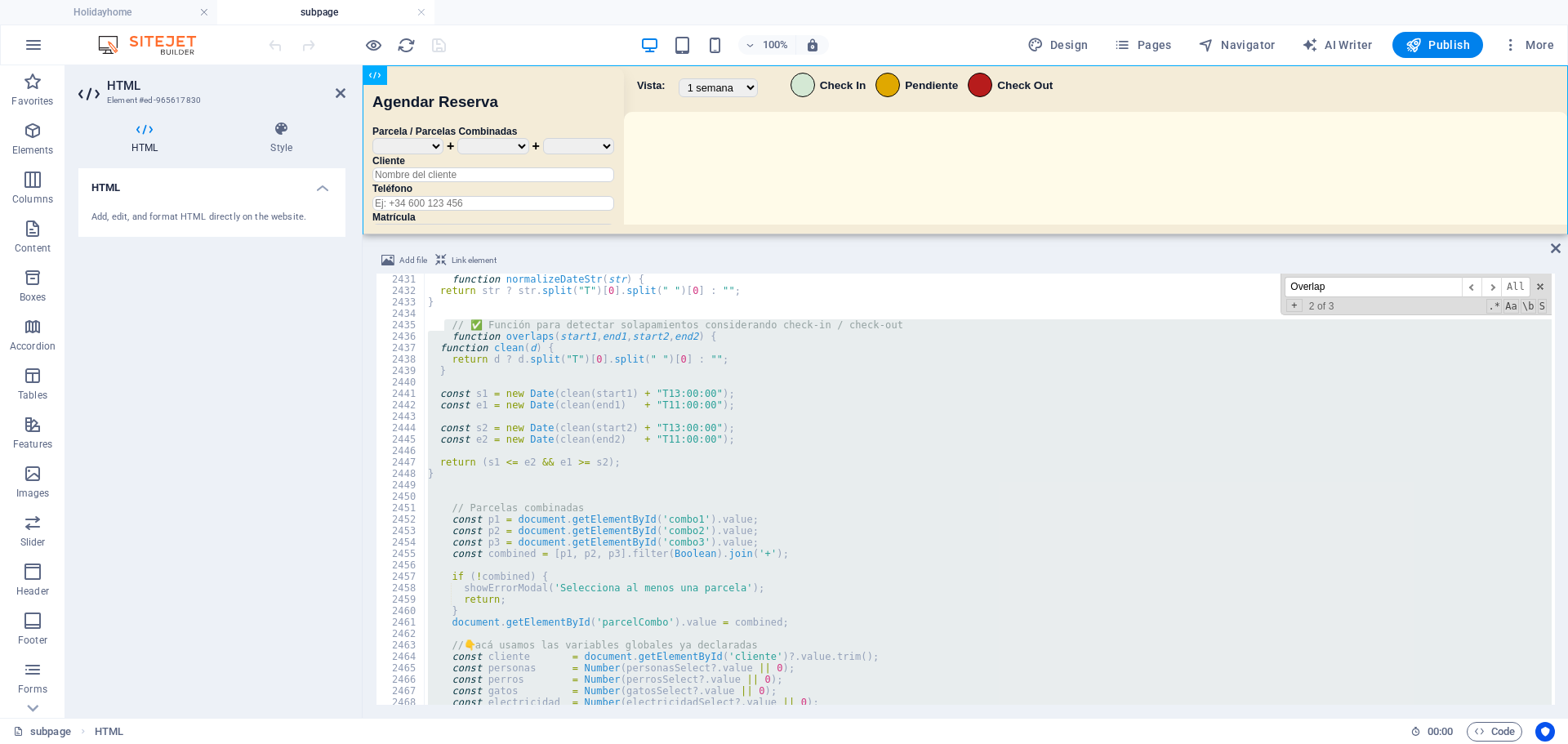
scroll to position [20678, 0]
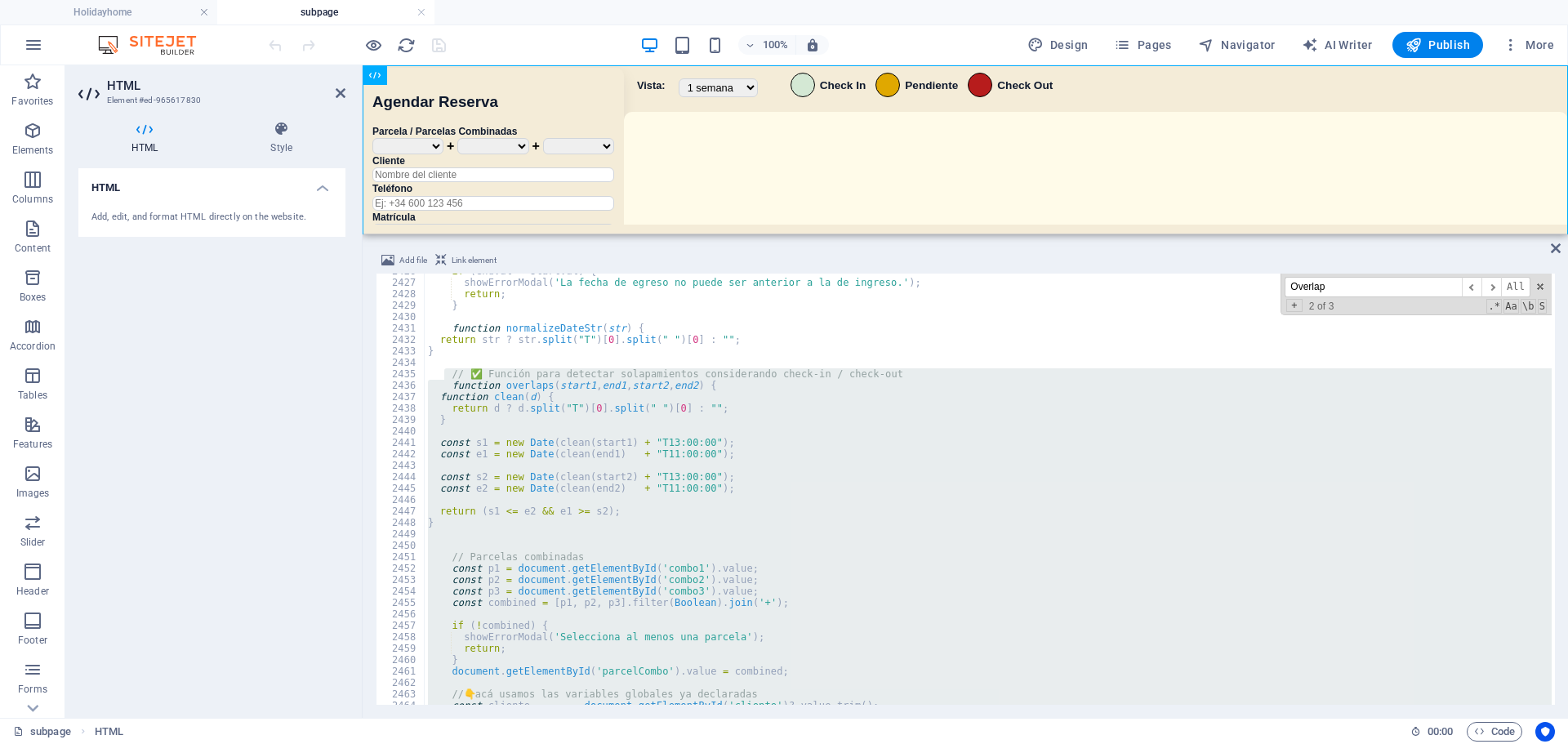
paste textarea
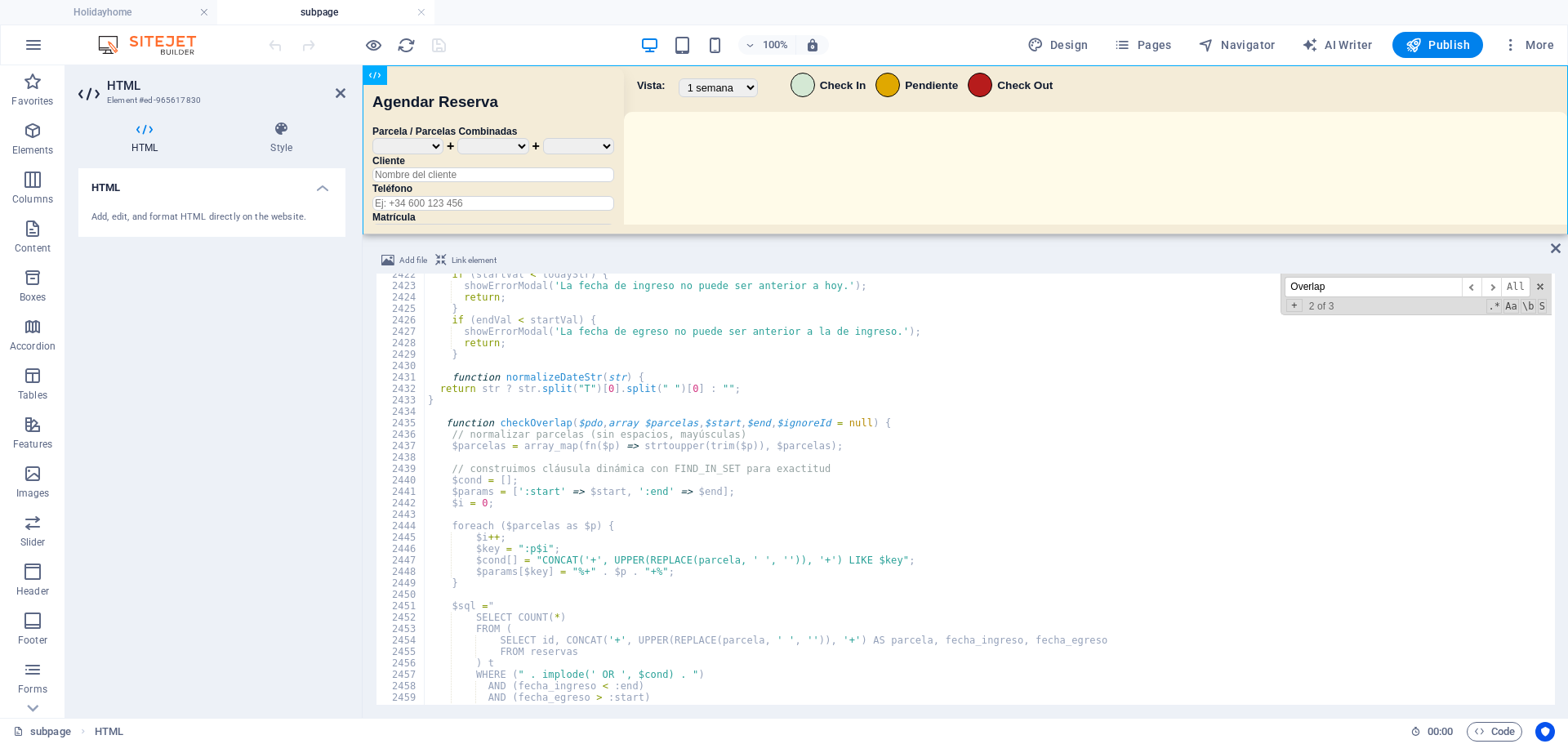
scroll to position [20780, 0]
click at [689, 485] on div "if ( startVal < todayStr ) { showErrorModal ( 'La fecha de ingreso no puede ser…" at bounding box center [988, 496] width 1127 height 454
type textarea "$cond = [];"
paste input "const combined = [p1, p2, p3].filter(Boolean).join('+');"
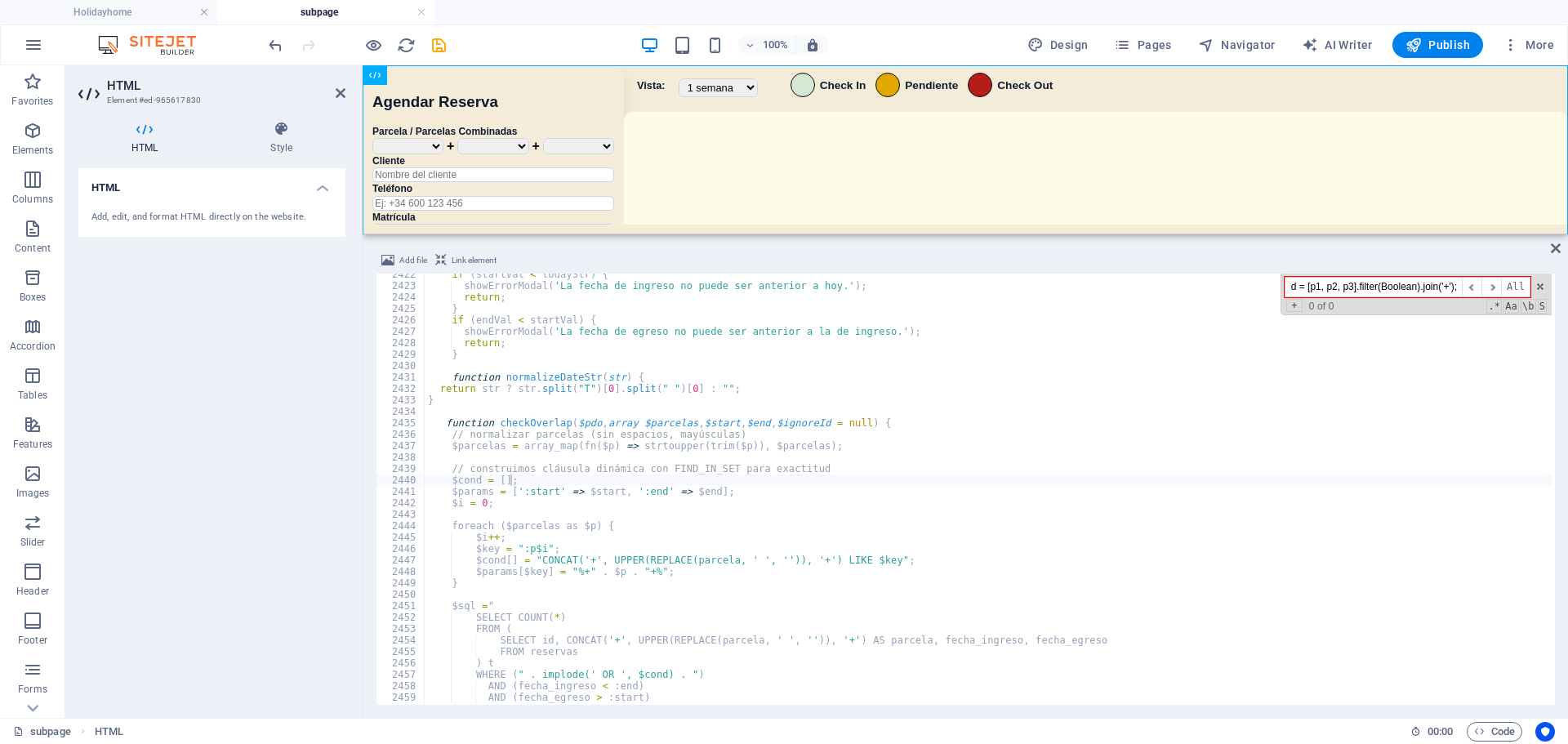
drag, startPoint x: 1358, startPoint y: 286, endPoint x: 1553, endPoint y: 282, distance: 195.0
click at [1554, 282] on div "$cond = []; 2422 2423 2424 2425 2426 2427 2428 2429 2430 2431 2432 2433 2434 24…" at bounding box center [966, 489] width 1180 height 431
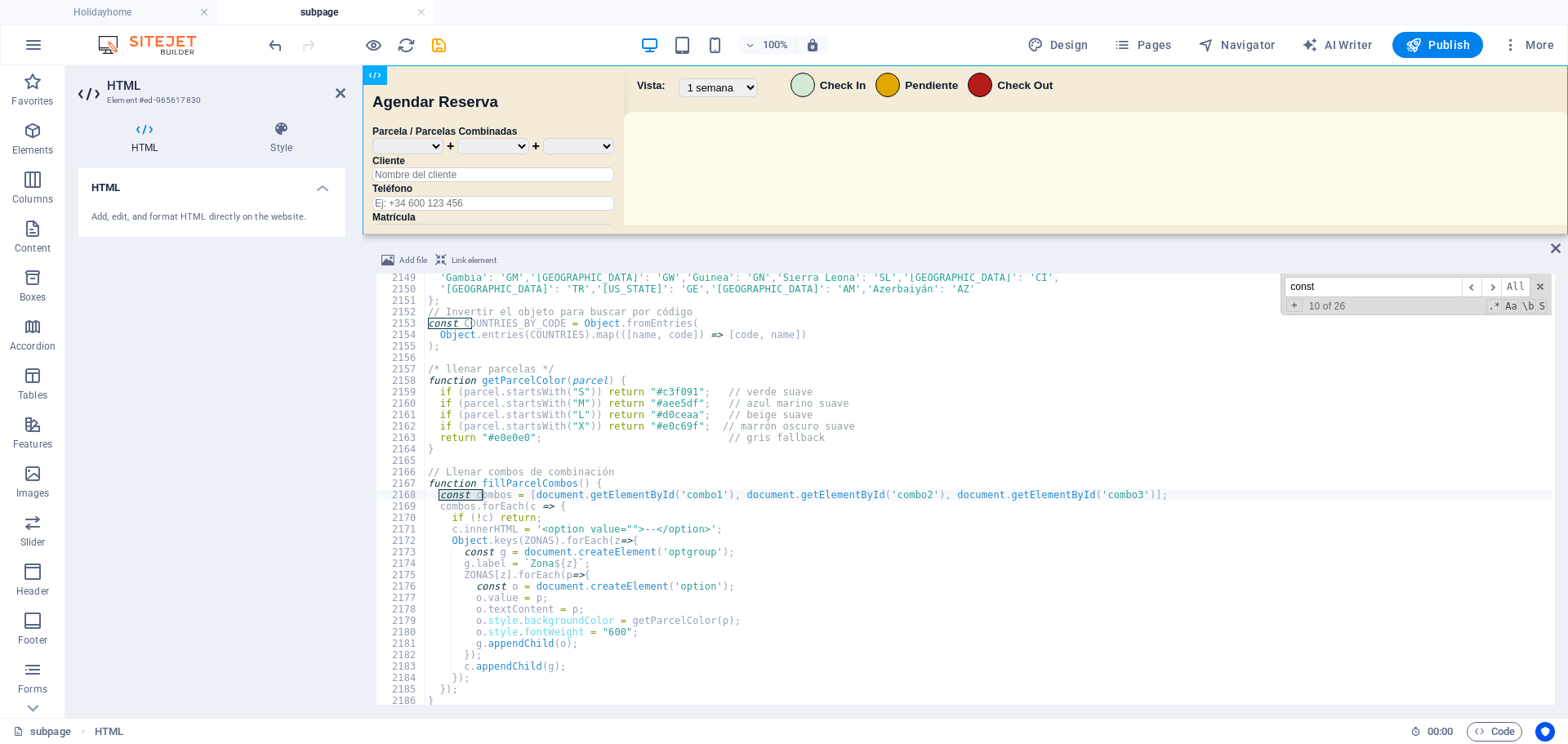
scroll to position [18435, 0]
type input "c"
paste input "const combine"
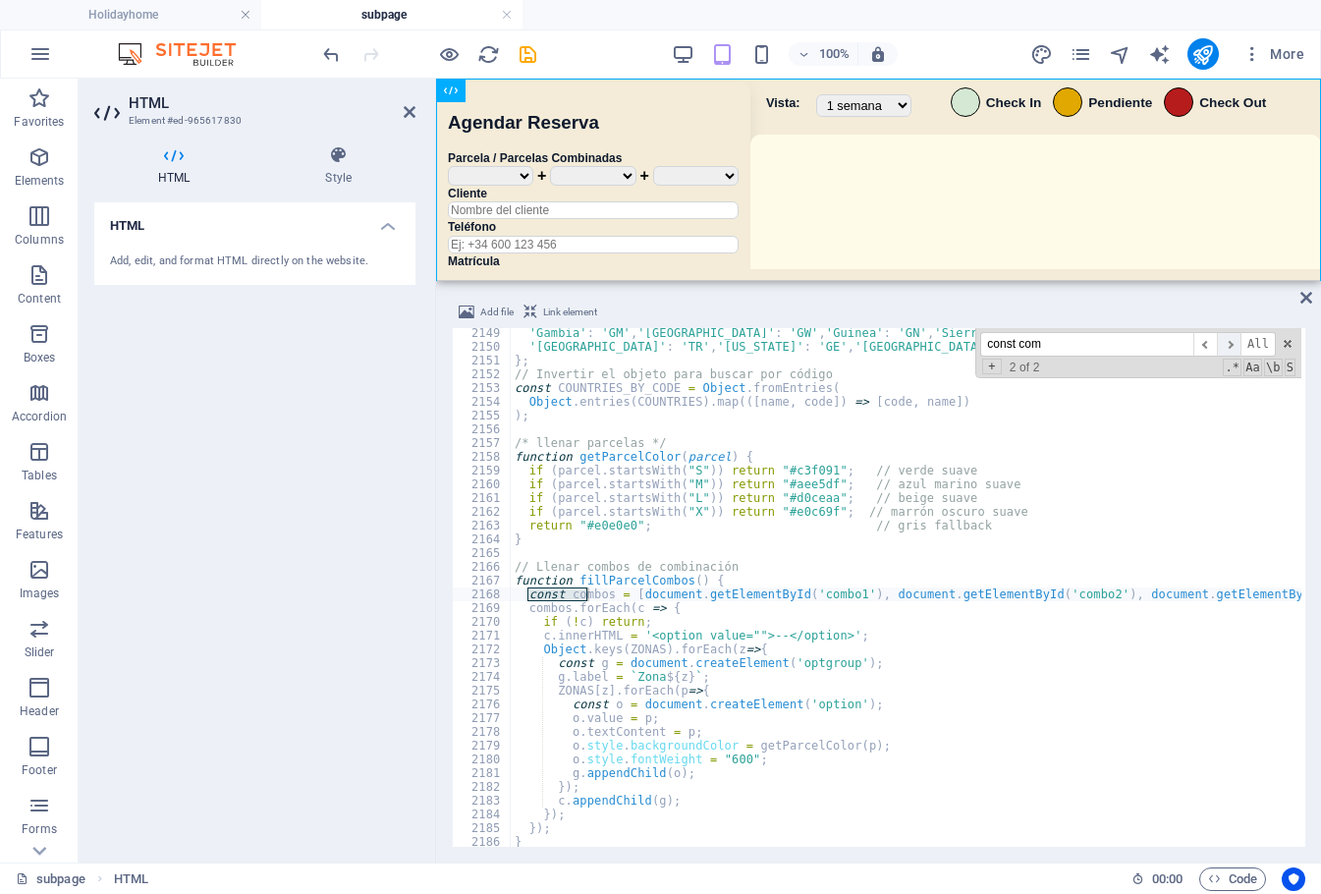
click at [1227, 346] on span "​" at bounding box center [1229, 344] width 24 height 25
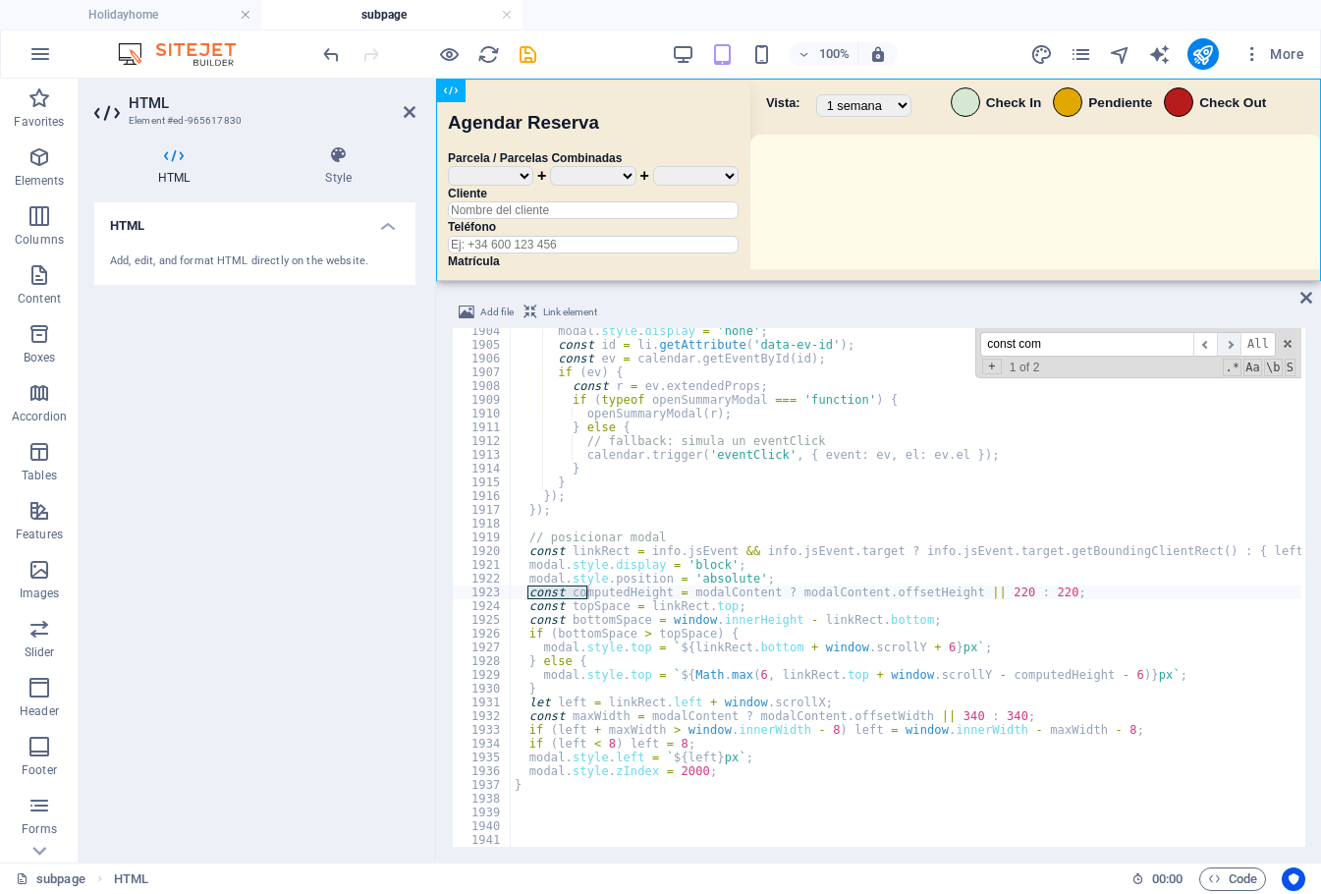
scroll to position [19627, 0]
click at [1207, 346] on span "​" at bounding box center [1205, 344] width 24 height 25
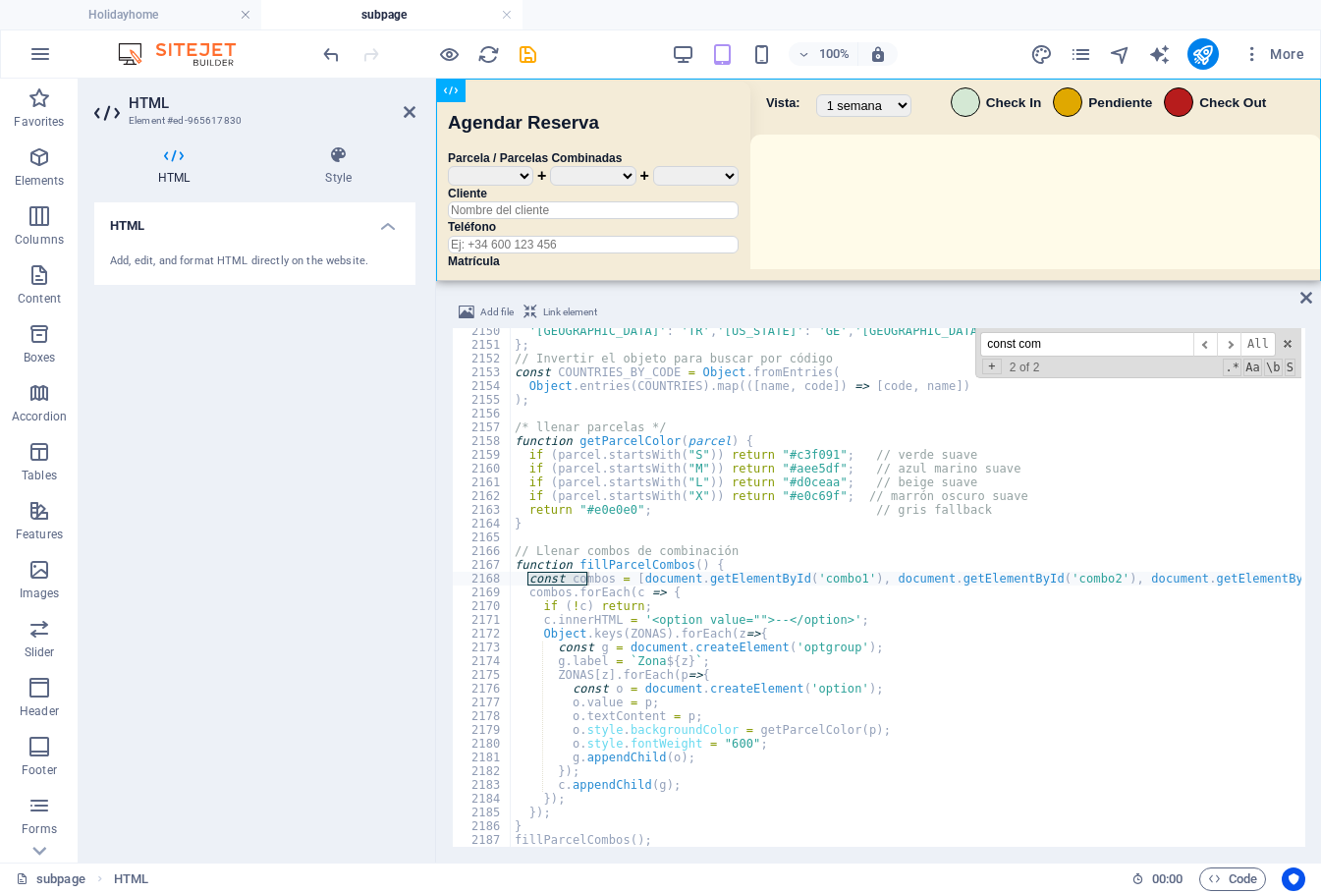
drag, startPoint x: 1121, startPoint y: 352, endPoint x: 857, endPoint y: 337, distance: 264.6
click at [857, 337] on div "'Turquía' : 'TR' , 'Georgia' : 'GE' , 'Armenia' : 'AM' , 'Azerbaiyán' : 'AZ' } …" at bounding box center [906, 587] width 790 height 518
paste input "[p1, p2, p3"
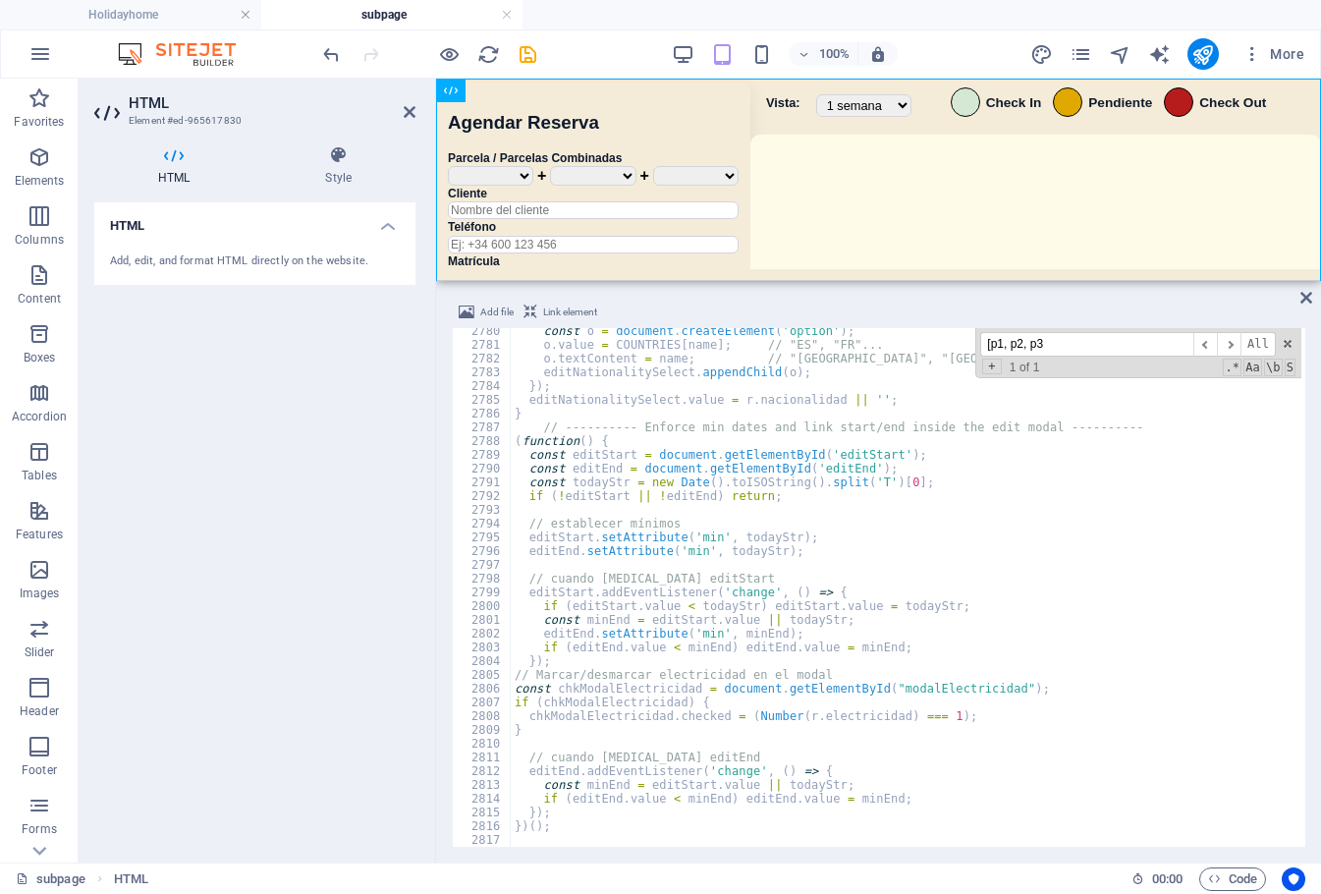
scroll to position [28661, 0]
drag, startPoint x: 1111, startPoint y: 343, endPoint x: 877, endPoint y: 337, distance: 234.7
click at [875, 337] on div "const o = document . createElement ( 'option' ) ; o . value = COUNTRIES [ name …" at bounding box center [906, 587] width 790 height 518
paste input "parcelCombo"
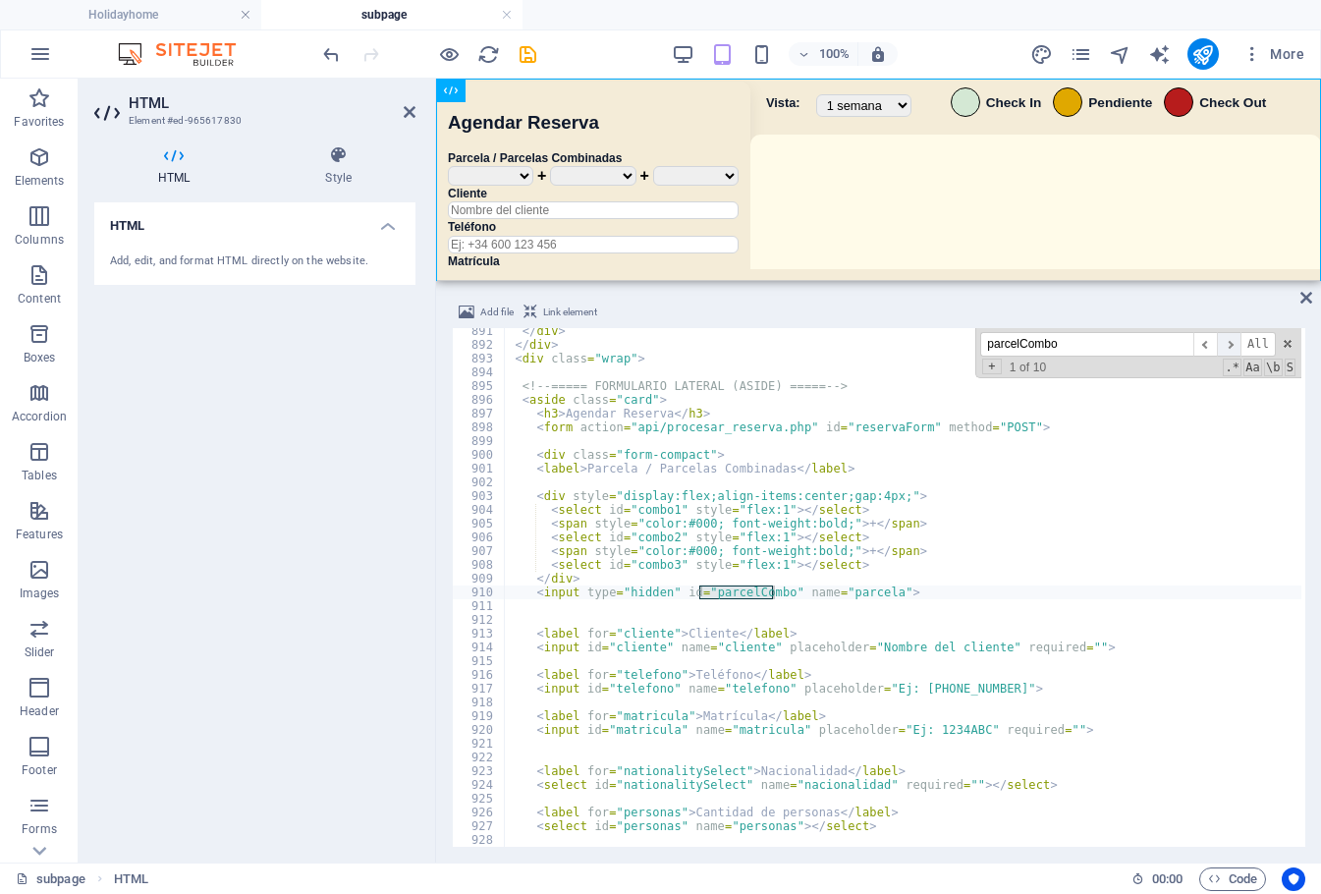
type input "parcelCombo"
click at [1232, 342] on span "​" at bounding box center [1229, 344] width 24 height 25
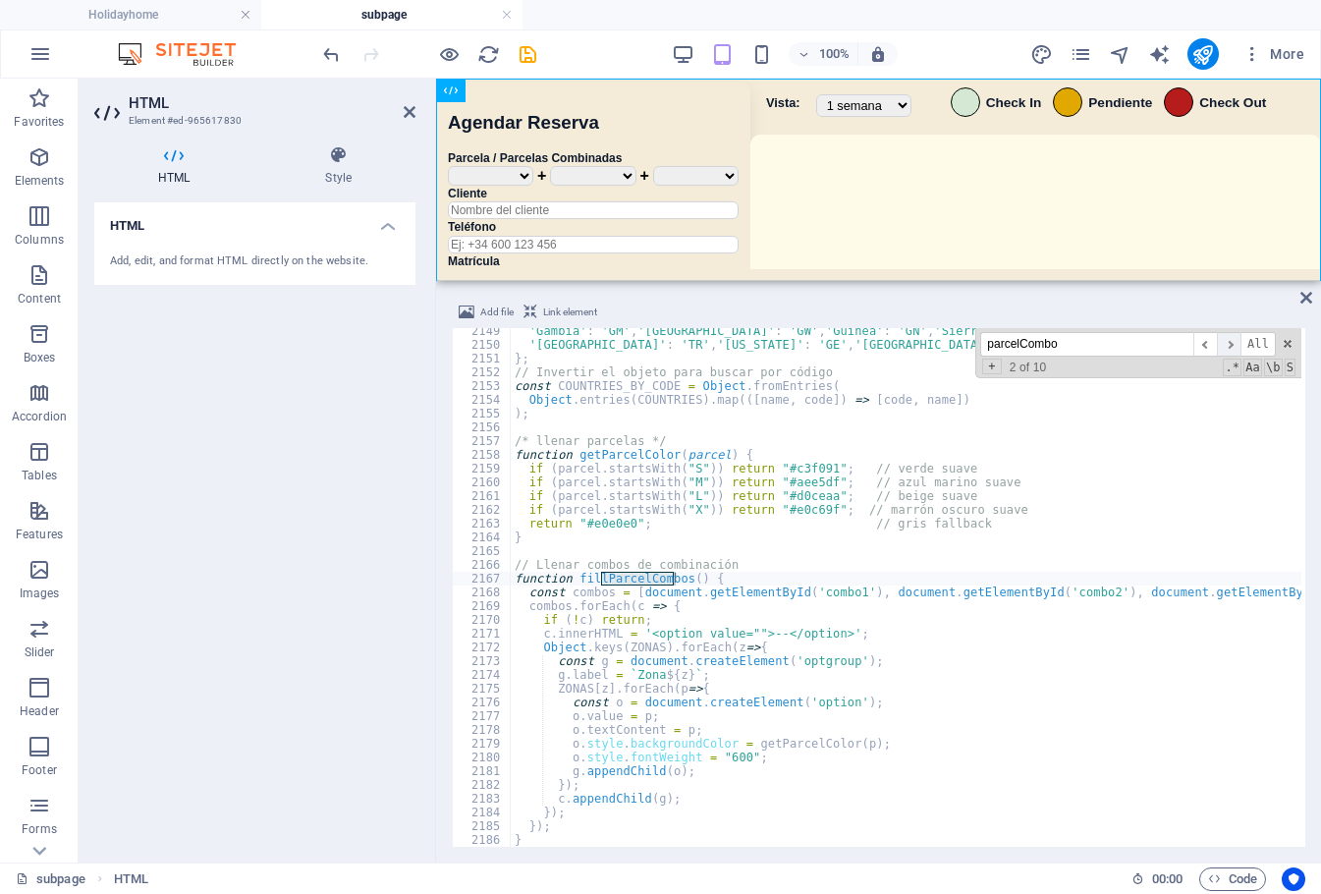
click at [1232, 342] on span "​" at bounding box center [1229, 344] width 24 height 25
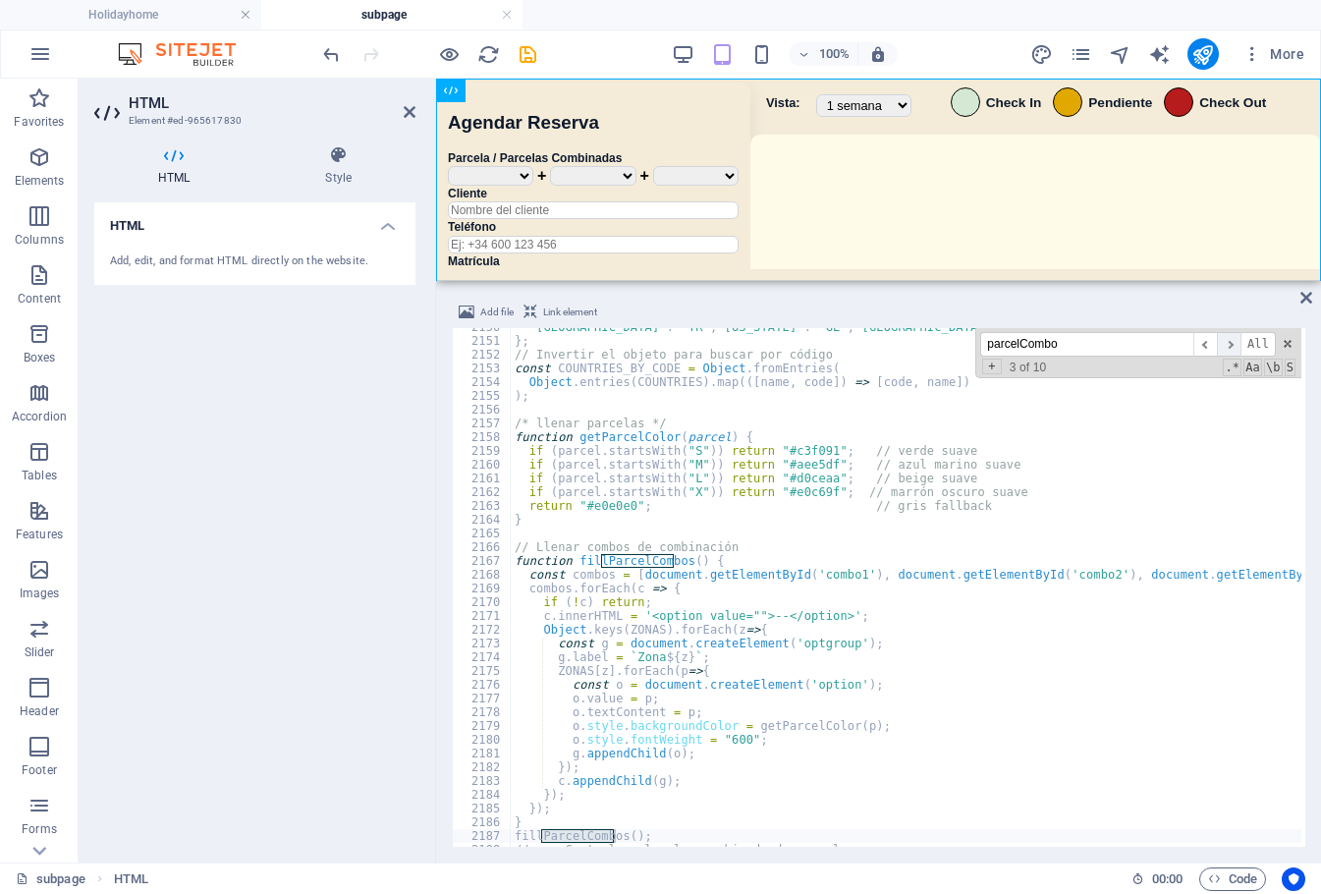
scroll to position [22167, 0]
click at [1234, 345] on span "​" at bounding box center [1229, 344] width 24 height 25
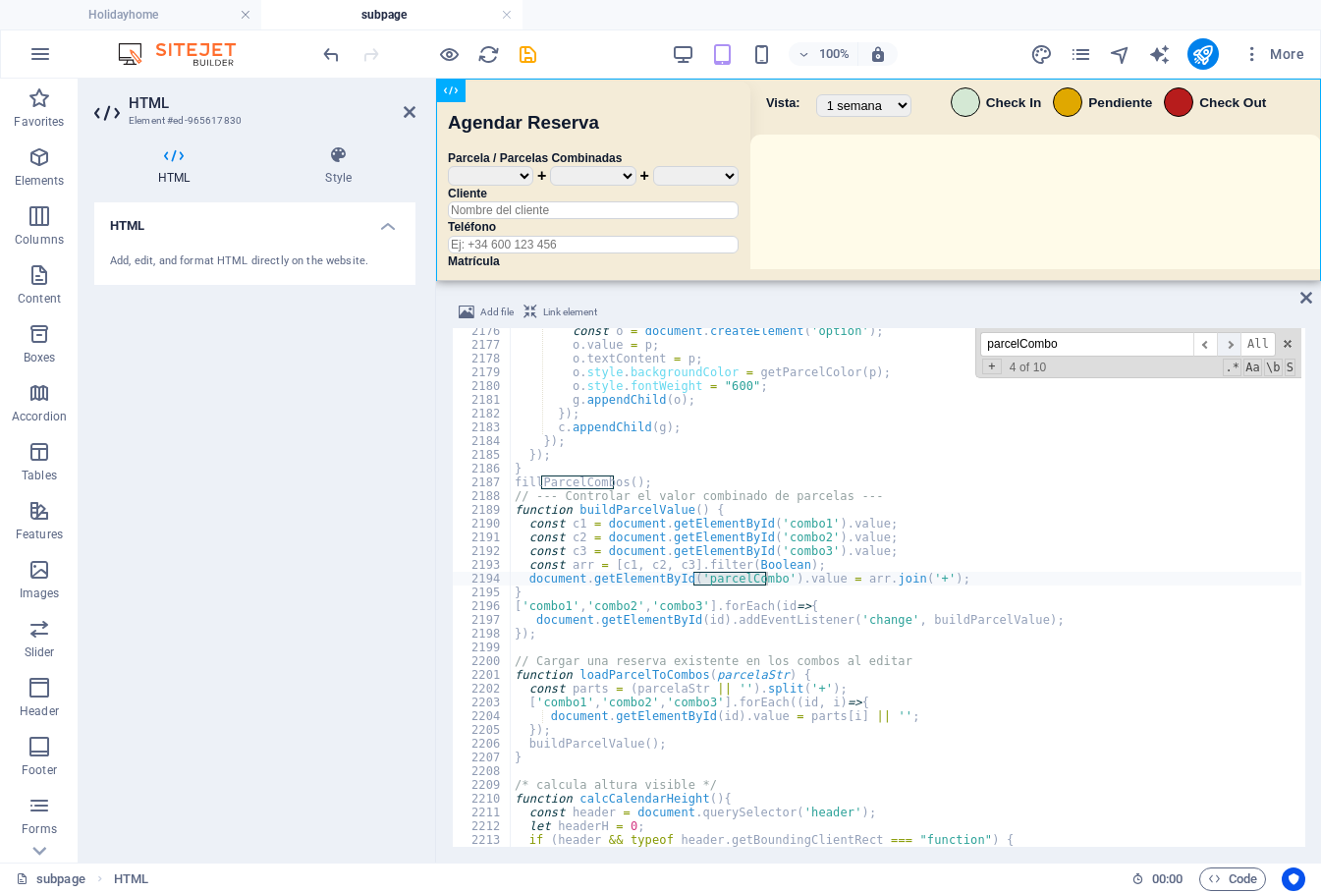
click at [1234, 345] on span "​" at bounding box center [1229, 344] width 24 height 25
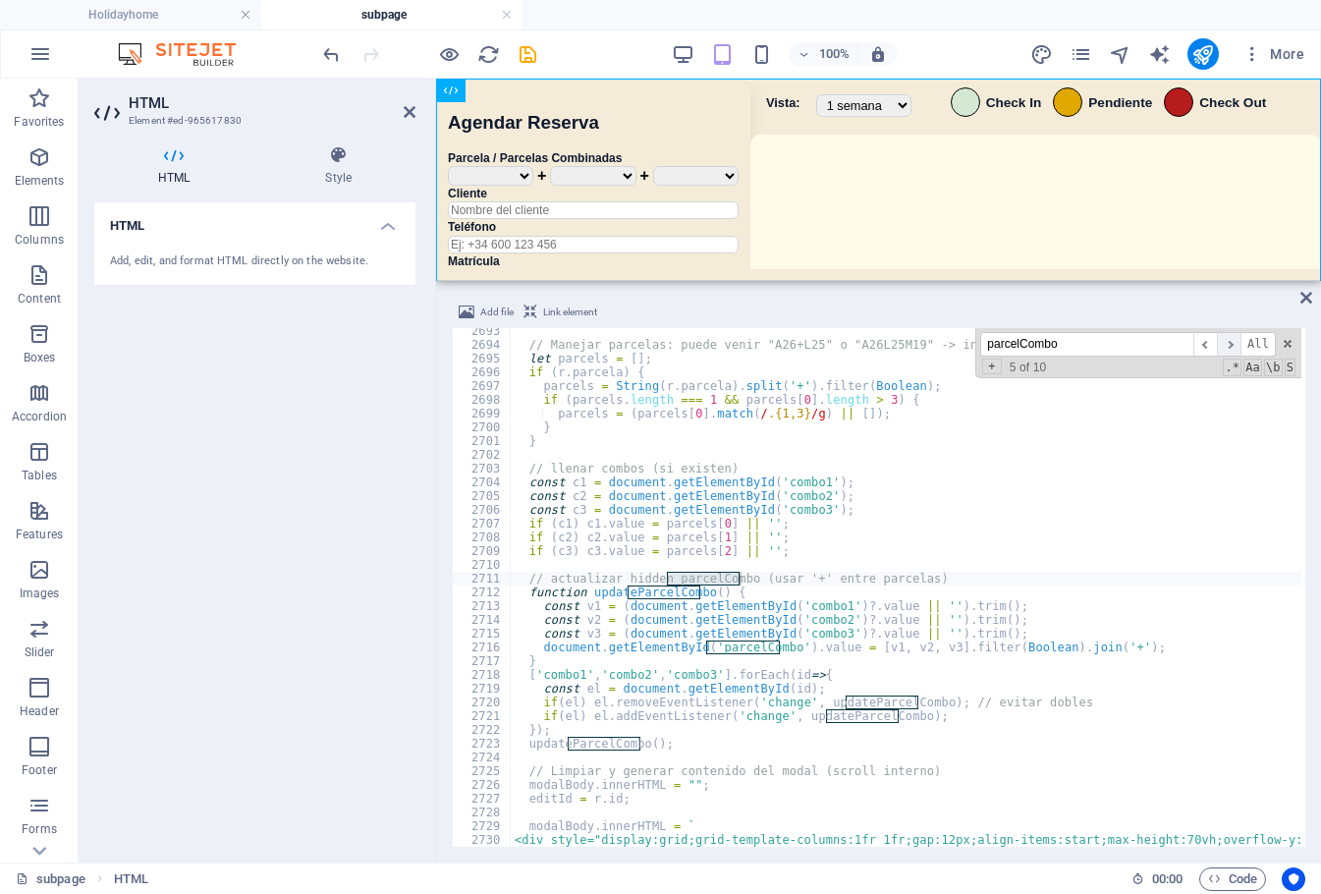
scroll to position [27763, 0]
click at [1234, 345] on span "​" at bounding box center [1229, 344] width 24 height 25
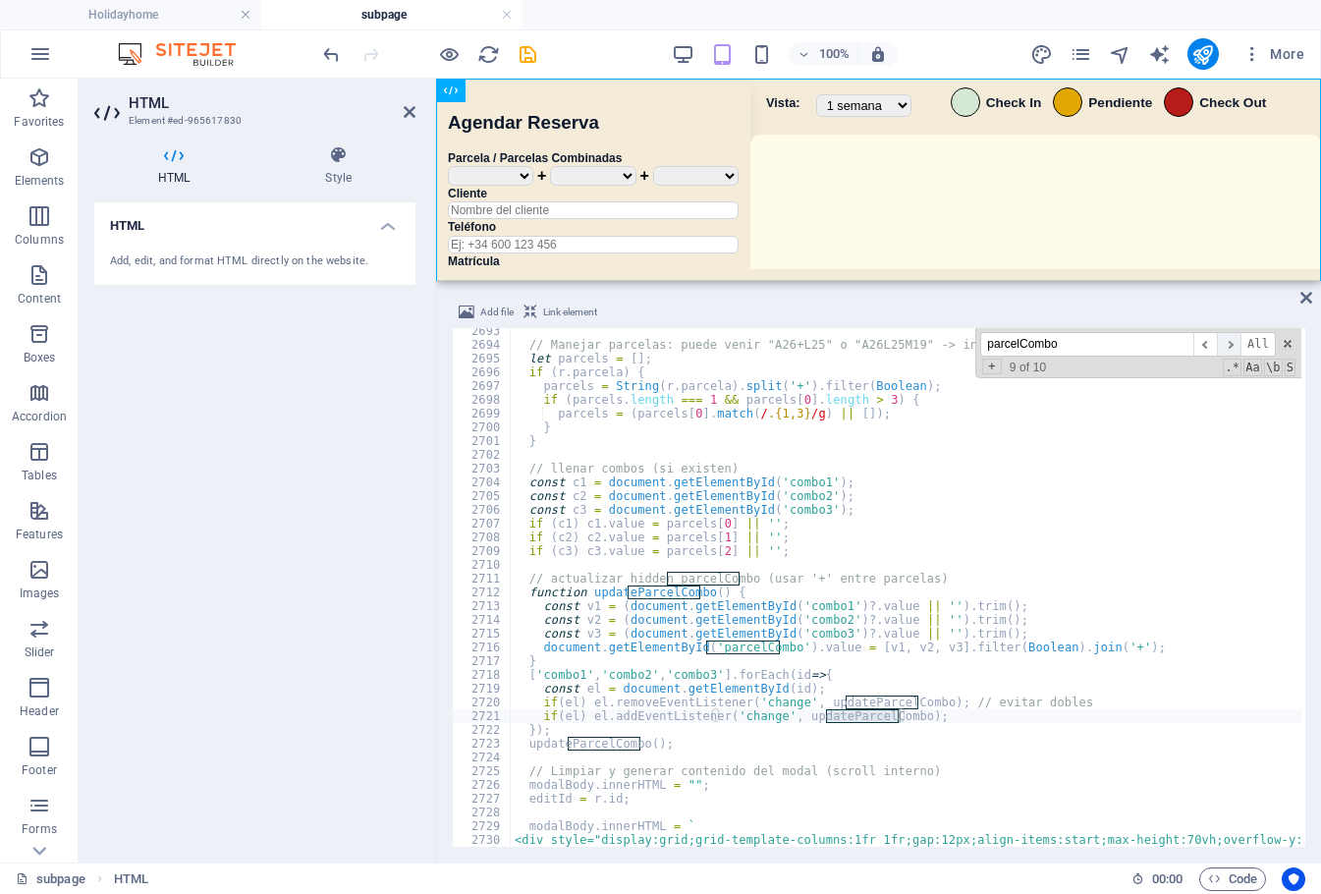
click at [1234, 345] on span "​" at bounding box center [1229, 344] width 24 height 25
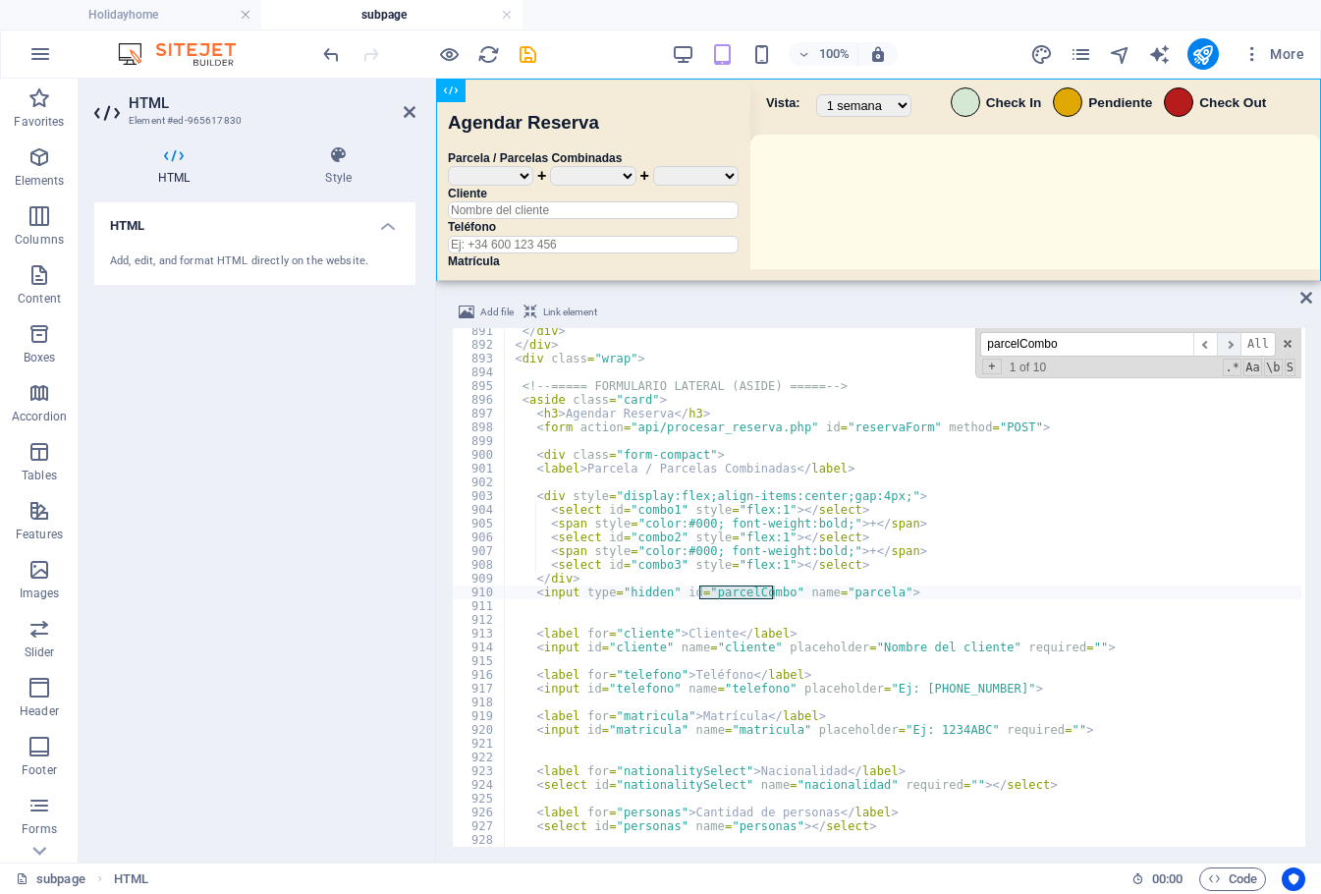
scroll to position [9180, 0]
click at [580, 68] on div "100% More" at bounding box center [815, 53] width 993 height 31
click at [534, 53] on icon "save" at bounding box center [527, 54] width 23 height 23
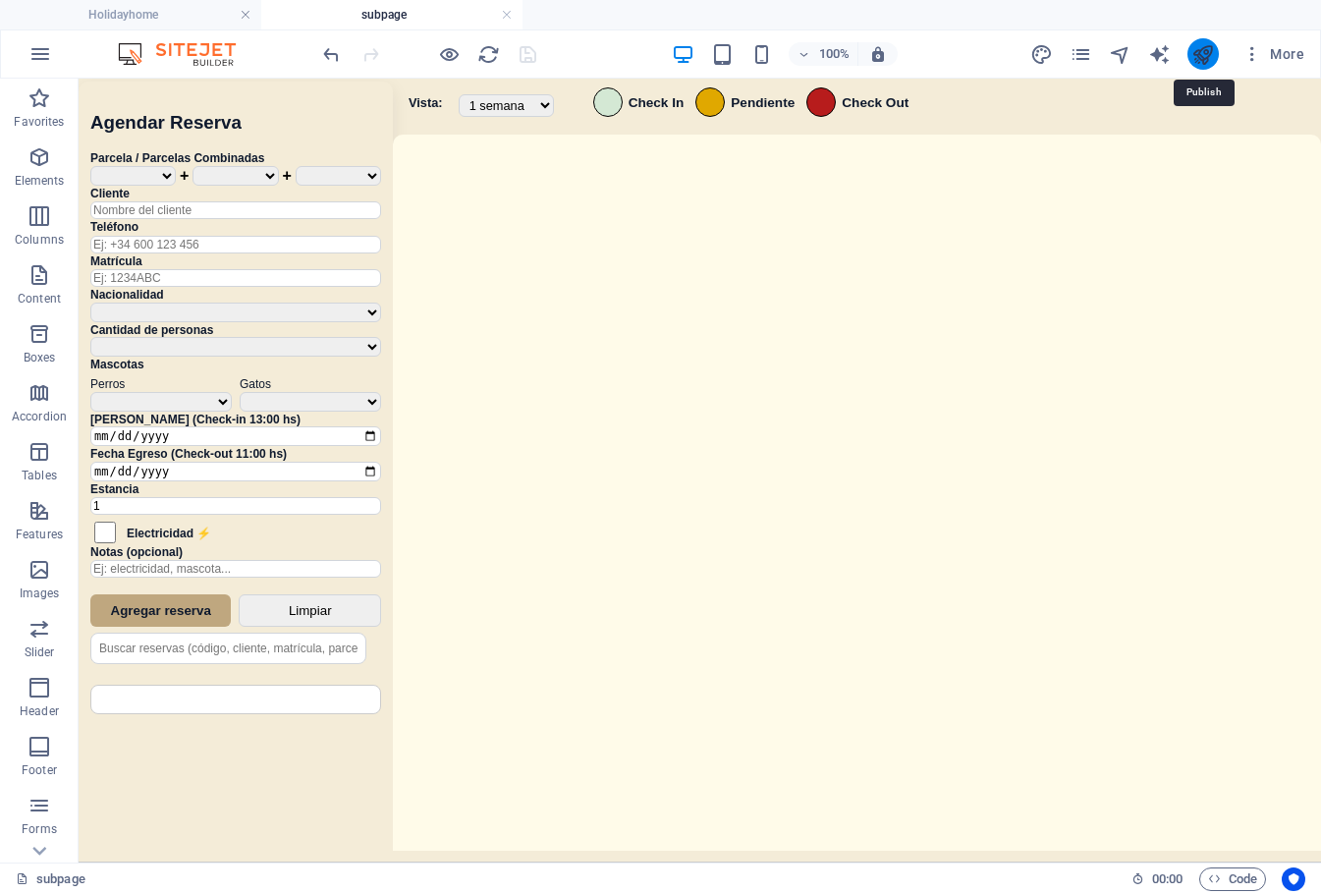
click at [1209, 63] on icon "publish" at bounding box center [1202, 54] width 23 height 23
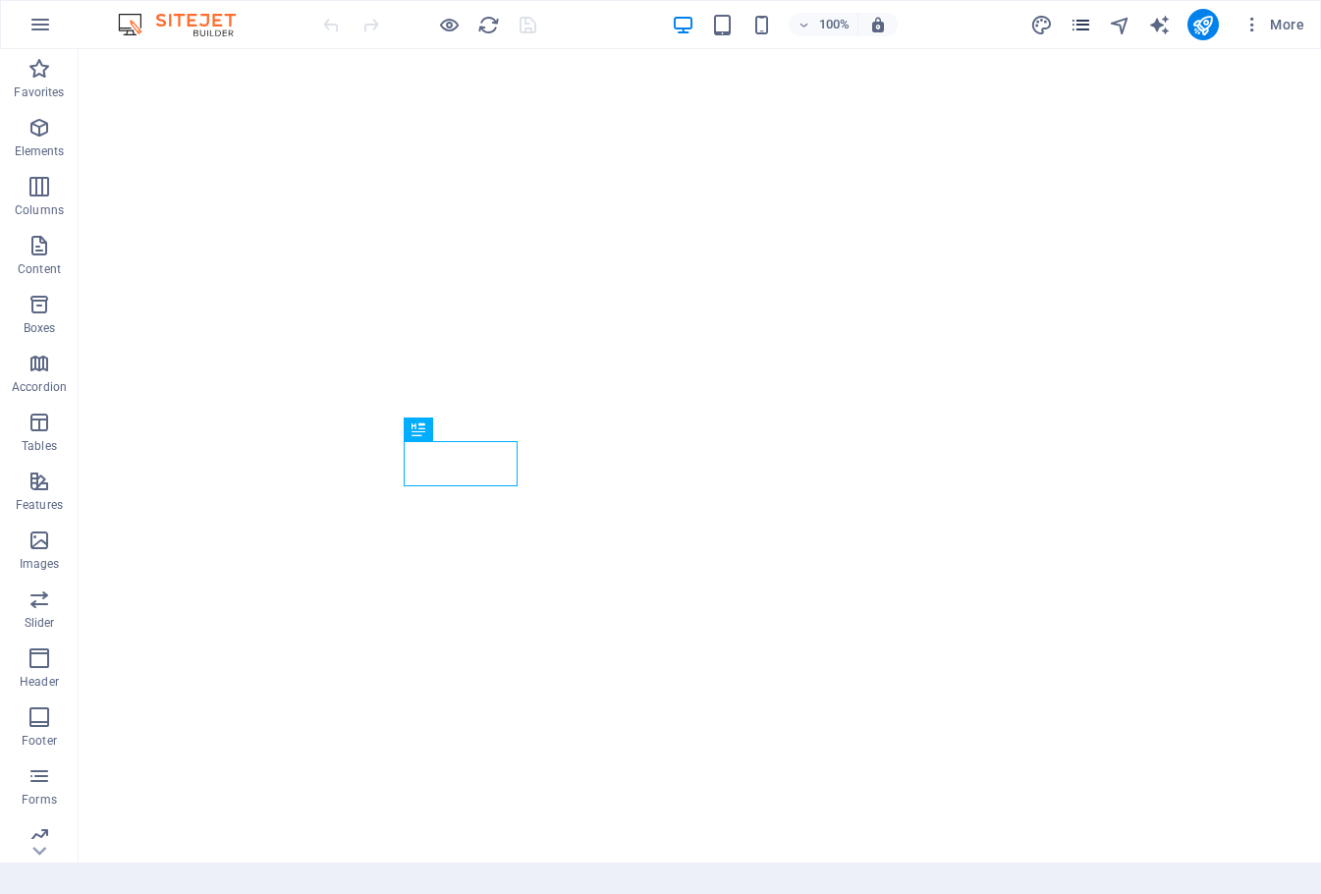
click at [1076, 33] on icon "pages" at bounding box center [1080, 25] width 23 height 23
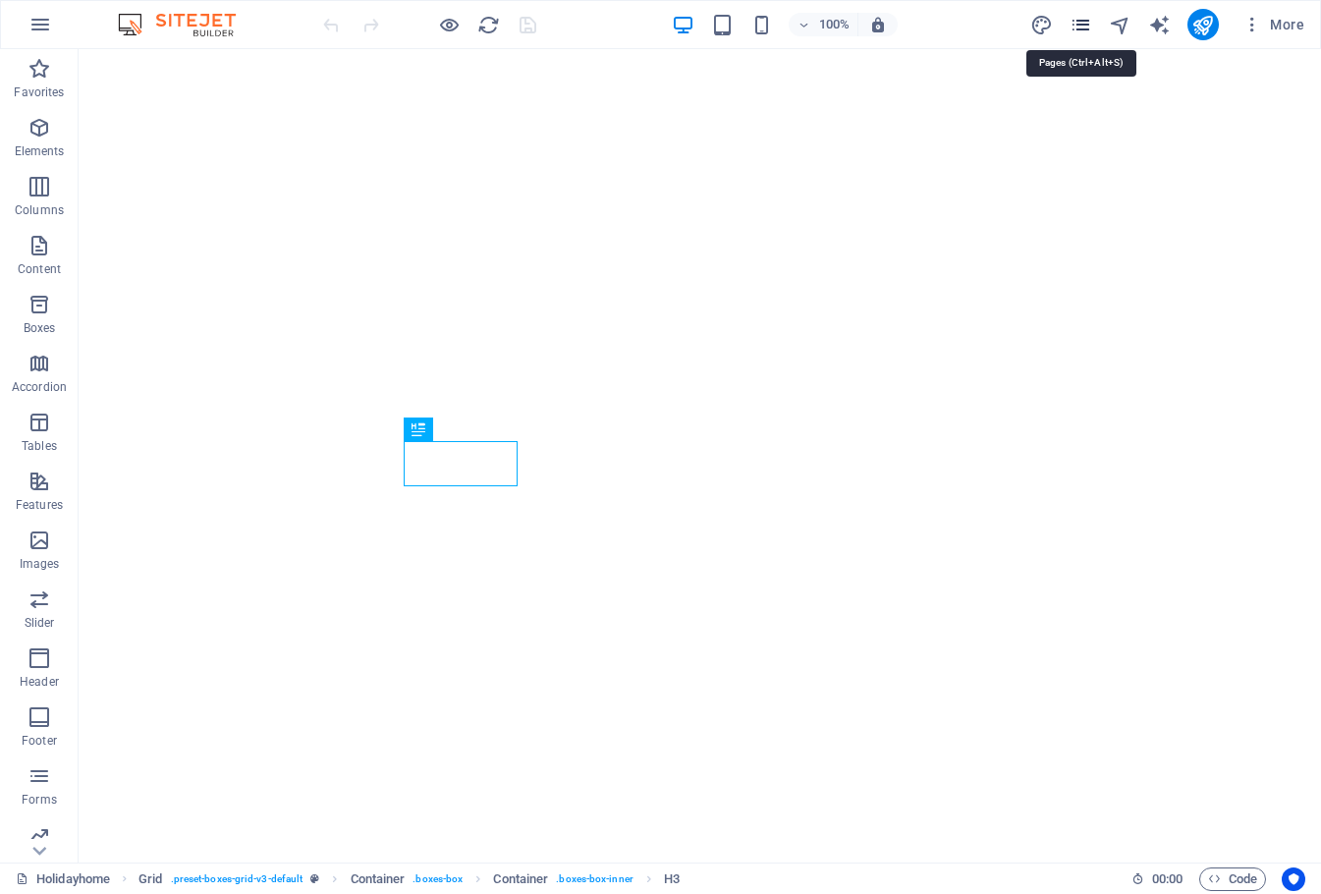
click at [1089, 33] on icon "pages" at bounding box center [1080, 25] width 23 height 23
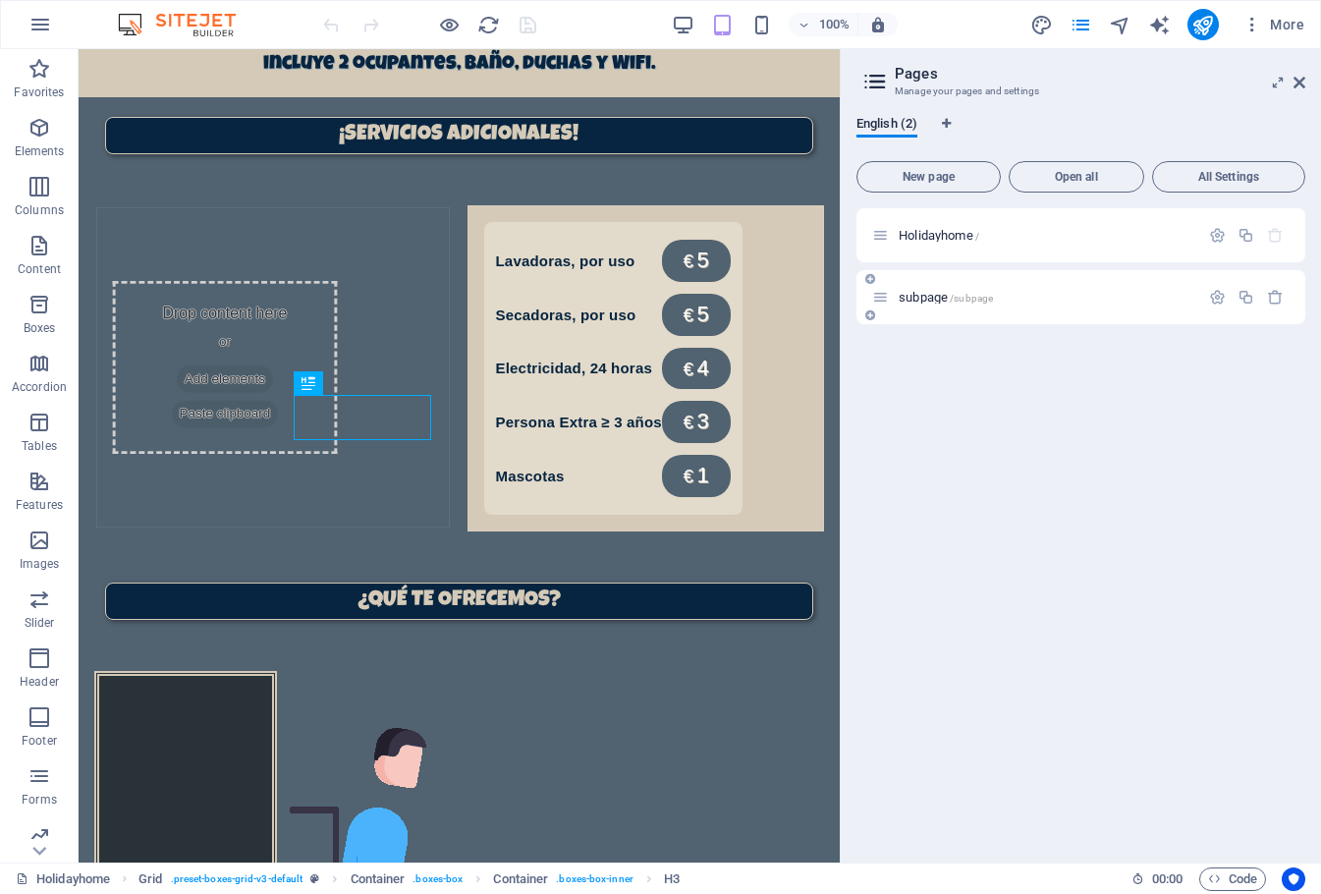
scroll to position [1344, 0]
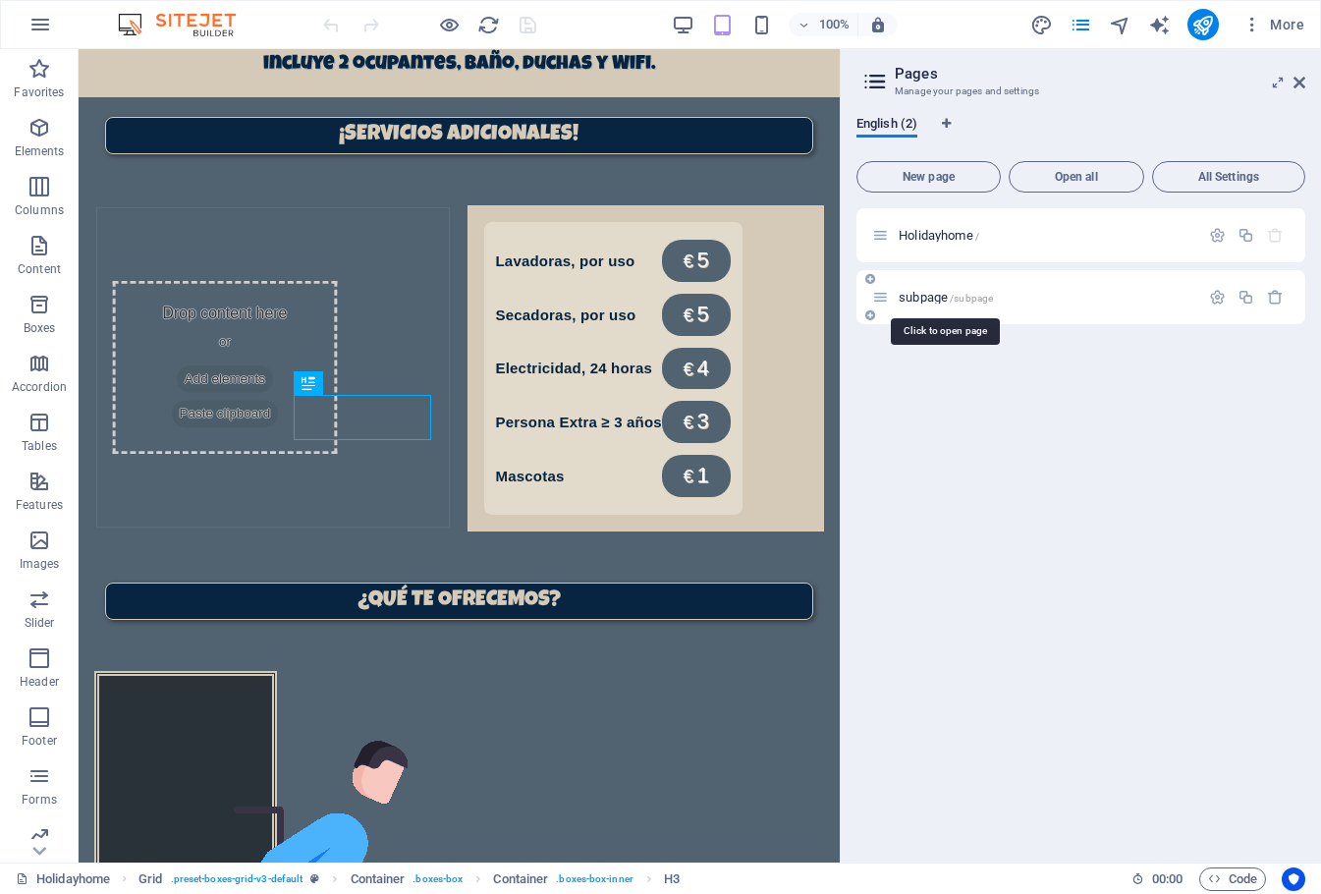
click at [939, 301] on span "subpage /subpage" at bounding box center [945, 297] width 94 height 15
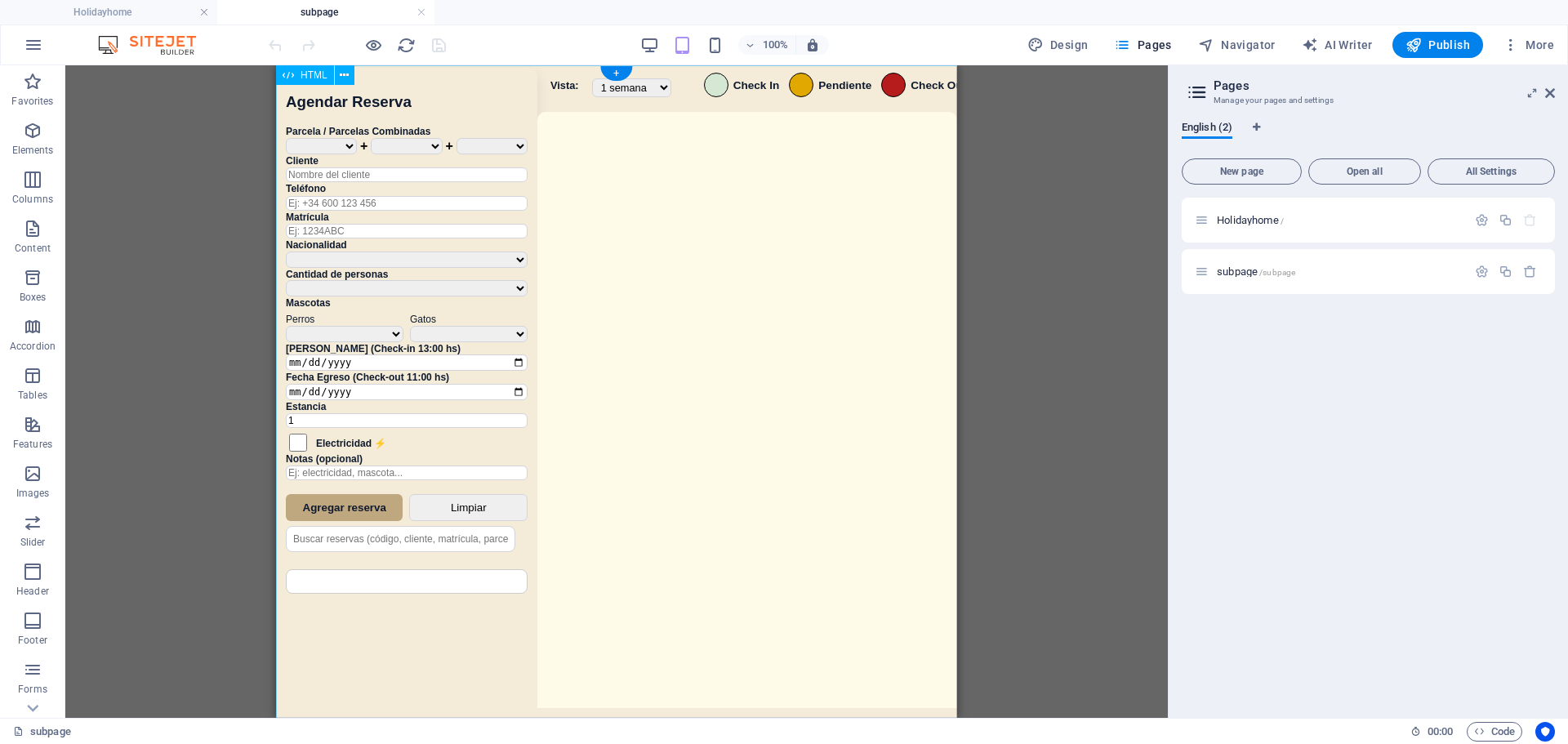
scroll to position [0, 0]
drag, startPoint x: 1551, startPoint y: 97, endPoint x: 1494, endPoint y: 123, distance: 62.6
click at [1098, 97] on icon at bounding box center [1551, 93] width 10 height 13
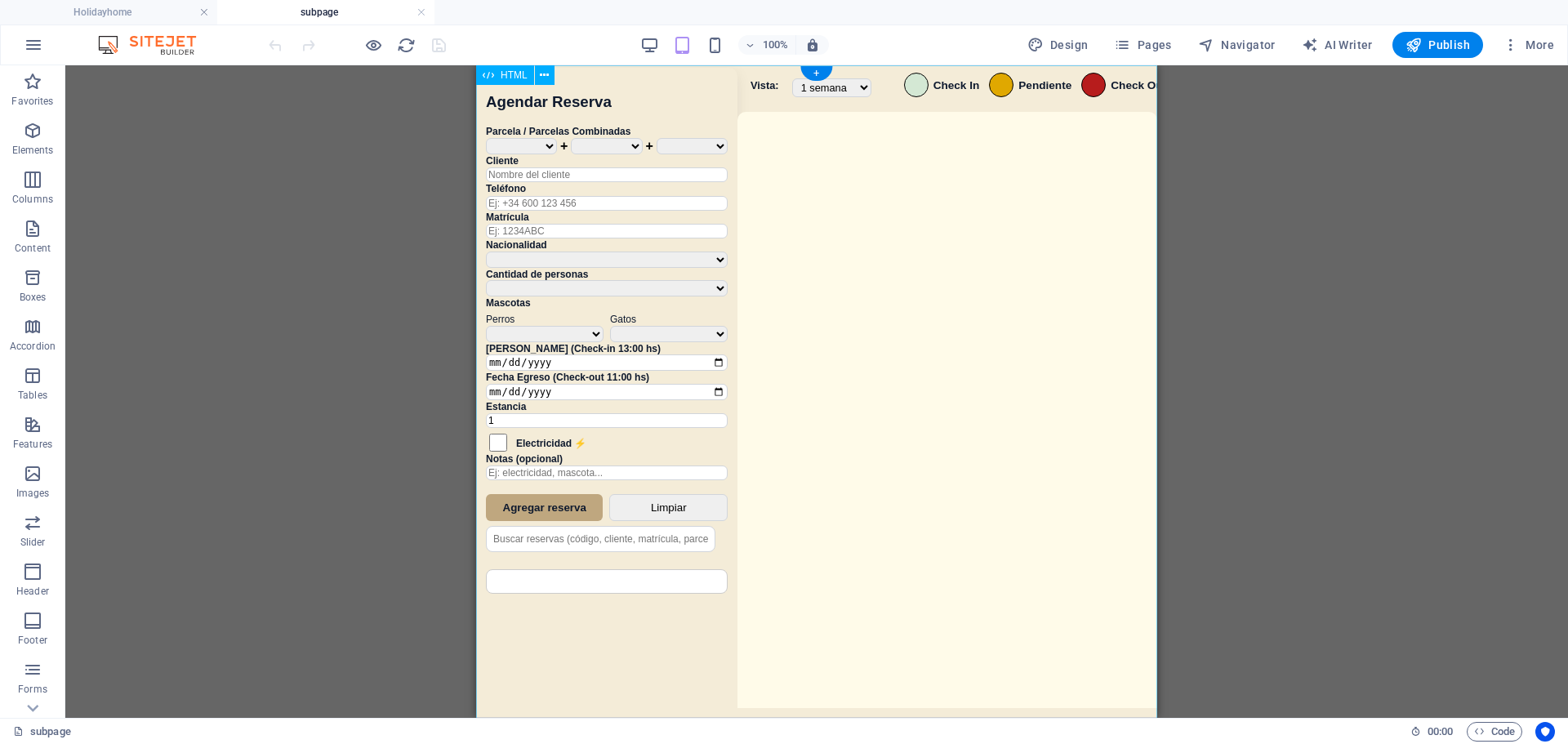
click at [968, 374] on div "Sistema de Reservas — Coveta Área Camper [GEOGRAPHIC_DATA] ¿Estás seguro de que…" at bounding box center [816, 394] width 681 height 657
drag, startPoint x: 968, startPoint y: 374, endPoint x: 1329, endPoint y: 636, distance: 446.1
click at [968, 374] on div "Sistema de Reservas — Coveta Área Camper [GEOGRAPHIC_DATA] ¿Estás seguro de que…" at bounding box center [816, 394] width 681 height 657
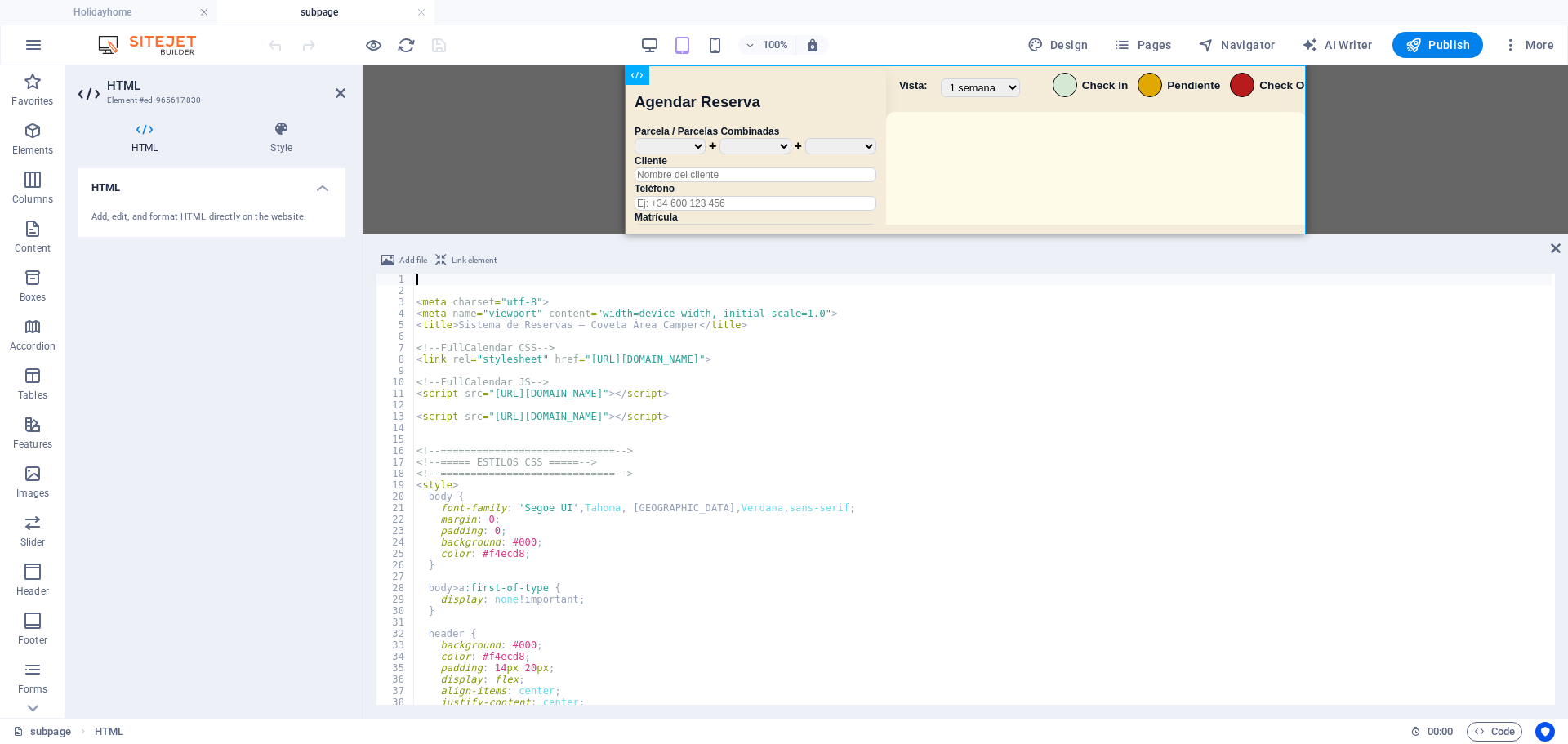
click at [849, 558] on div "< meta charset = "utf-8" > < meta name = "viewport" content = "width=device-wid…" at bounding box center [982, 501] width 1139 height 454
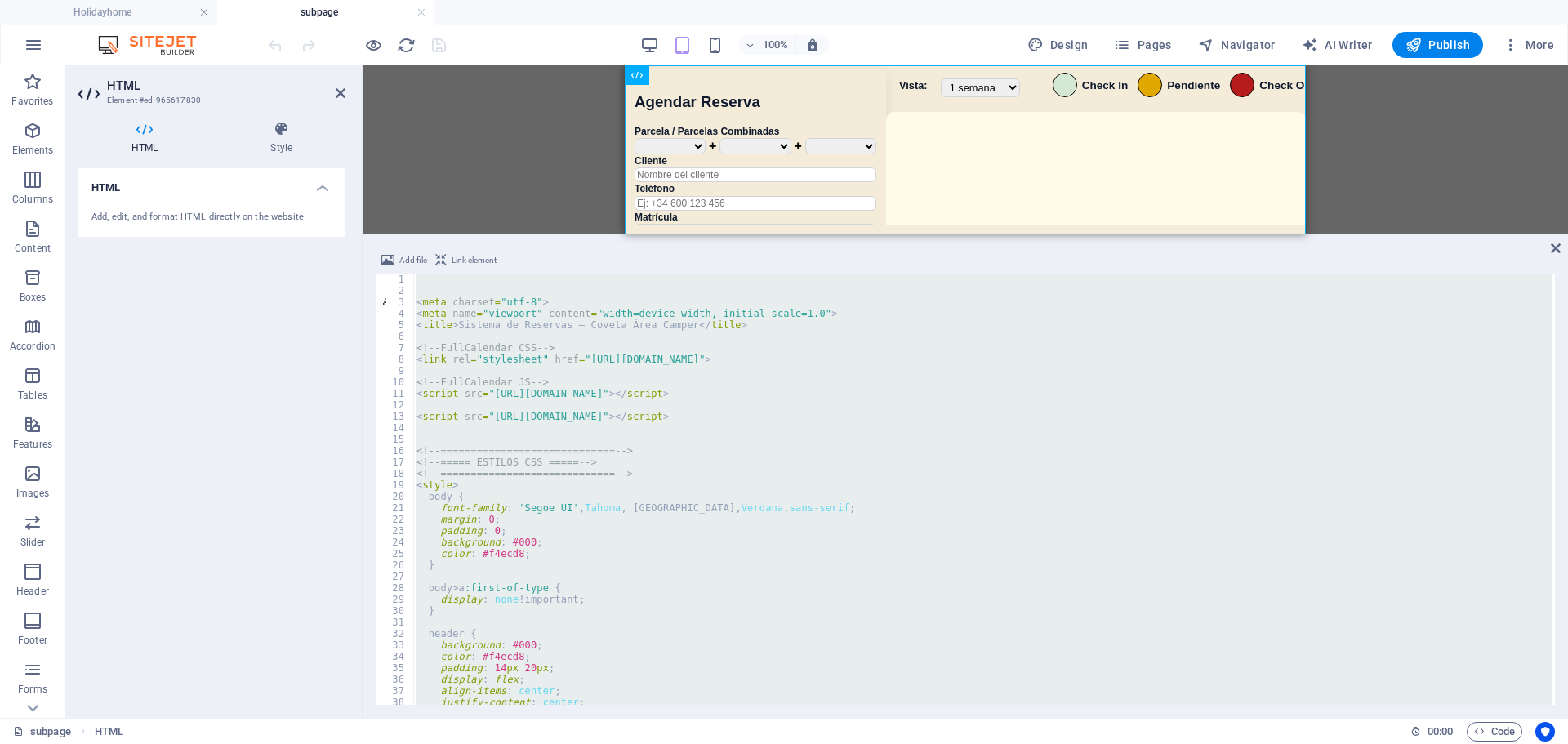
click at [596, 514] on div "< meta charset = "utf-8" > < meta name = "viewport" content = "width=device-wid…" at bounding box center [982, 489] width 1139 height 431
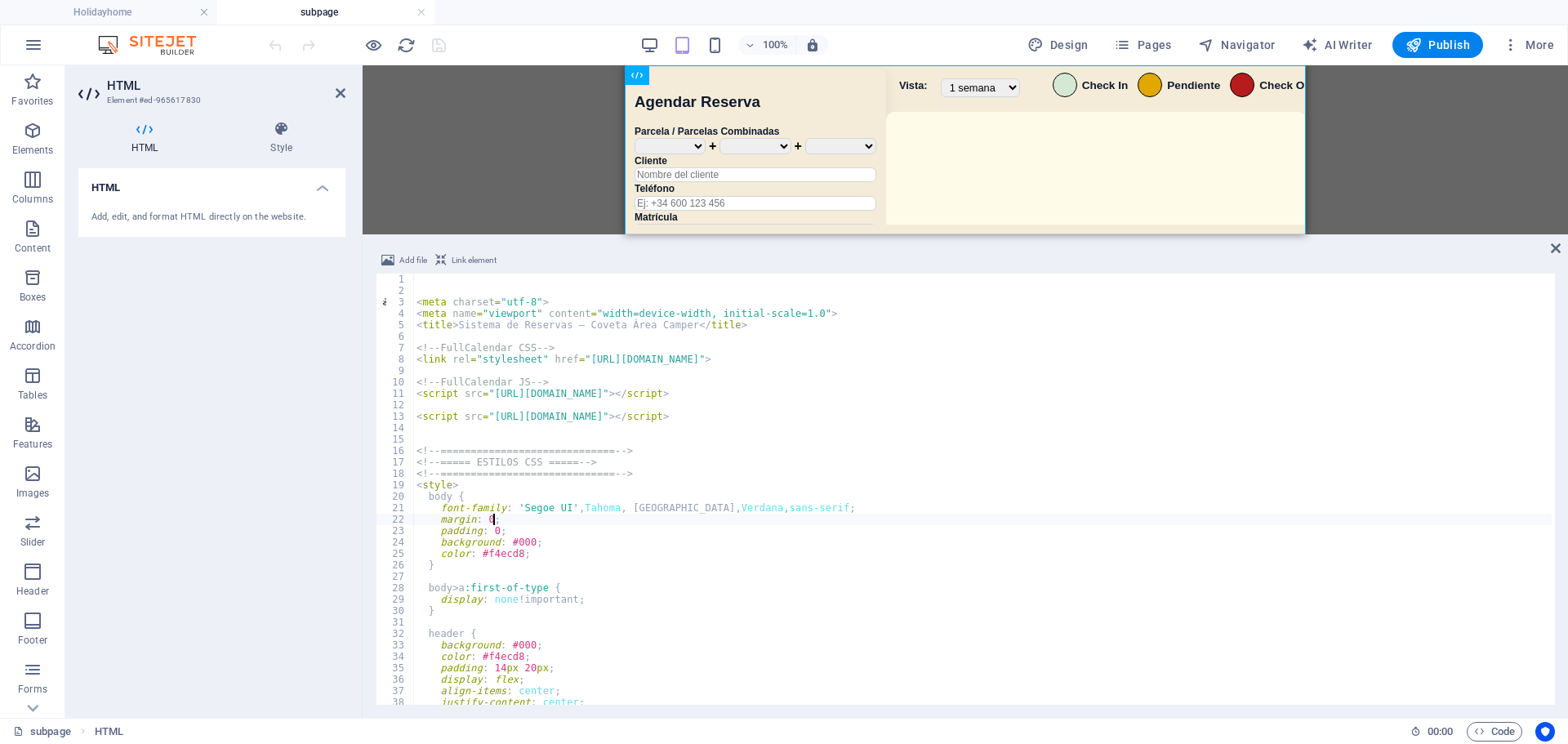
type textarea "</script>"
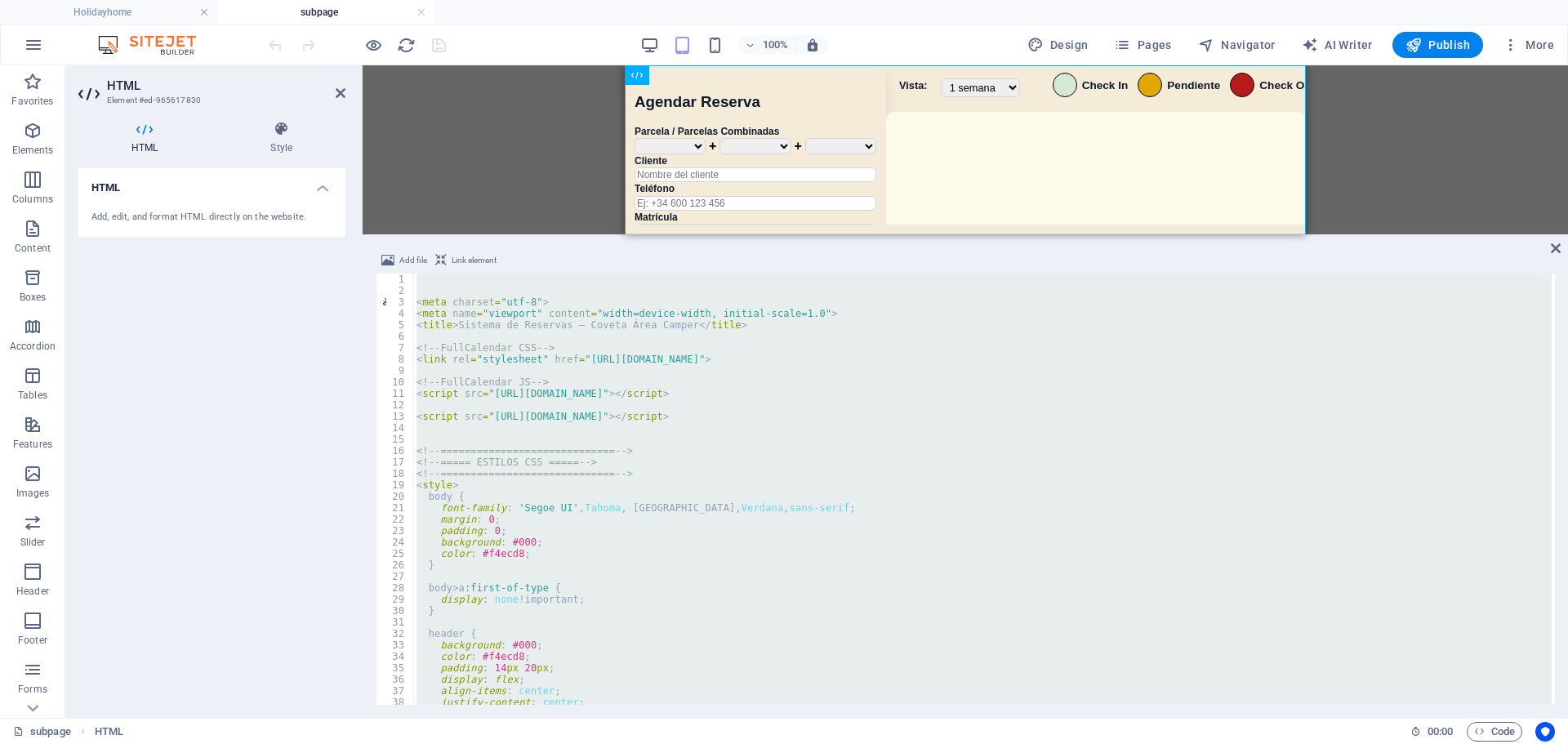
paste textarea
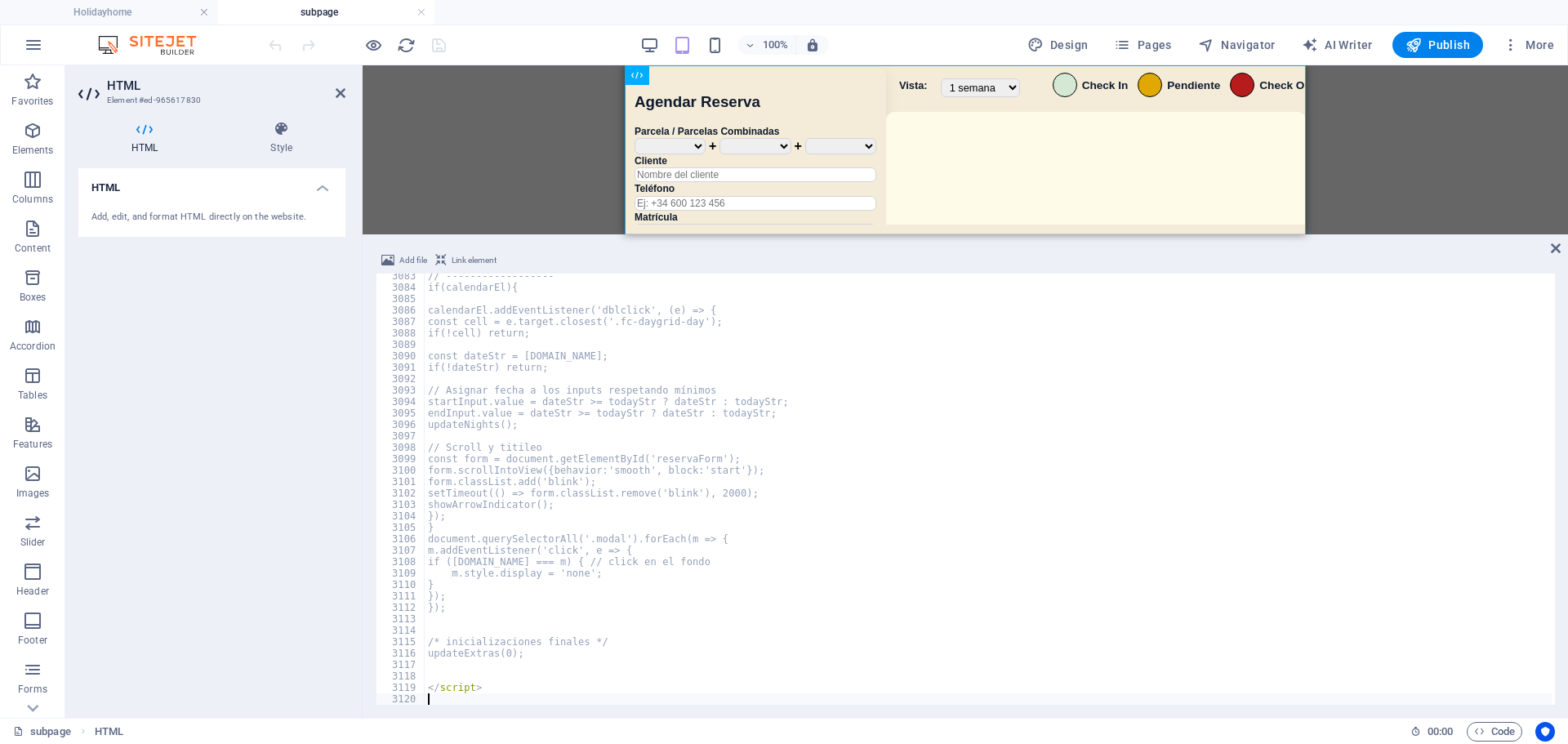
scroll to position [26344, 0]
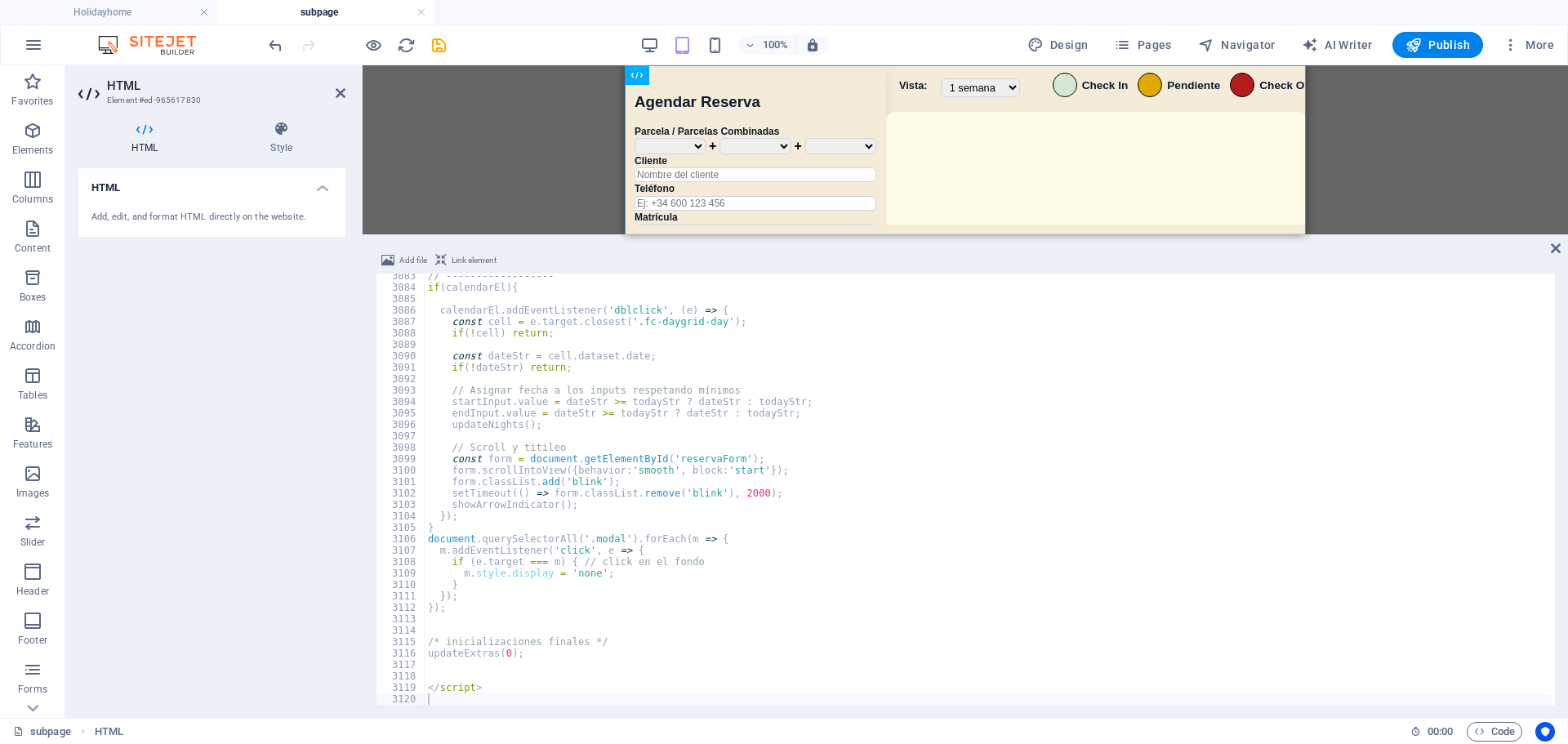
click at [495, 56] on div "100% Design Pages Navigator AI Writer Publish More" at bounding box center [913, 44] width 1295 height 26
click at [428, 45] on div at bounding box center [357, 44] width 183 height 26
click at [443, 49] on icon "save" at bounding box center [438, 45] width 19 height 19
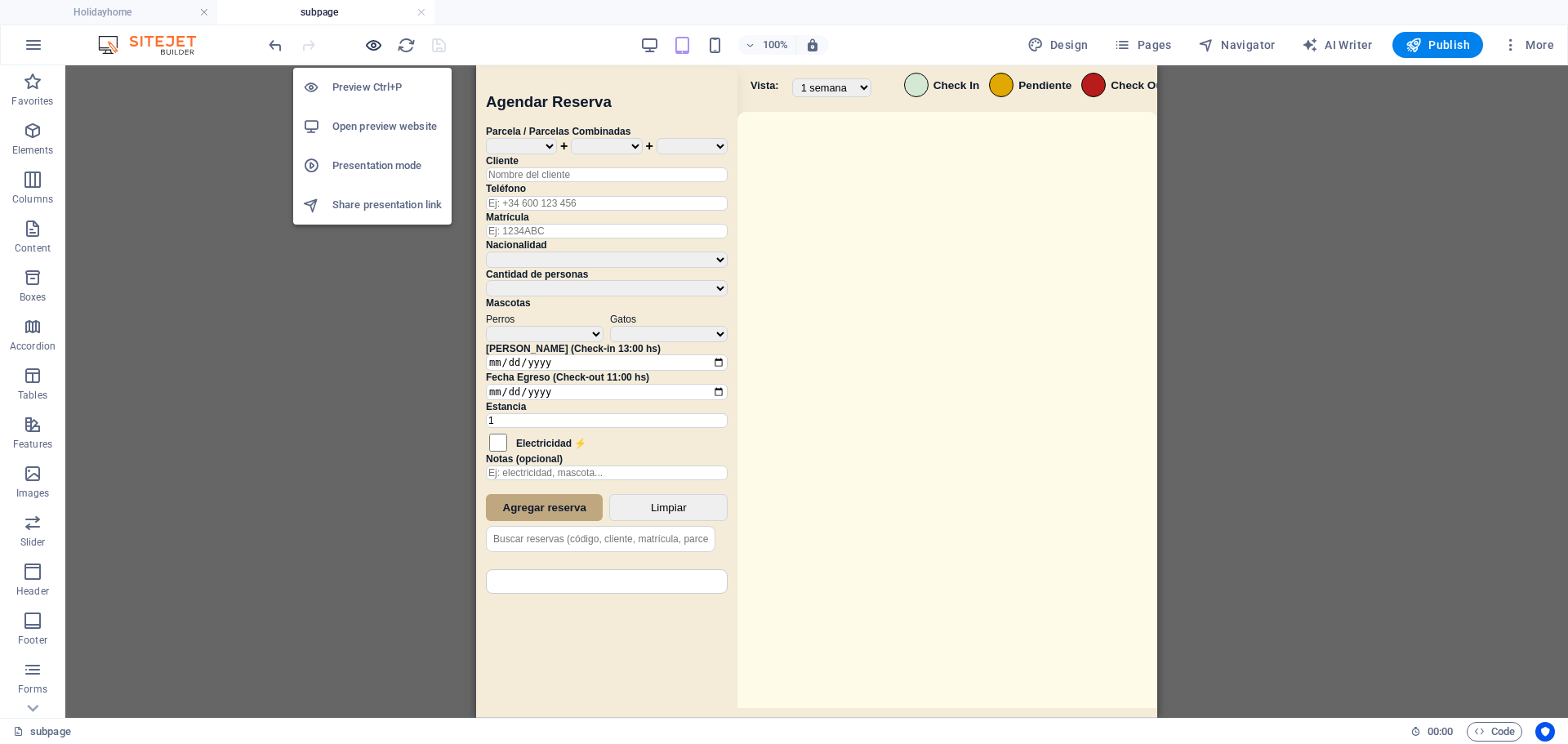
click at [369, 49] on icon "button" at bounding box center [373, 45] width 19 height 19
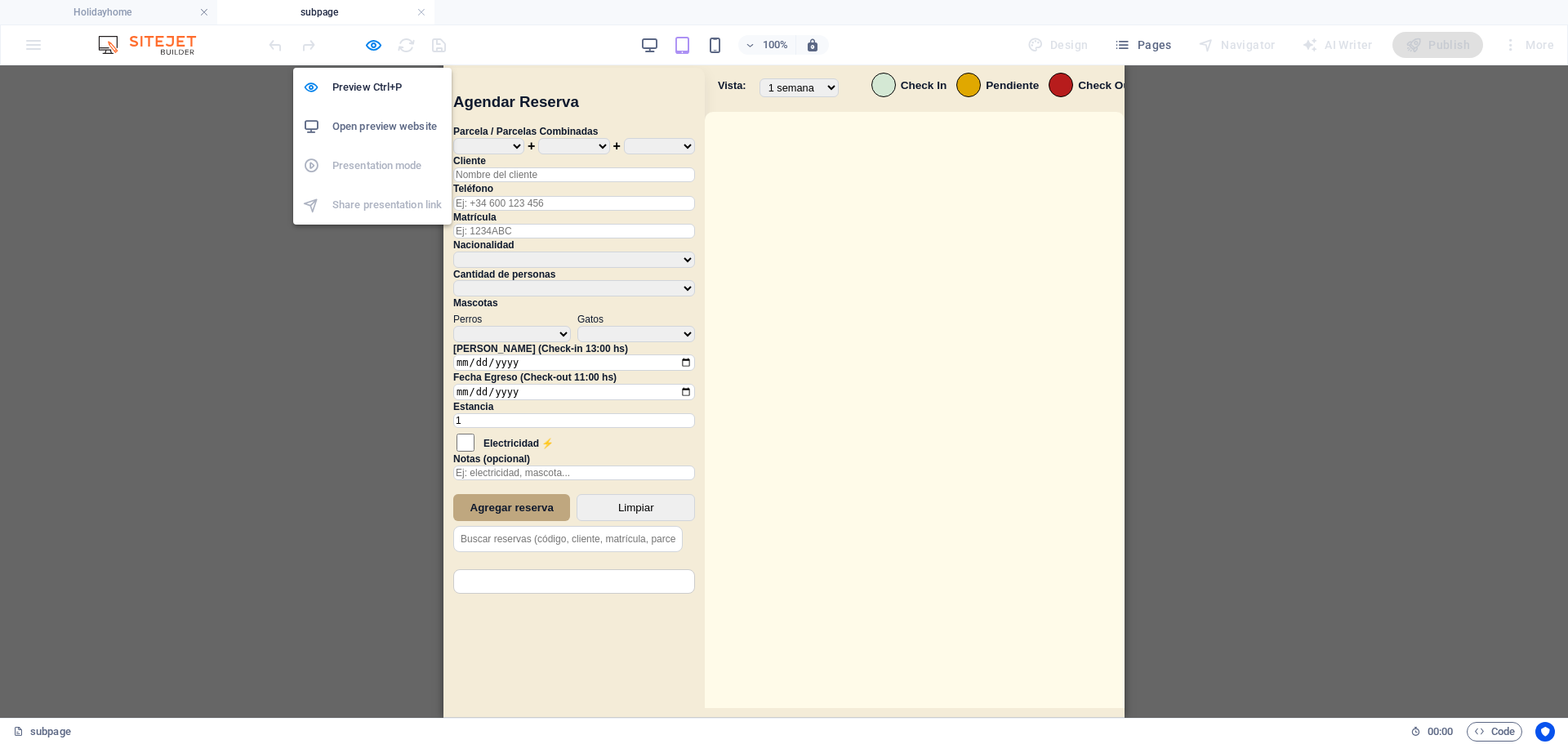
click at [368, 128] on h6 "Open preview website" at bounding box center [388, 126] width 110 height 20
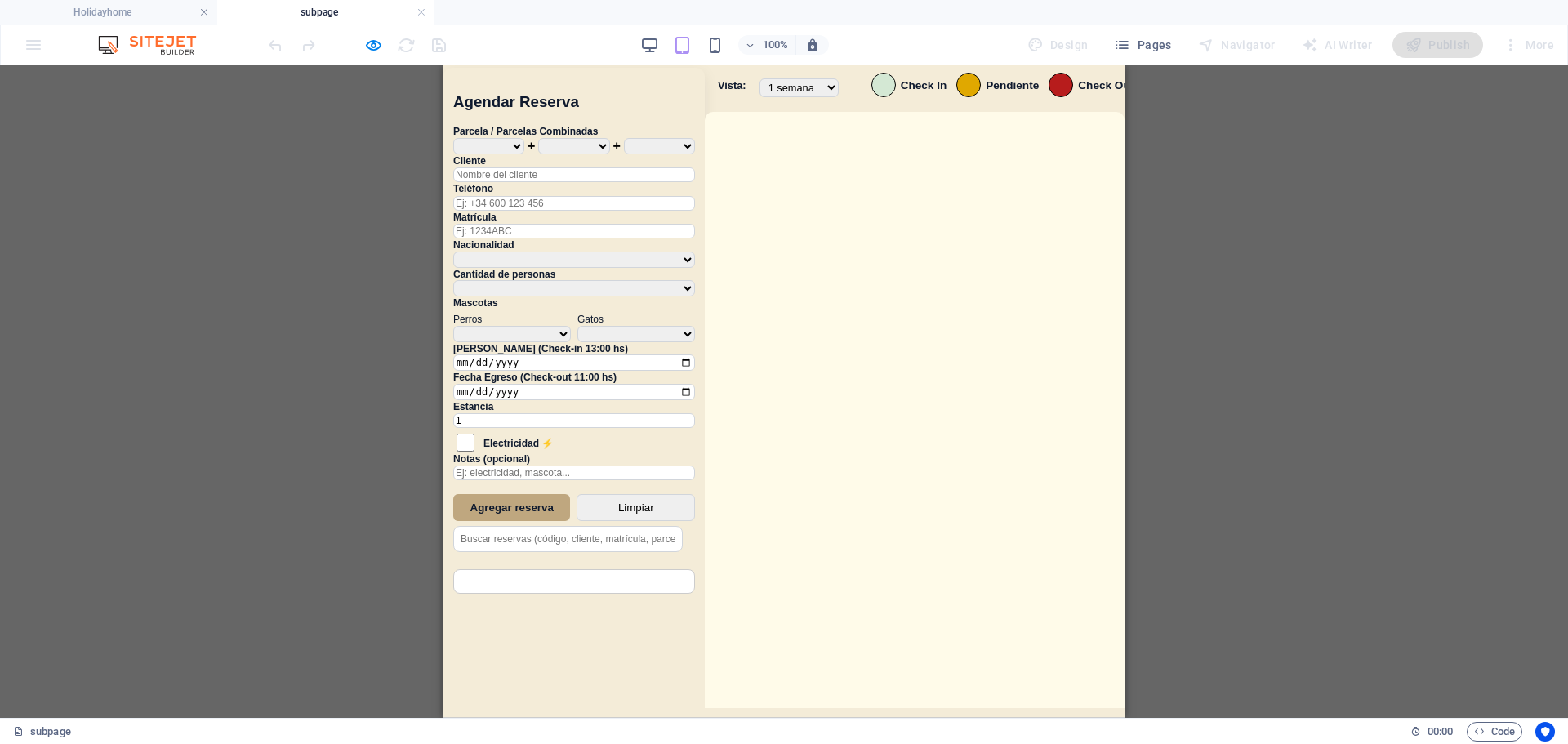
click at [707, 368] on div at bounding box center [914, 420] width 420 height 617
click at [711, 368] on div at bounding box center [914, 420] width 420 height 617
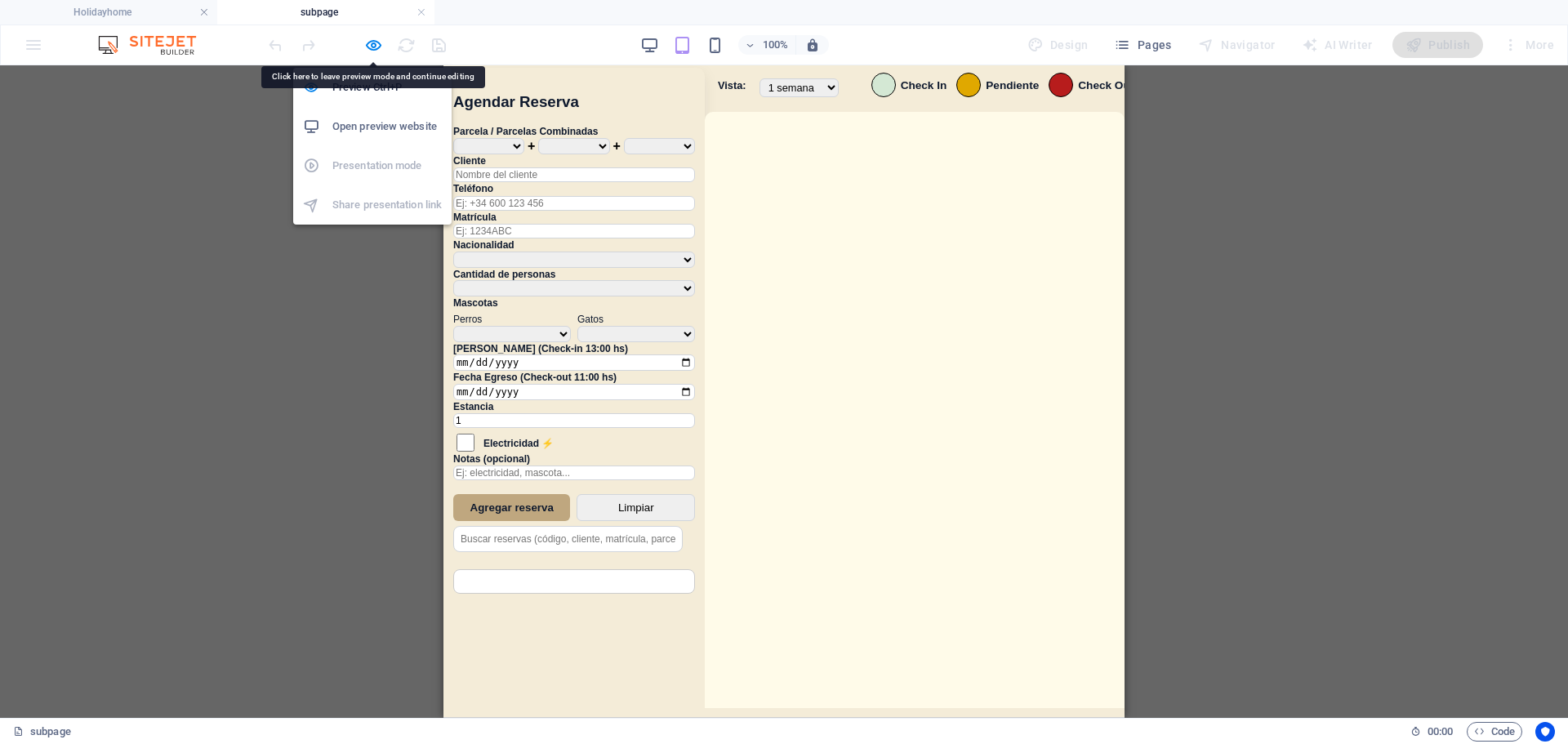
drag, startPoint x: 365, startPoint y: 42, endPoint x: 410, endPoint y: 67, distance: 51.5
click at [366, 41] on icon "button" at bounding box center [373, 45] width 19 height 19
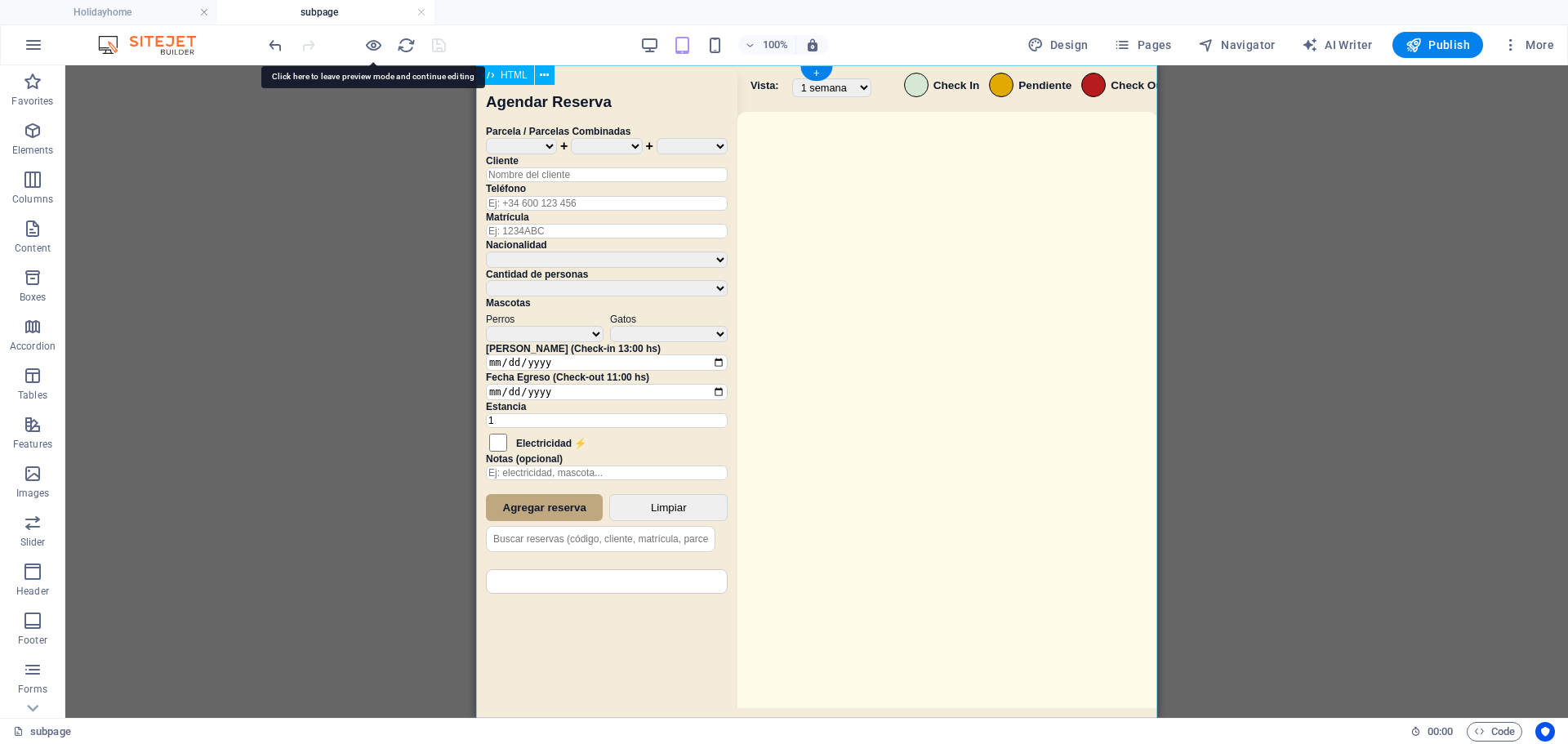
click at [706, 294] on div "Sistema de Reservas — Coveta Área Camper [GEOGRAPHIC_DATA] ¿Estás seguro de que…" at bounding box center [816, 394] width 681 height 657
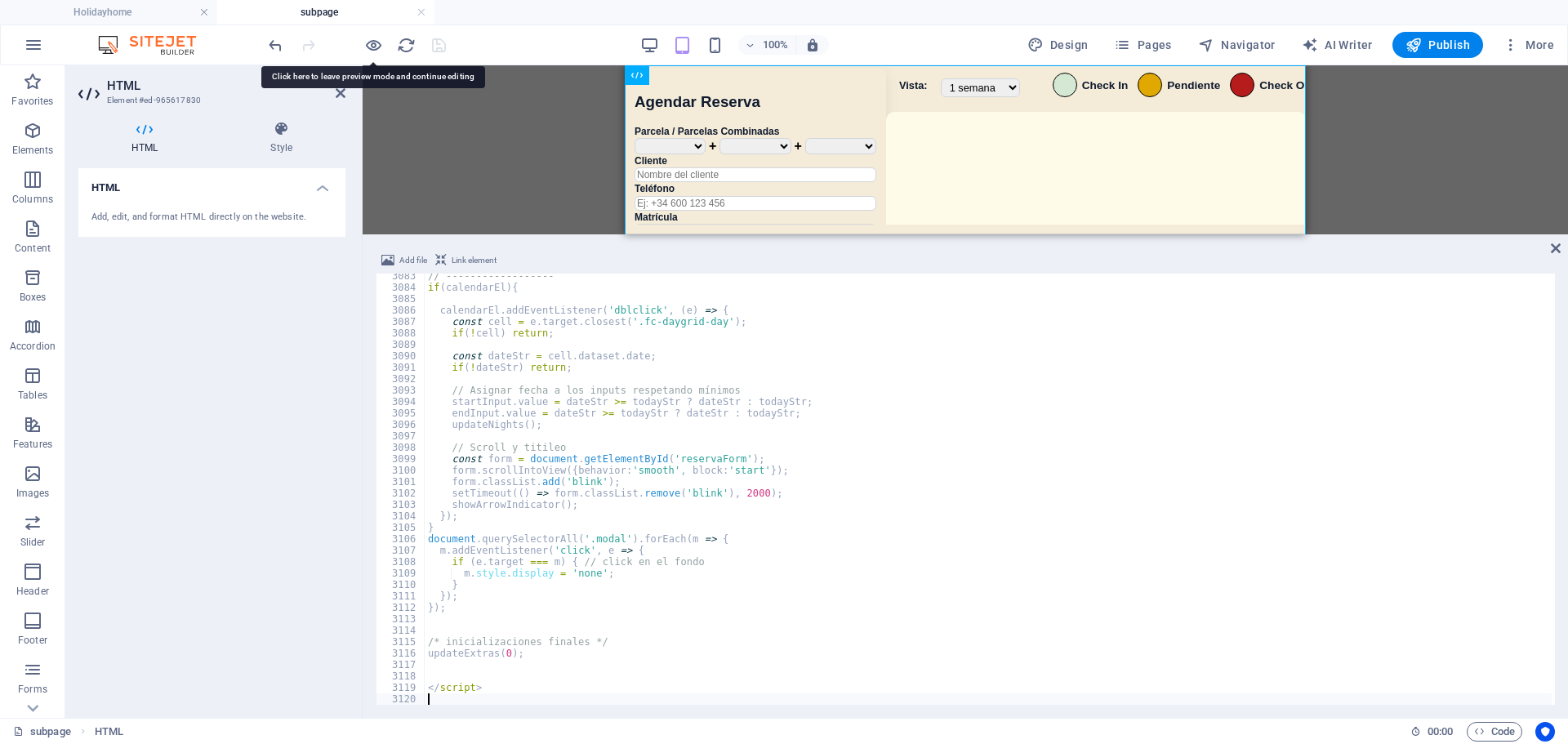
type textarea "</script>"
click at [540, 41] on div "100% Design Pages Navigator AI Writer Publish More" at bounding box center [913, 44] width 1295 height 26
click at [435, 50] on icon "save" at bounding box center [438, 45] width 19 height 19
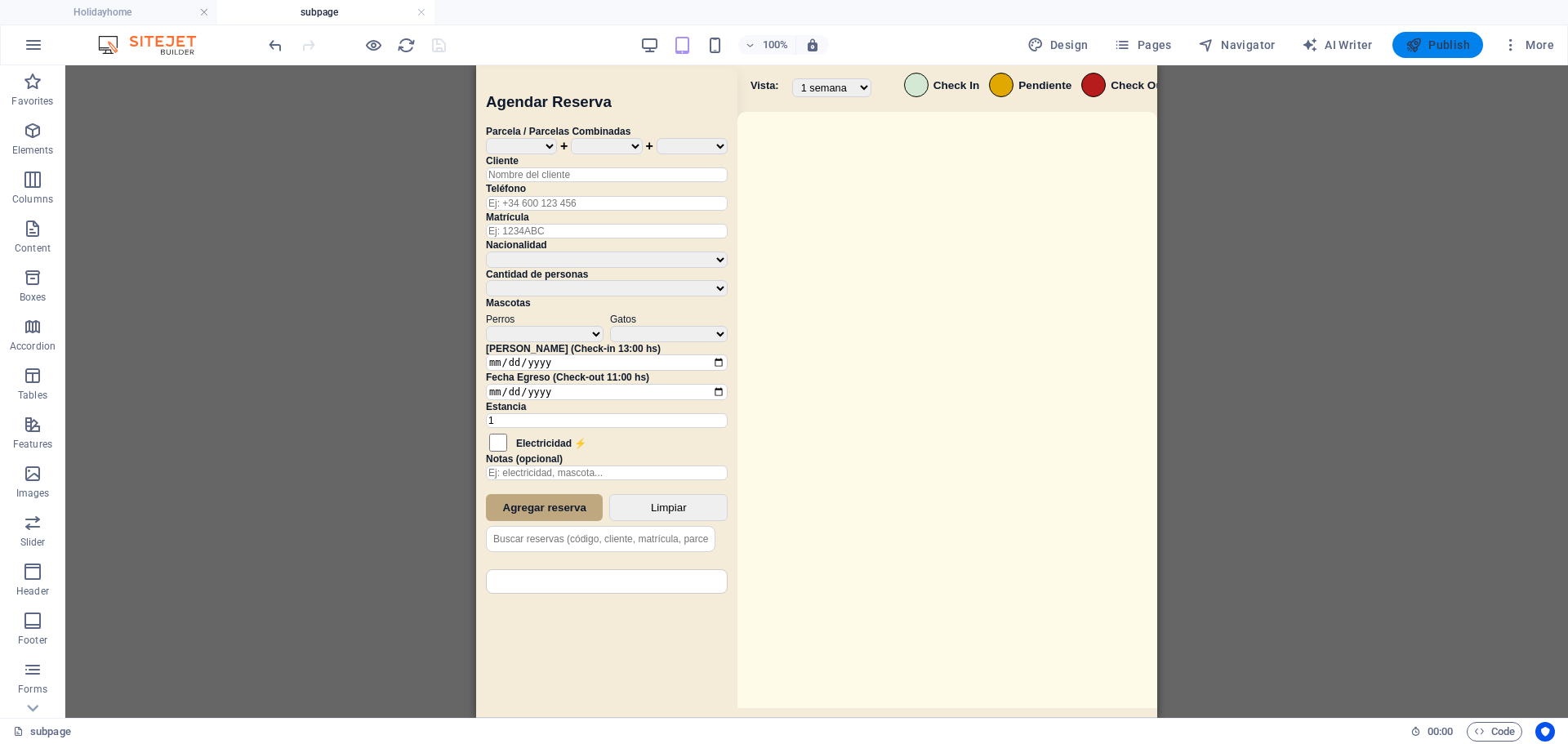
click at [1098, 48] on span "Publish" at bounding box center [1438, 45] width 65 height 17
